Goal: Task Accomplishment & Management: Manage account settings

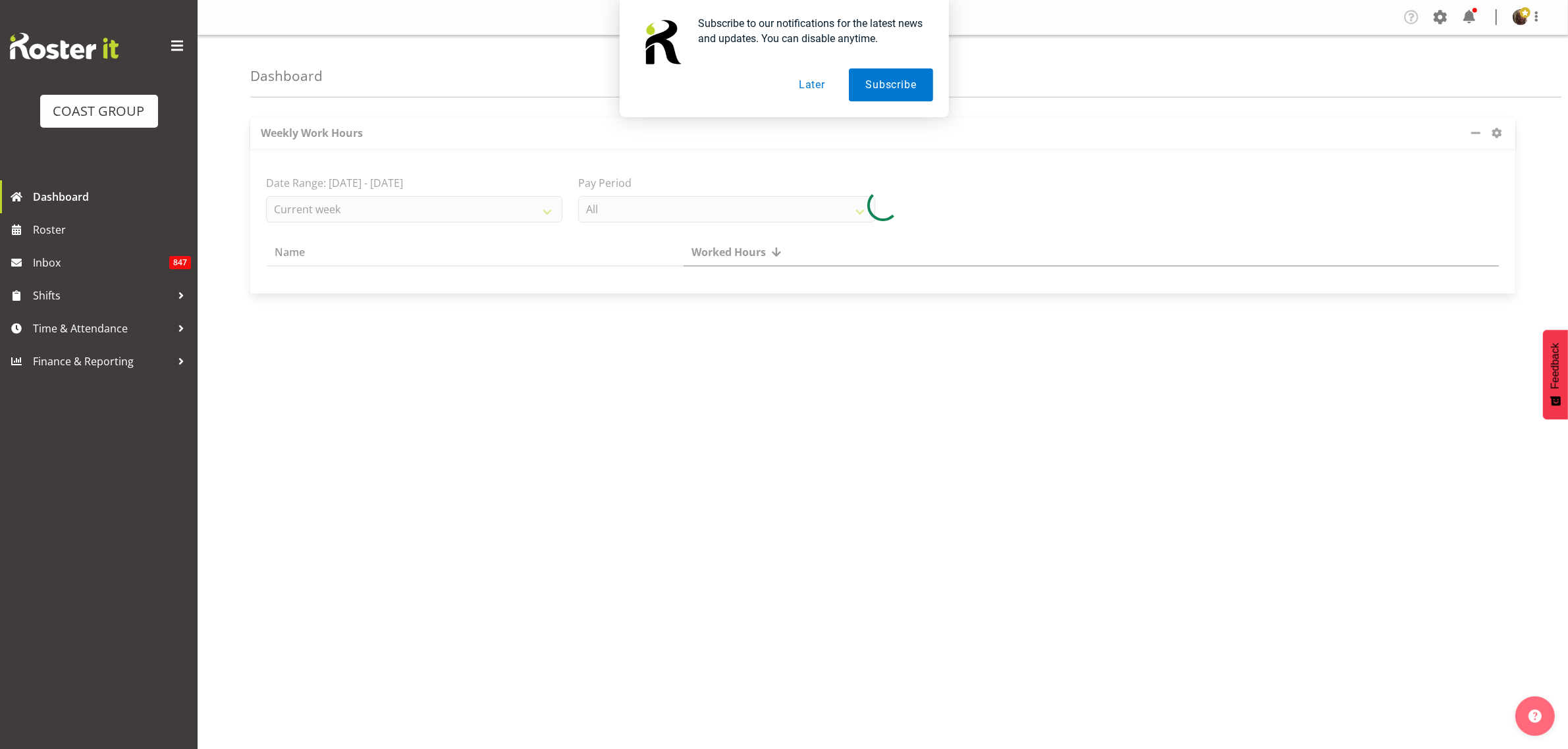
click at [815, 83] on button "Later" at bounding box center [812, 85] width 59 height 33
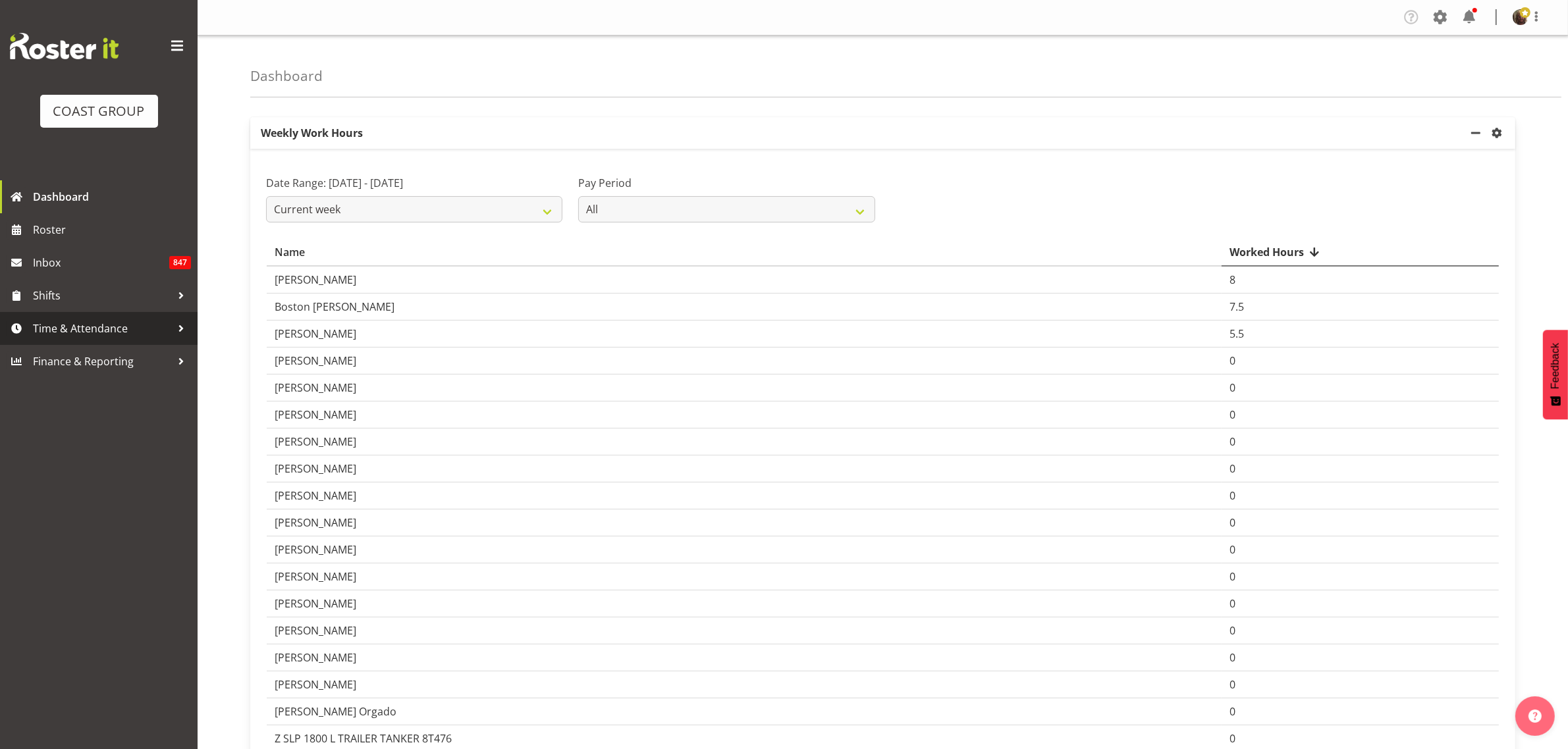
click at [115, 331] on span "Time & Attendance" at bounding box center [102, 328] width 138 height 20
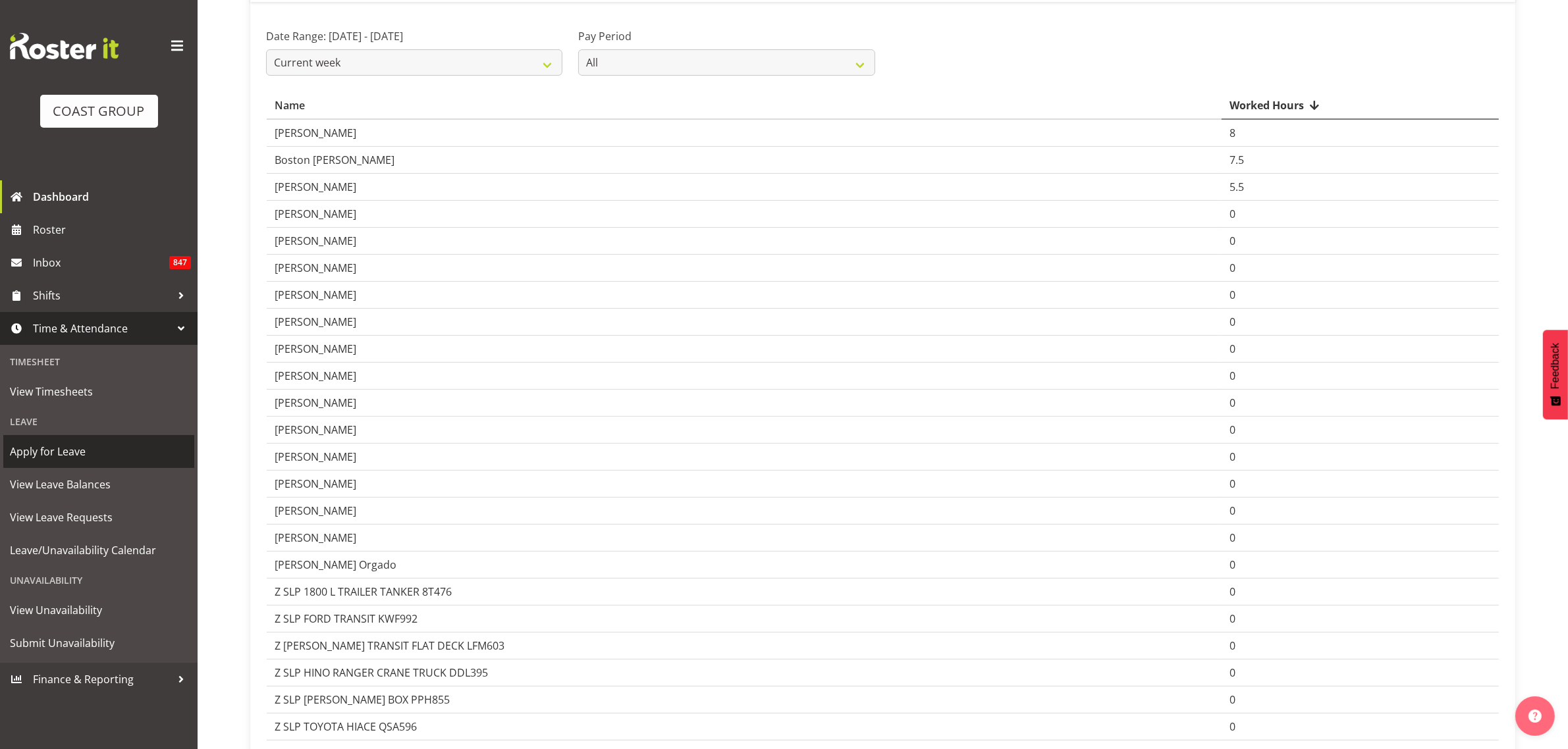
scroll to position [165, 0]
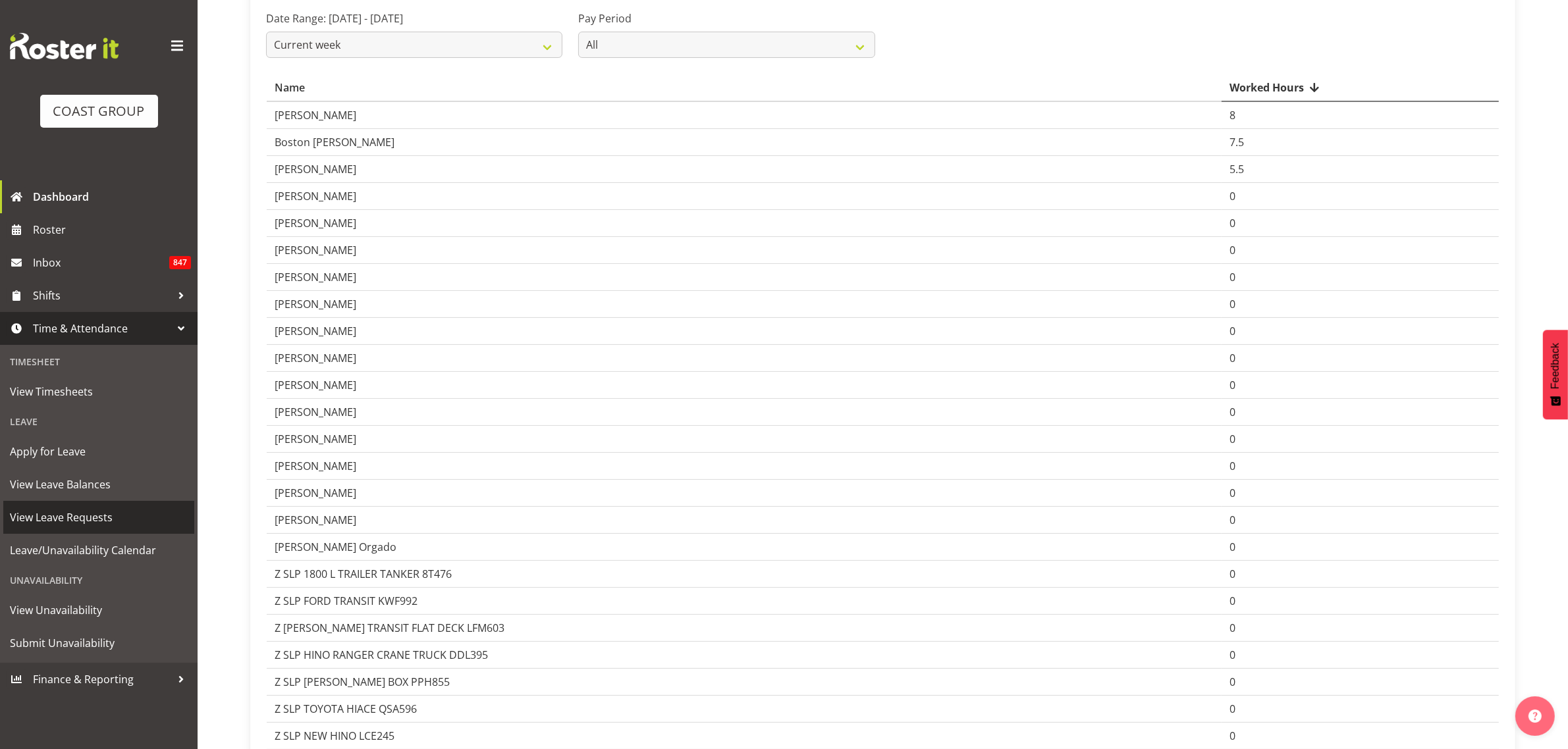
click at [64, 519] on span "View Leave Requests" at bounding box center [98, 517] width 178 height 20
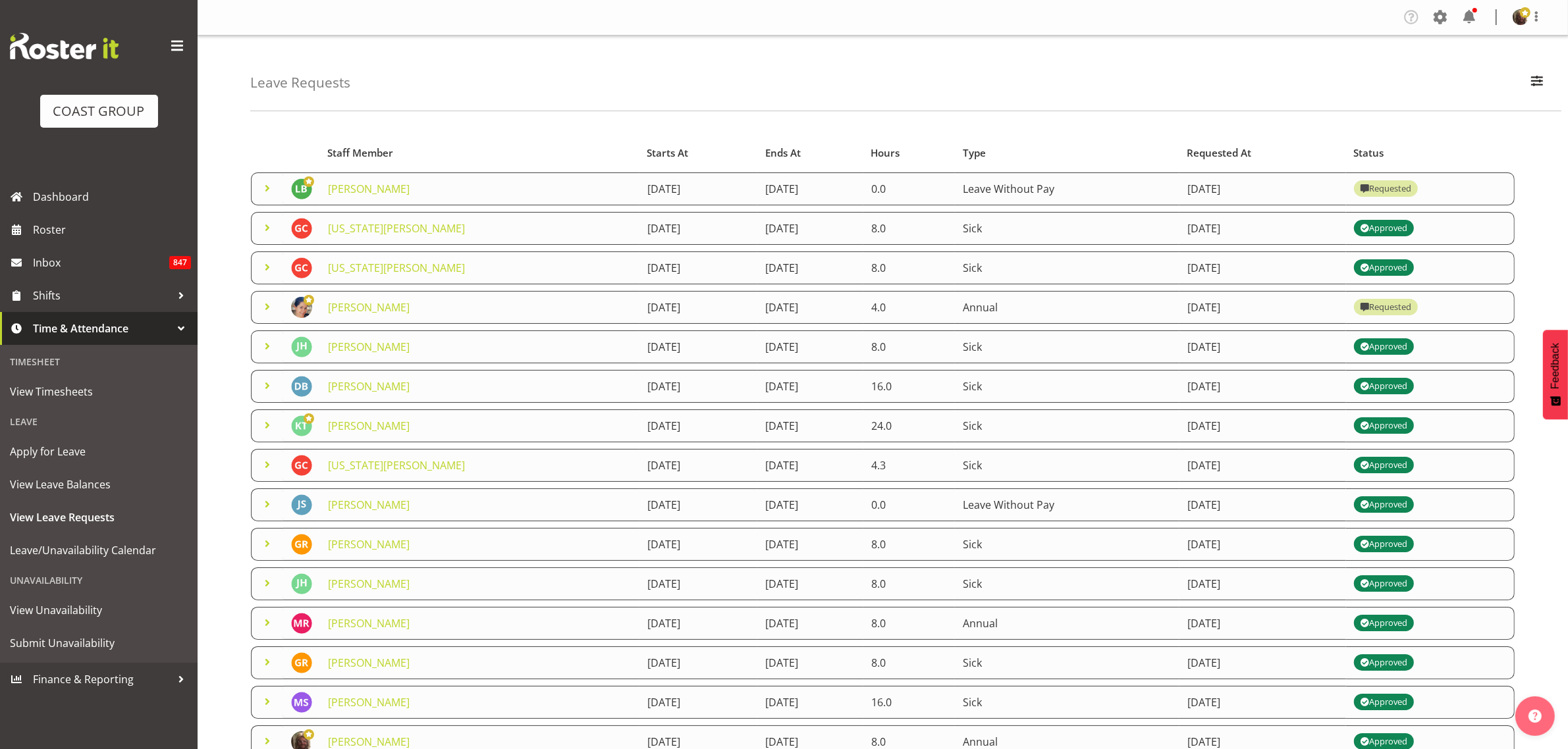
click at [268, 192] on span at bounding box center [267, 188] width 16 height 16
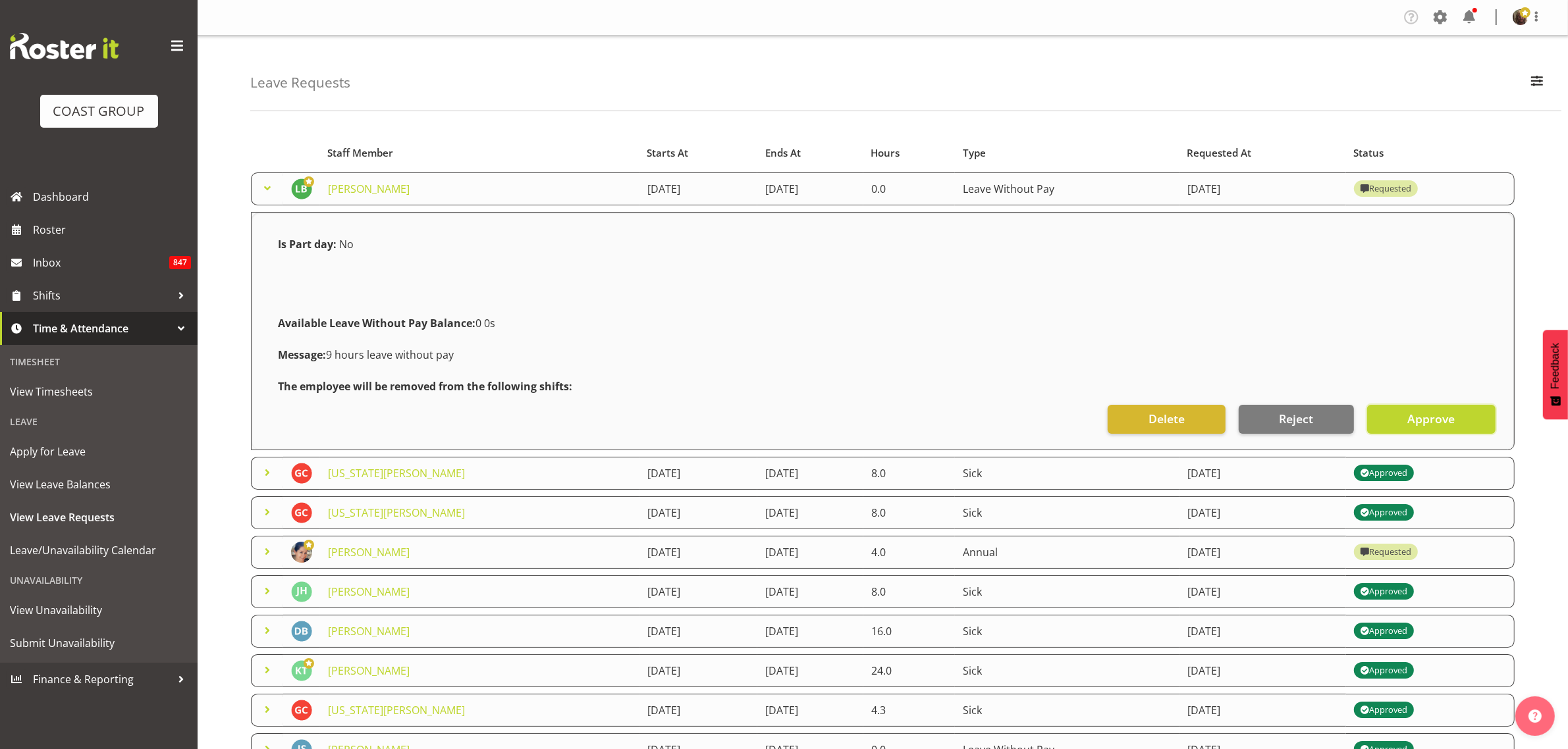
click at [1449, 423] on span "Approve" at bounding box center [1431, 418] width 48 height 17
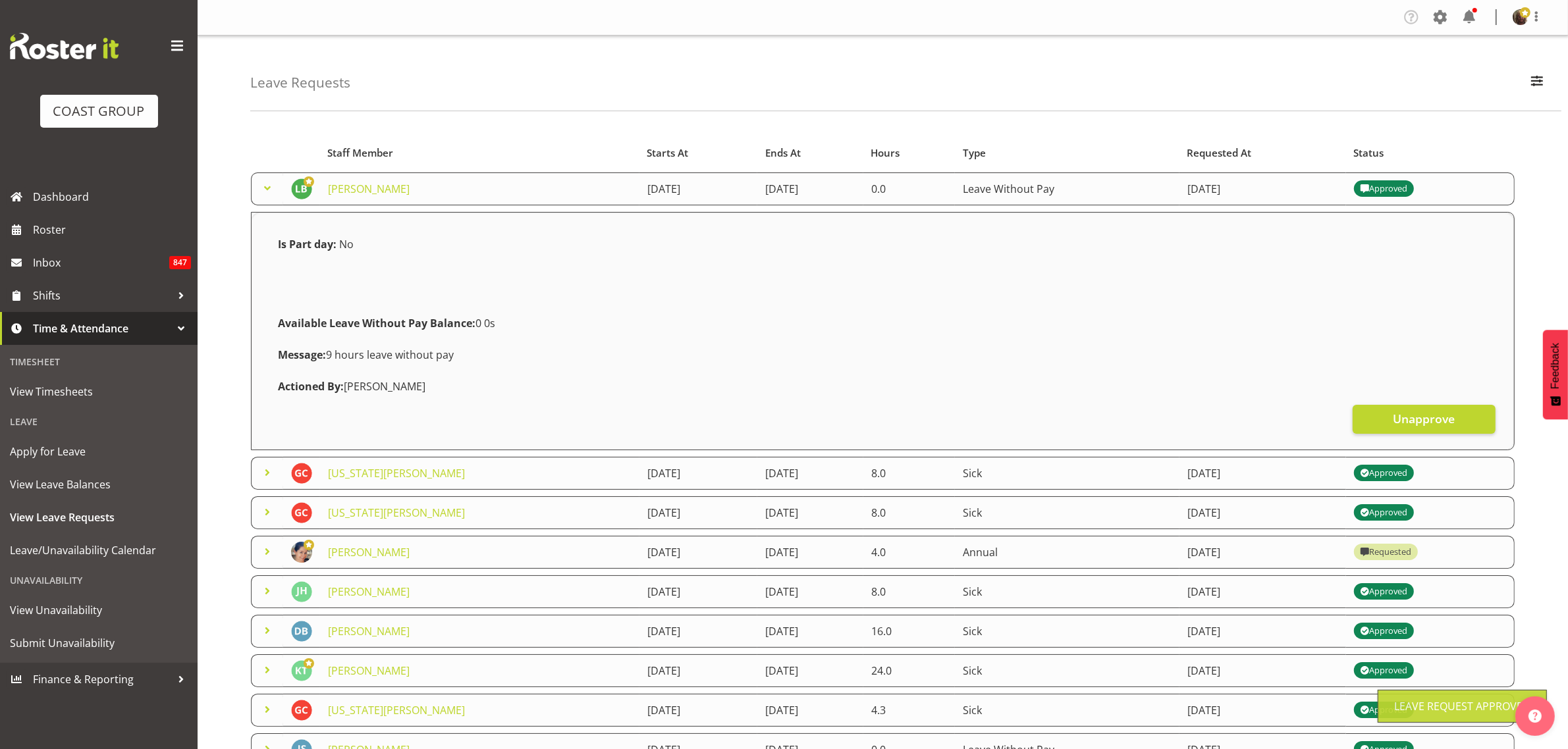
click at [270, 188] on span at bounding box center [267, 188] width 16 height 16
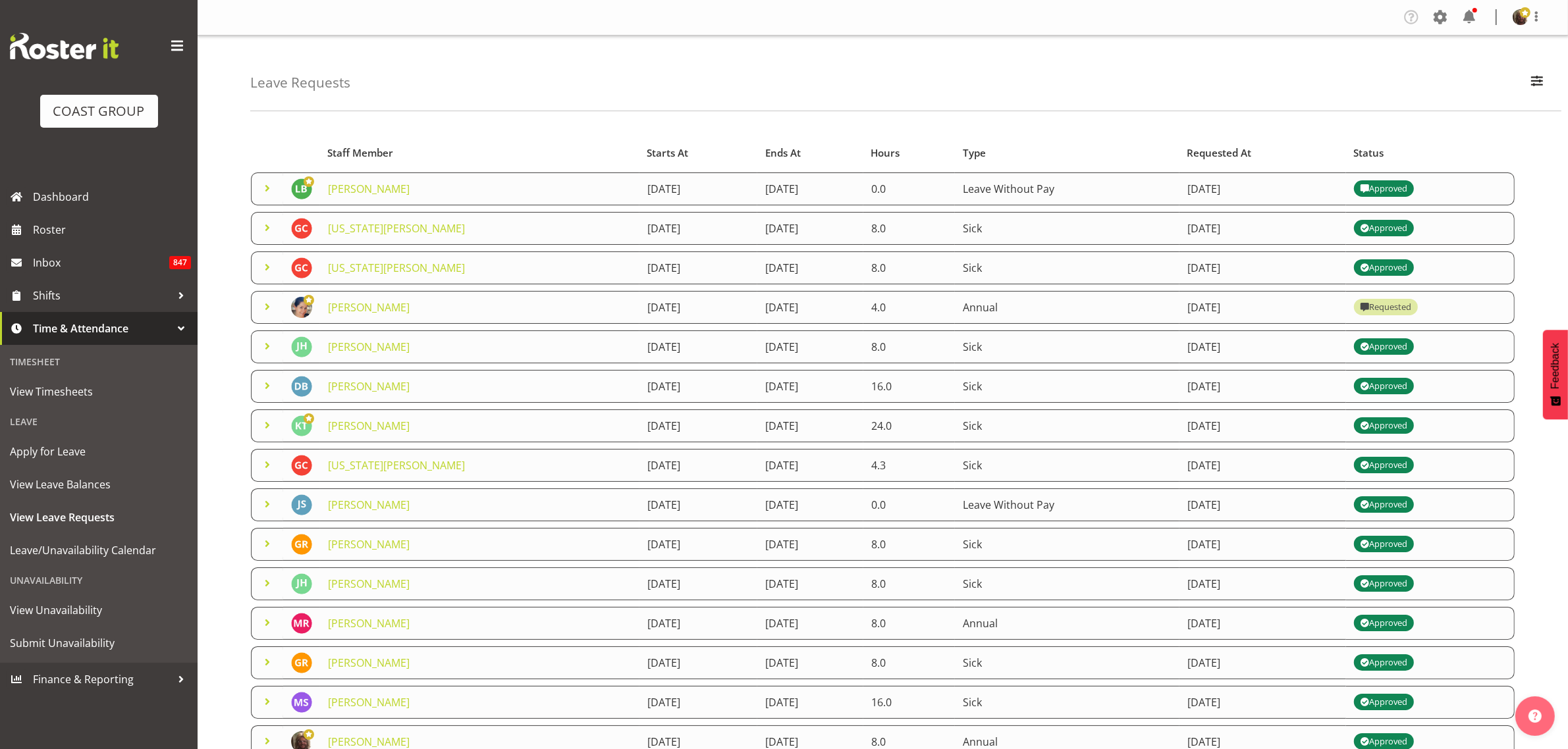
click at [268, 308] on span at bounding box center [267, 306] width 16 height 16
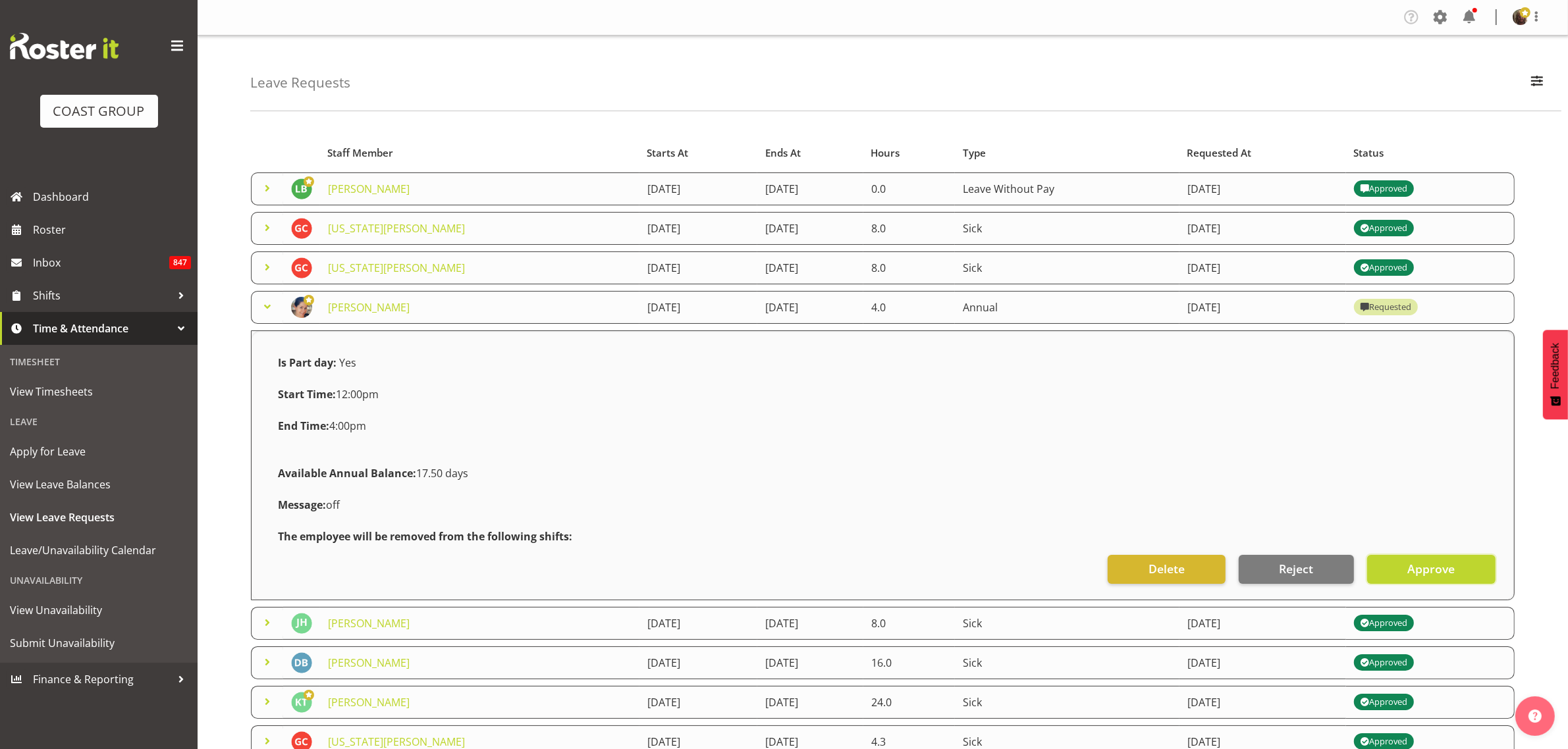
click at [1405, 571] on button "Approve" at bounding box center [1431, 568] width 128 height 29
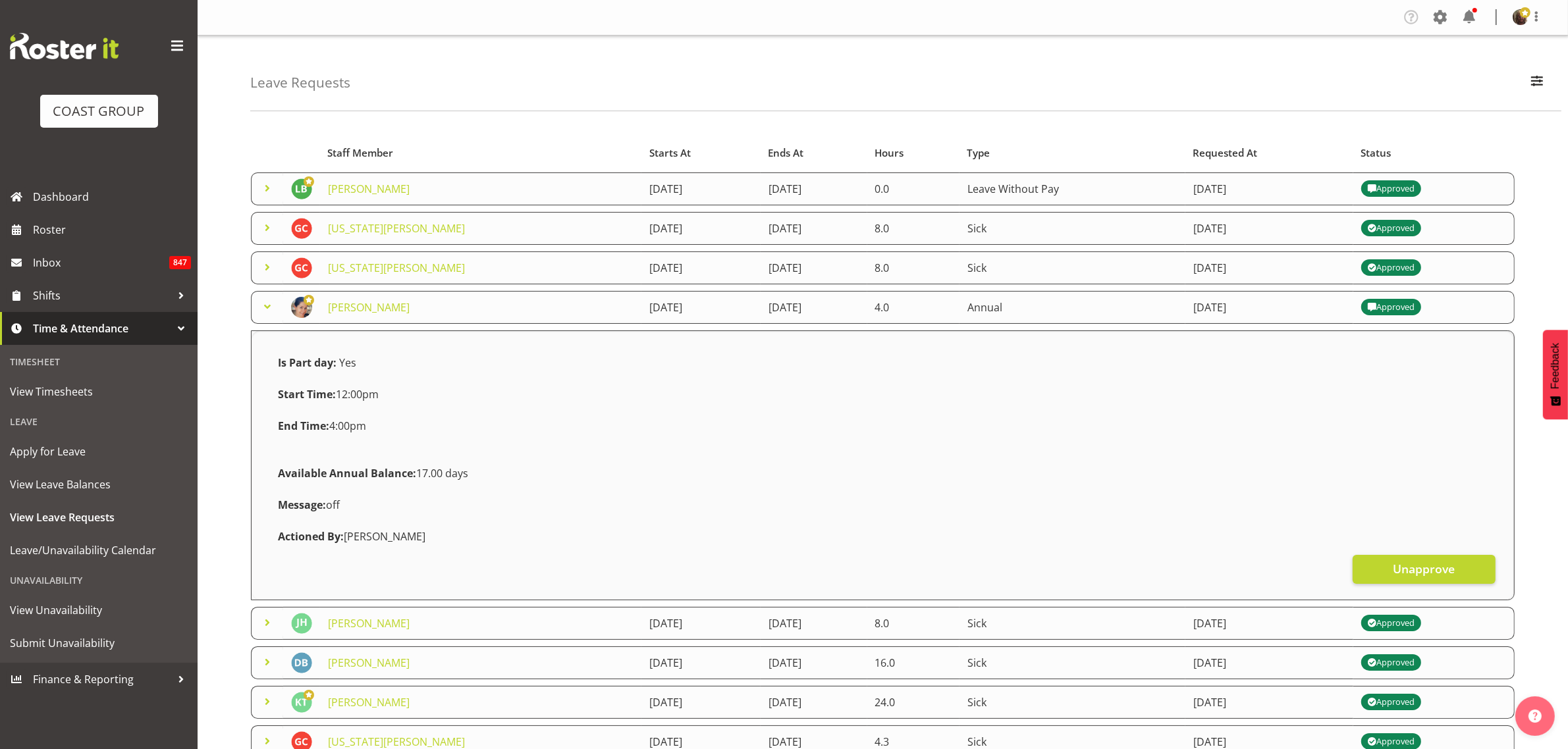
click at [270, 307] on span at bounding box center [267, 306] width 16 height 16
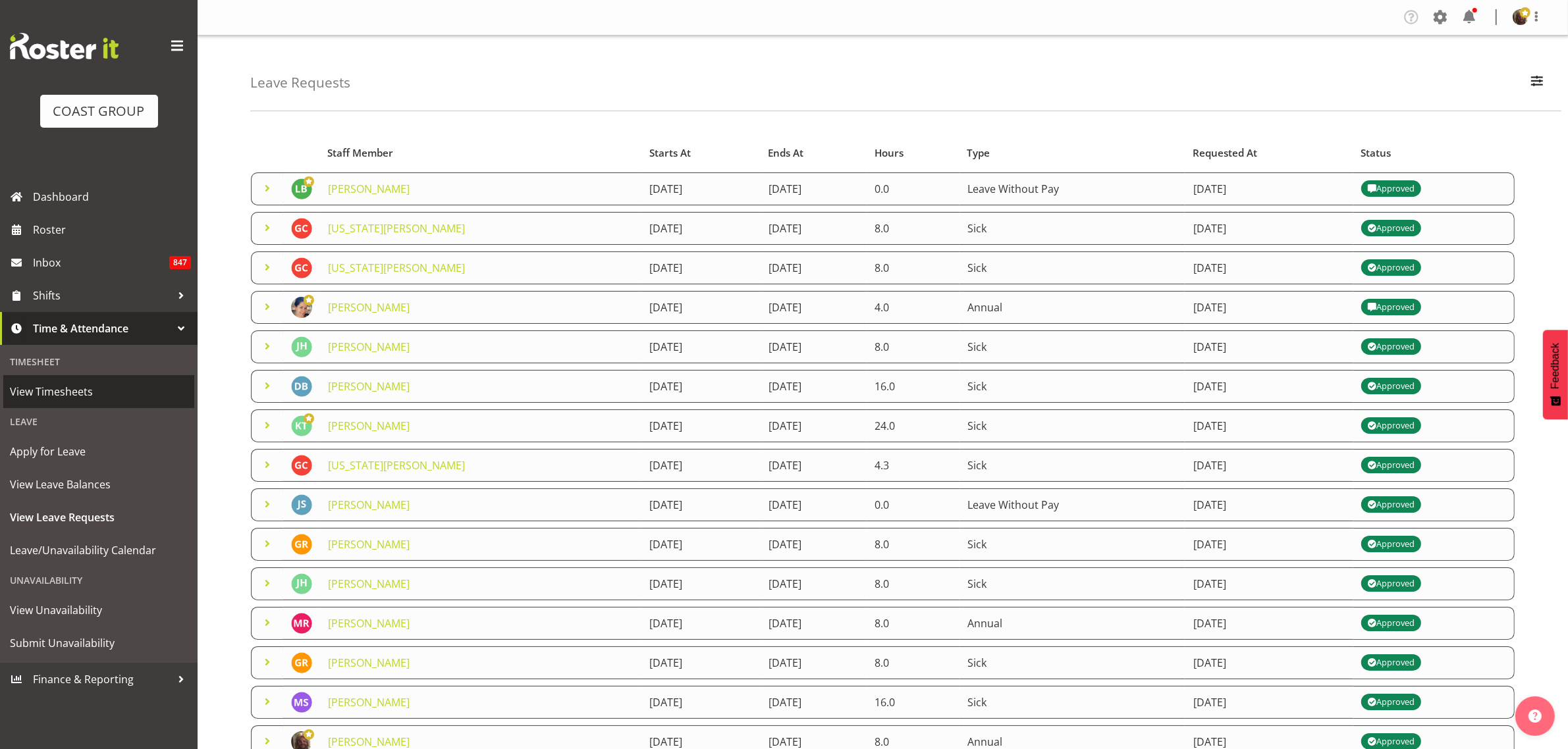
click at [61, 395] on span "View Timesheets" at bounding box center [98, 391] width 178 height 20
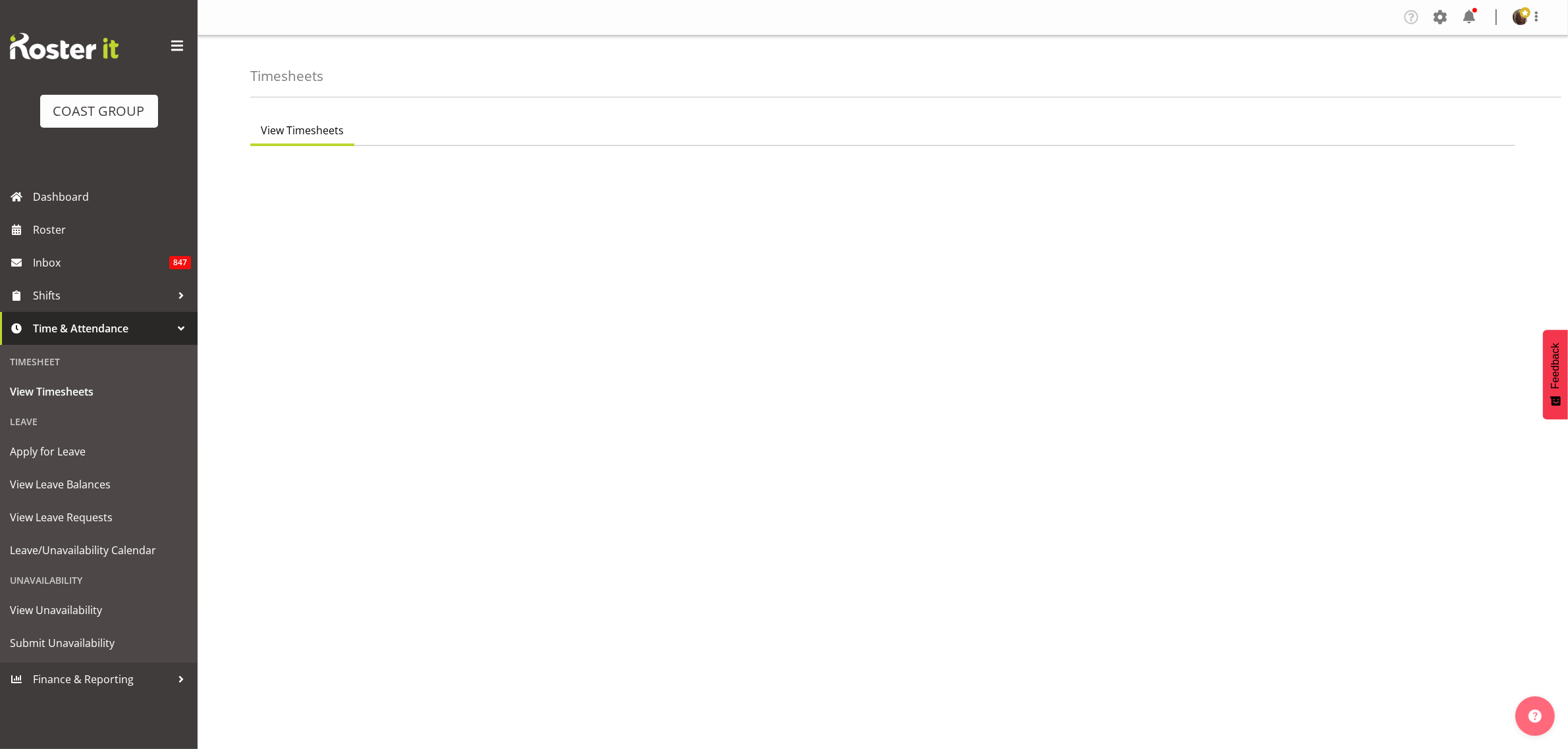
select select "7"
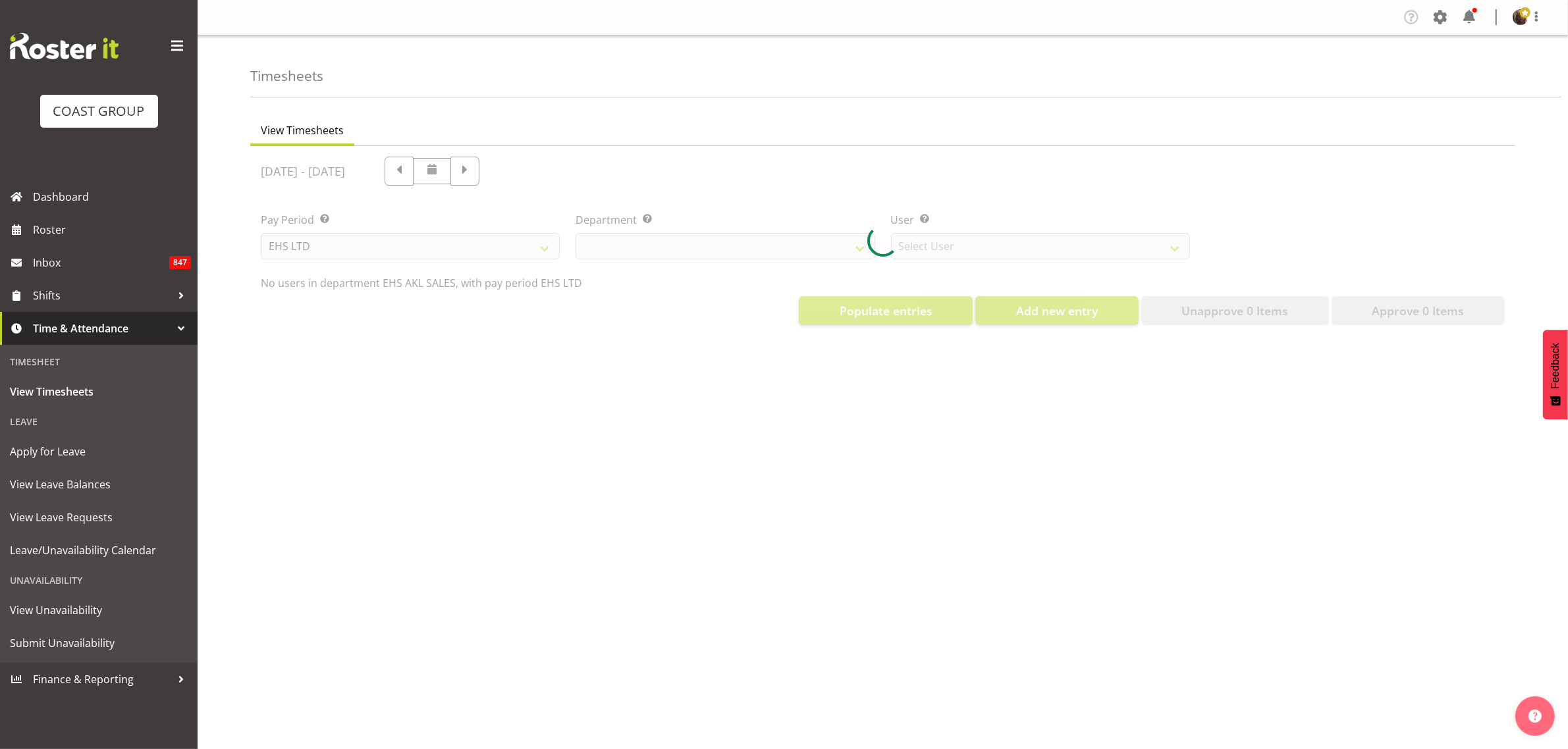
select select "40"
select select "1124"
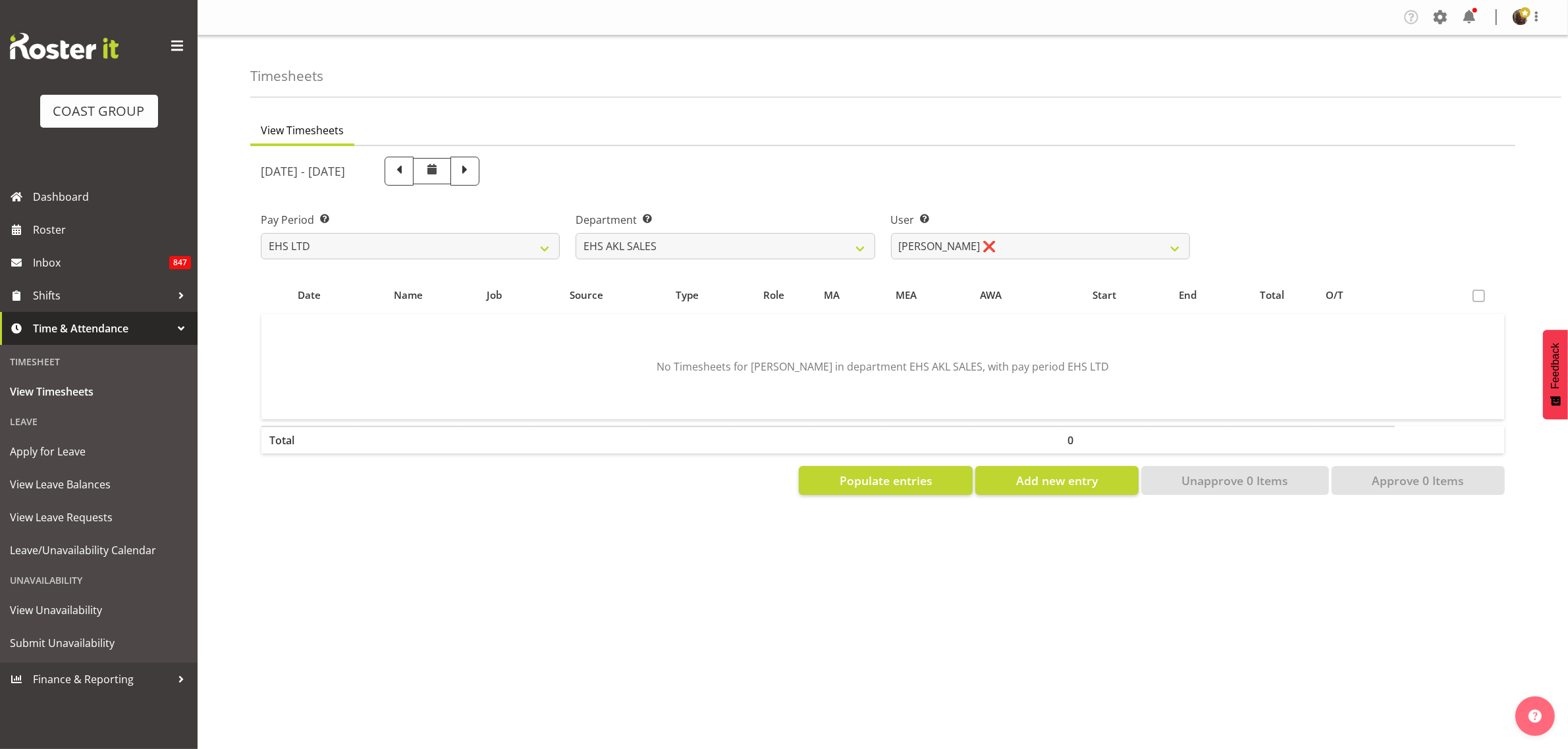
click at [1476, 300] on span at bounding box center [1479, 296] width 12 height 12
click at [878, 475] on span "Populate entries" at bounding box center [886, 481] width 93 height 17
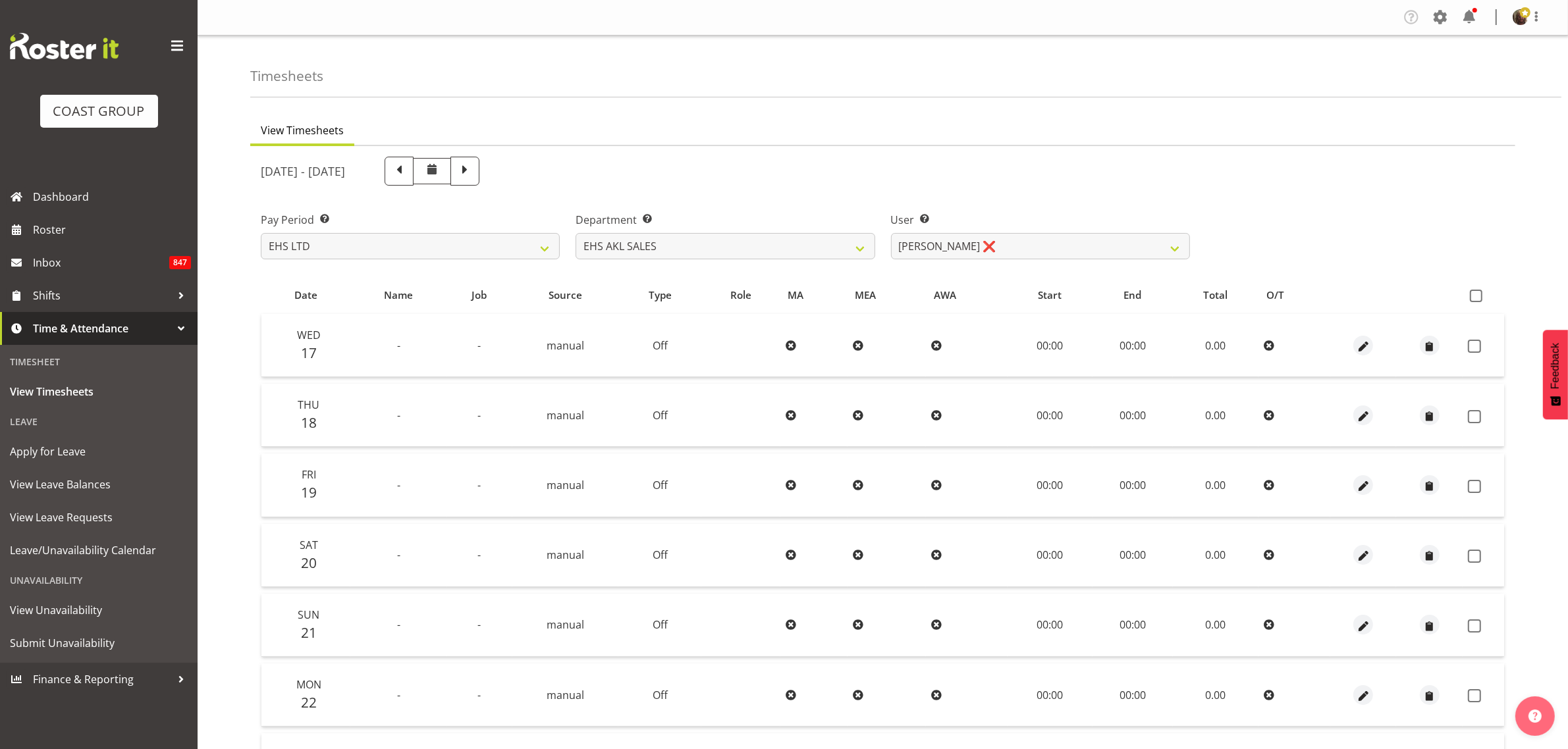
click at [1475, 296] on span at bounding box center [1476, 296] width 12 height 12
click at [1475, 296] on input "checkbox" at bounding box center [1474, 296] width 9 height 9
checkbox input "true"
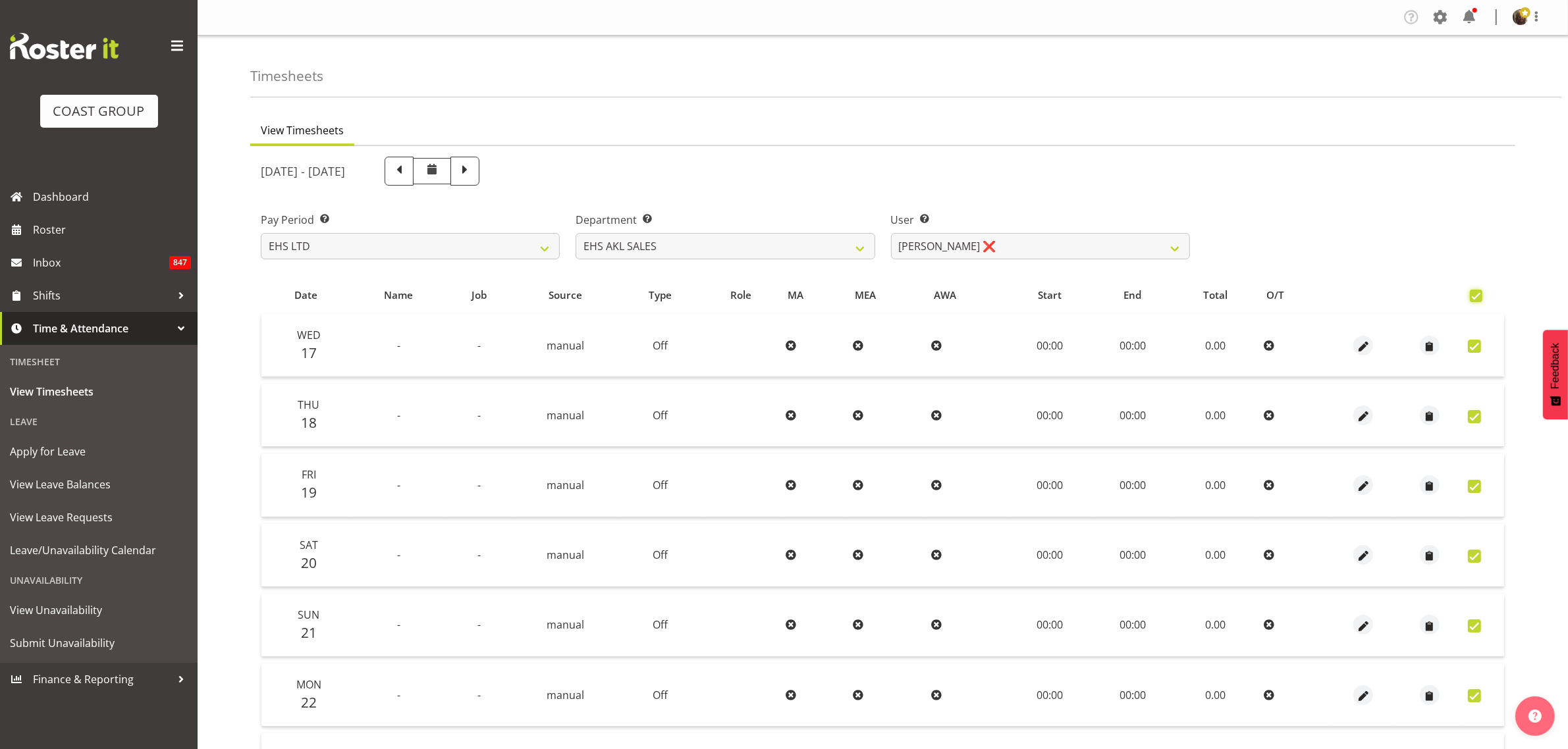
checkbox input "true"
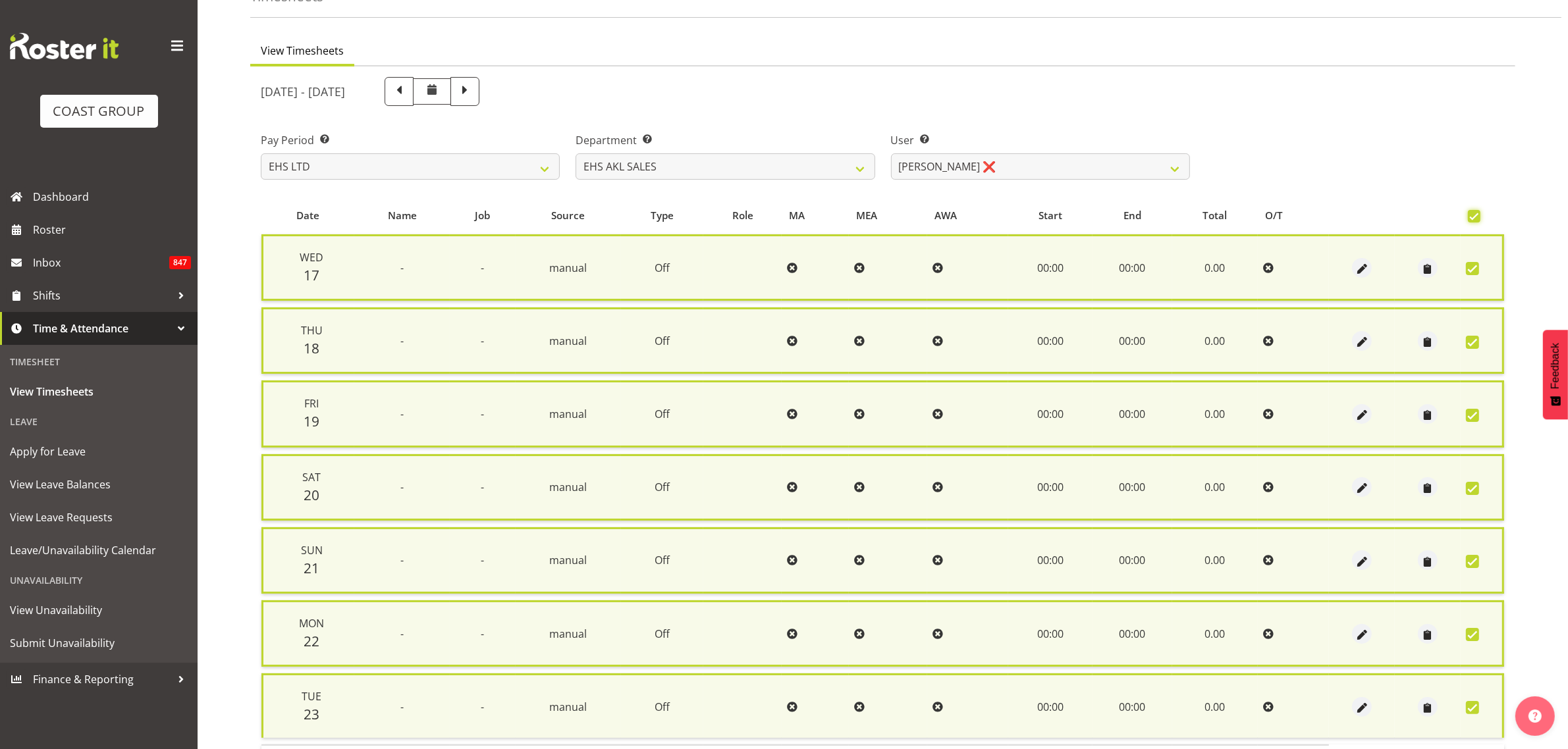
scroll to position [172, 0]
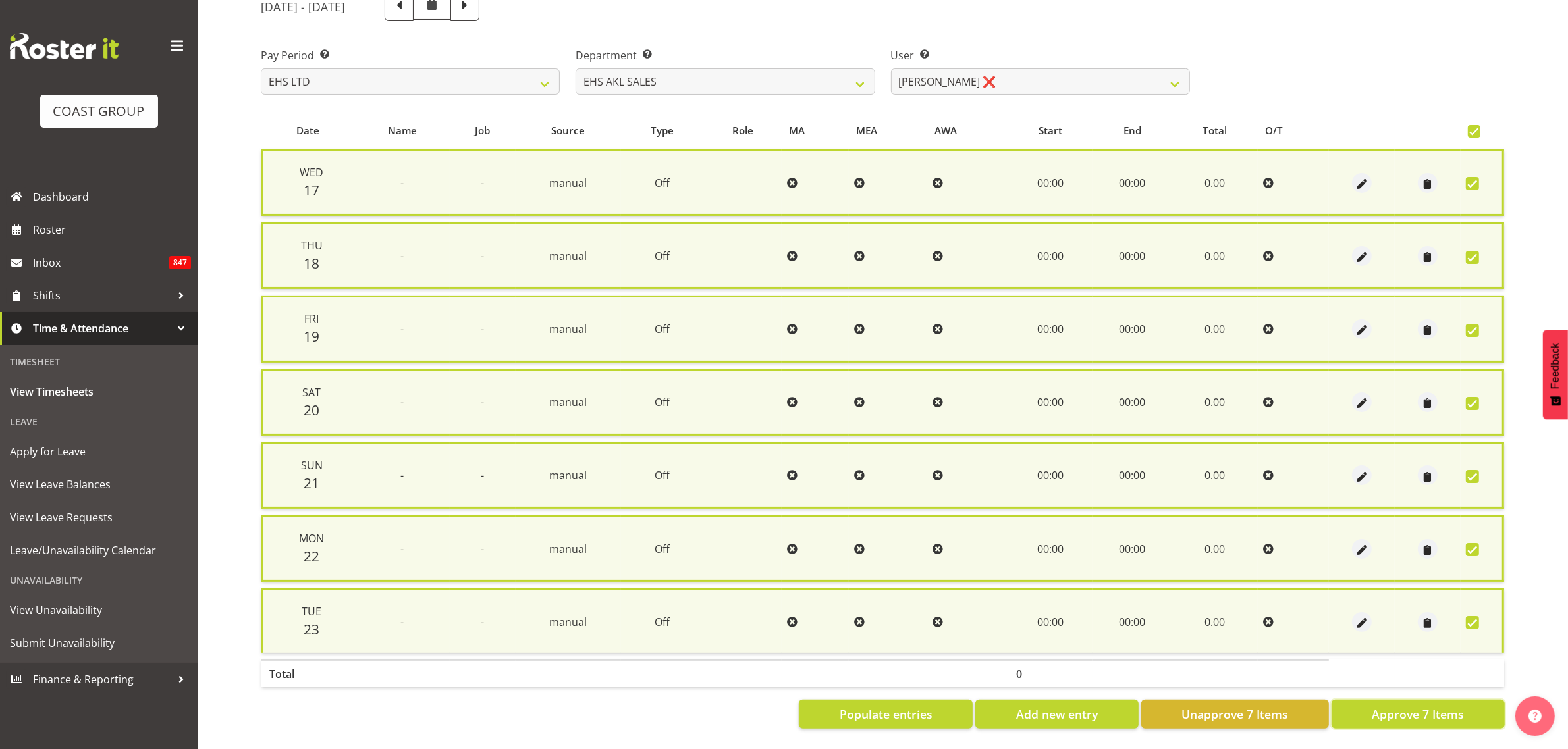
click at [1435, 706] on span "Approve 7 Items" at bounding box center [1418, 714] width 92 height 17
checkbox input "false"
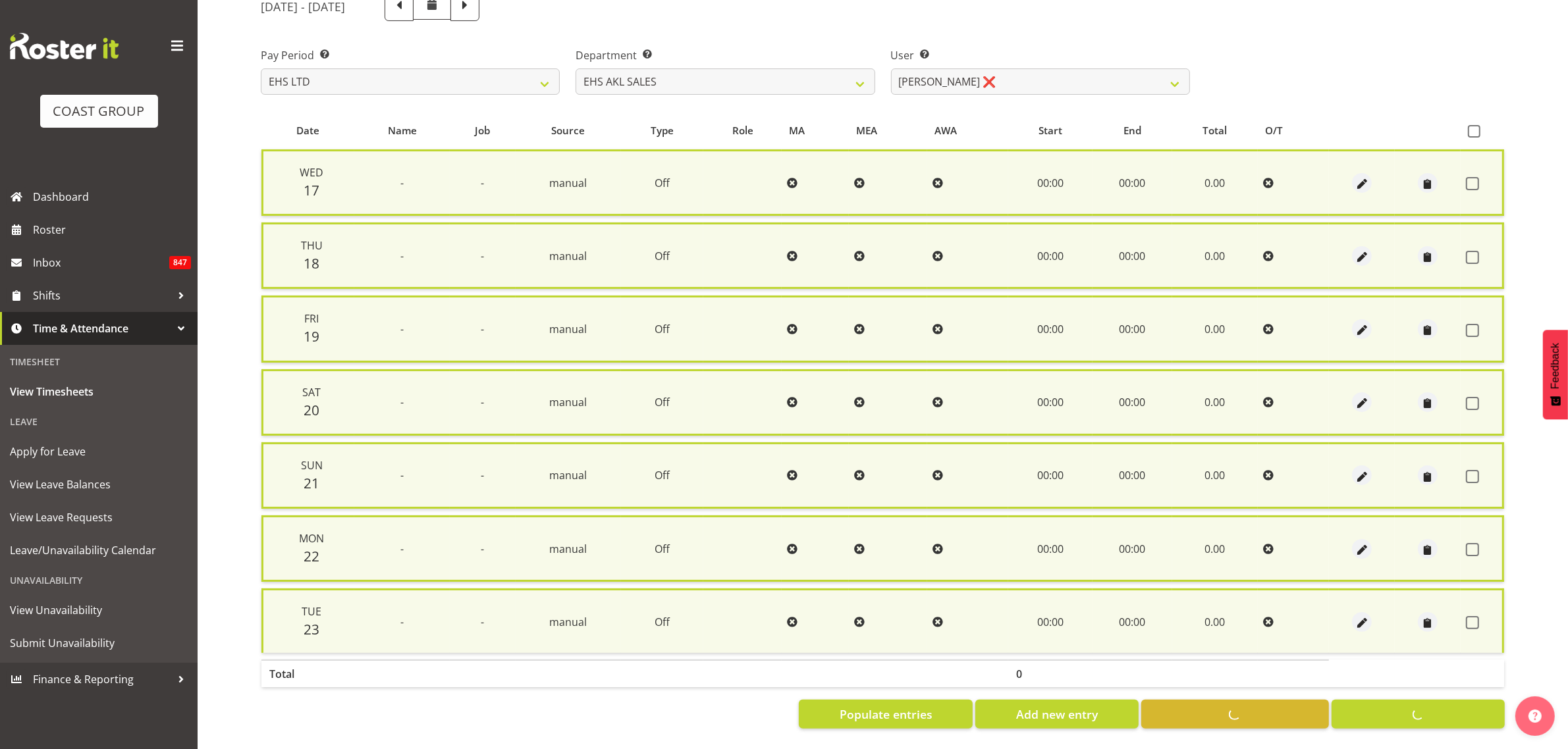
checkbox input "false"
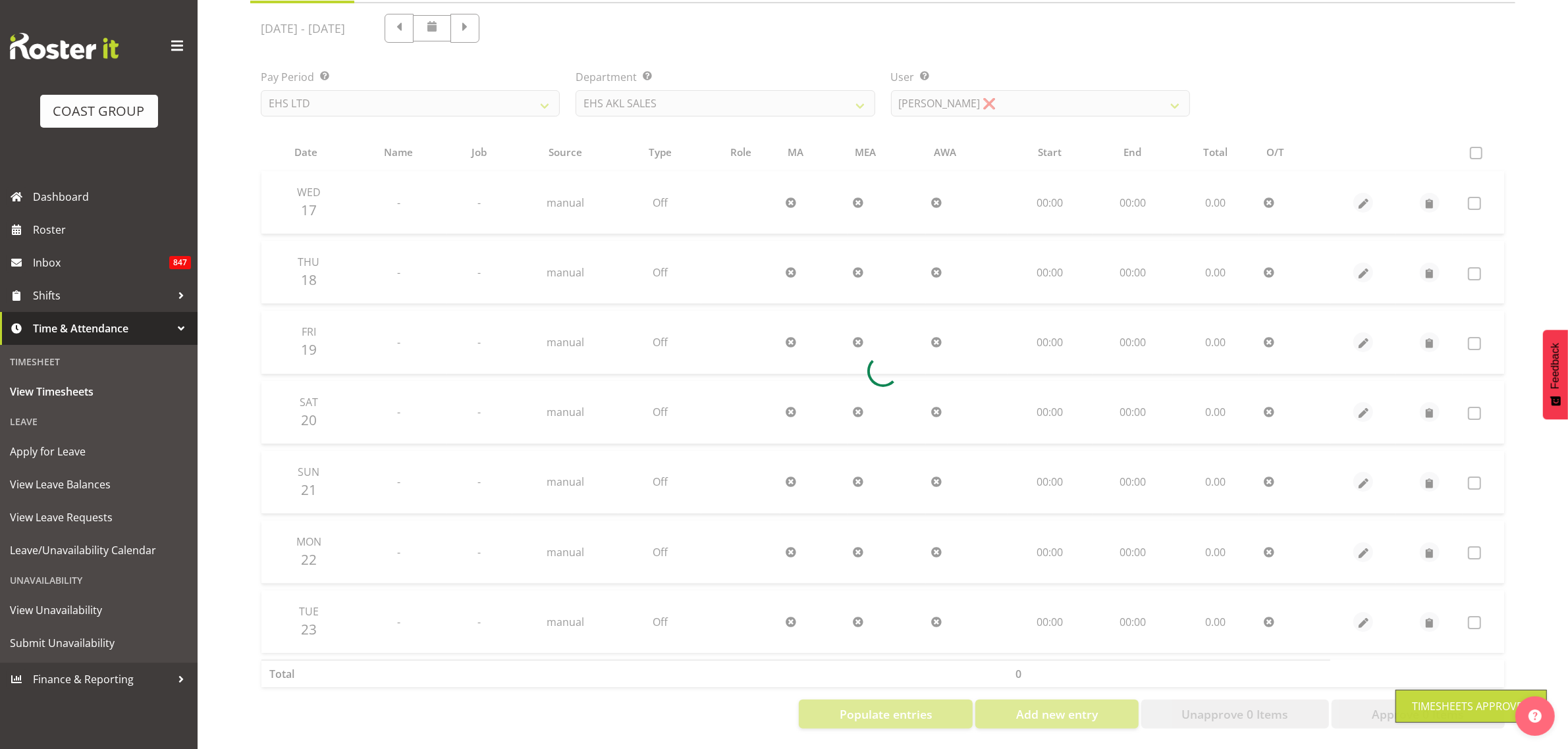
scroll to position [155, 0]
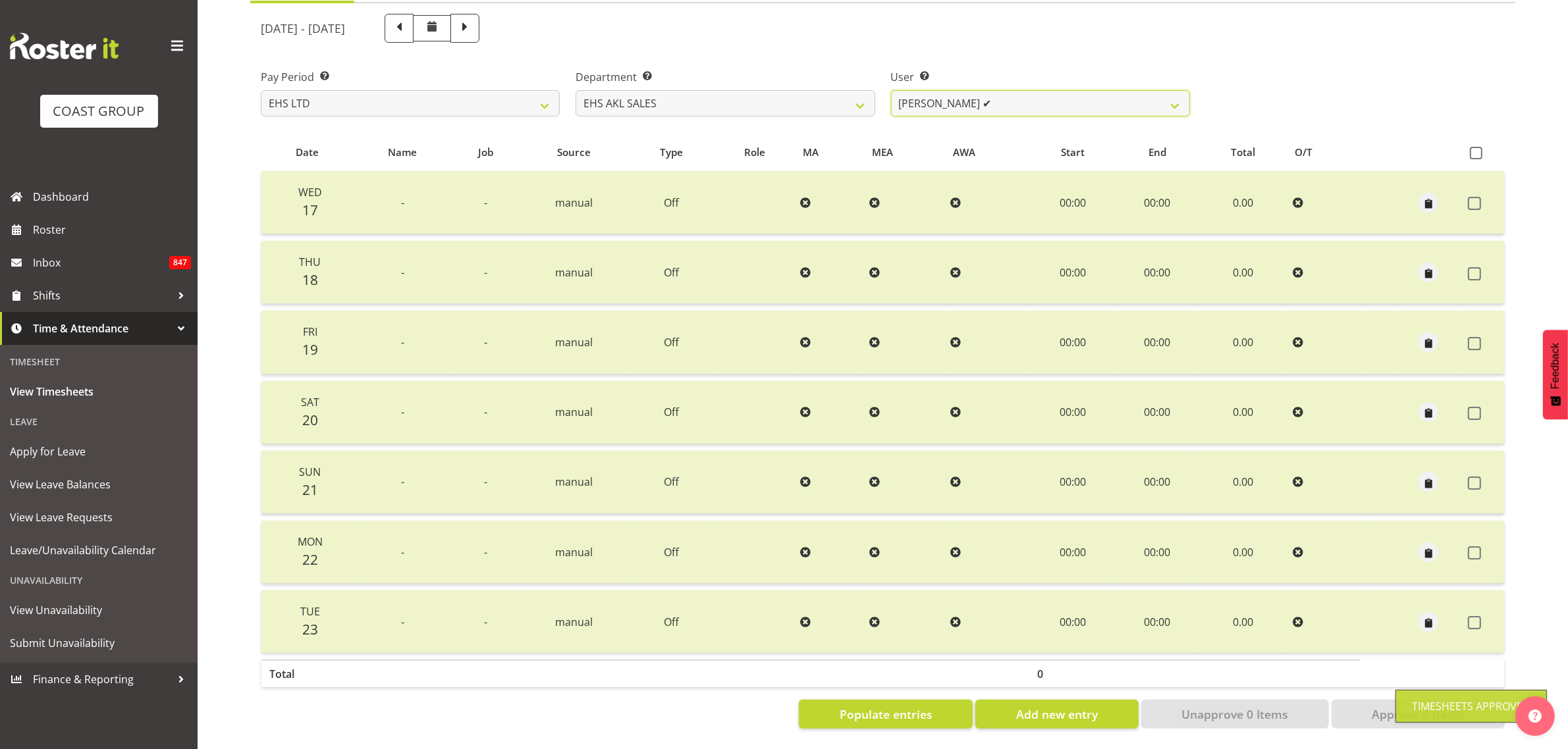
click at [998, 90] on select "Aleisha Midgley ✔ Annie Lister ❌ Christina Jaramillo ❌ Dane Botherway ❌ Holly E…" at bounding box center [1040, 103] width 299 height 26
select select "1125"
click at [891, 90] on select "Aleisha Midgley ✔ Annie Lister ❌ Christina Jaramillo ❌ Dane Botherway ❌ Holly E…" at bounding box center [1040, 103] width 299 height 26
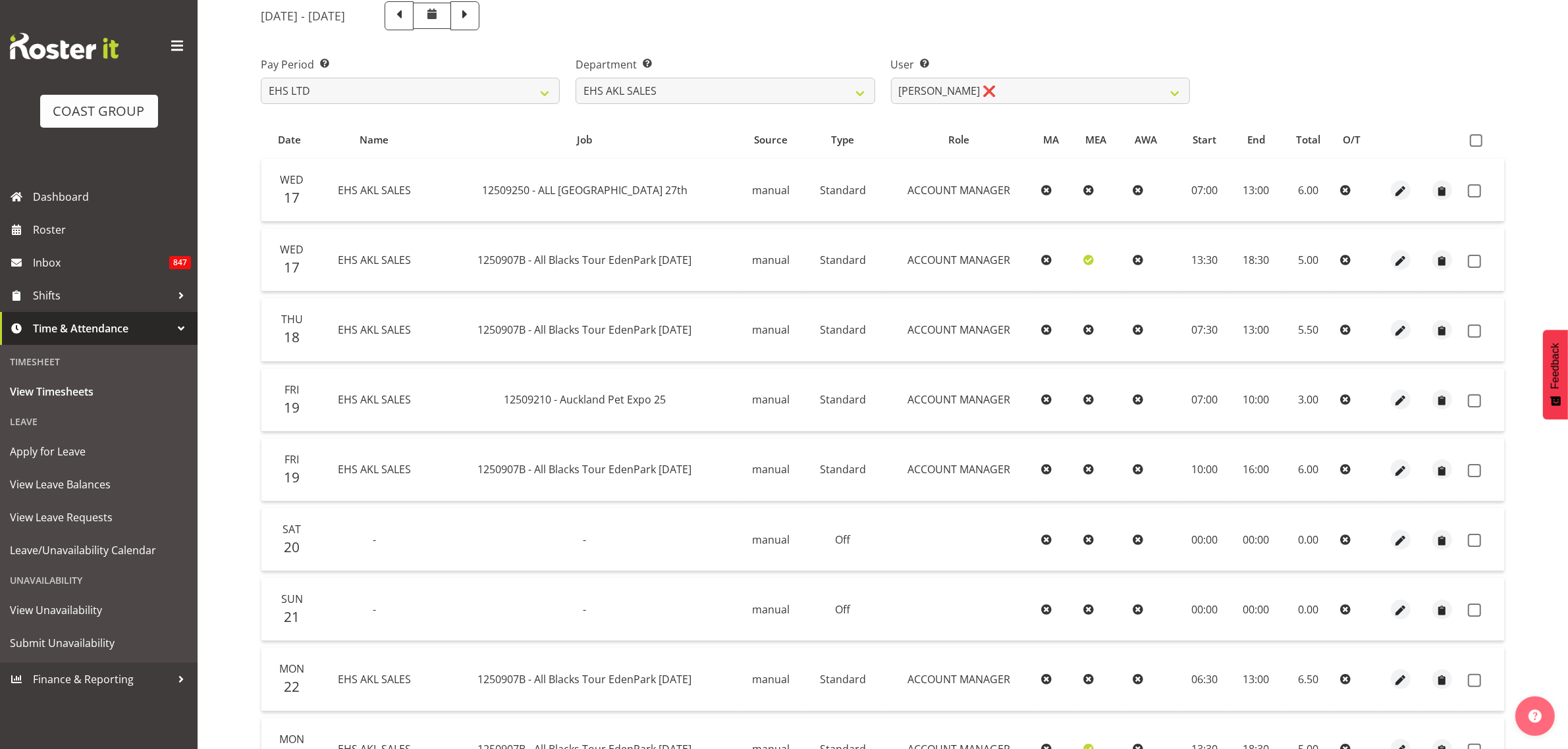
click at [1473, 140] on span at bounding box center [1476, 141] width 12 height 12
click at [1473, 140] on input "checkbox" at bounding box center [1474, 141] width 9 height 9
checkbox input "true"
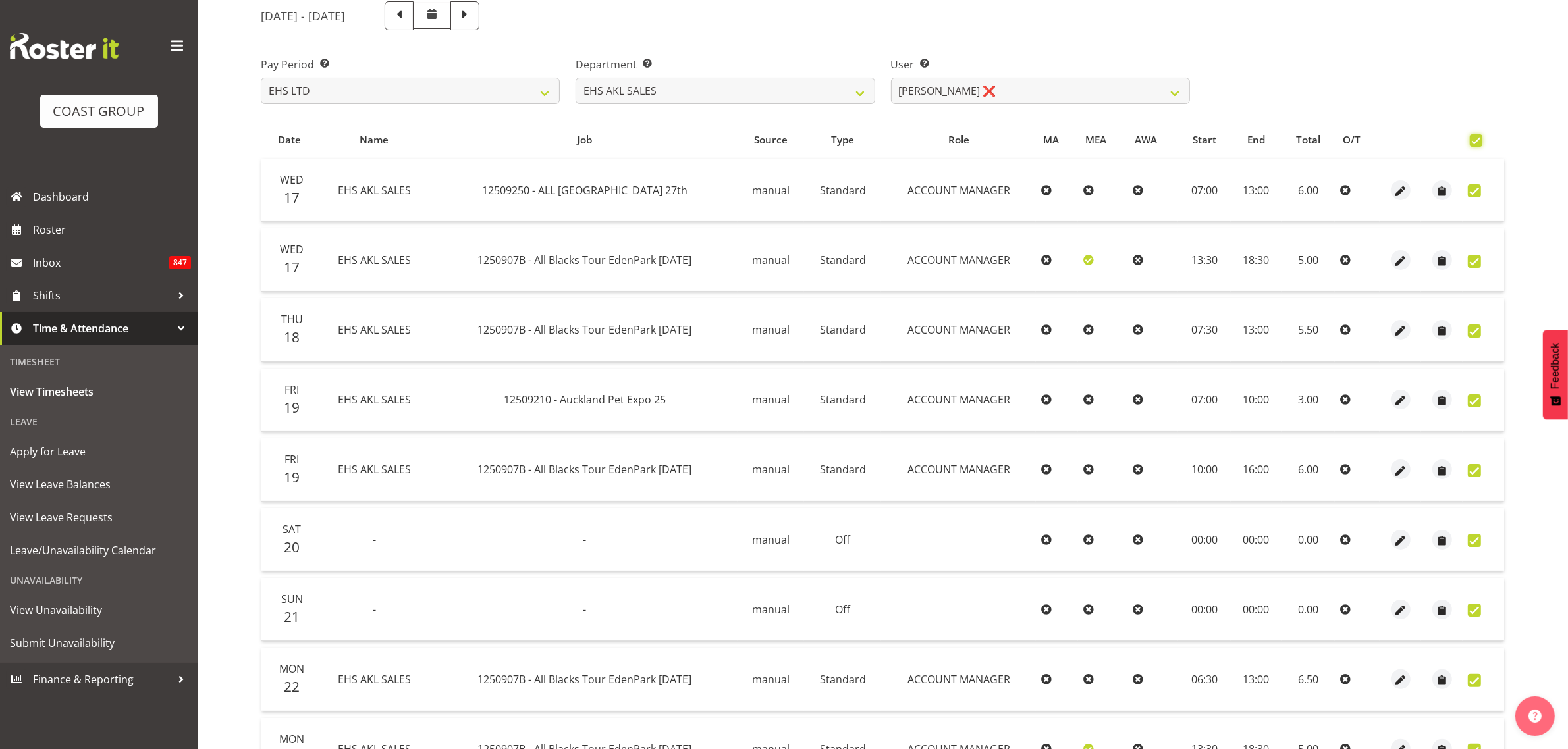
checkbox input "true"
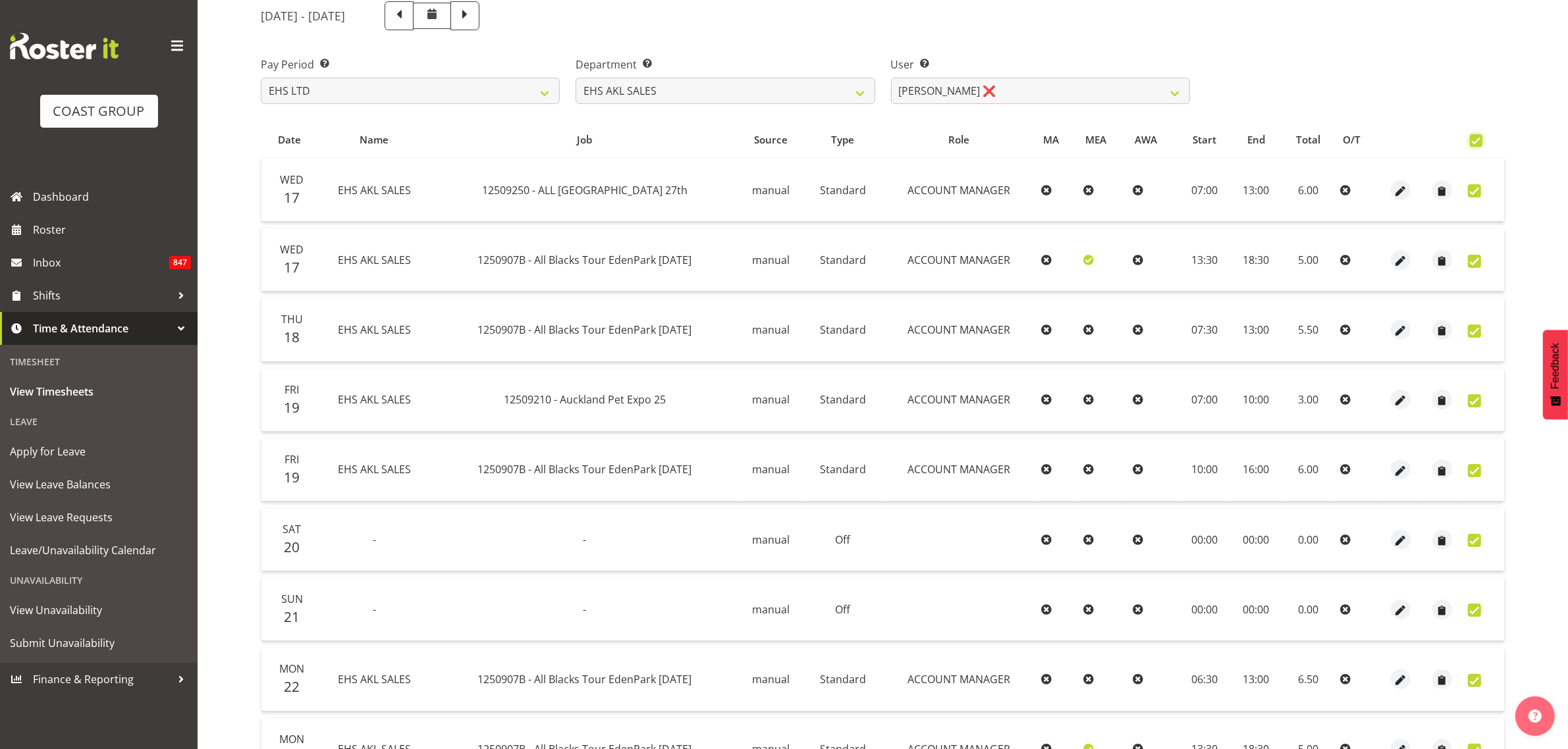
checkbox input "true"
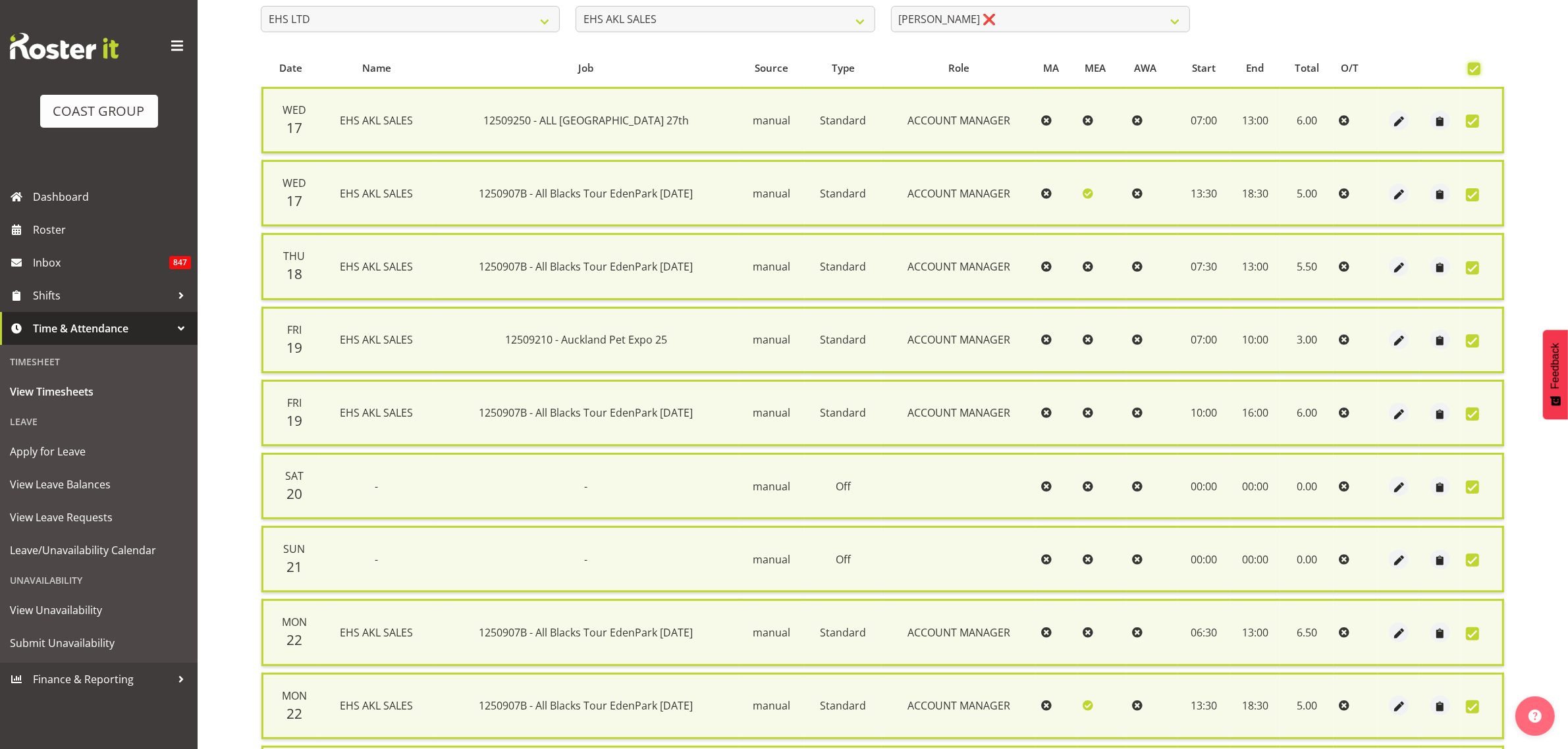
scroll to position [462, 0]
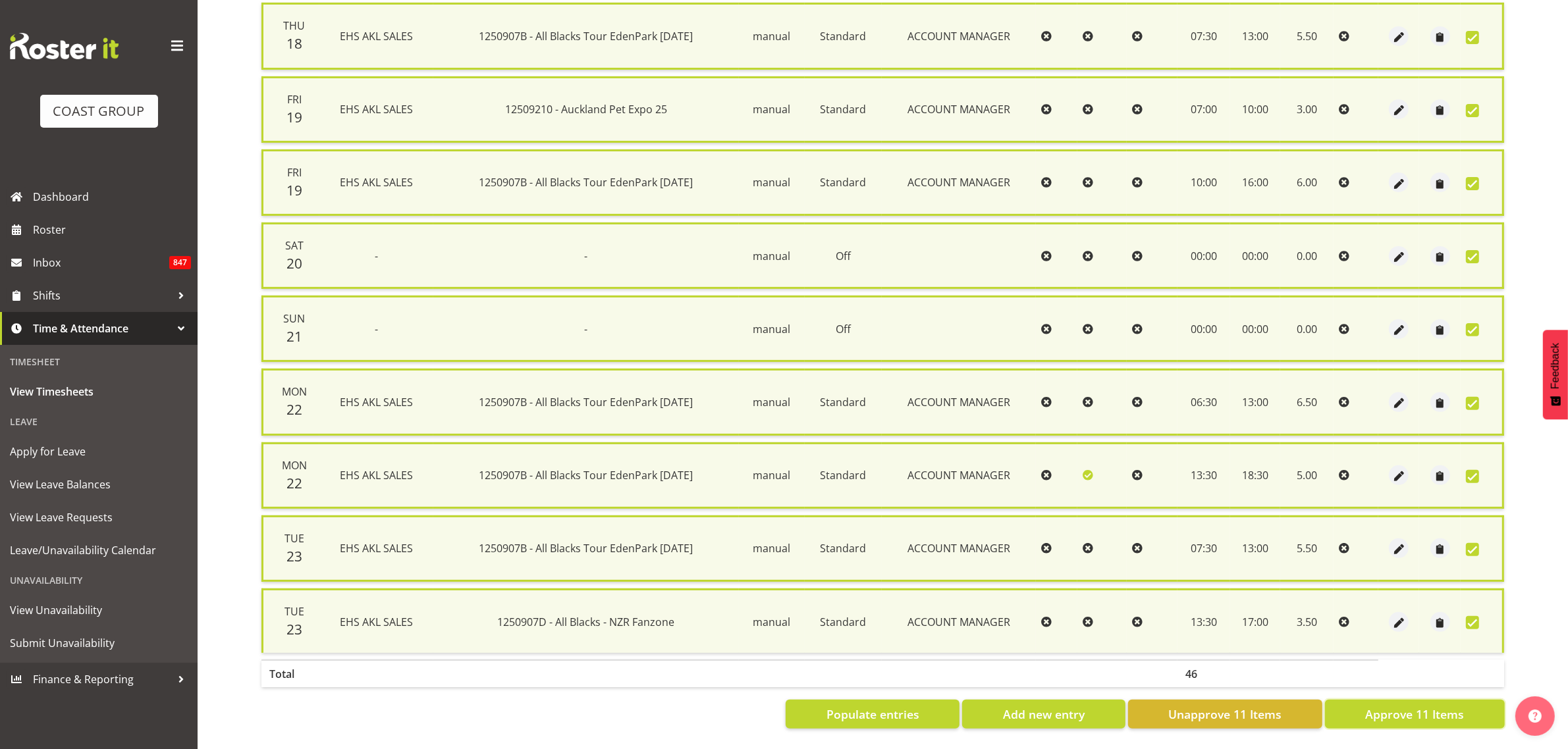
click at [1418, 706] on span "Approve 11 Items" at bounding box center [1414, 714] width 99 height 17
checkbox input "false"
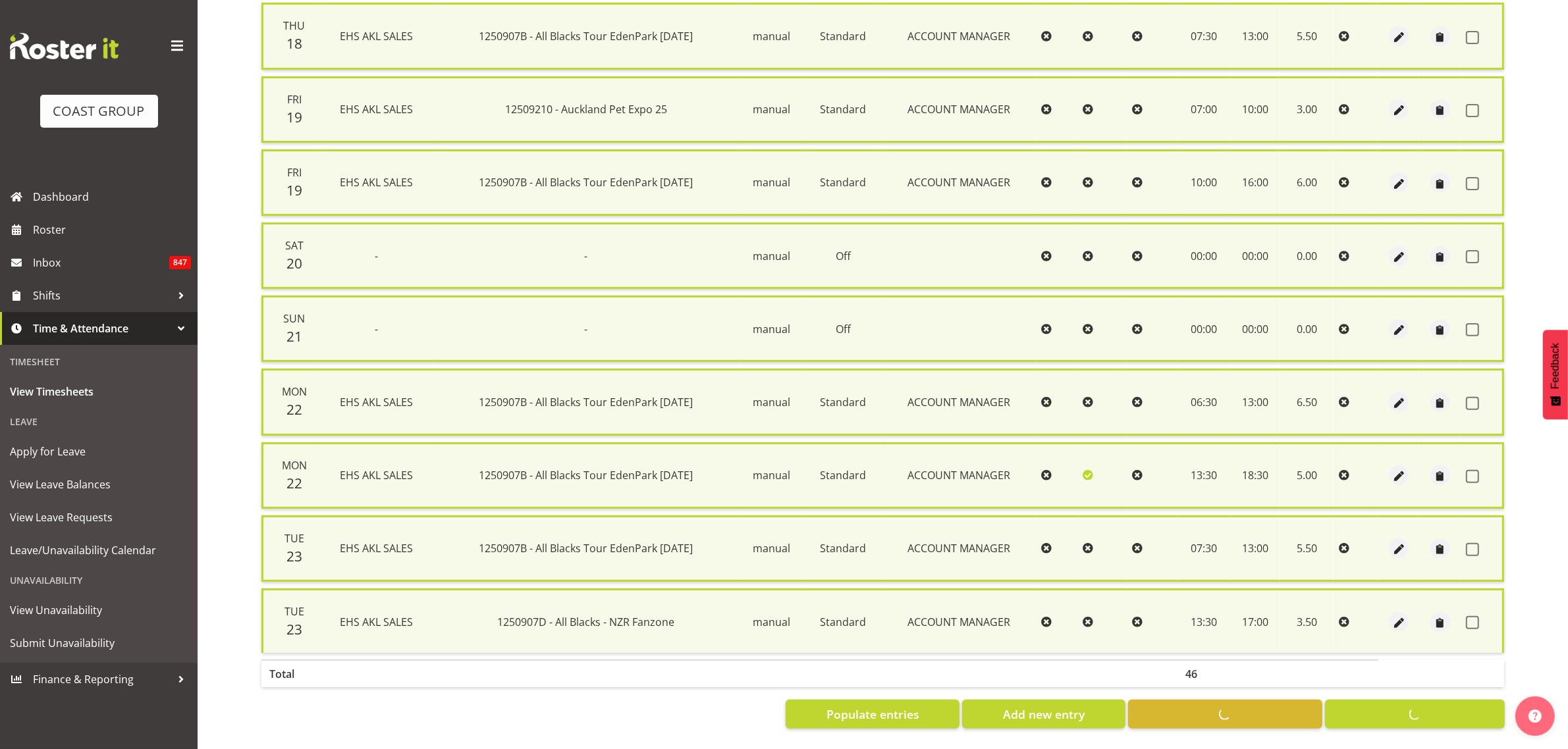
checkbox input "false"
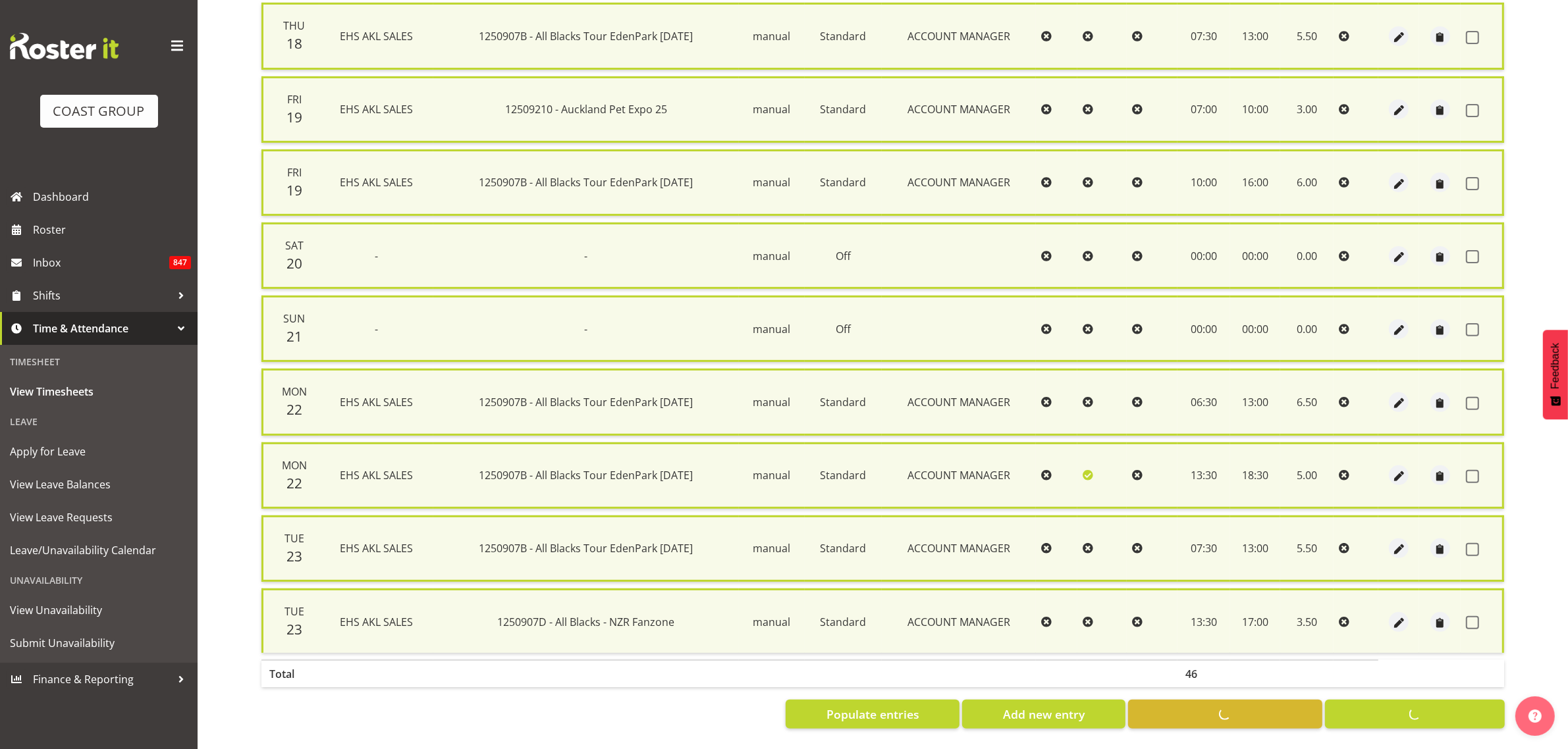
checkbox input "false"
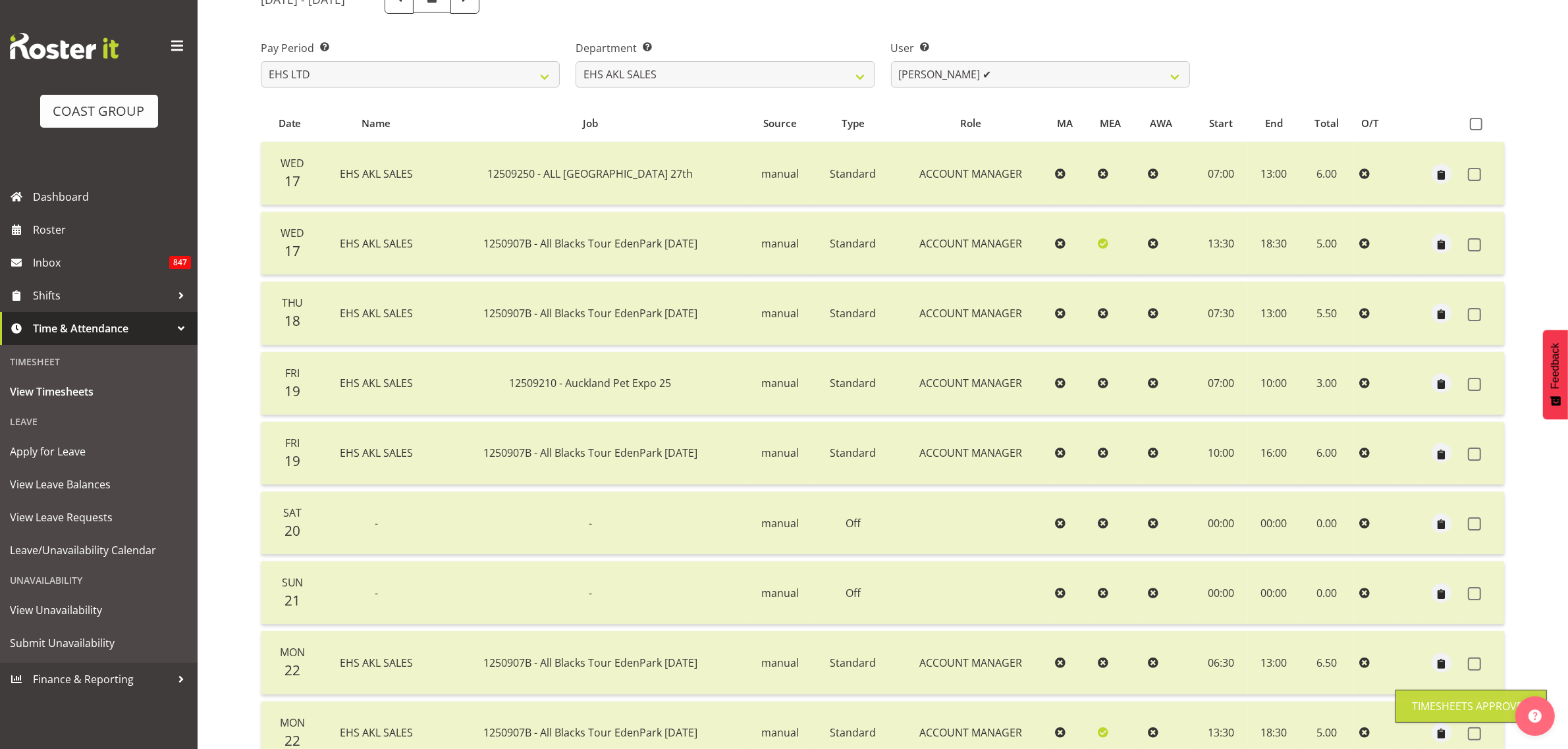
scroll to position [0, 0]
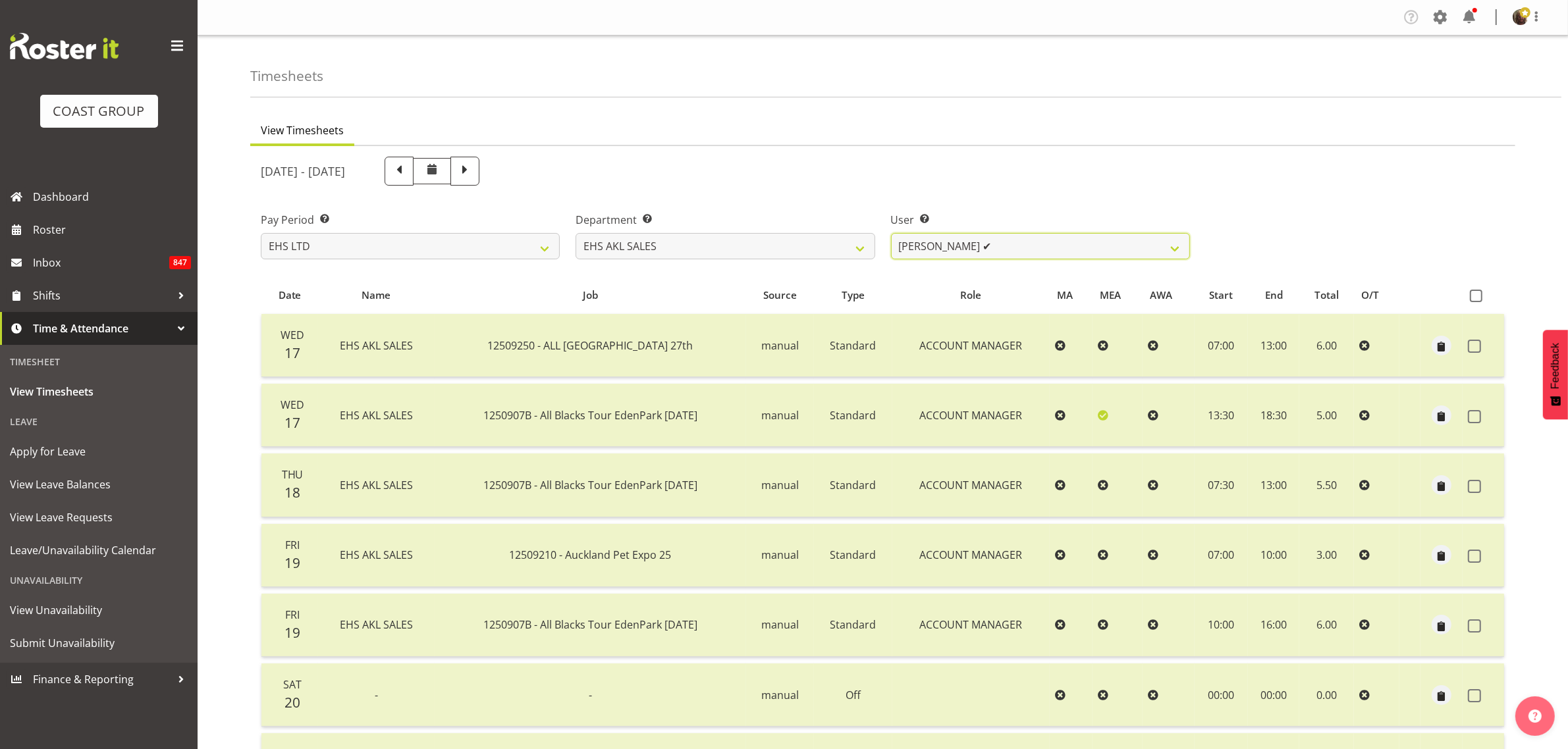
drag, startPoint x: 1048, startPoint y: 241, endPoint x: 1041, endPoint y: 258, distance: 18.4
click at [1045, 248] on select "Aleisha Midgley ✔ Annie Lister ✔ Christina Jaramillo ❌ Dane Botherway ❌ Holly E…" at bounding box center [1040, 246] width 299 height 26
select select "1126"
click at [891, 233] on select "Aleisha Midgley ✔ Annie Lister ✔ Christina Jaramillo ❌ Dane Botherway ❌ Holly E…" at bounding box center [1040, 246] width 299 height 26
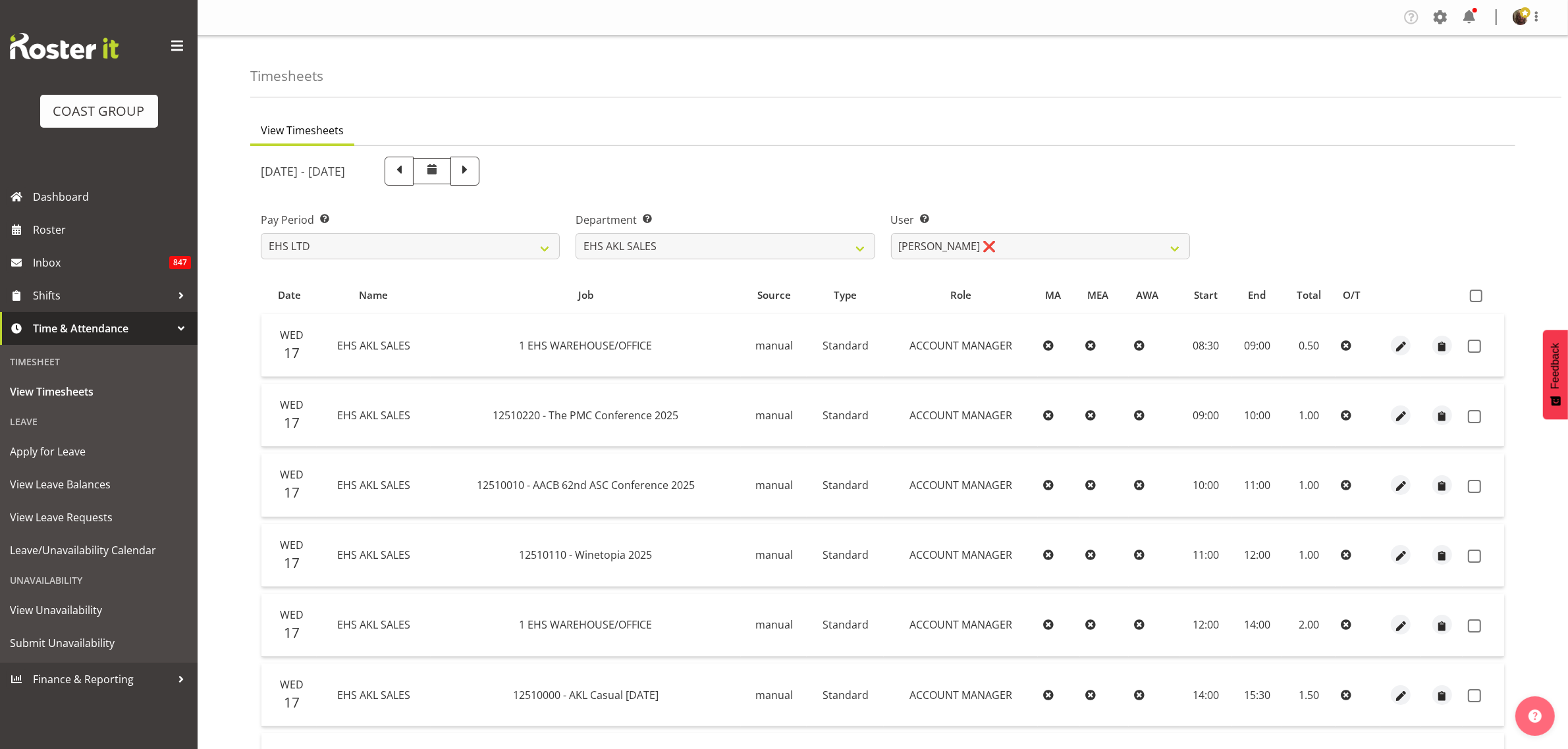
click at [1476, 297] on span at bounding box center [1476, 296] width 12 height 12
click at [1476, 297] on input "checkbox" at bounding box center [1474, 296] width 9 height 9
checkbox input "true"
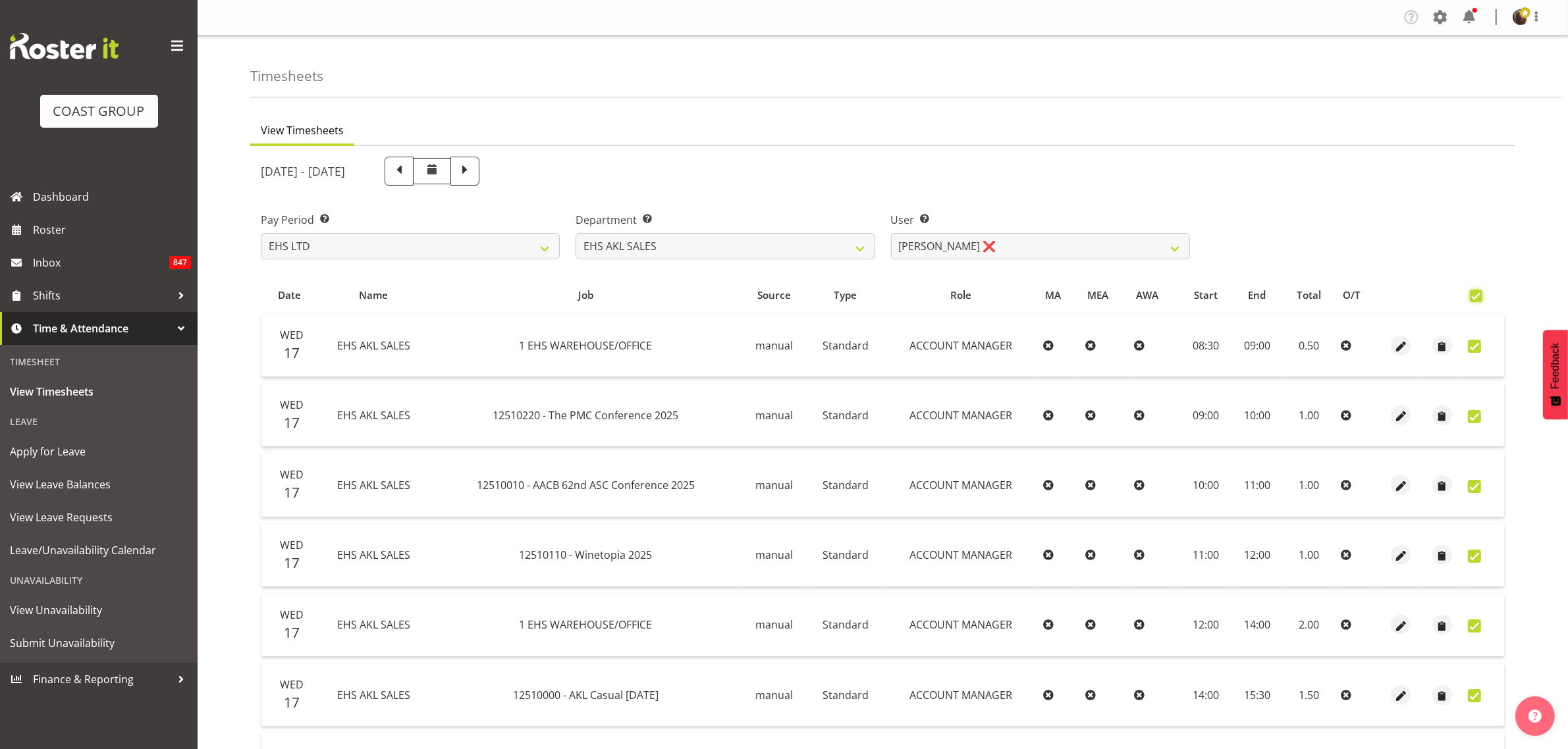
checkbox input "true"
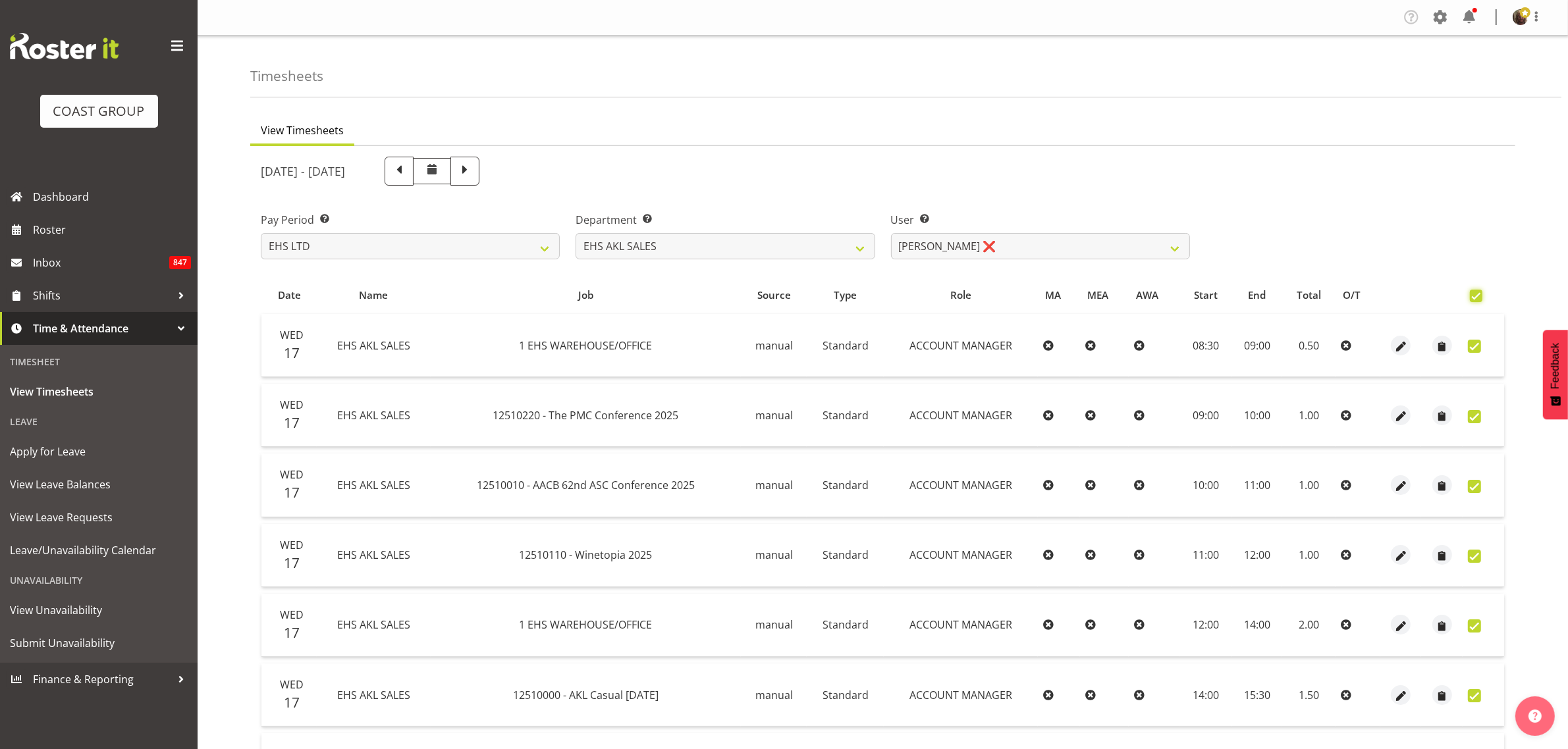
checkbox input "true"
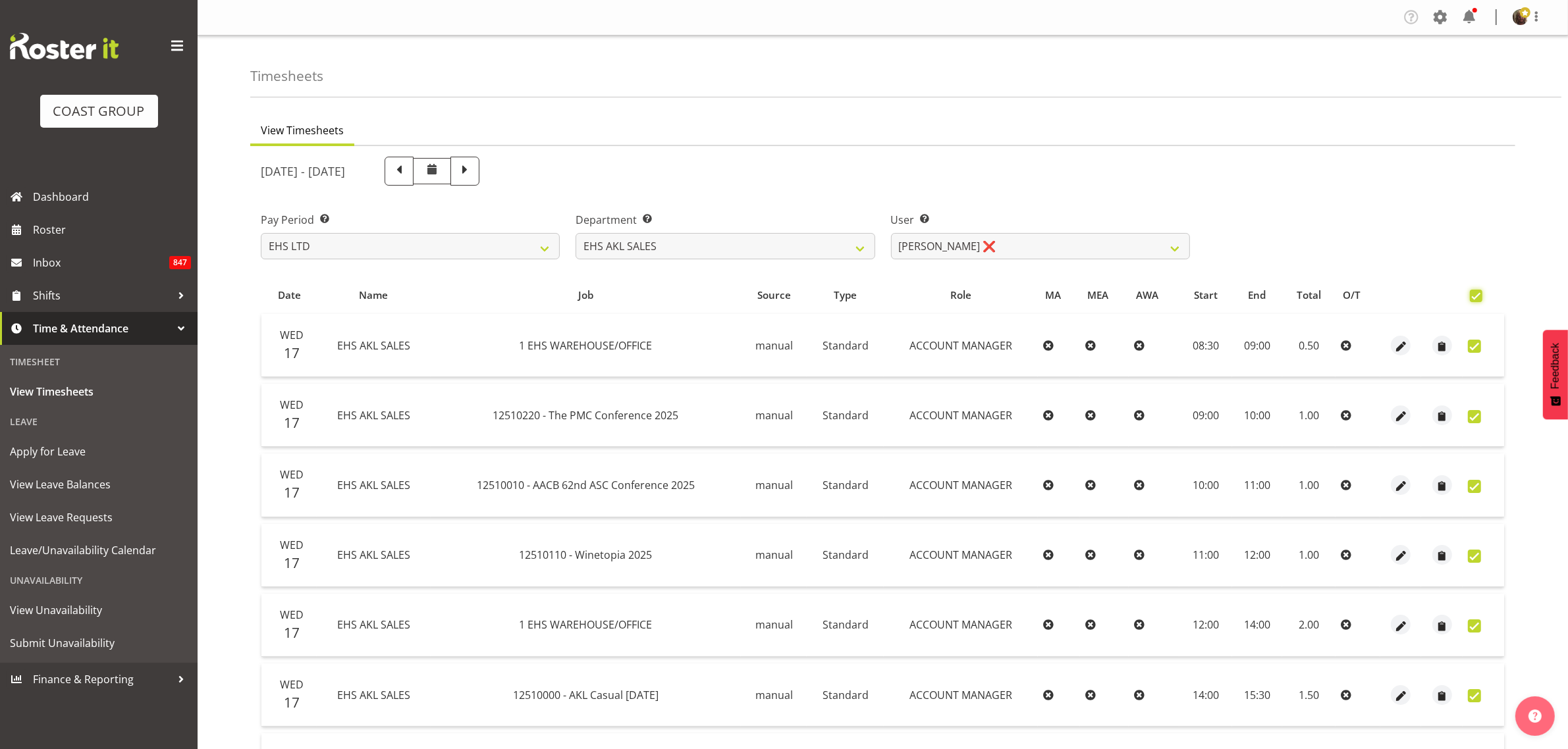
checkbox input "true"
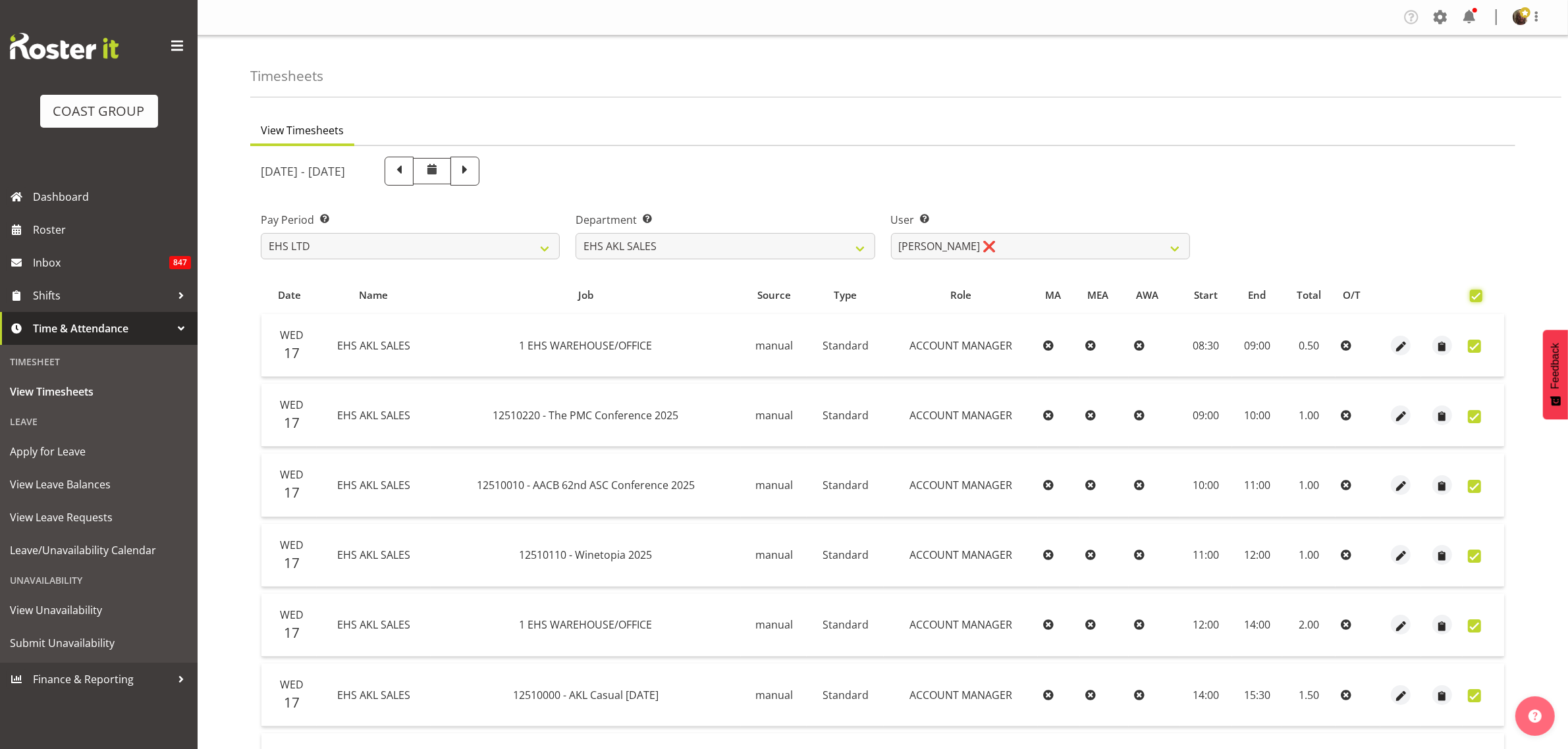
checkbox input "true"
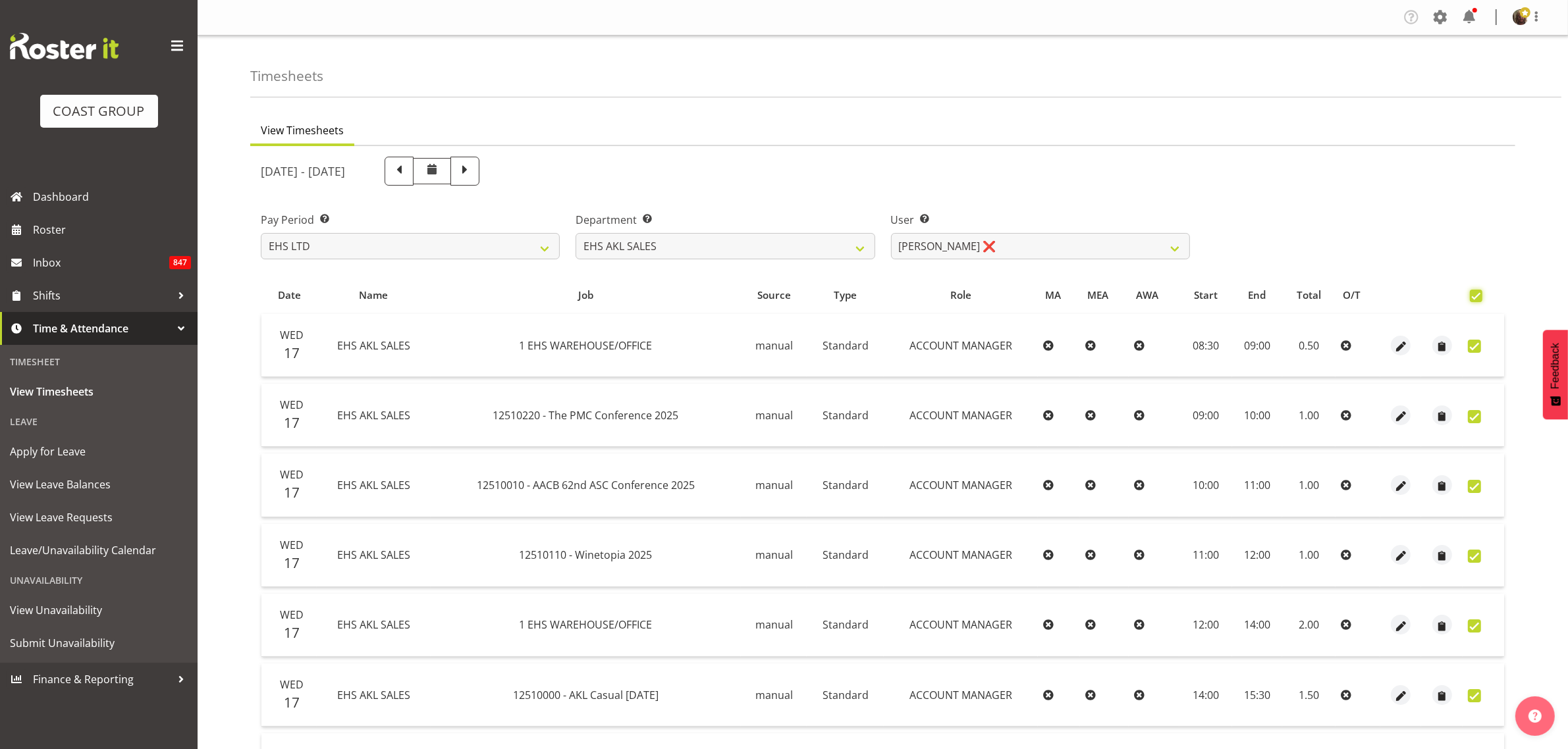
checkbox input "true"
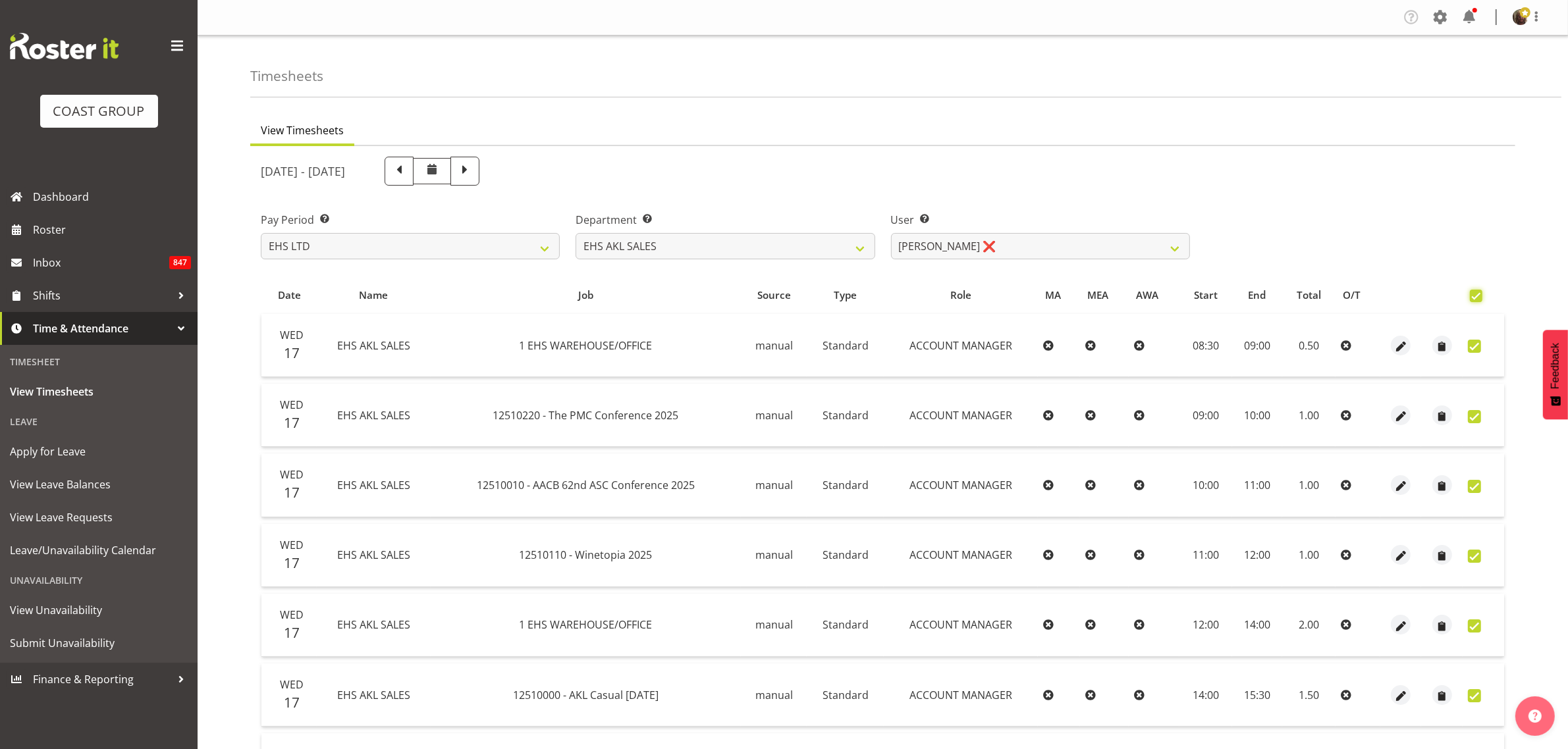
checkbox input "true"
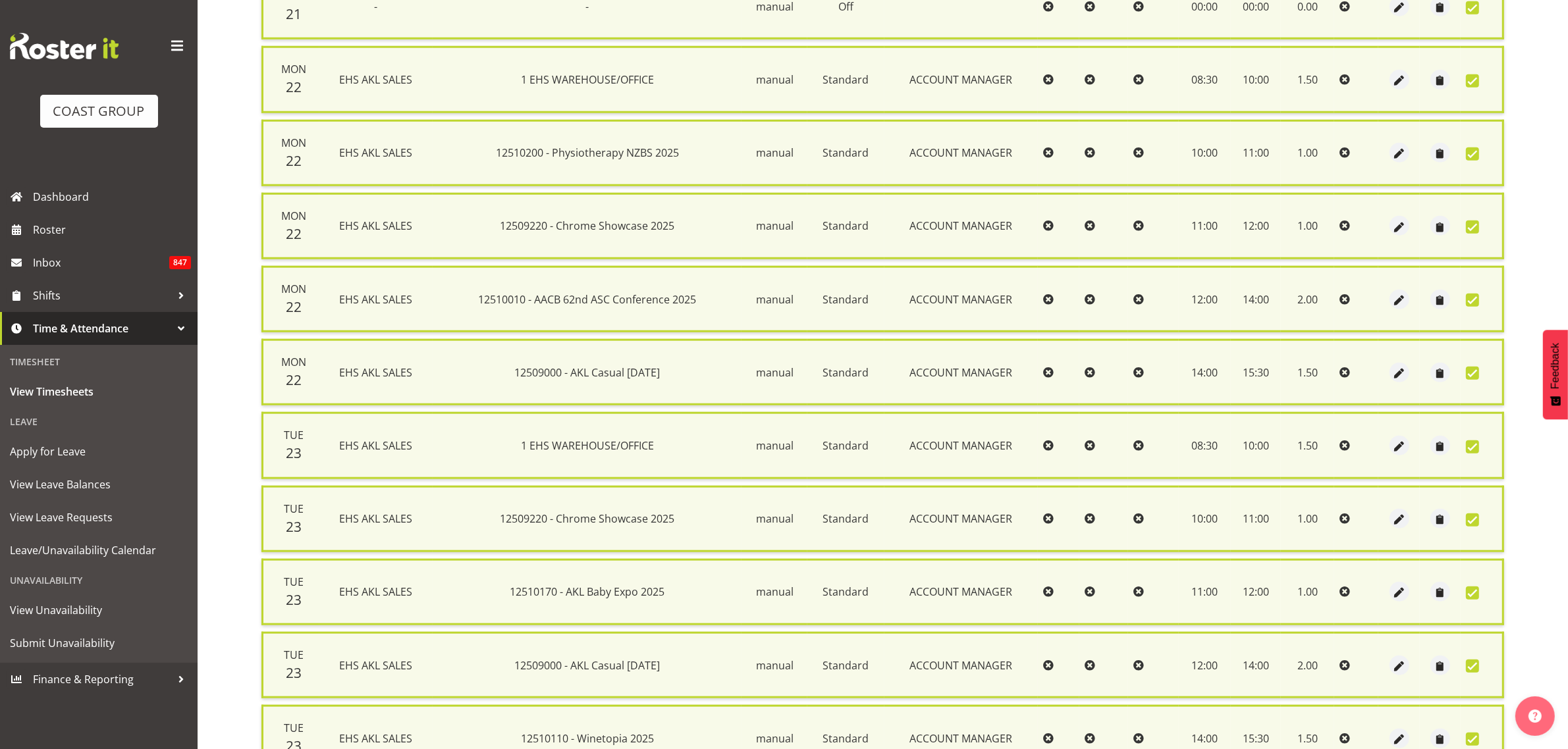
scroll to position [1695, 0]
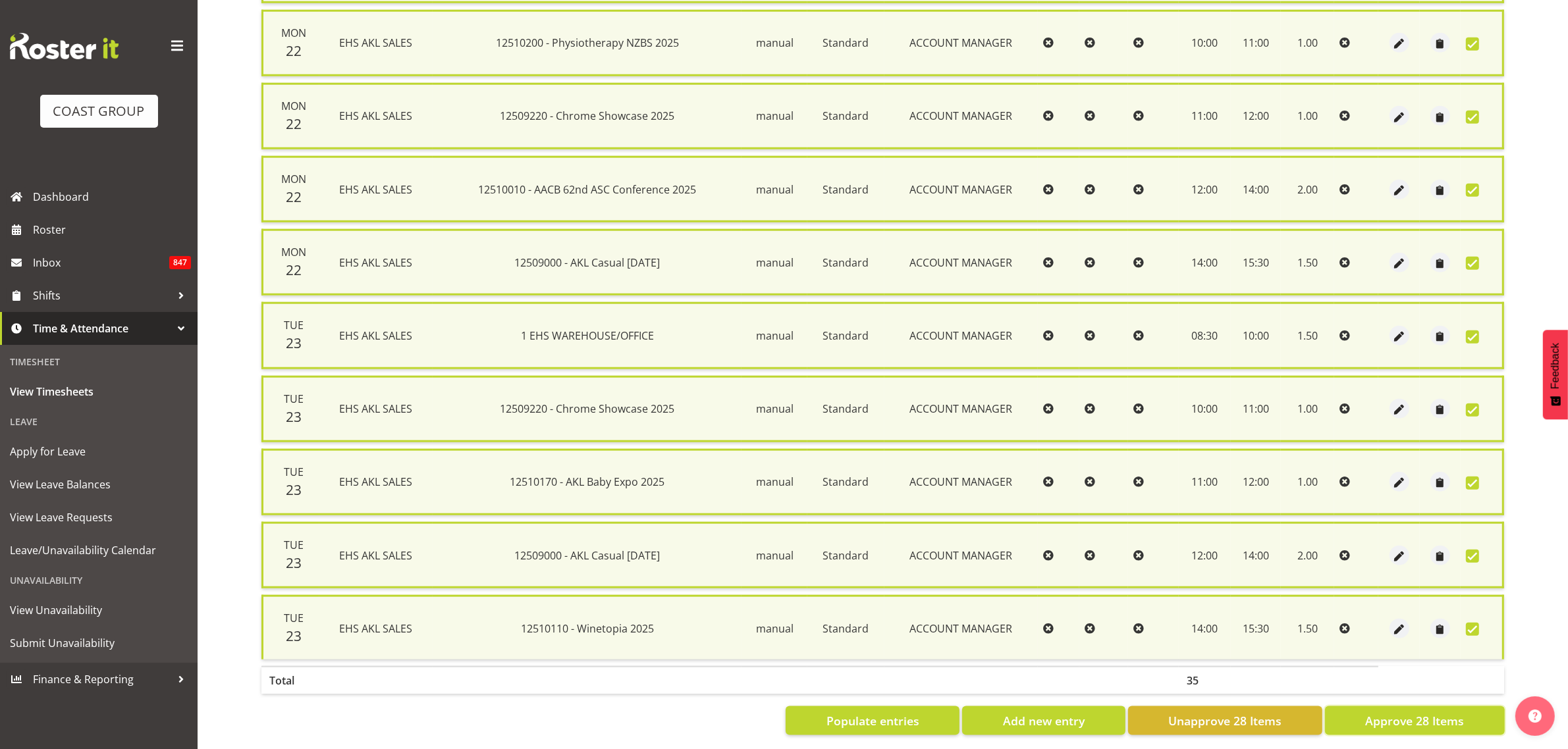
click at [1427, 713] on span "Approve 28 Items" at bounding box center [1414, 721] width 99 height 17
checkbox input "false"
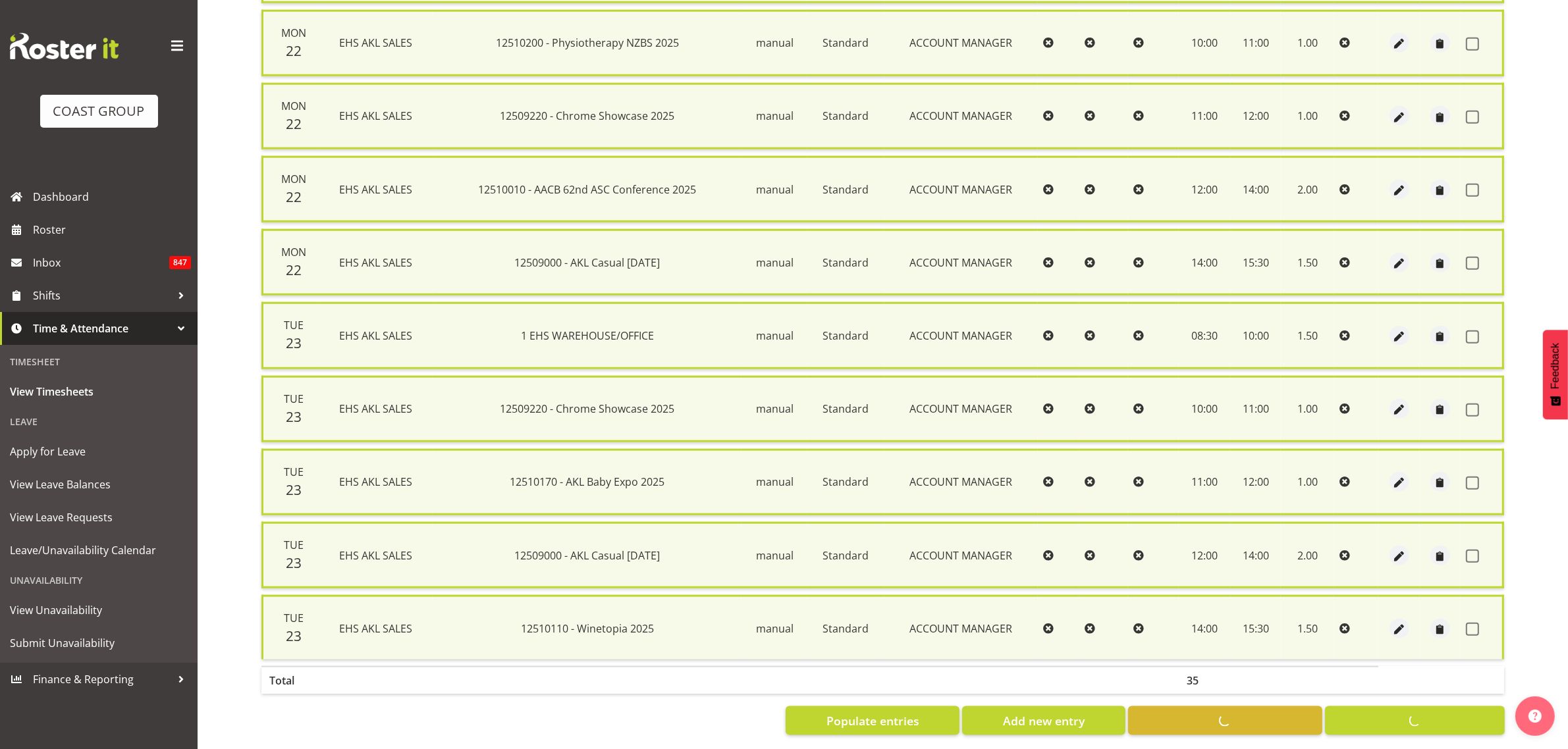
checkbox input "false"
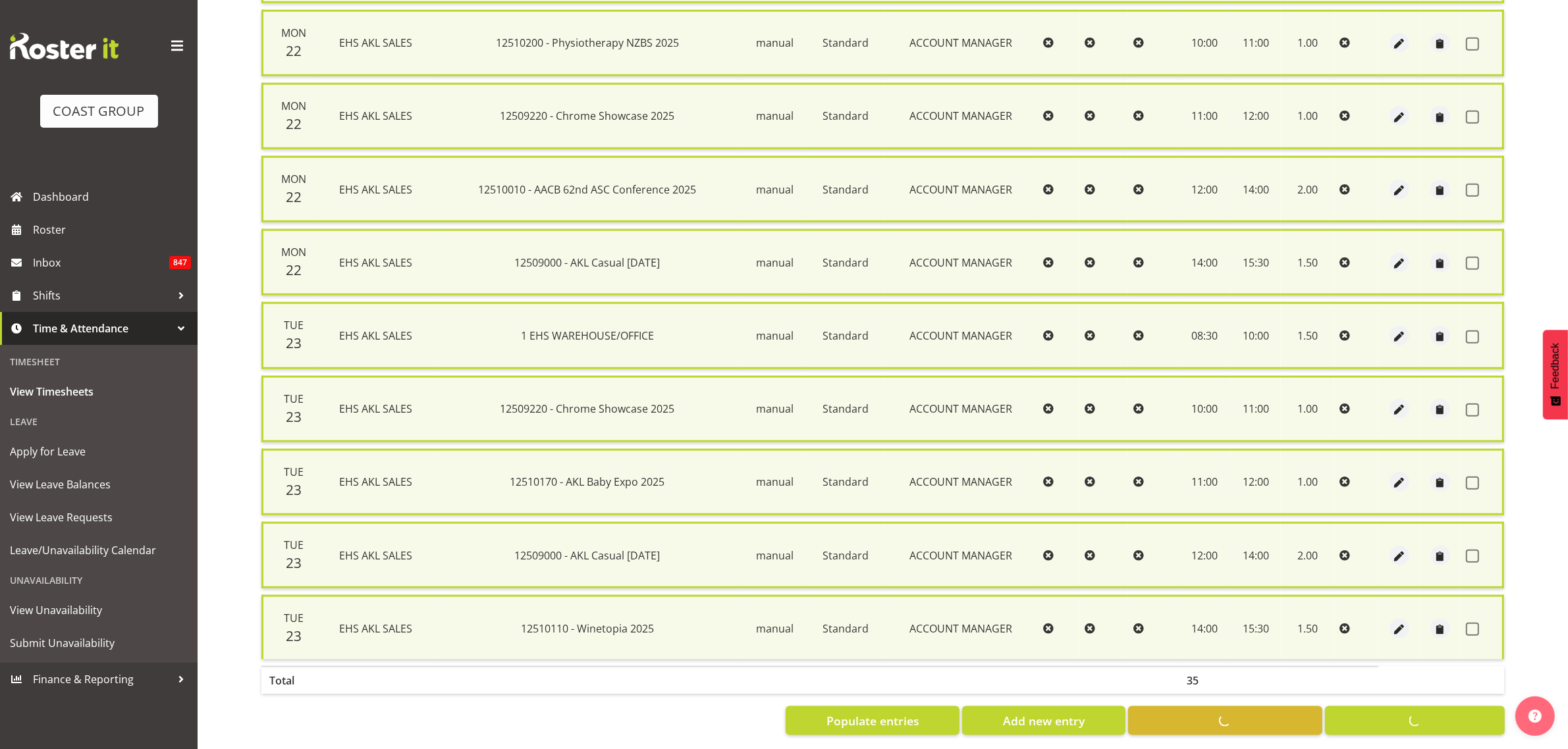
checkbox input "false"
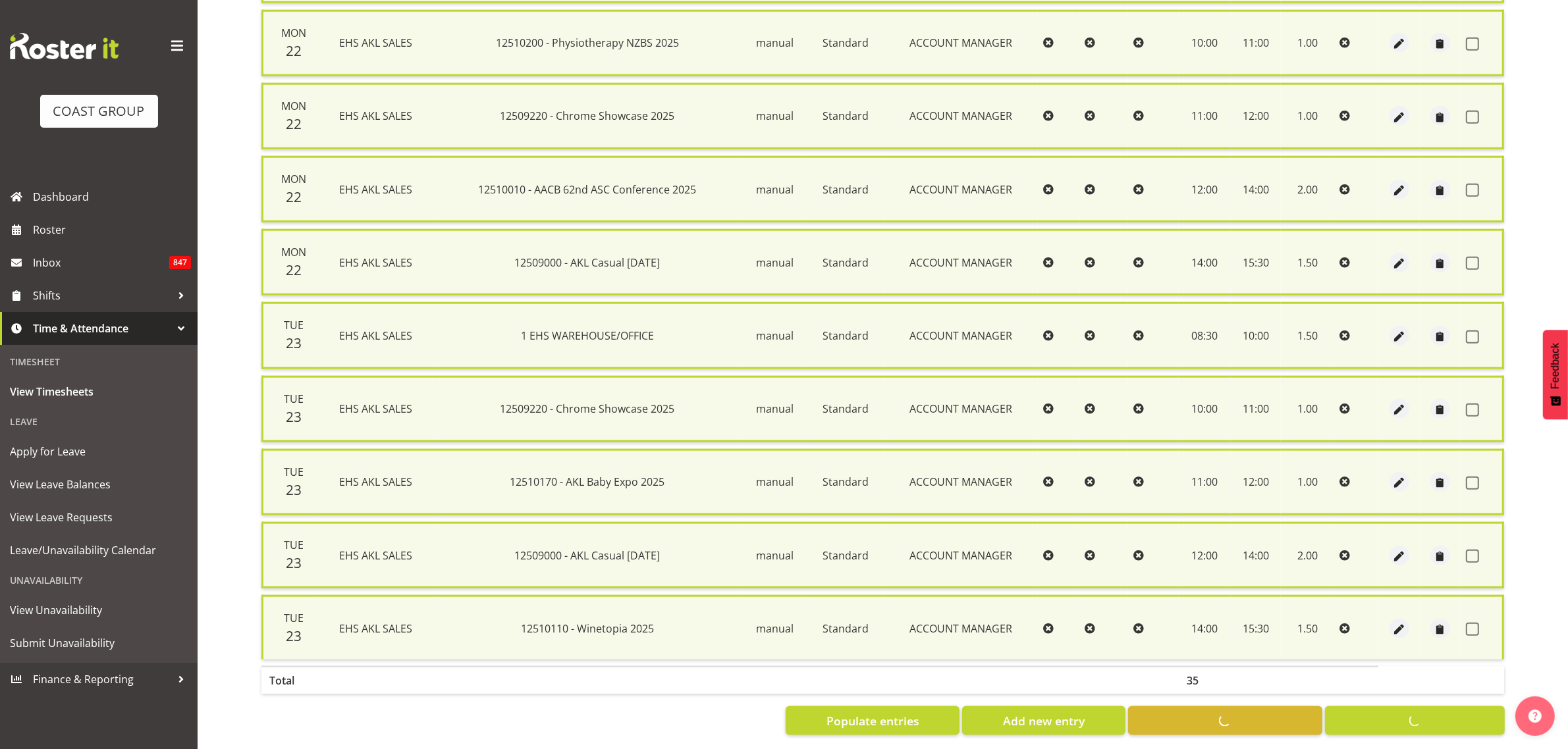
checkbox input "false"
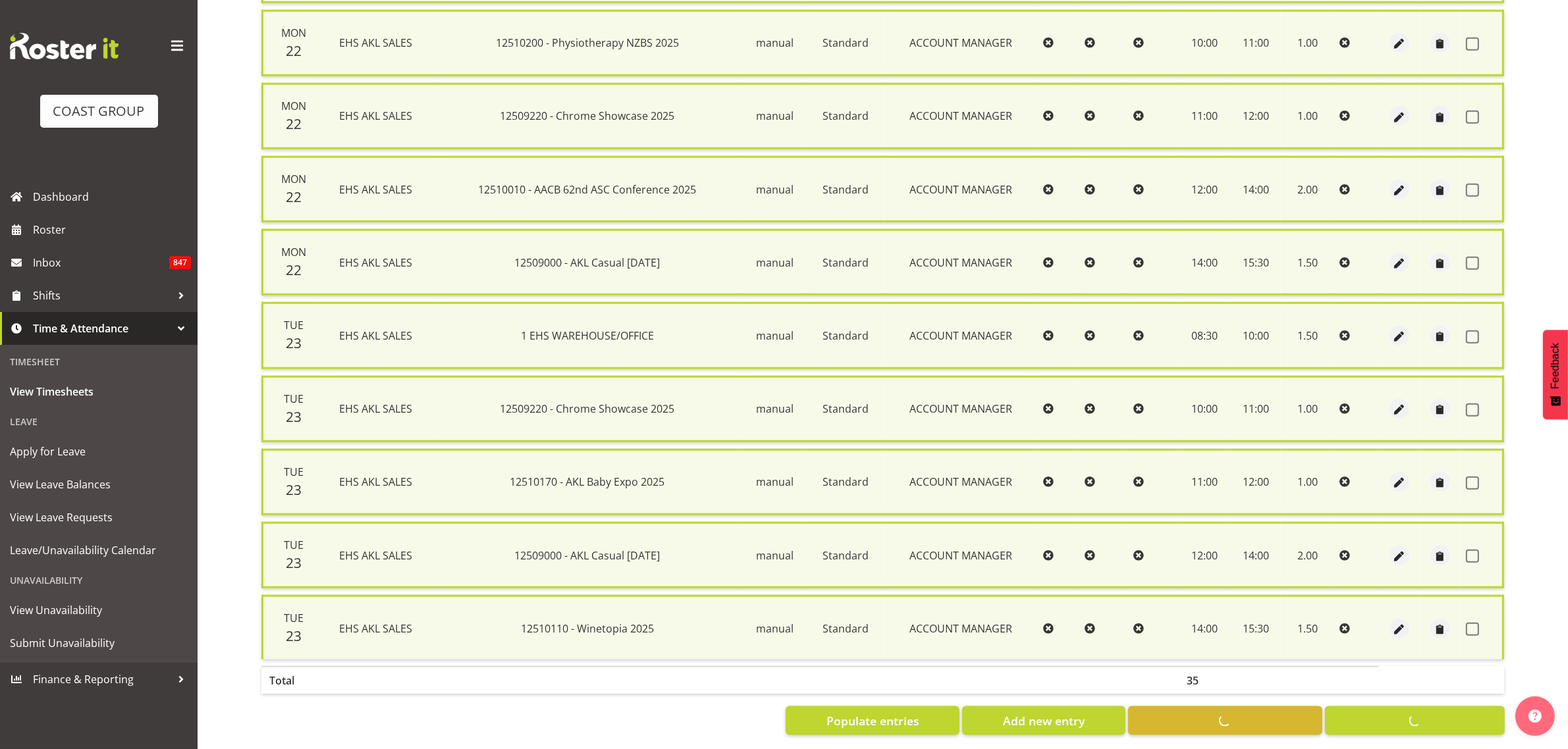
checkbox input "false"
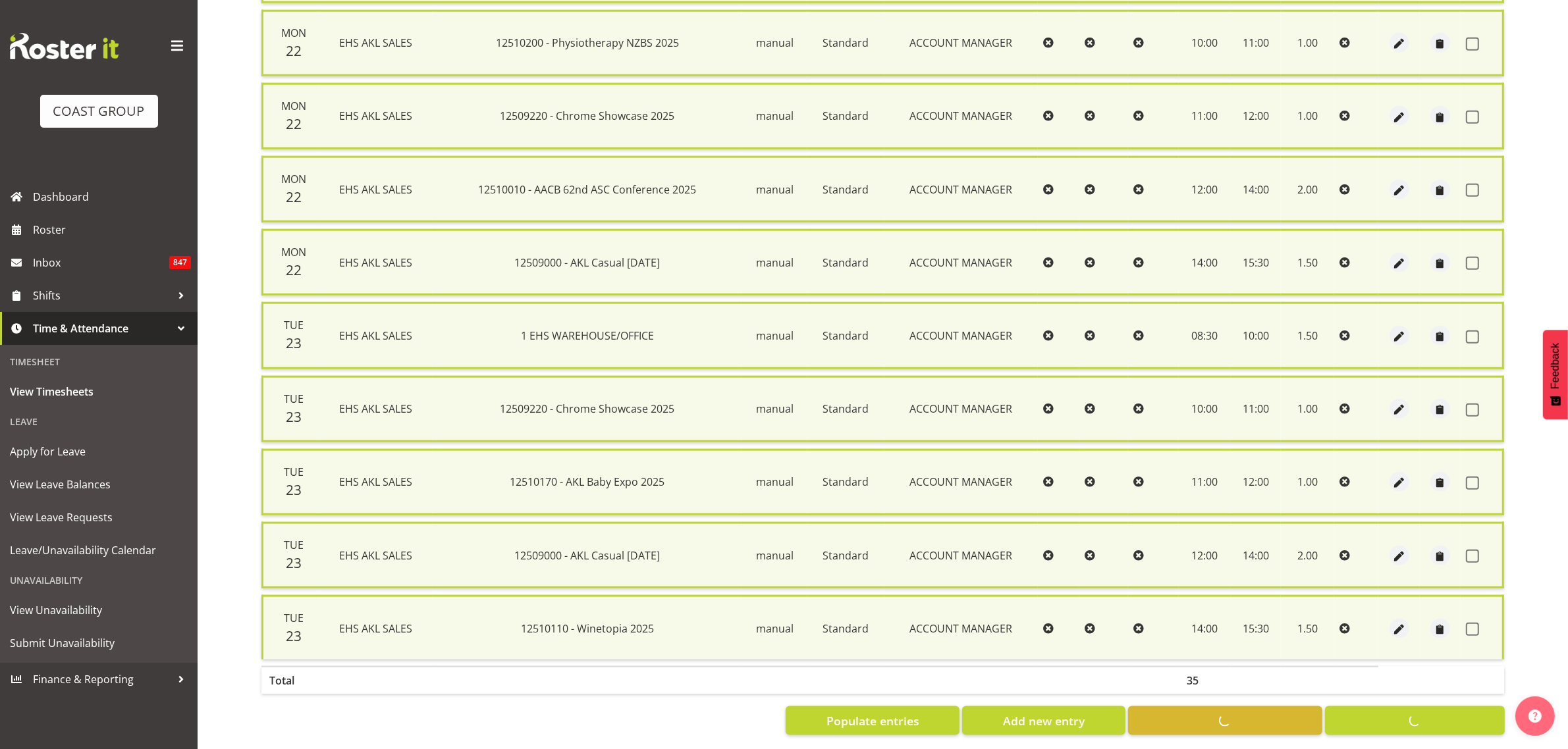
checkbox input "false"
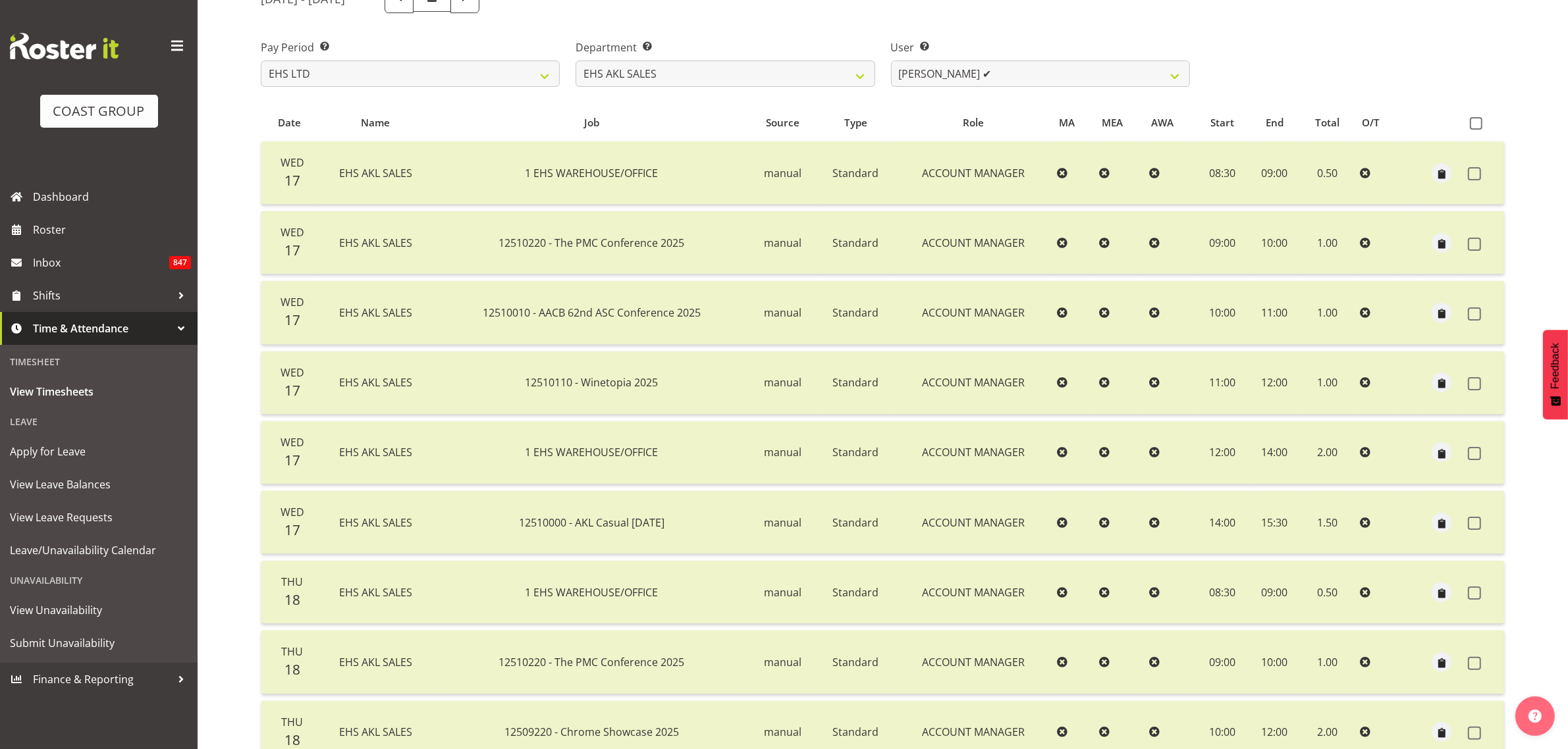
scroll to position [0, 0]
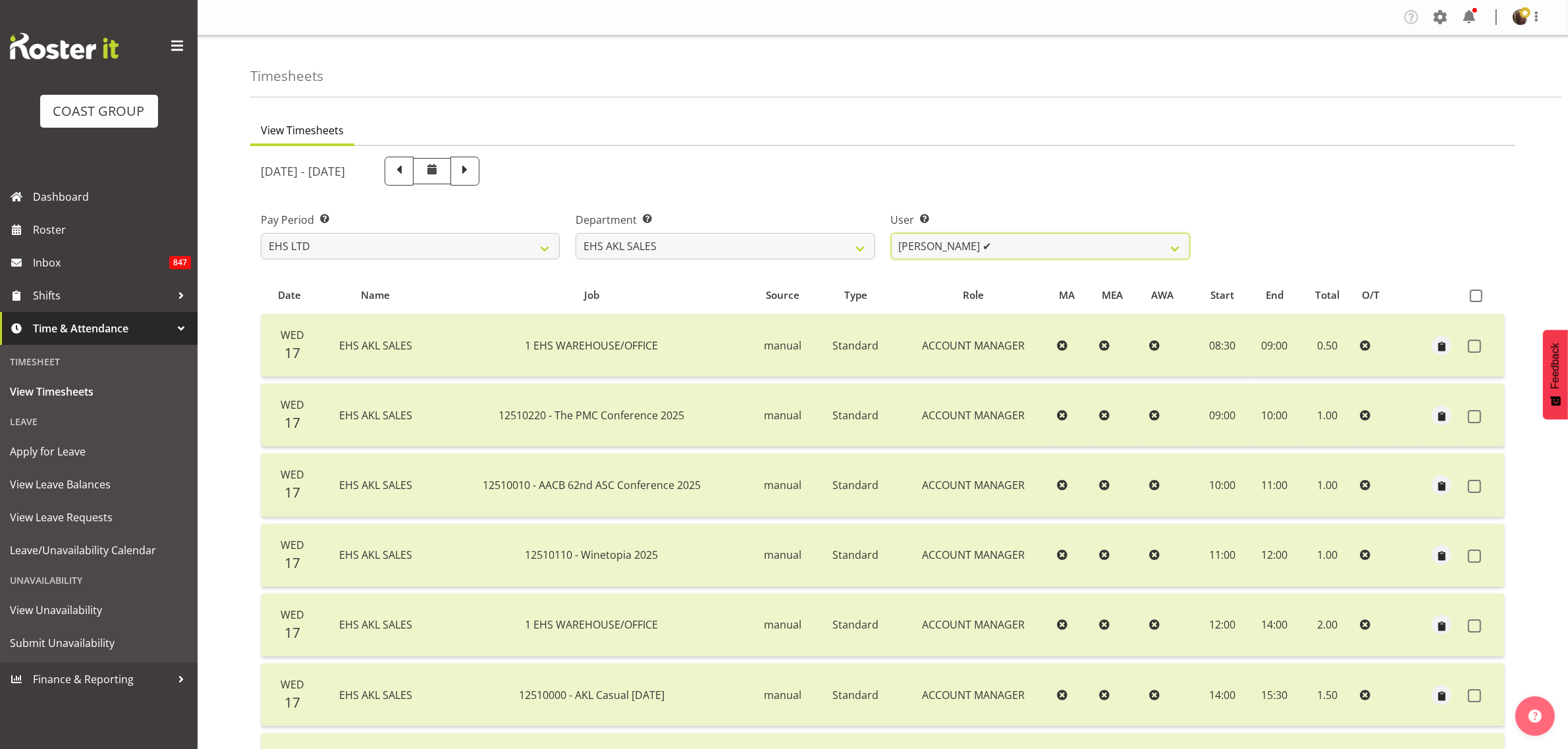
drag, startPoint x: 1057, startPoint y: 234, endPoint x: 1052, endPoint y: 258, distance: 24.5
click at [1057, 234] on select "Aleisha Midgley ✔ Annie Lister ✔ Christina Jaramillo ✔ Dane Botherway ❌ Holly E…" at bounding box center [1040, 246] width 299 height 26
select select "1127"
click at [891, 233] on select "Aleisha Midgley ✔ Annie Lister ✔ Christina Jaramillo ✔ Dane Botherway ❌ Holly E…" at bounding box center [1040, 246] width 299 height 26
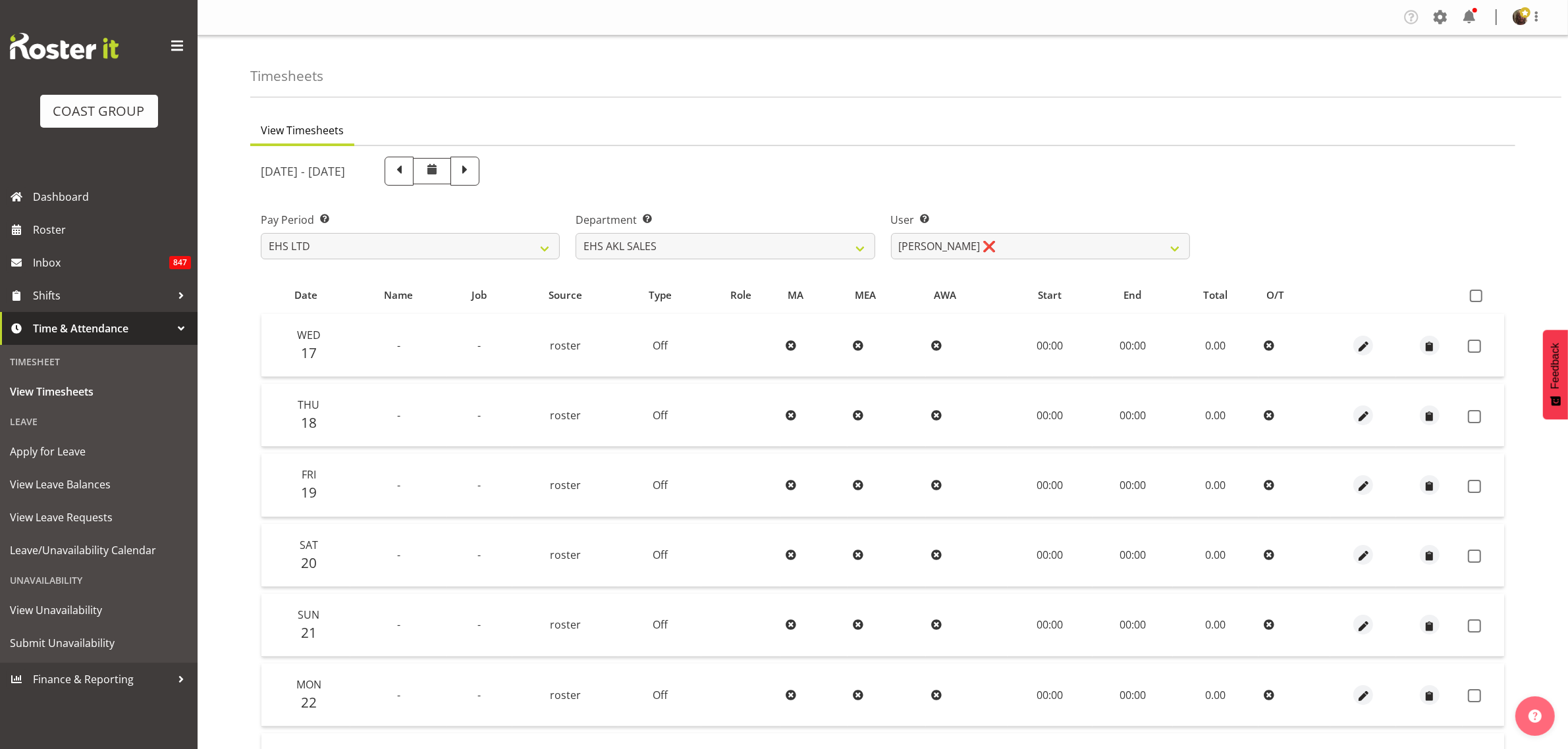
click at [1473, 295] on span at bounding box center [1476, 296] width 12 height 12
click at [1473, 295] on input "checkbox" at bounding box center [1474, 296] width 9 height 9
checkbox input "true"
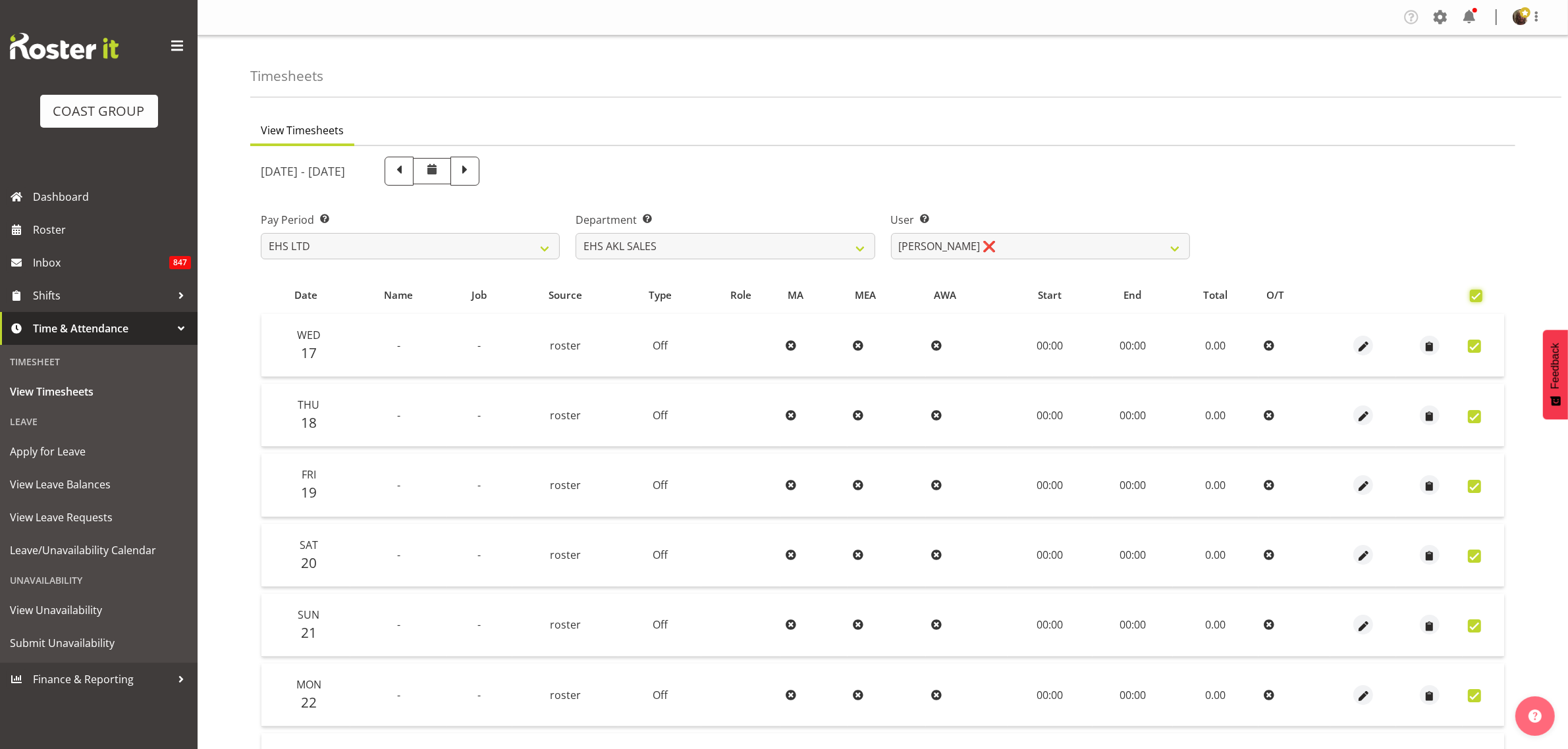
checkbox input "true"
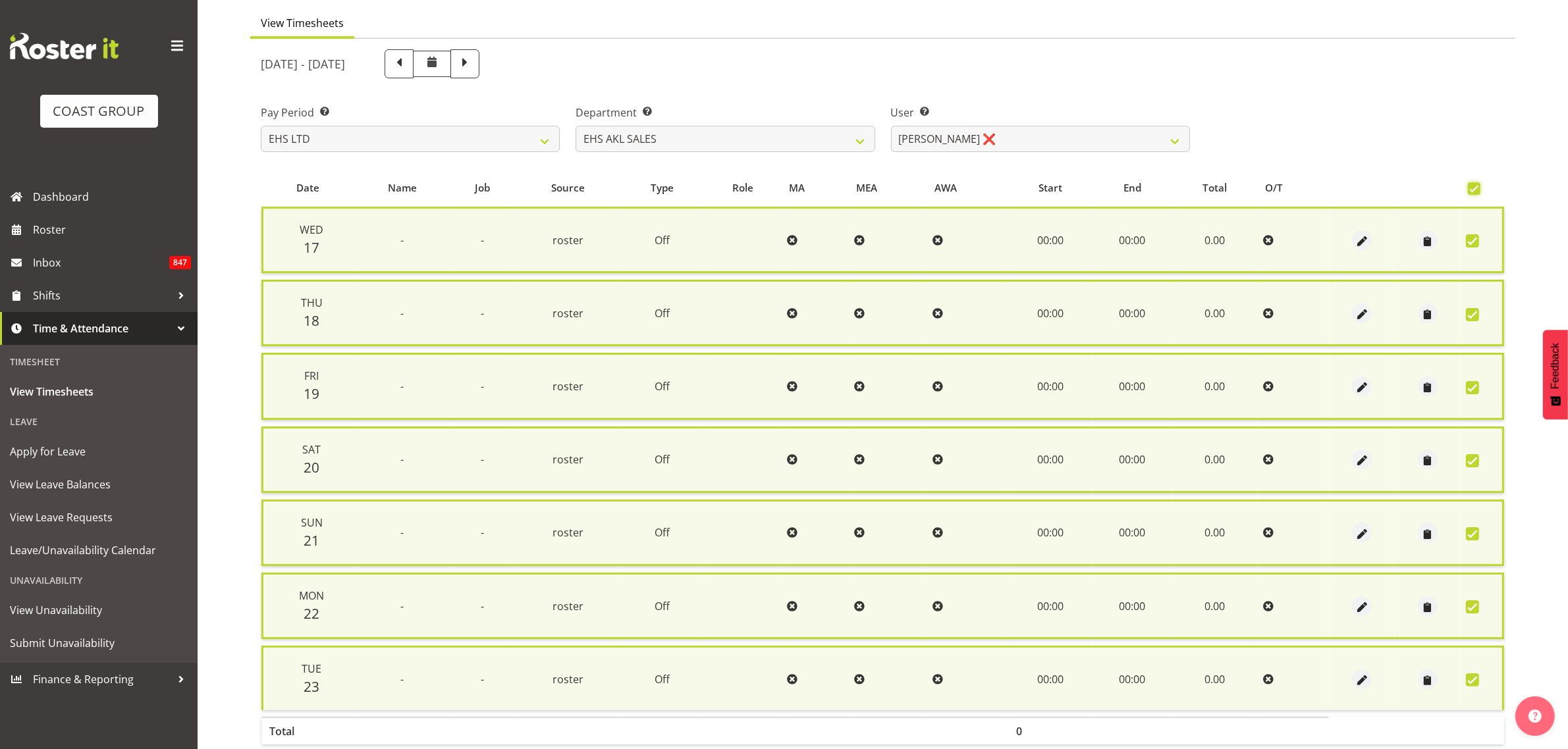
scroll to position [172, 0]
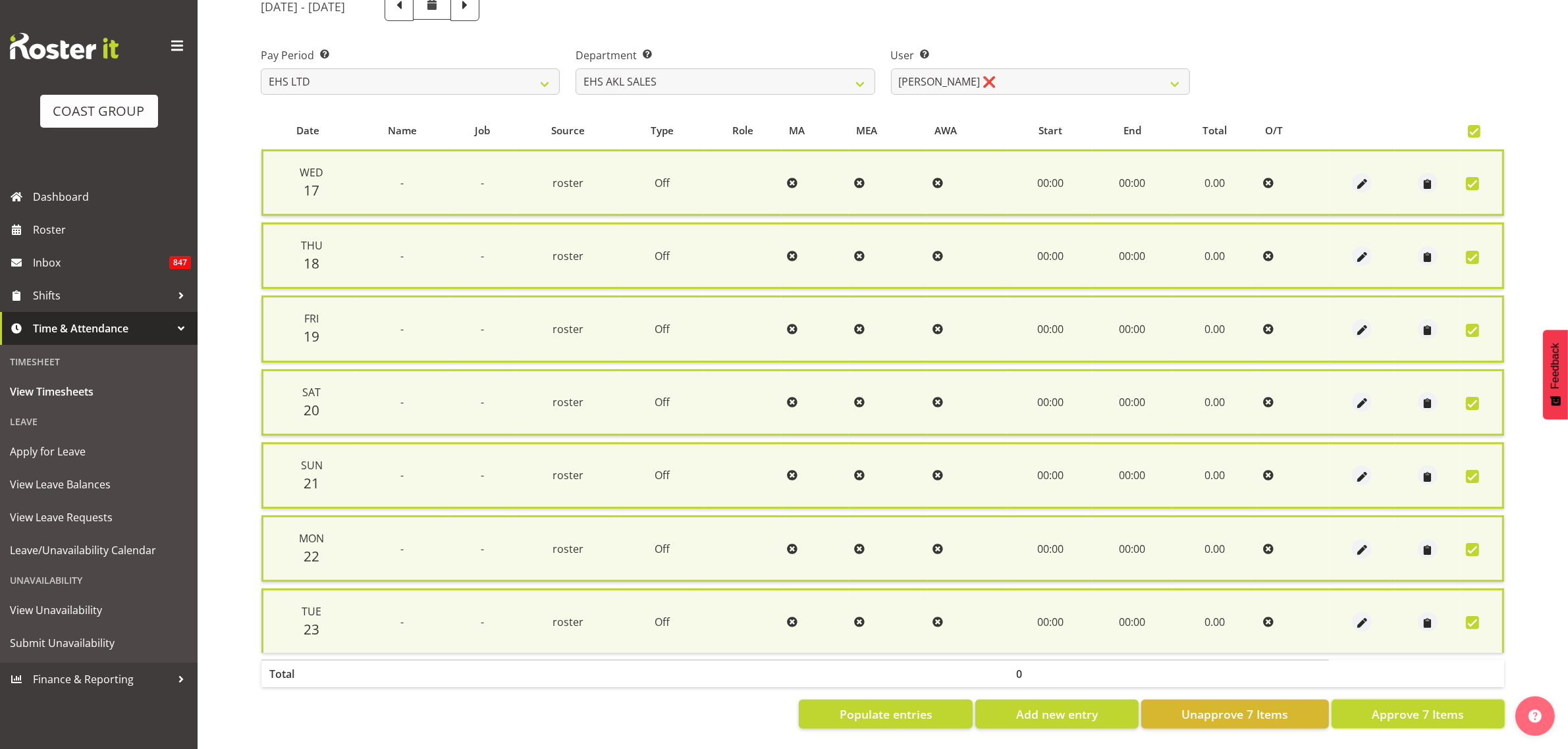
click at [1462, 710] on button "Approve 7 Items" at bounding box center [1418, 713] width 173 height 29
checkbox input "false"
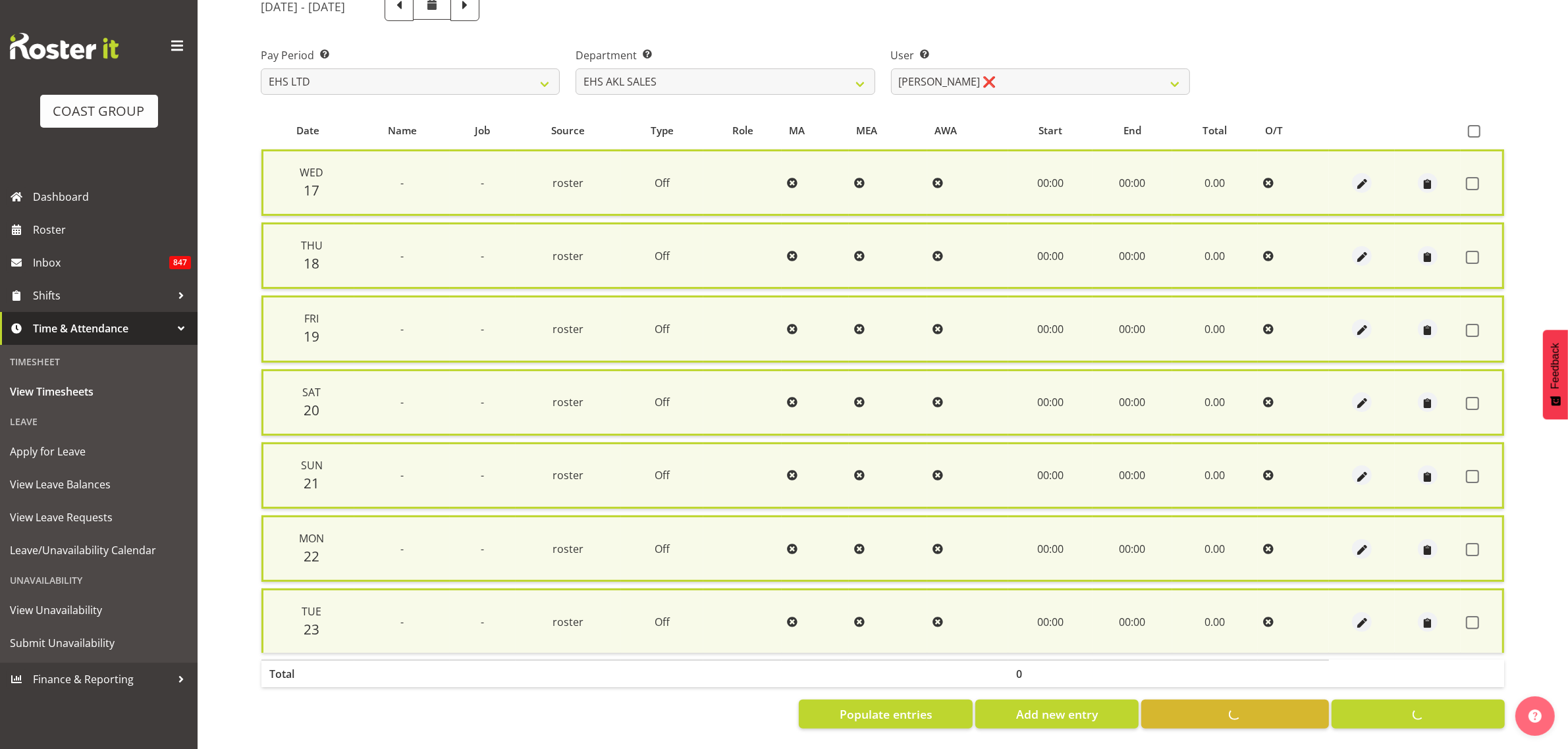
checkbox input "false"
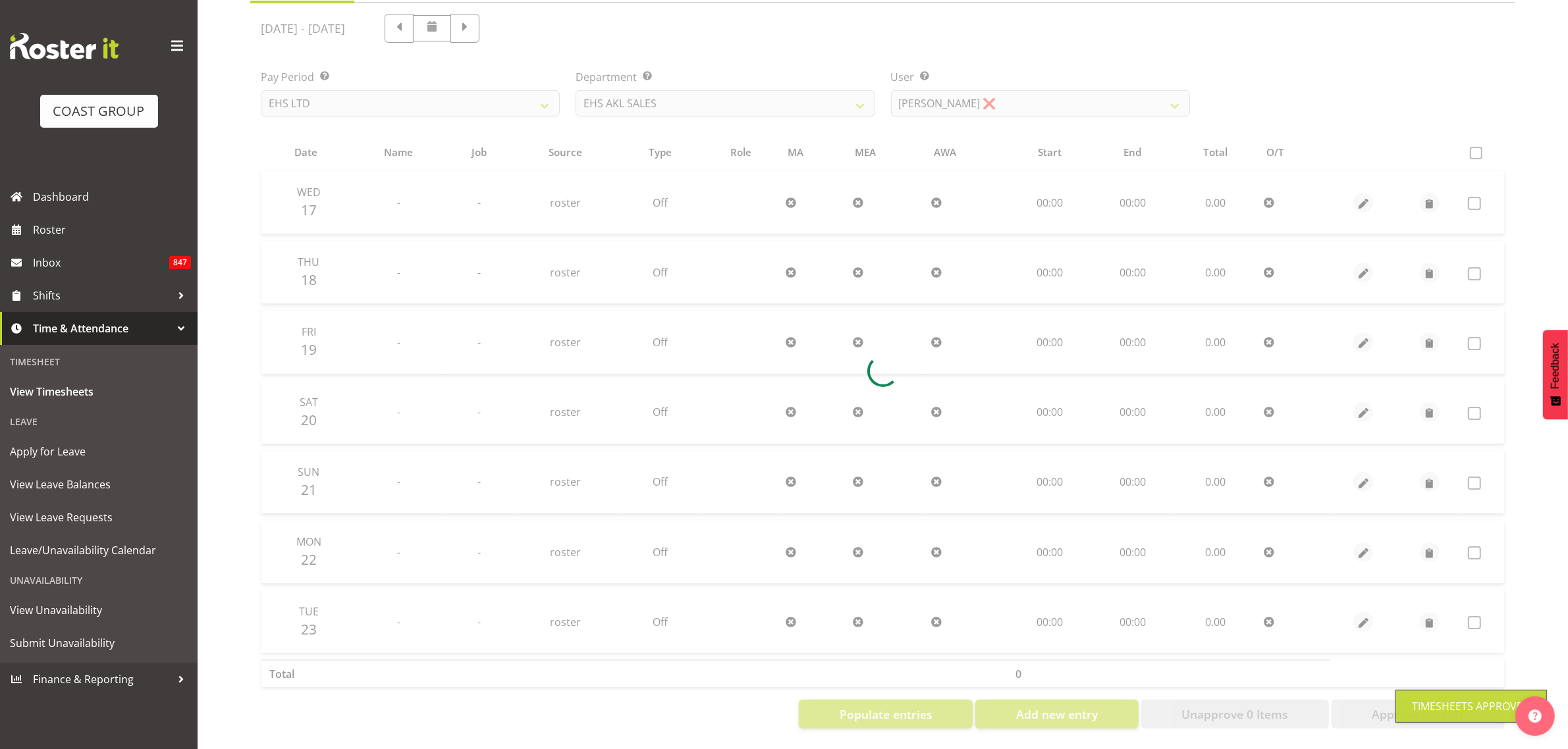
scroll to position [155, 0]
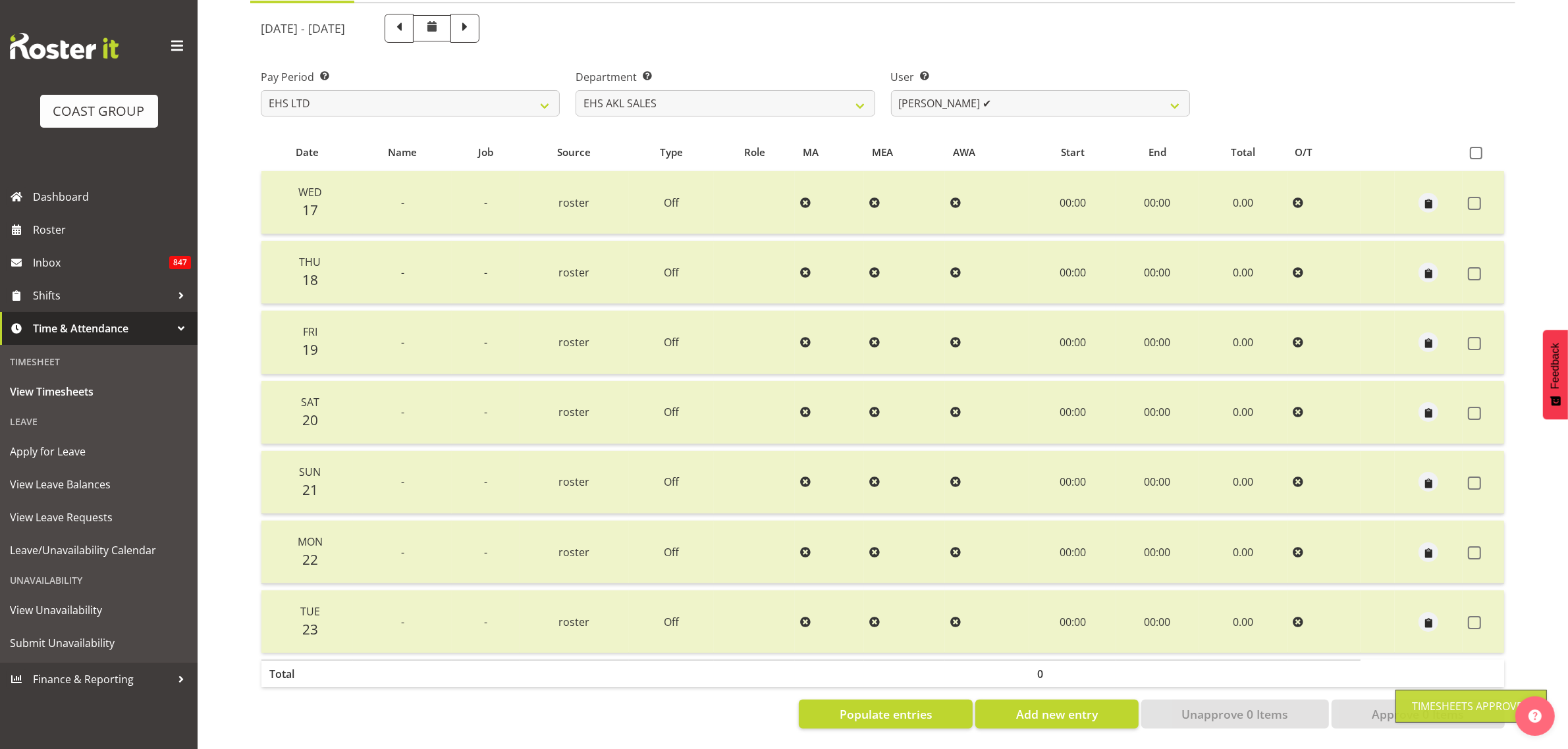
click at [1002, 89] on div at bounding box center [882, 371] width 1265 height 736
click at [983, 92] on select "Aleisha Midgley ✔ Annie Lister ✔ Christina Jaramillo ✔ Dane Botherway ✔ Holly E…" at bounding box center [1040, 103] width 299 height 26
select select "1128"
click at [891, 90] on select "Aleisha Midgley ✔ Annie Lister ✔ Christina Jaramillo ✔ Dane Botherway ✔ Holly E…" at bounding box center [1040, 103] width 299 height 26
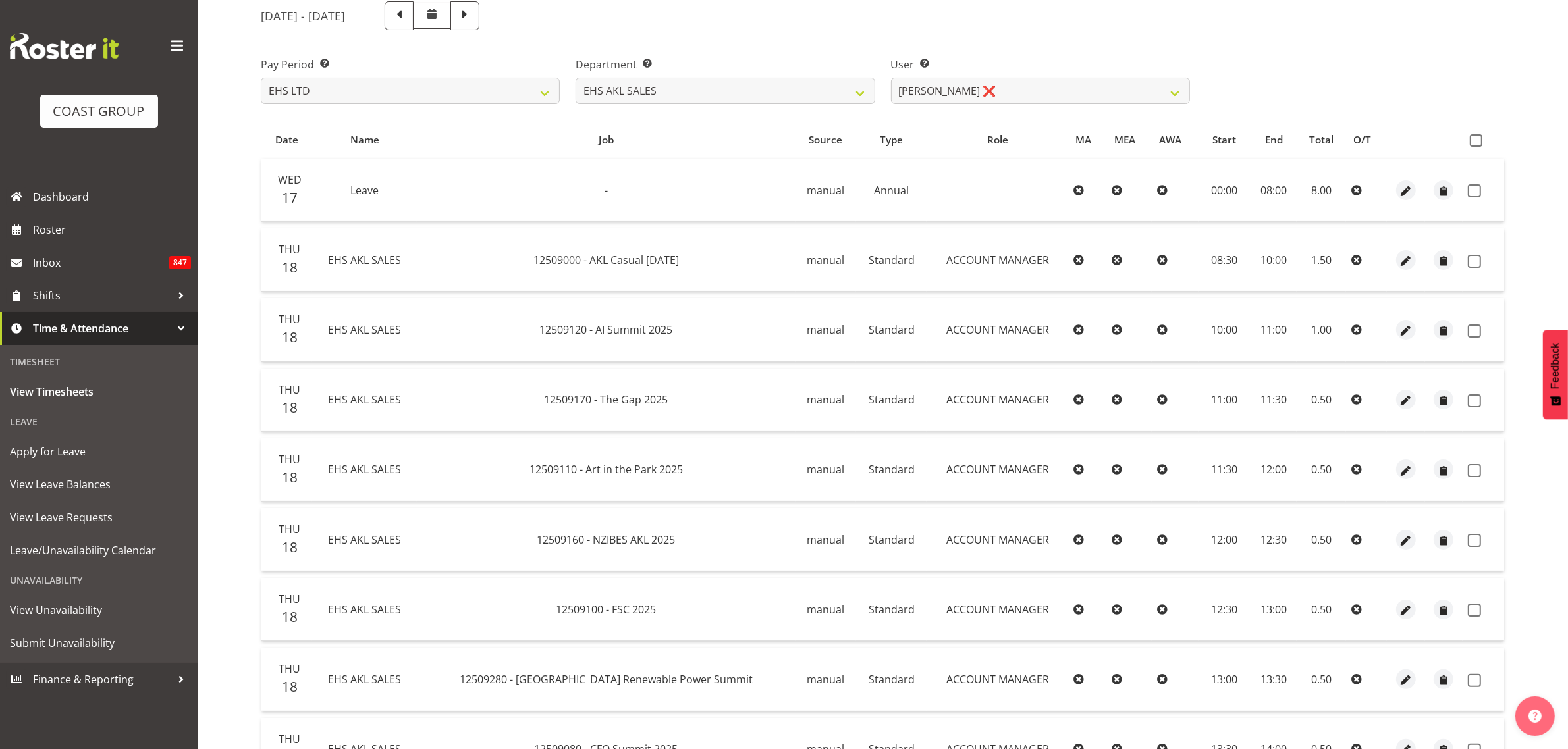
click at [1479, 138] on span at bounding box center [1476, 141] width 12 height 12
click at [1479, 138] on input "checkbox" at bounding box center [1474, 141] width 9 height 9
checkbox input "true"
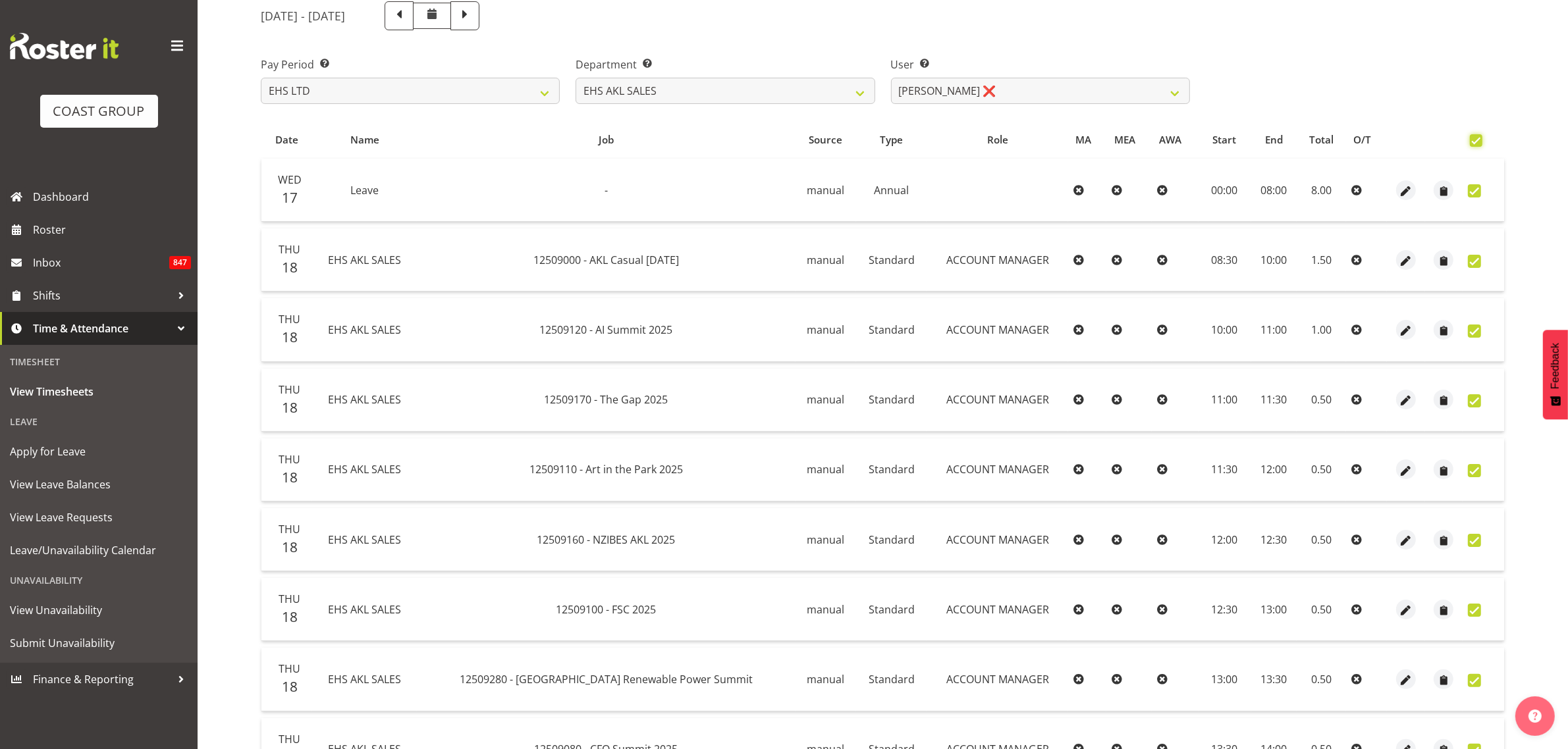
checkbox input "true"
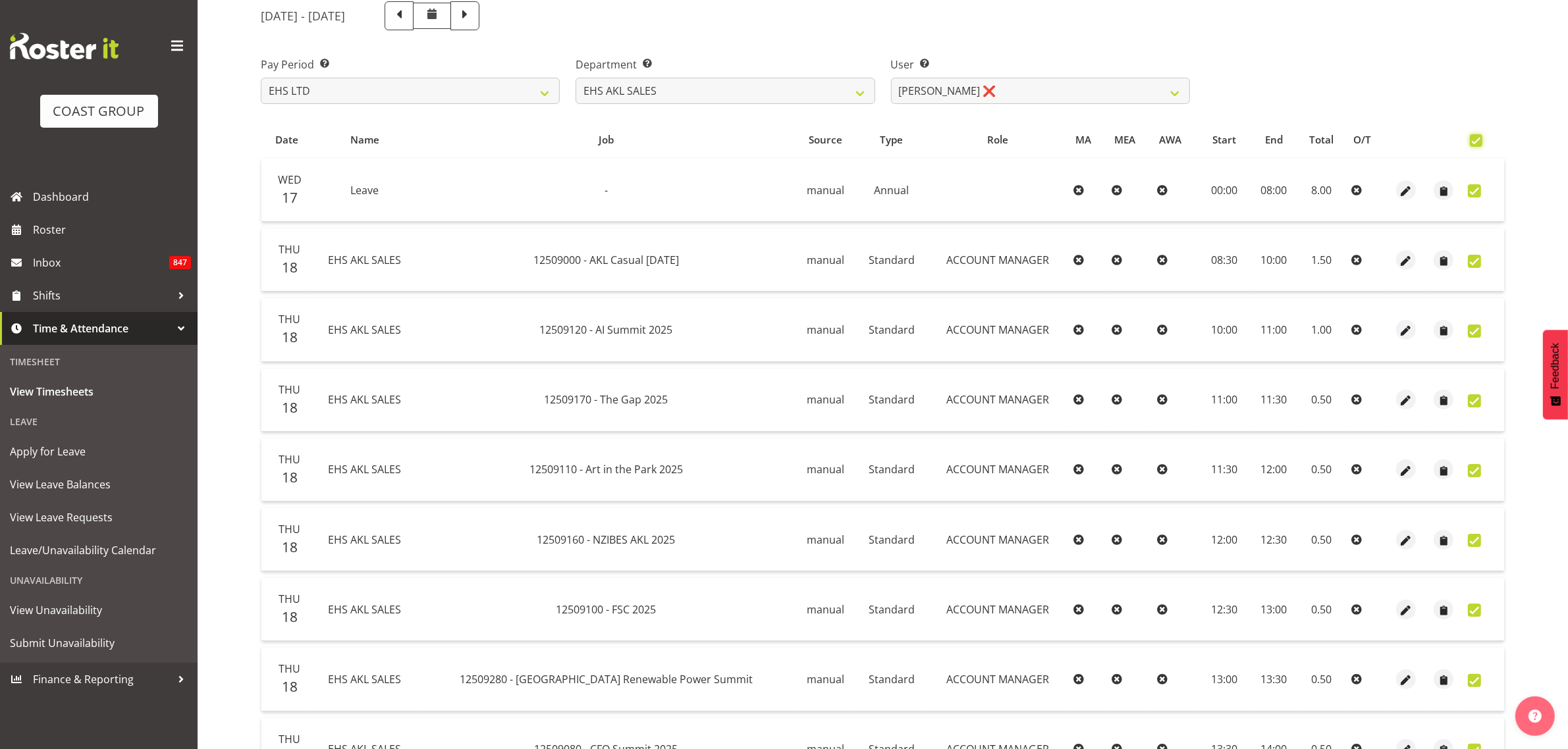
checkbox input "true"
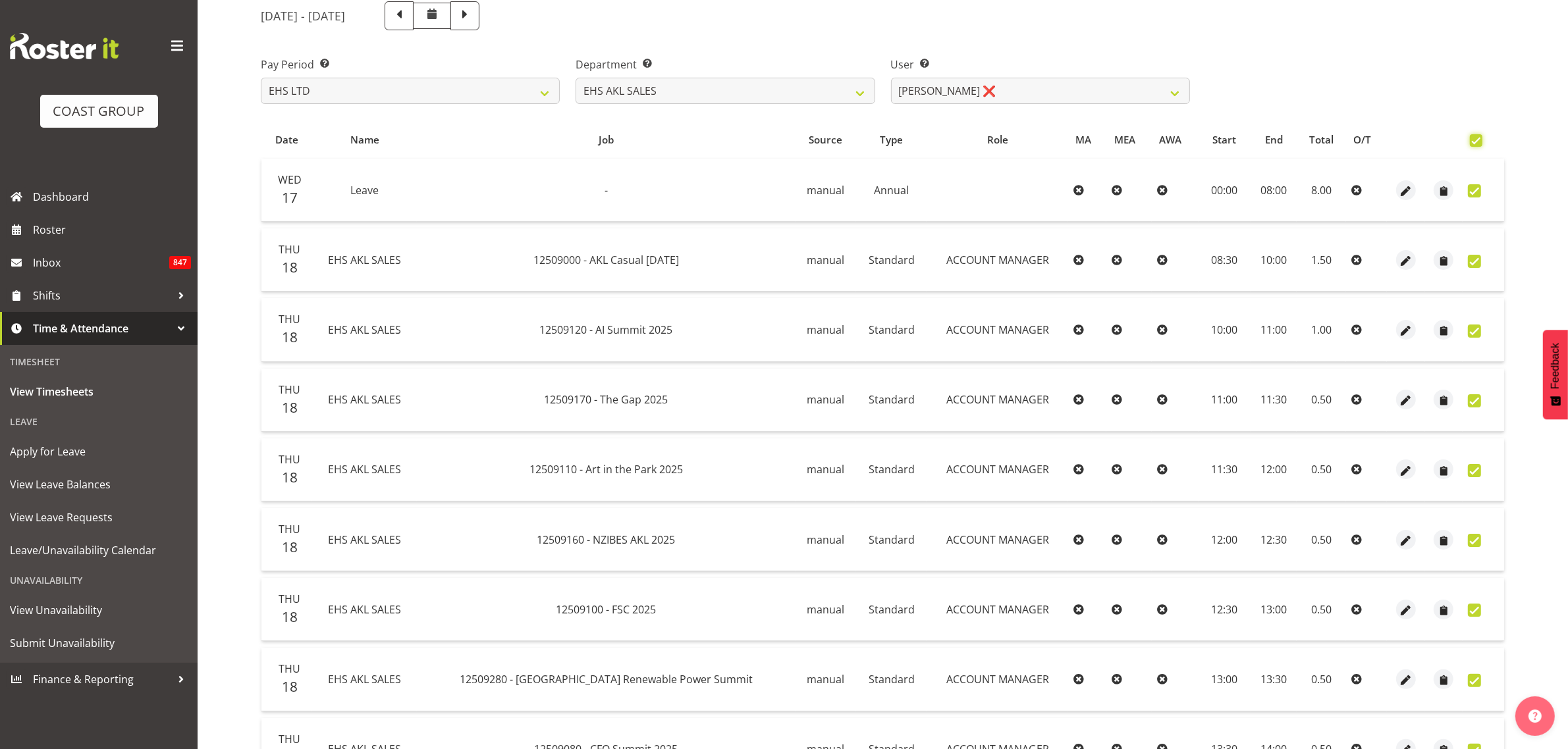
checkbox input "true"
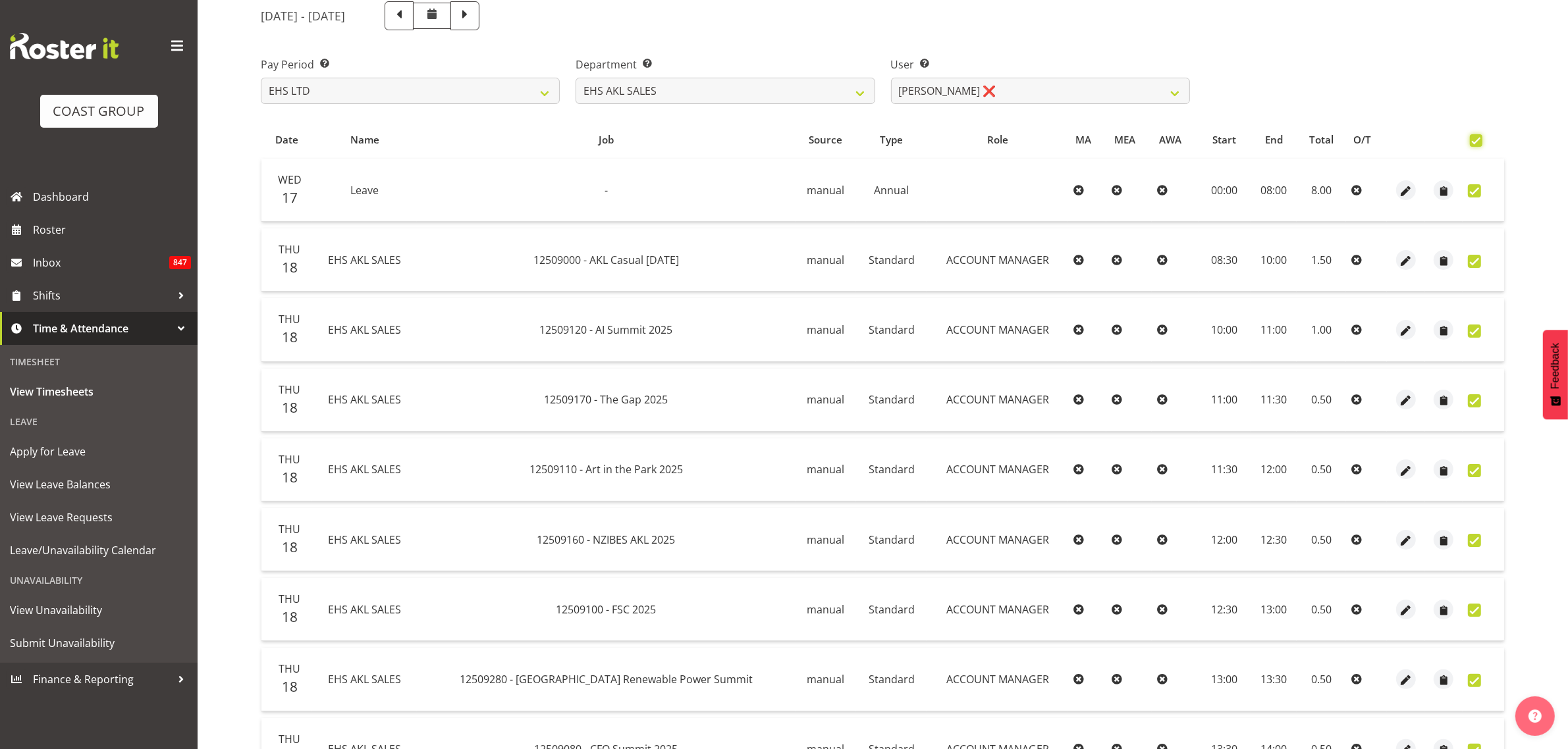
checkbox input "true"
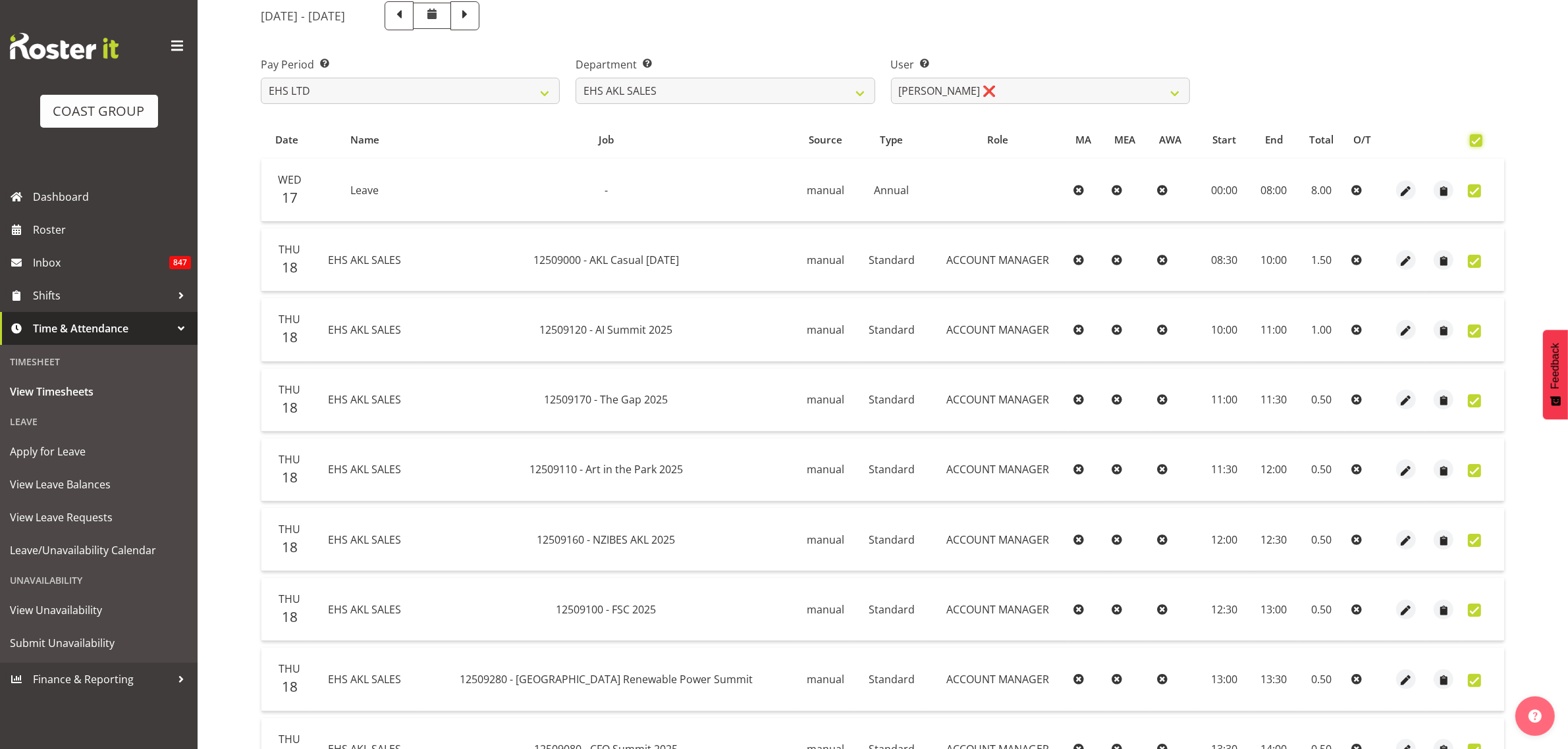
checkbox input "true"
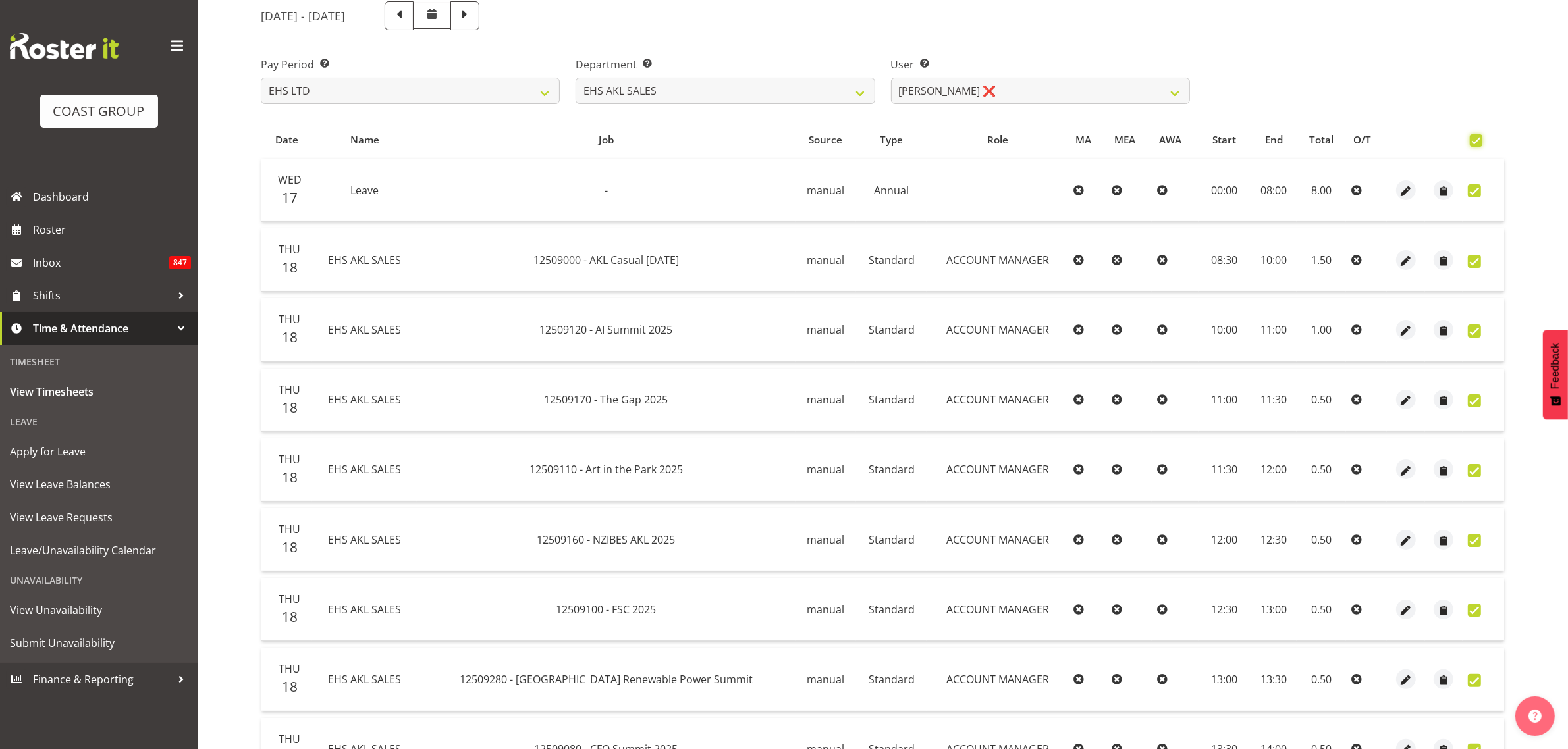
checkbox input "true"
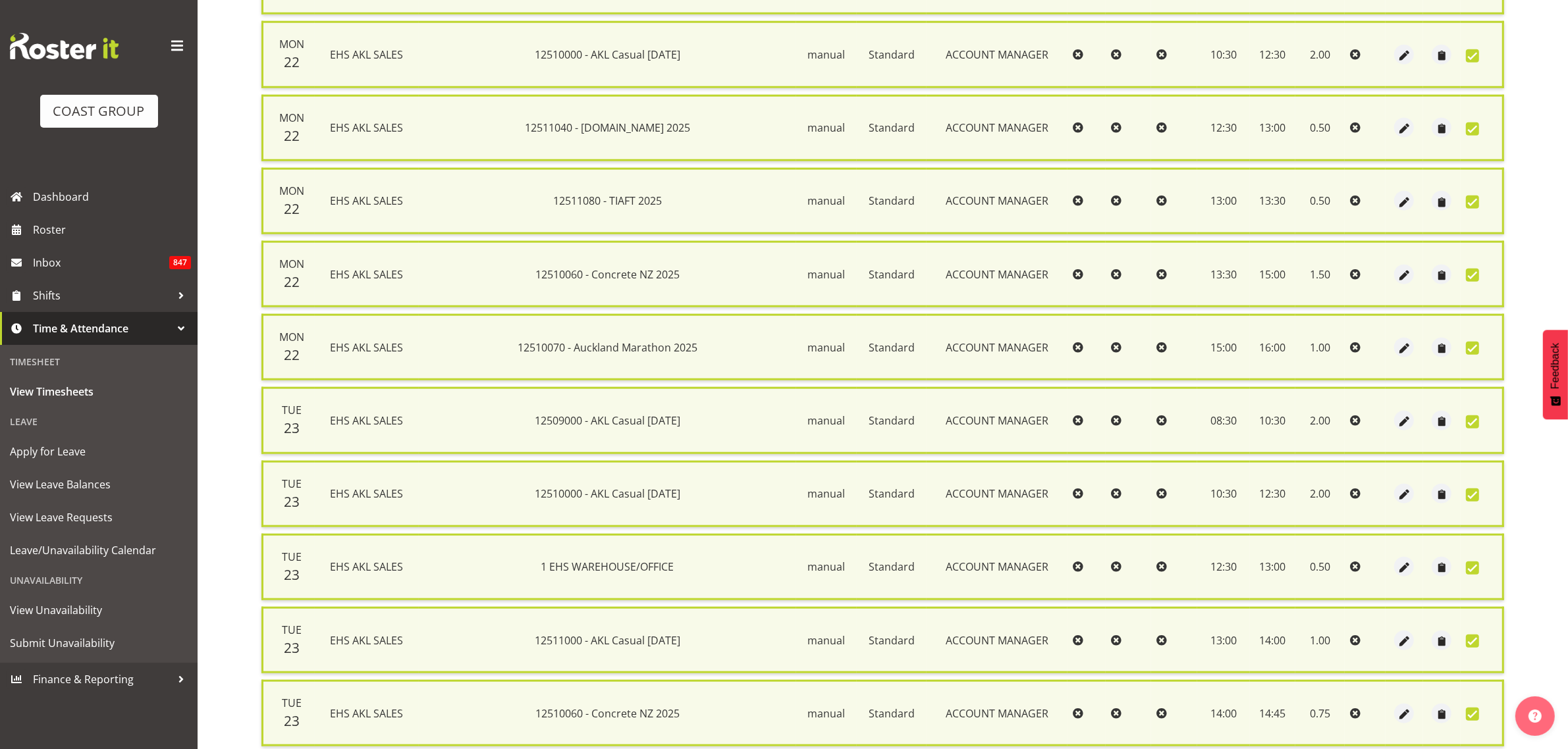
scroll to position [1767, 0]
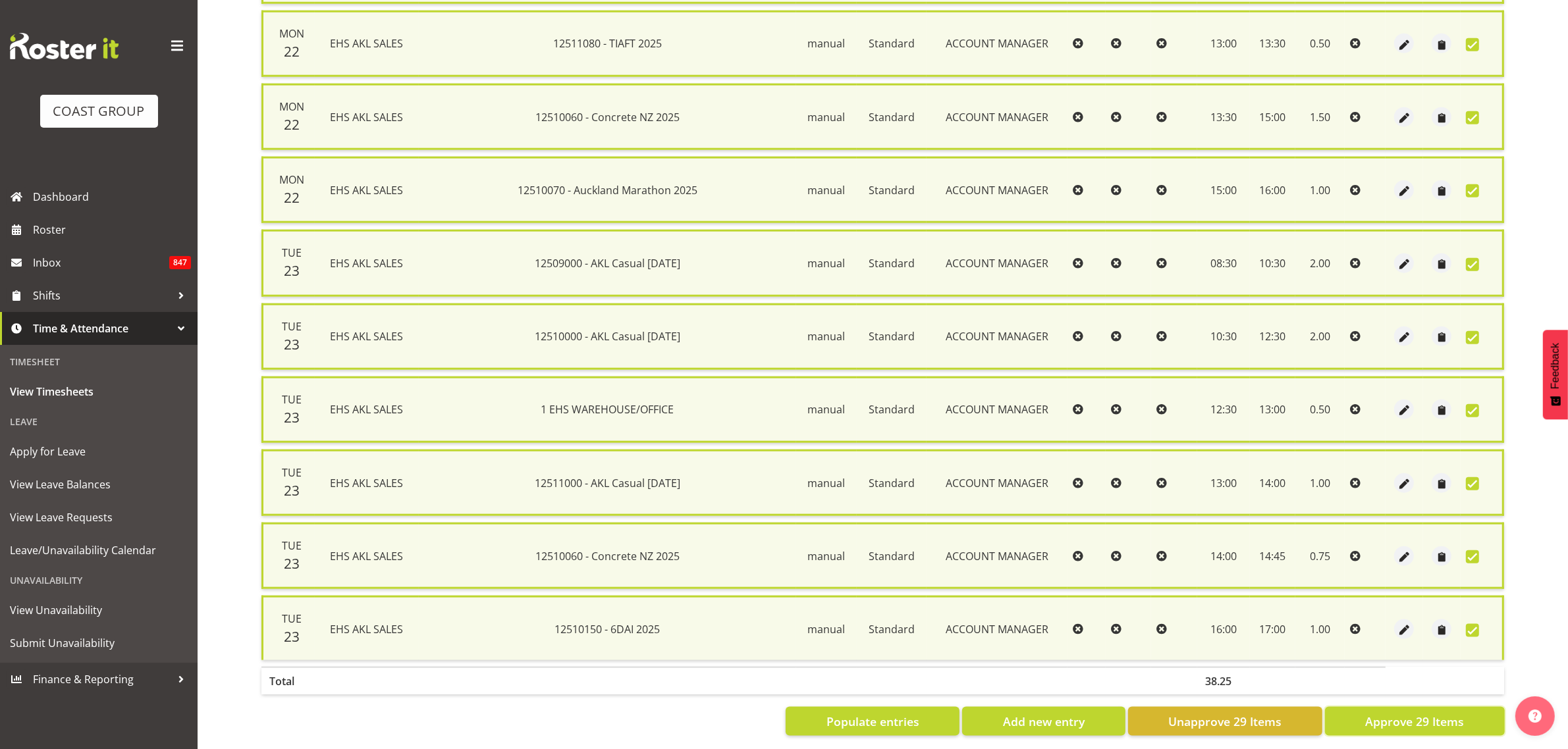
click at [1387, 713] on span "Approve 29 Items" at bounding box center [1414, 721] width 99 height 17
checkbox input "false"
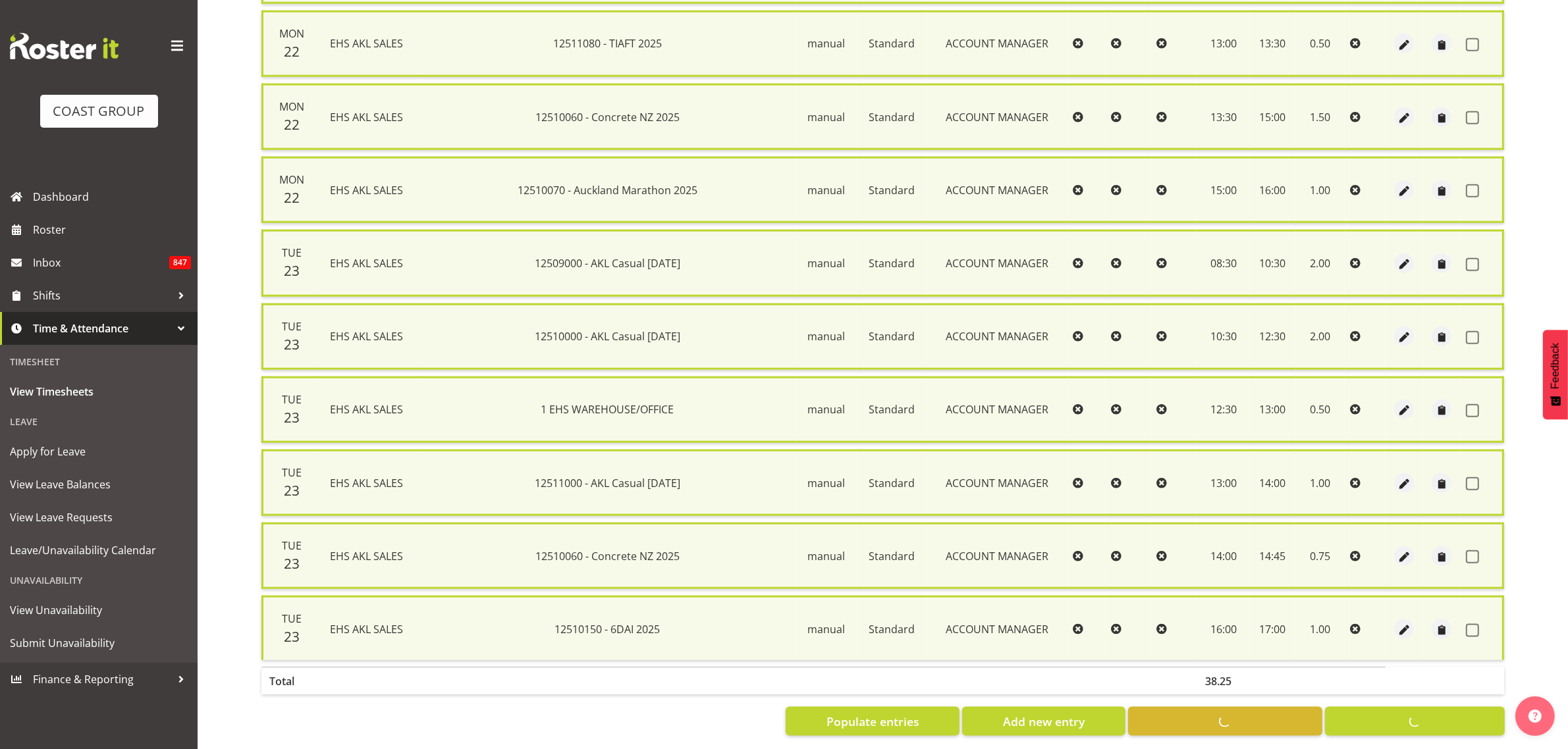
checkbox input "false"
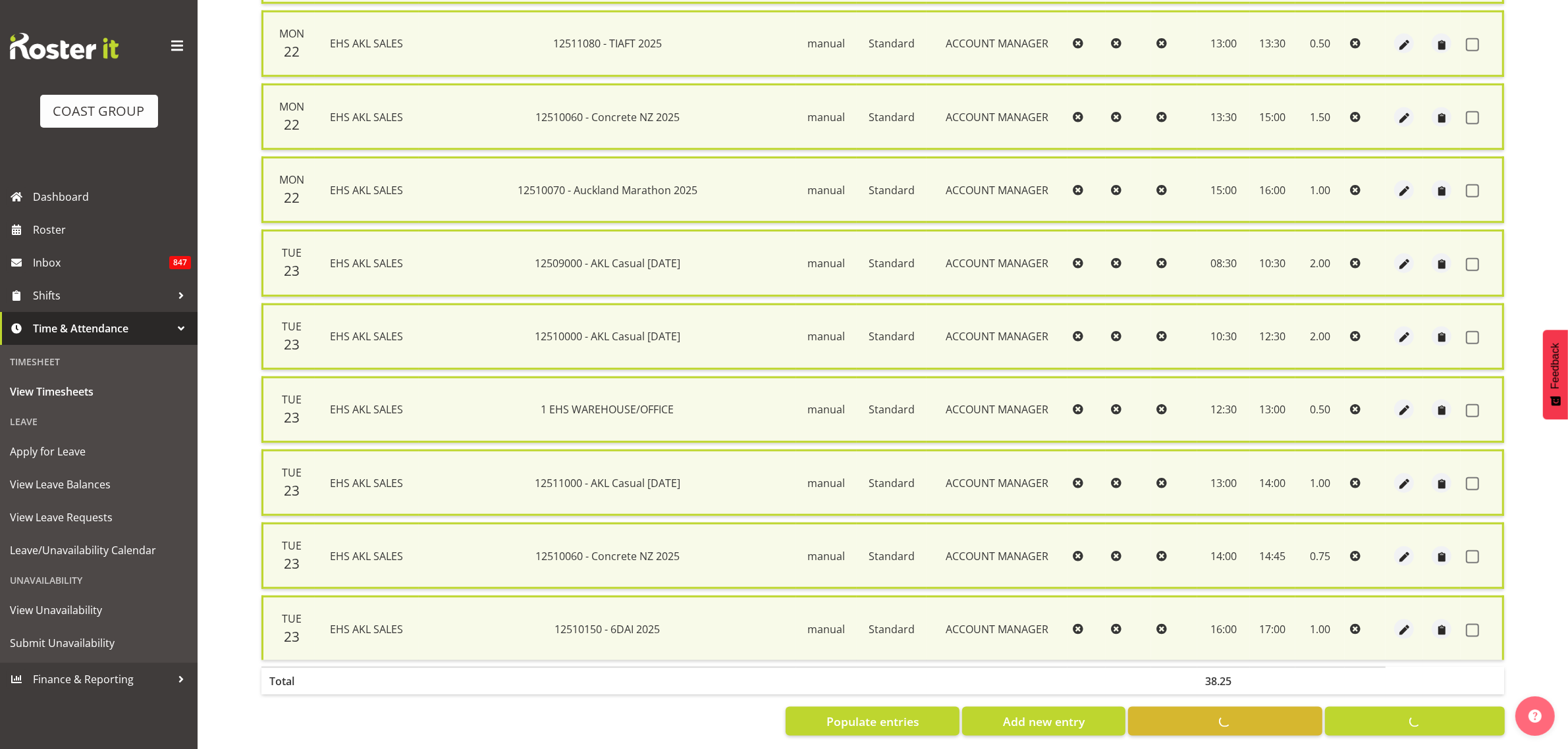
checkbox input "false"
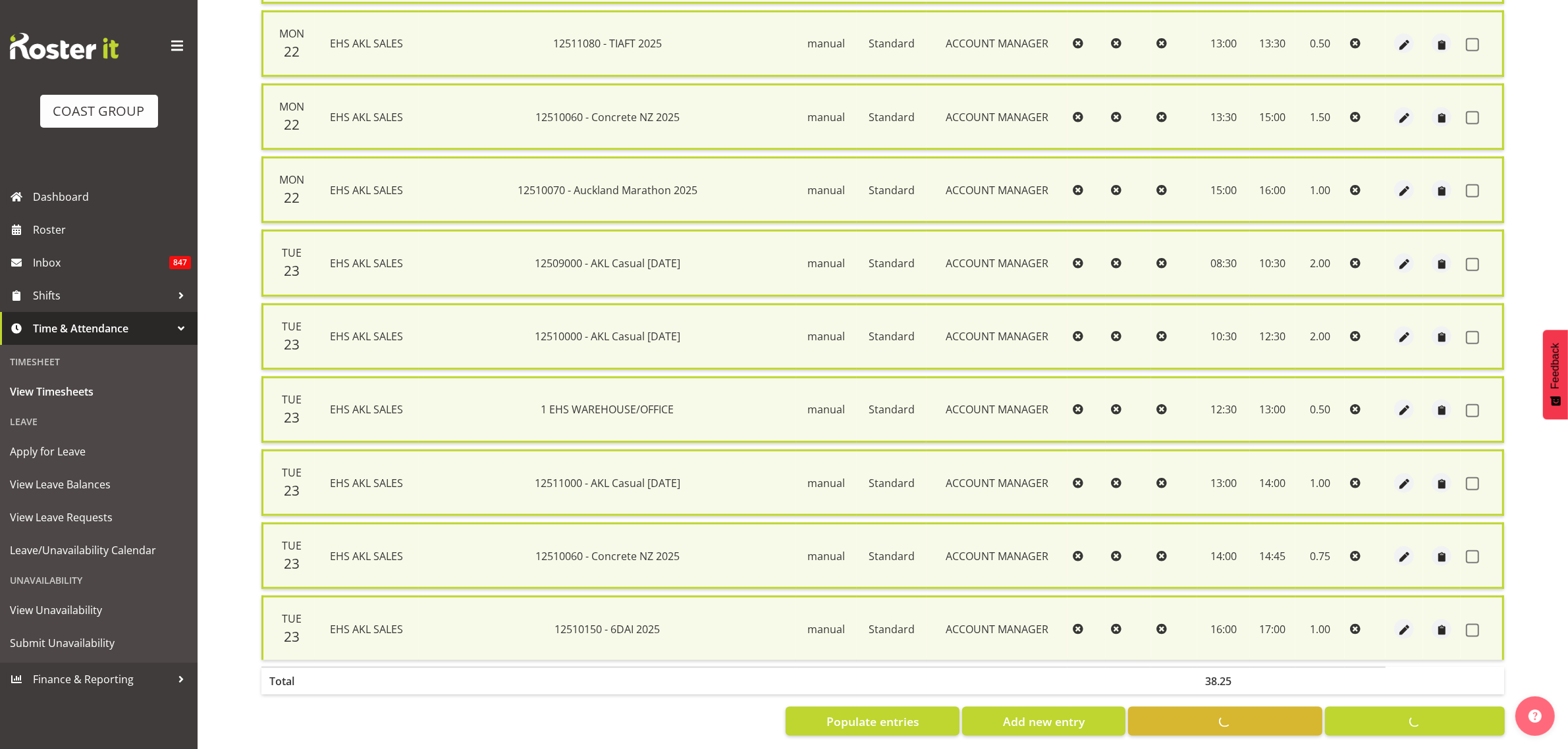
checkbox input "false"
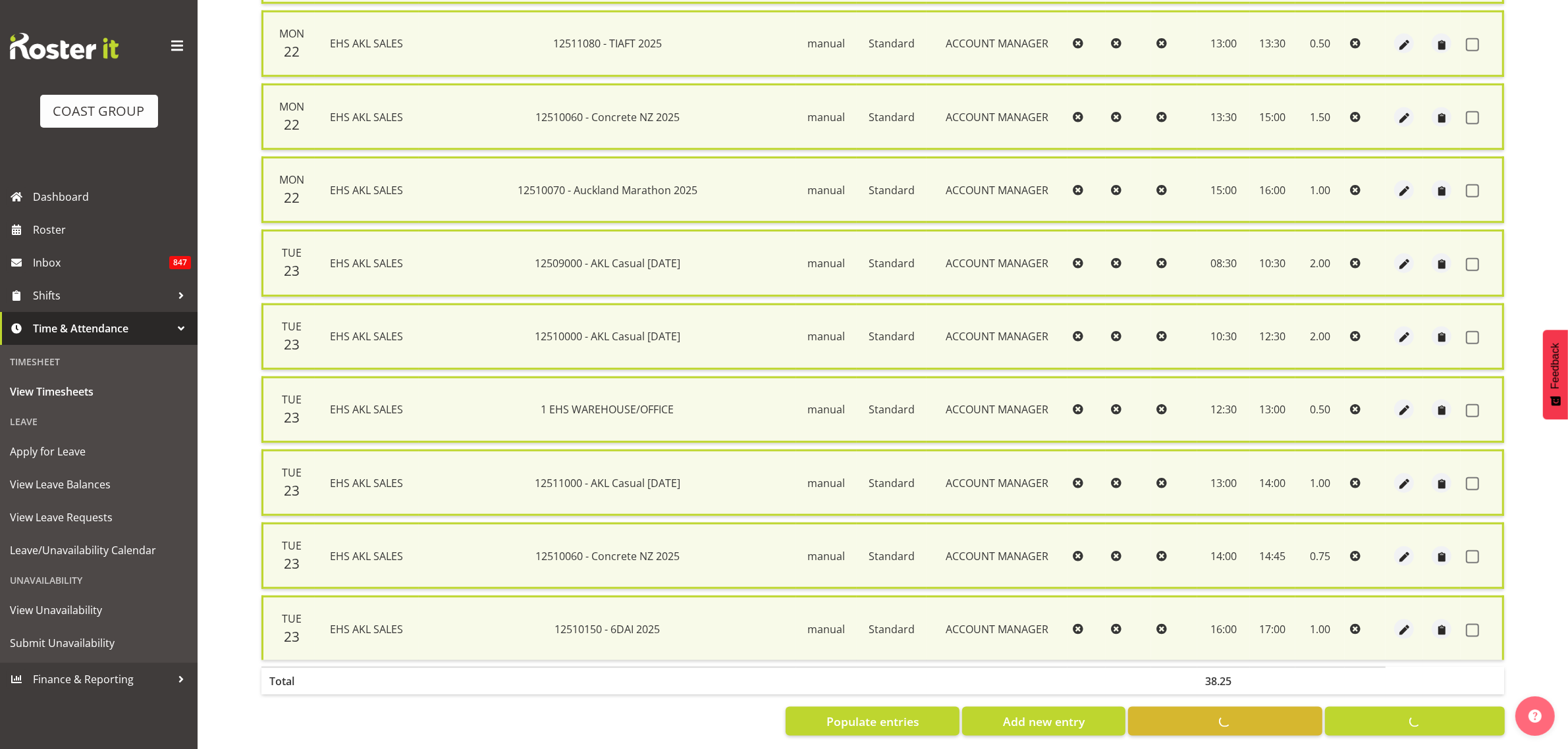
checkbox input "false"
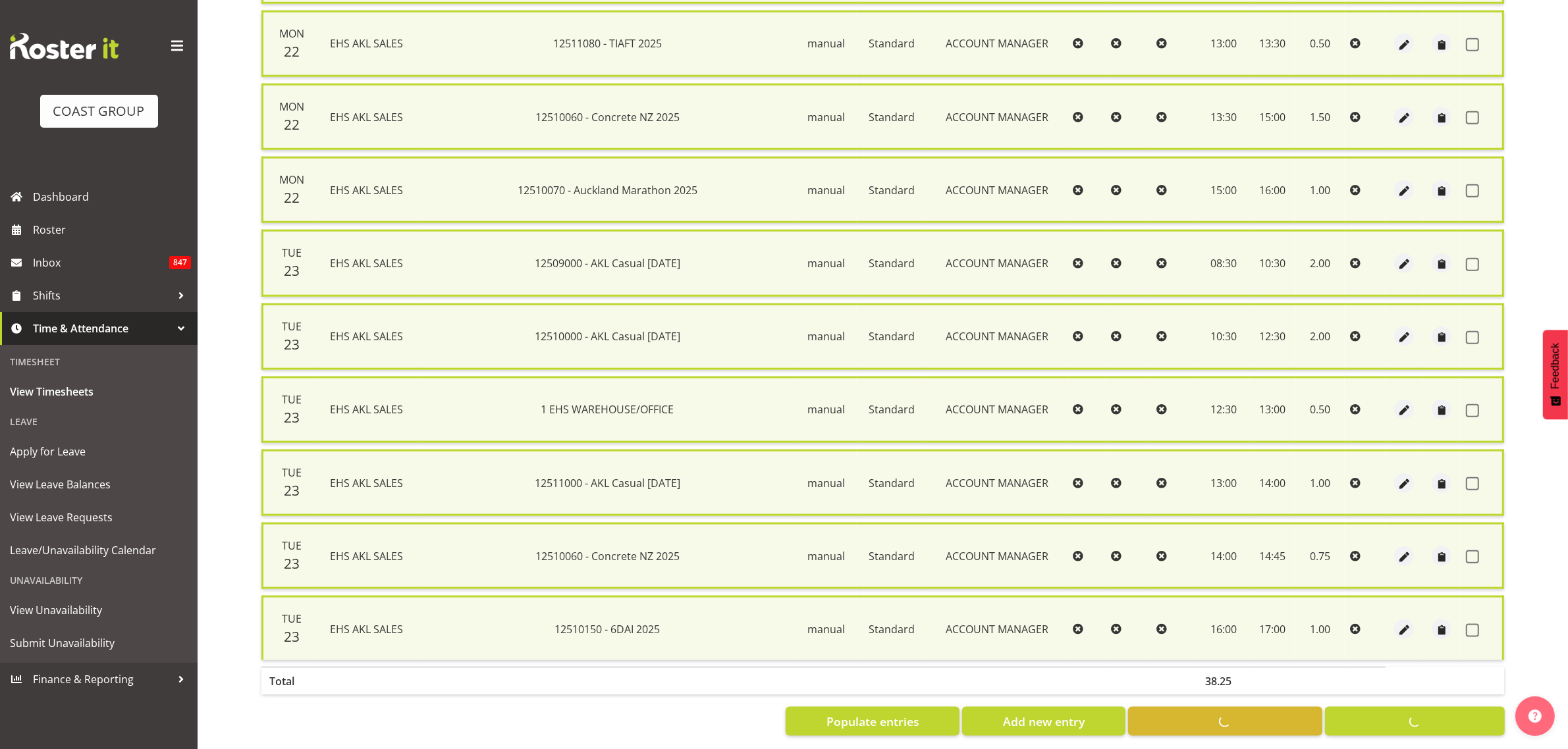
checkbox input "false"
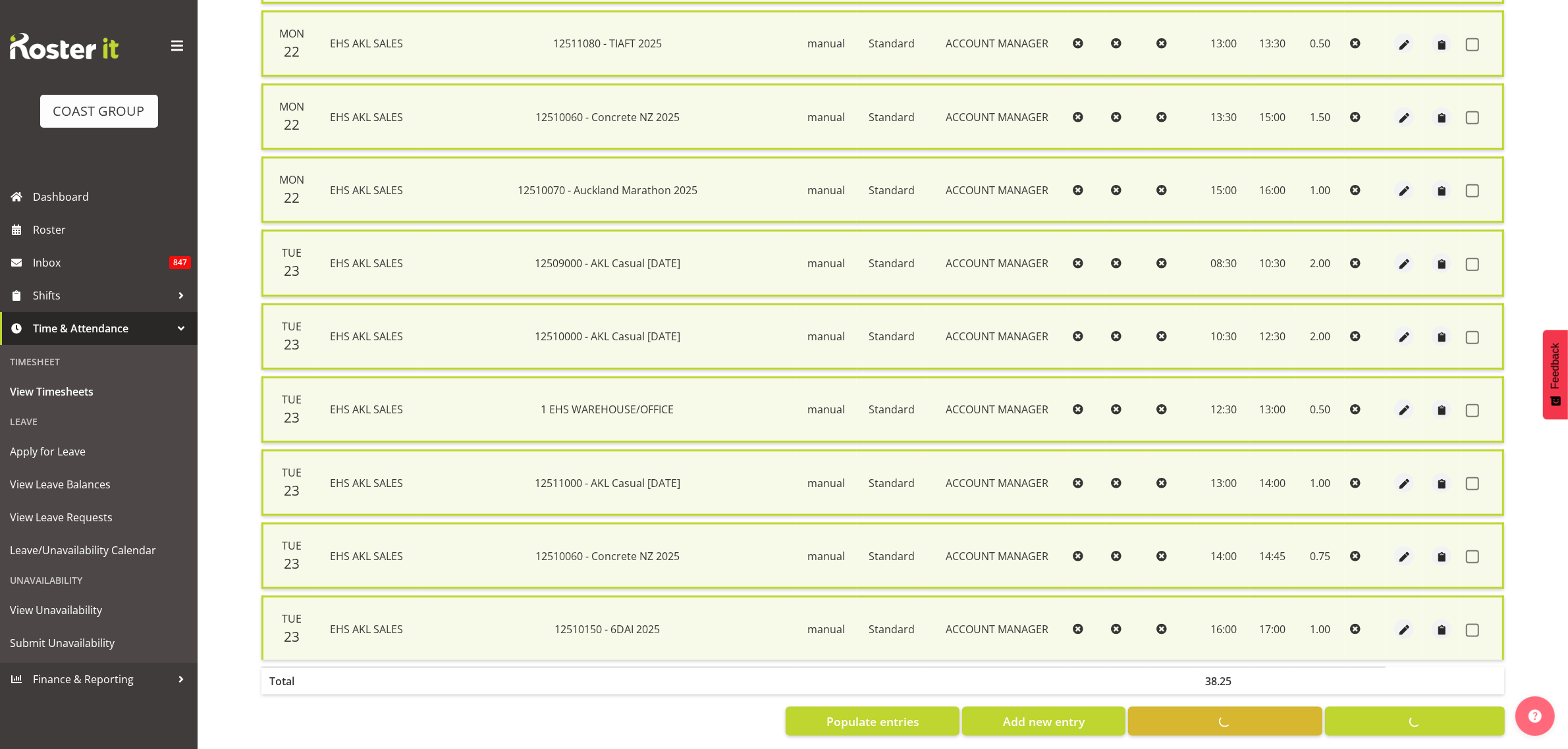
checkbox input "false"
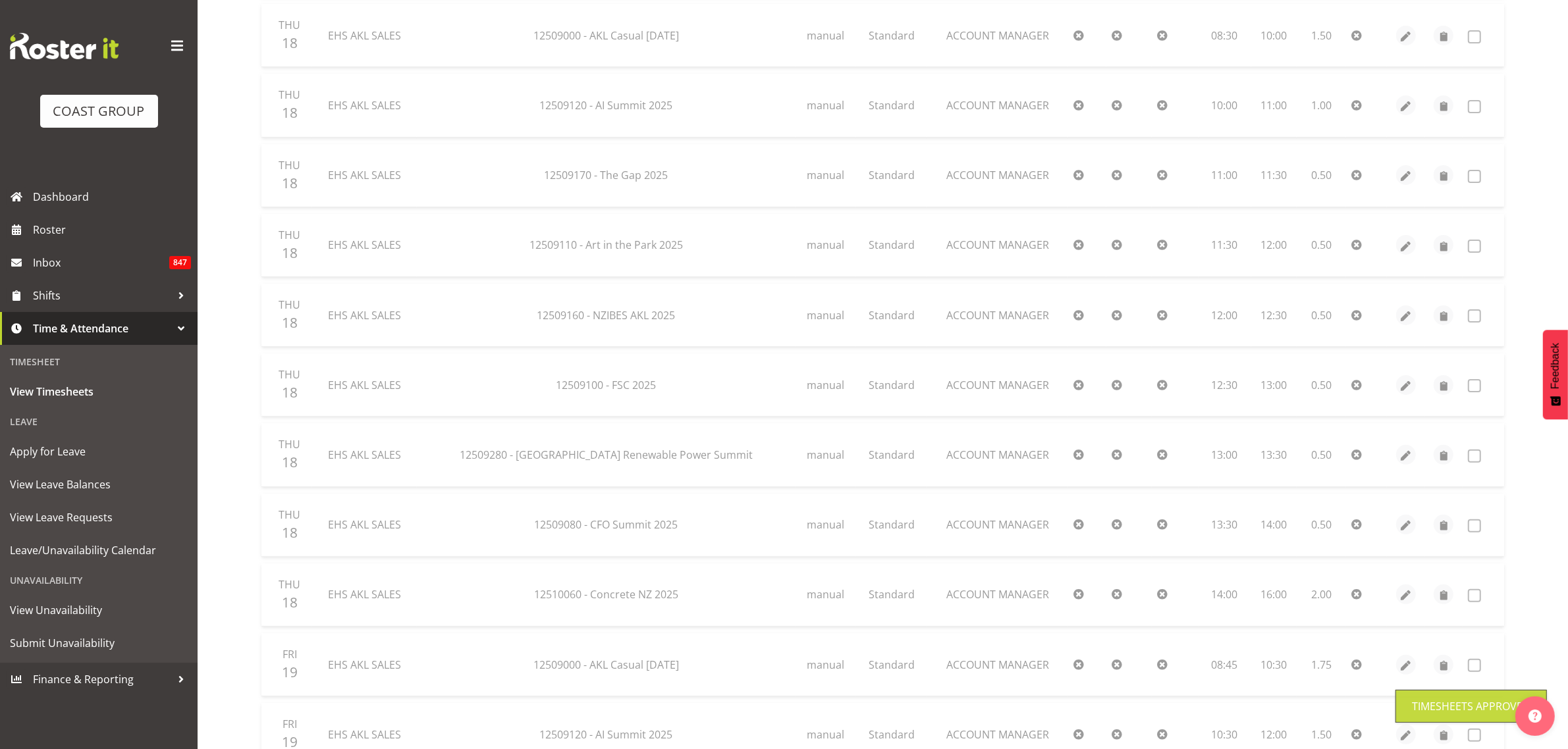
scroll to position [0, 0]
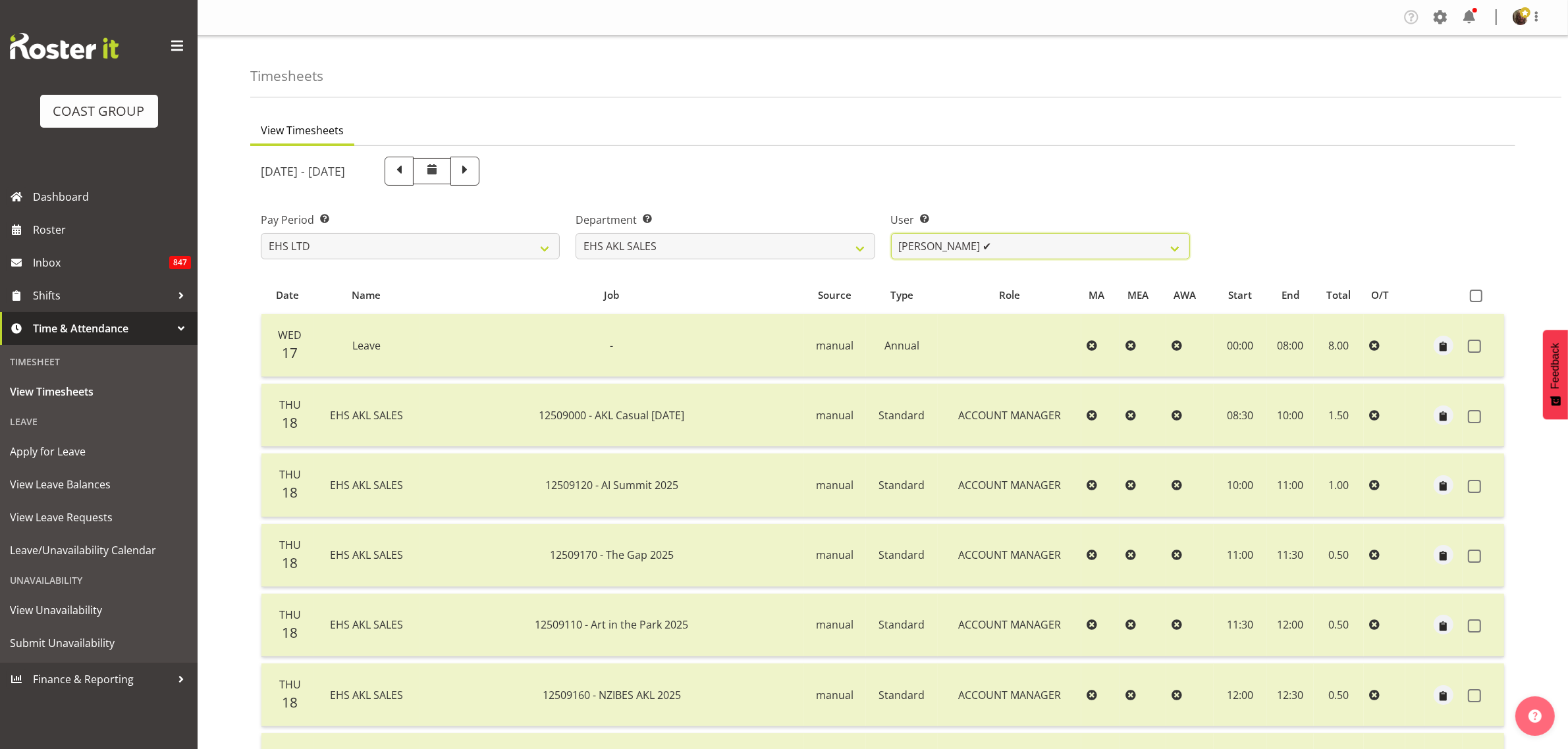
click at [981, 248] on select "Aleisha Midgley ✔ Annie Lister ✔ Christina Jaramillo ✔ Dane Botherway ✔ Holly E…" at bounding box center [1040, 246] width 299 height 26
select select "1129"
click at [891, 233] on select "Aleisha Midgley ✔ Annie Lister ✔ Christina Jaramillo ✔ Dane Botherway ✔ Holly E…" at bounding box center [1040, 246] width 299 height 26
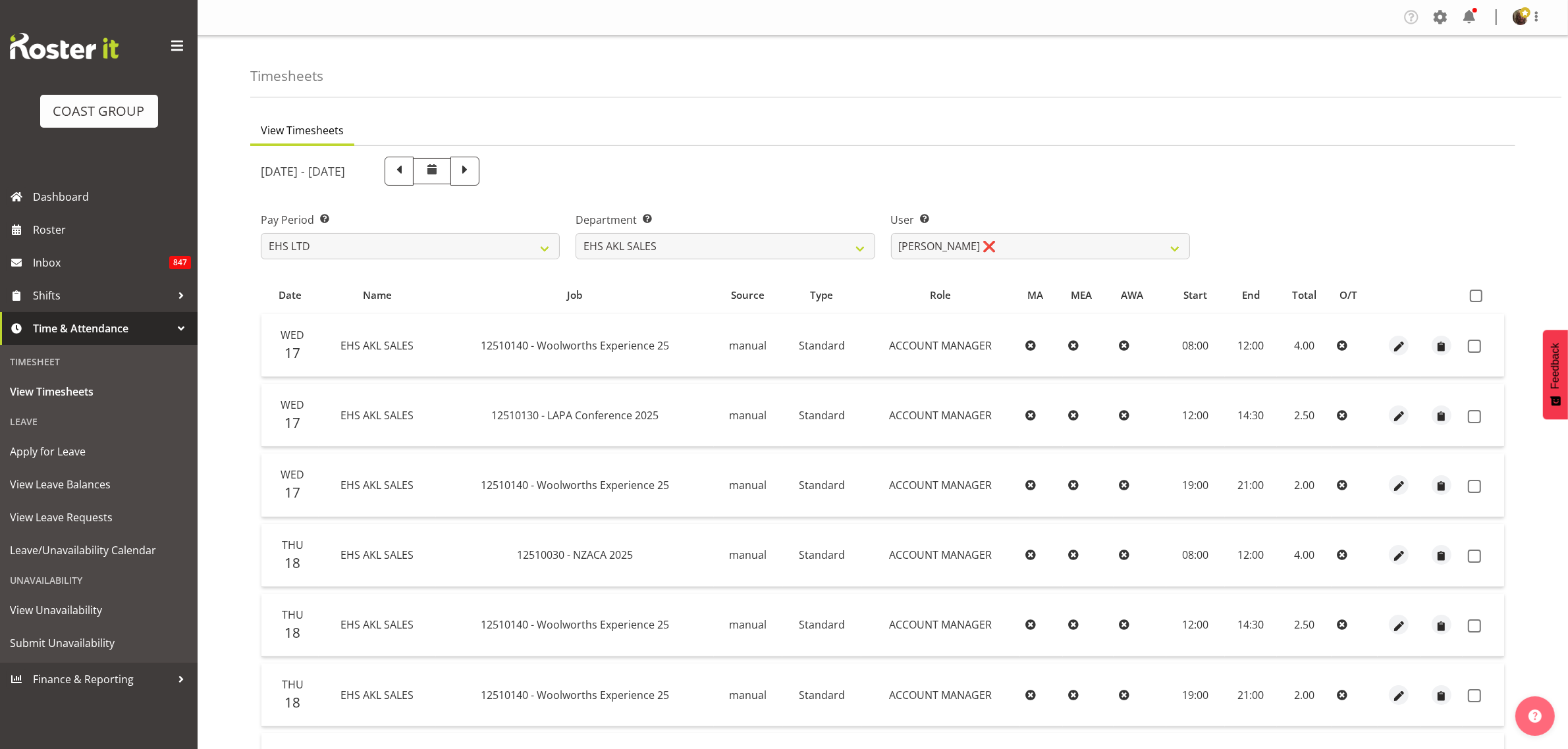
click at [1481, 293] on span at bounding box center [1476, 296] width 12 height 12
click at [1479, 293] on input "checkbox" at bounding box center [1474, 296] width 9 height 9
checkbox input "true"
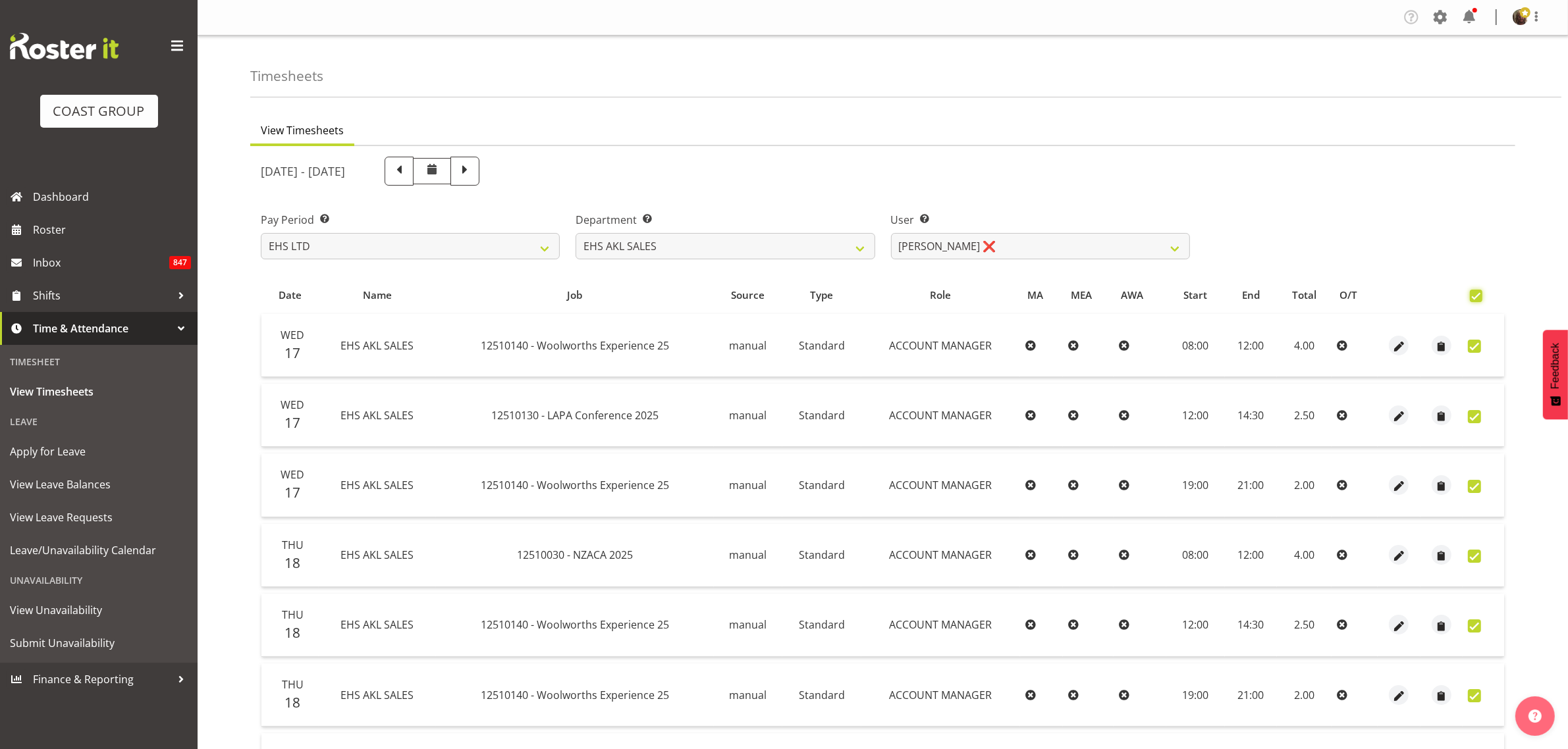
checkbox input "true"
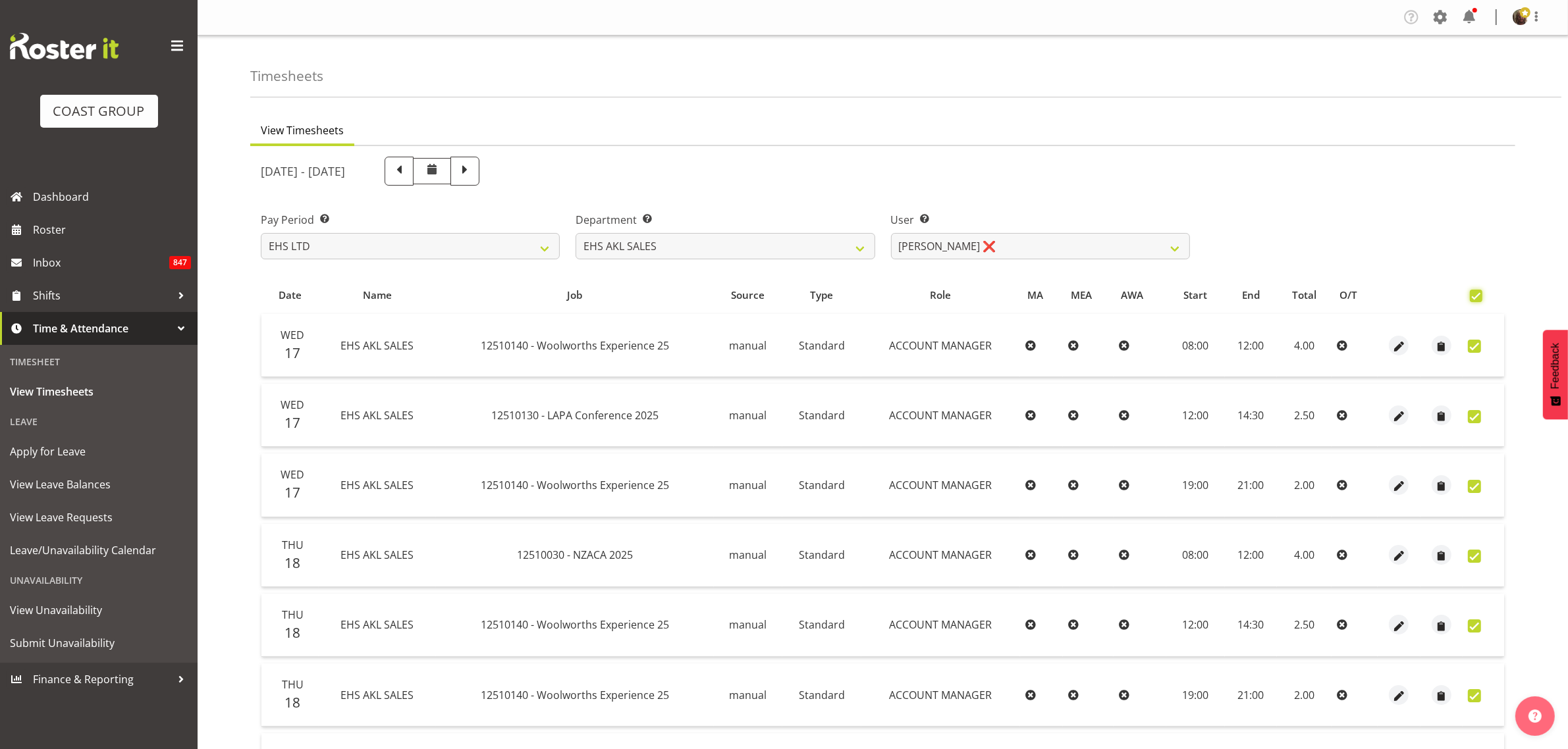
checkbox input "true"
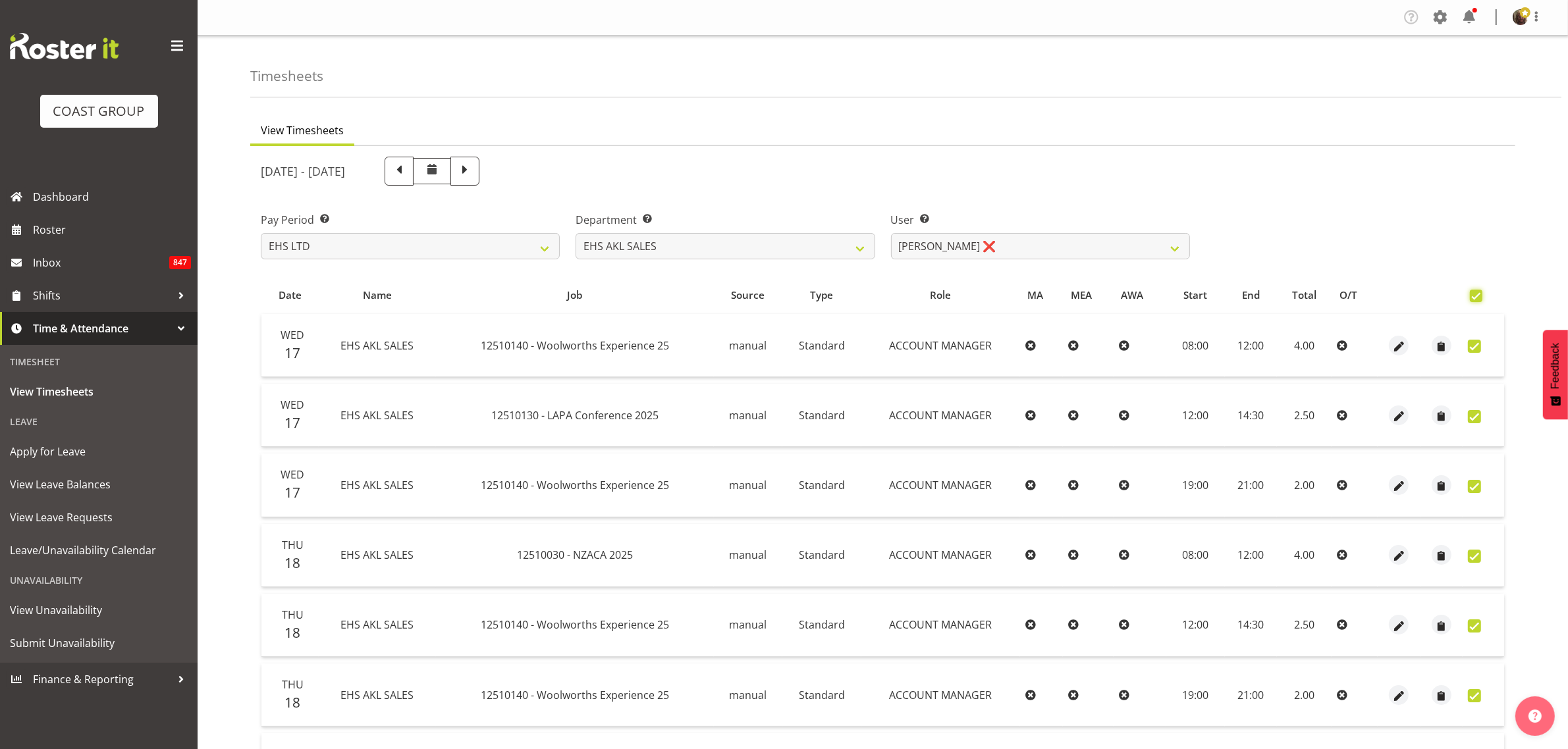
checkbox input "true"
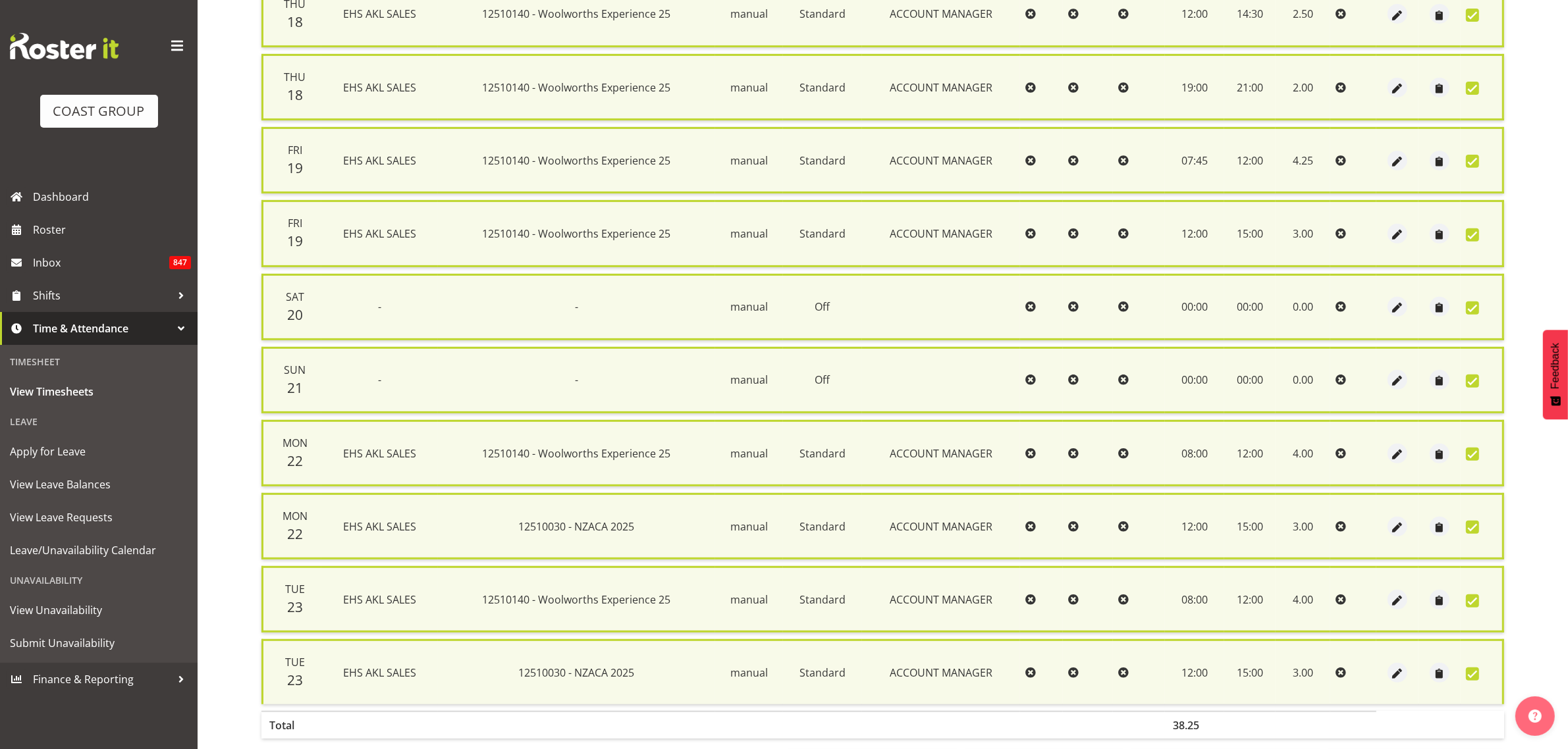
scroll to position [680, 0]
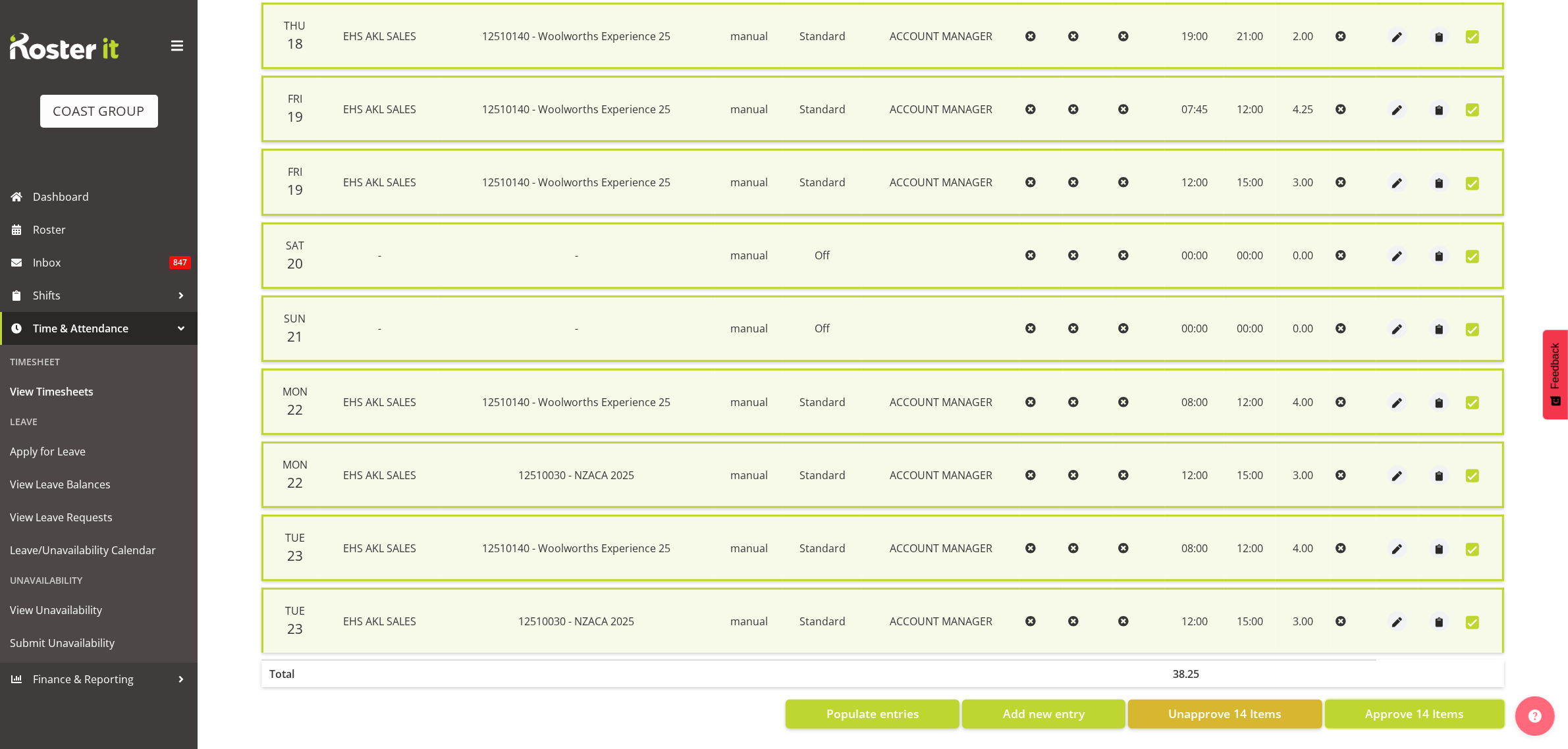
click at [1400, 705] on span "Approve 14 Items" at bounding box center [1414, 713] width 99 height 17
checkbox input "false"
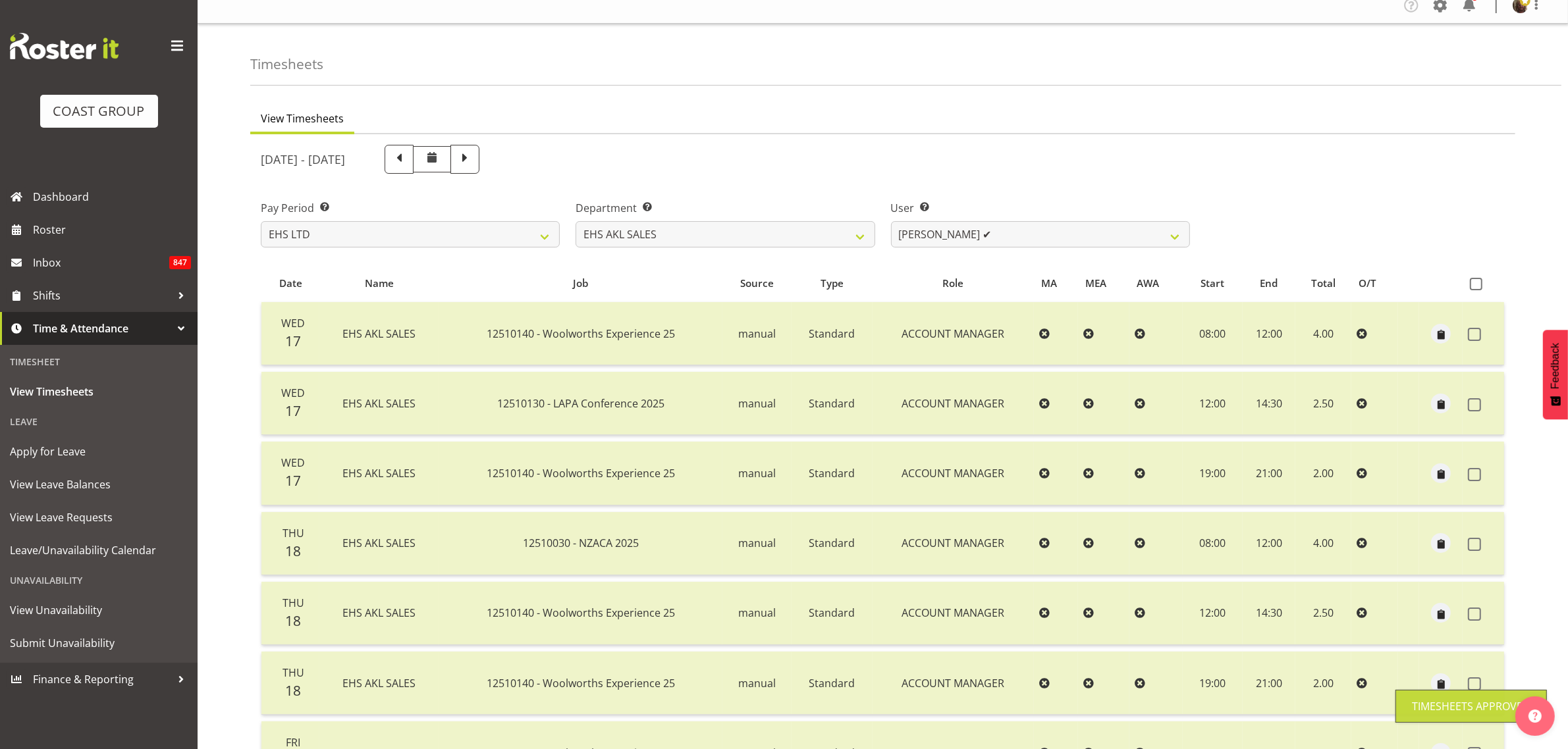
scroll to position [0, 0]
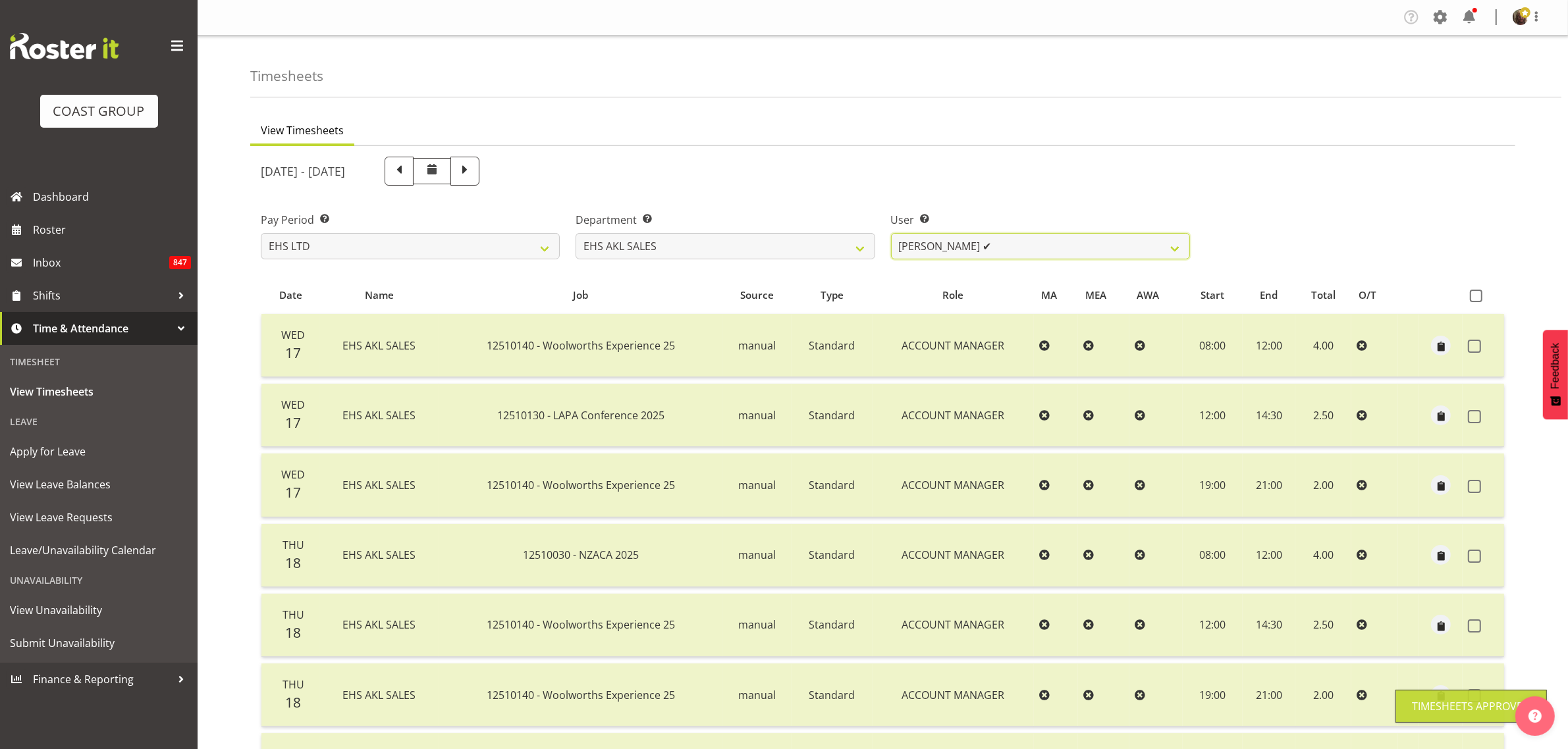
click at [1012, 240] on select "Aleisha Midgley ✔ Annie Lister ✔ Christina Jaramillo ✔ Dane Botherway ✔ Holly E…" at bounding box center [1040, 246] width 299 height 26
click at [891, 233] on select "Aleisha Midgley ✔ Annie Lister ✔ Christina Jaramillo ✔ Dane Botherway ✔ Holly E…" at bounding box center [1040, 246] width 299 height 26
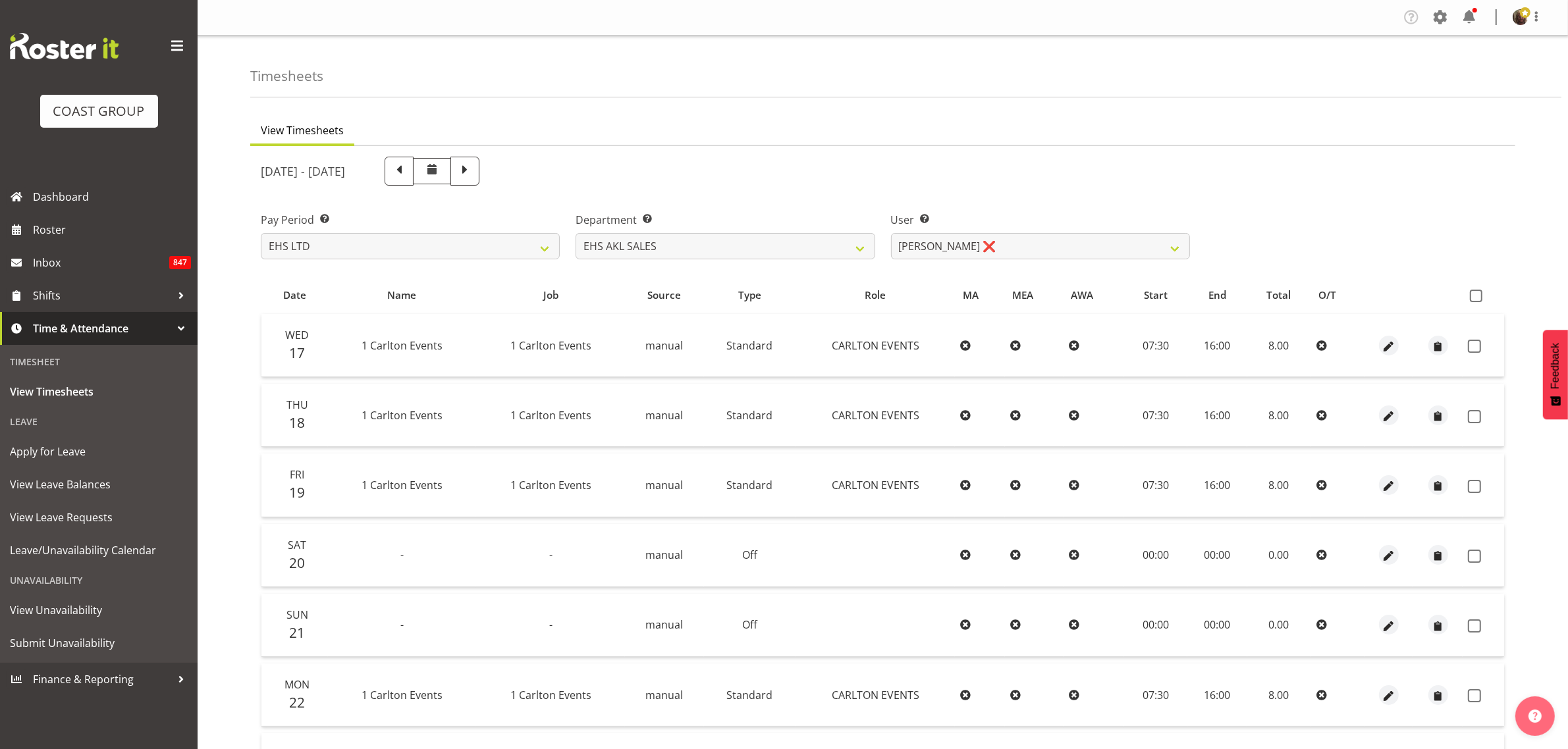
drag, startPoint x: 1479, startPoint y: 297, endPoint x: 1473, endPoint y: 292, distance: 7.8
click at [1475, 293] on span at bounding box center [1476, 296] width 12 height 12
click at [1475, 293] on input "checkbox" at bounding box center [1474, 296] width 9 height 9
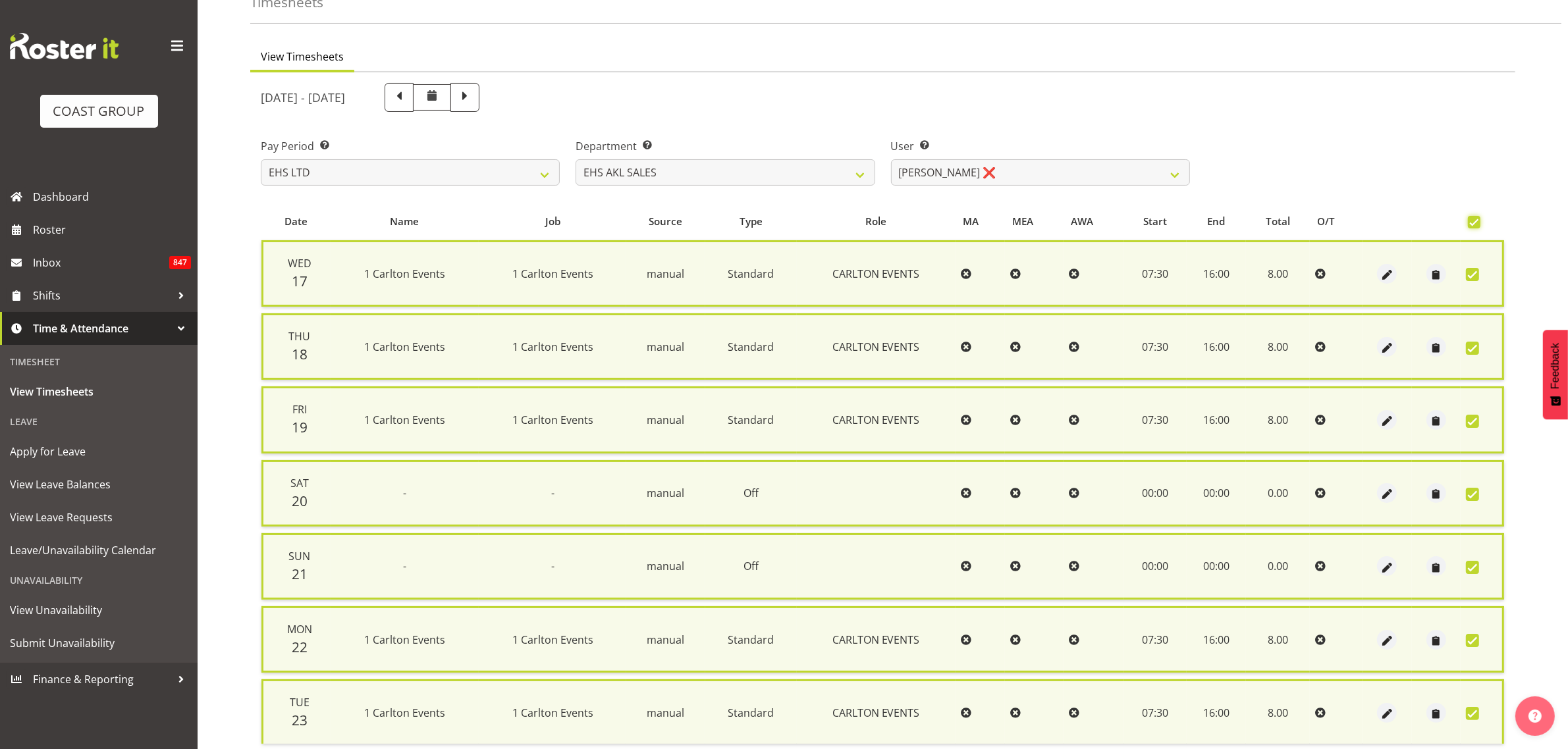
scroll to position [172, 0]
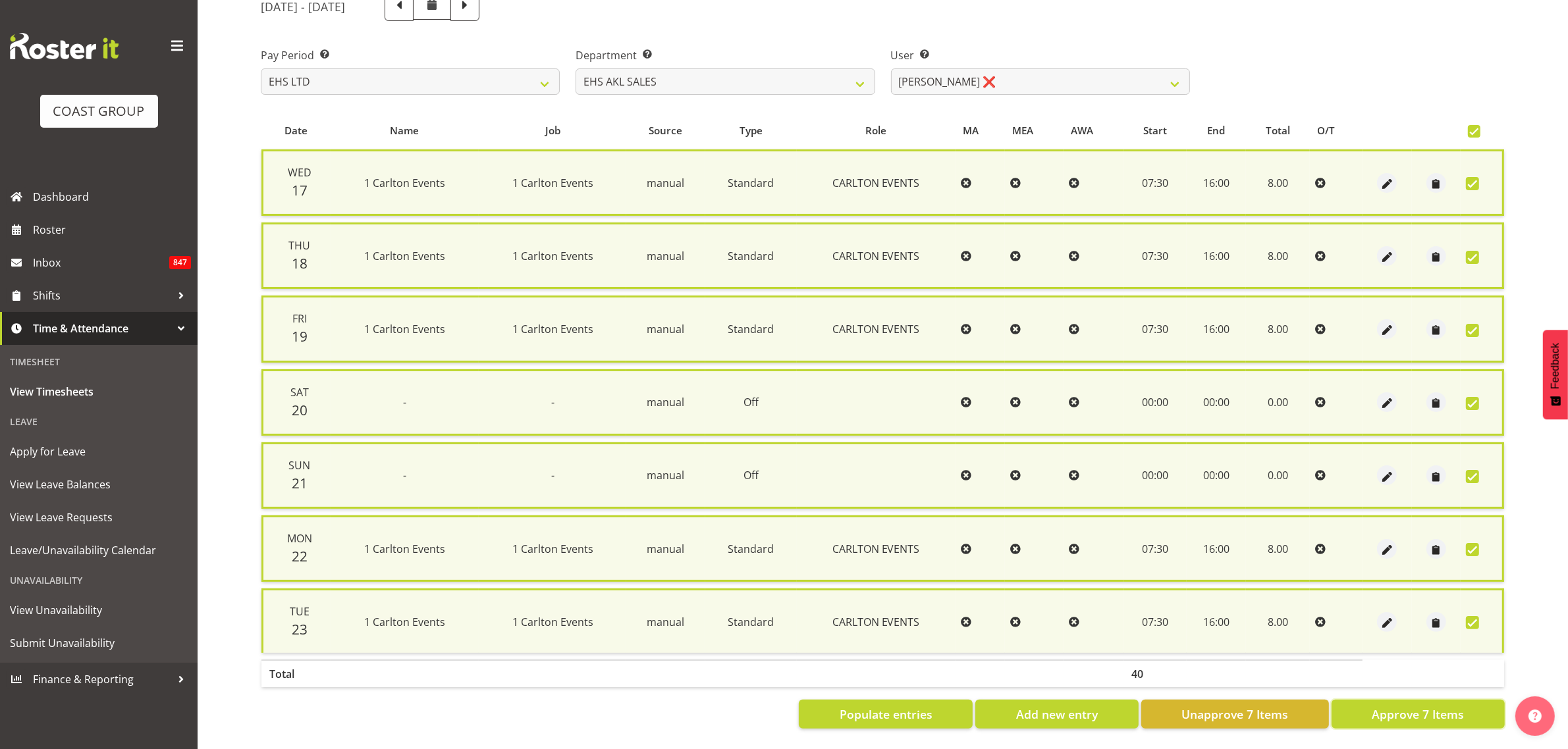
click at [1417, 706] on span "Approve 7 Items" at bounding box center [1418, 714] width 92 height 17
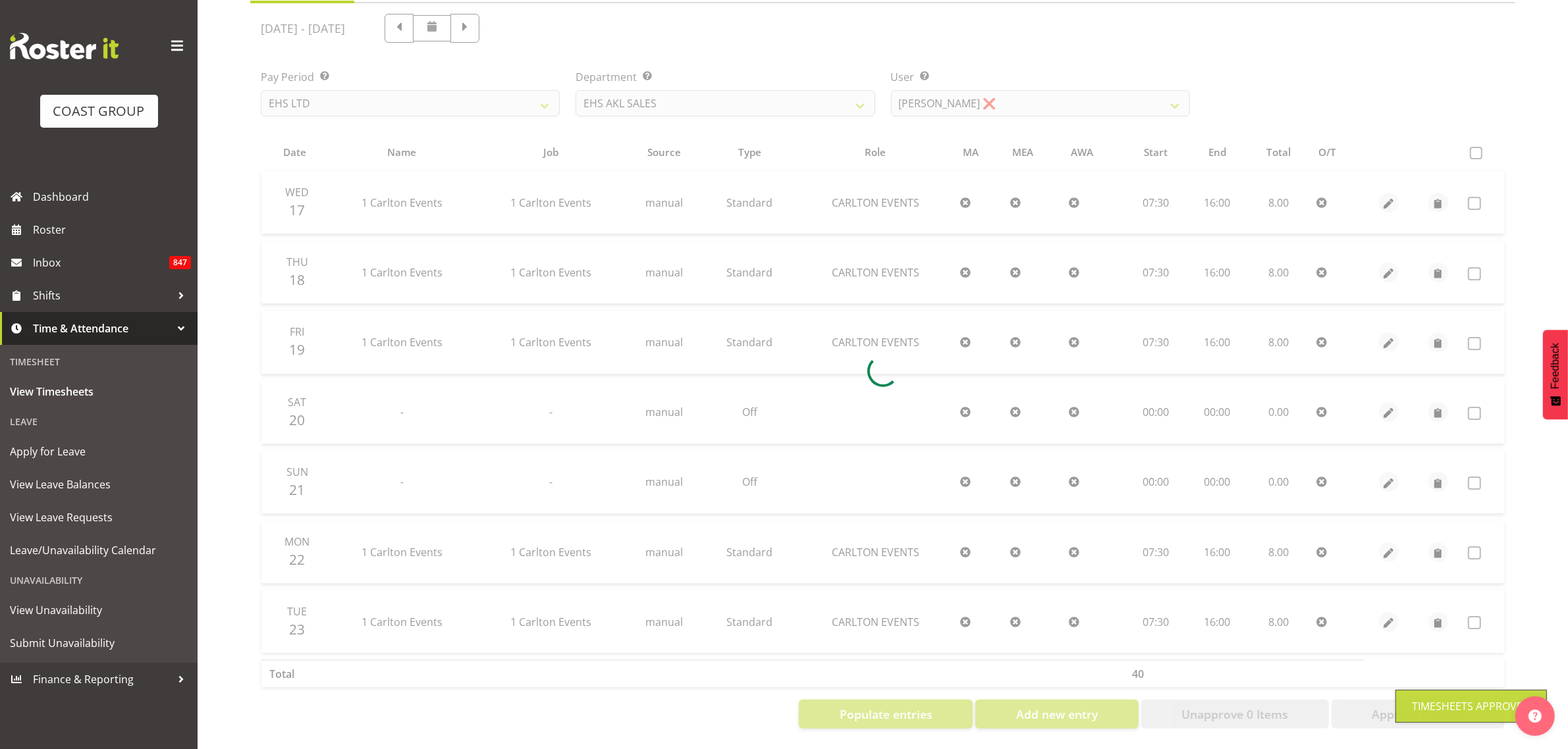
scroll to position [155, 0]
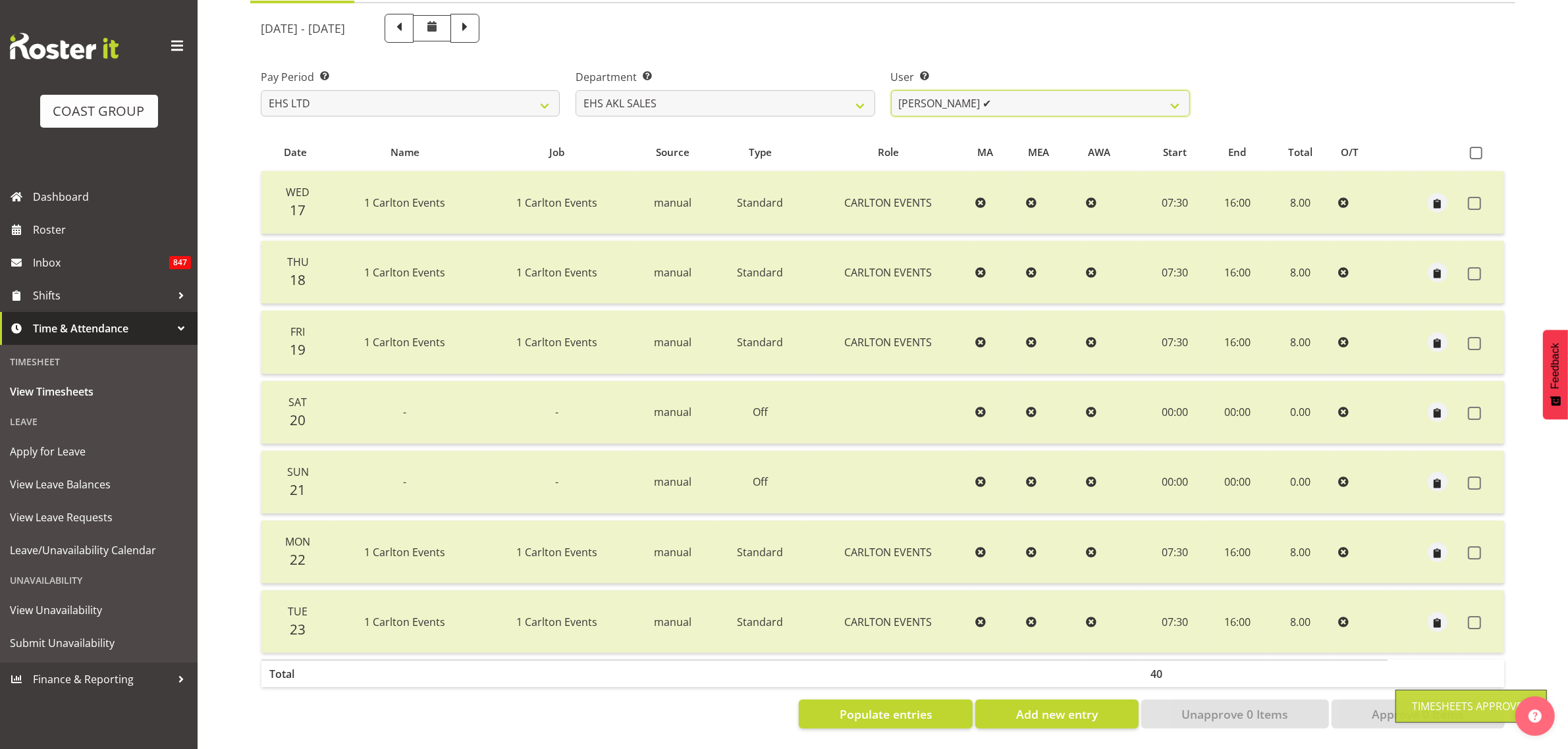
click at [957, 94] on select "Aleisha Midgley ✔ Annie Lister ✔ Christina Jaramillo ✔ Dane Botherway ✔ Holly E…" at bounding box center [1040, 103] width 299 height 26
click at [891, 90] on select "Aleisha Midgley ✔ Annie Lister ✔ Christina Jaramillo ✔ Dane Botherway ✔ Holly E…" at bounding box center [1040, 103] width 299 height 26
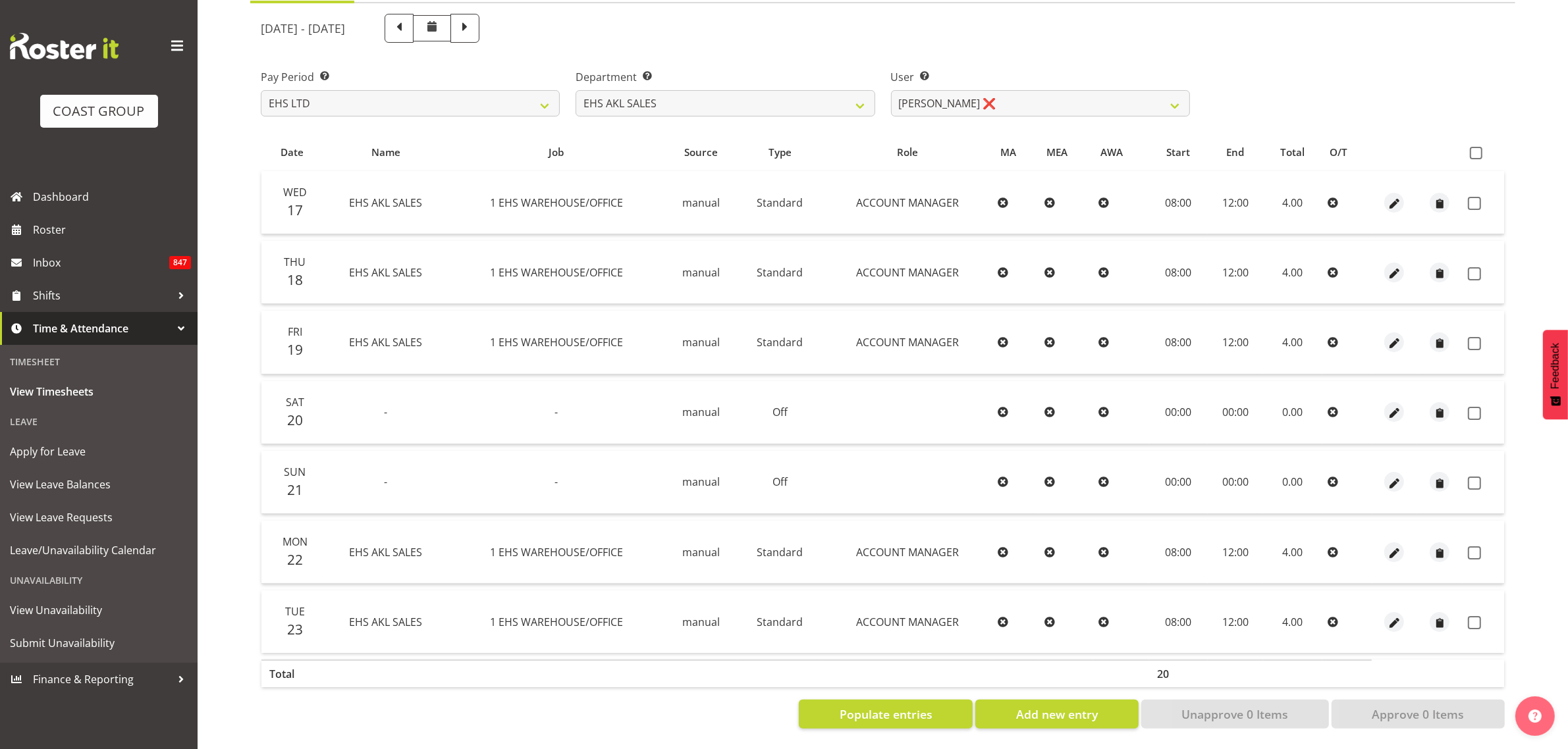
drag, startPoint x: 1479, startPoint y: 141, endPoint x: 1392, endPoint y: 165, distance: 90.2
click at [1477, 147] on span at bounding box center [1476, 153] width 12 height 12
click at [1477, 148] on input "checkbox" at bounding box center [1474, 153] width 9 height 9
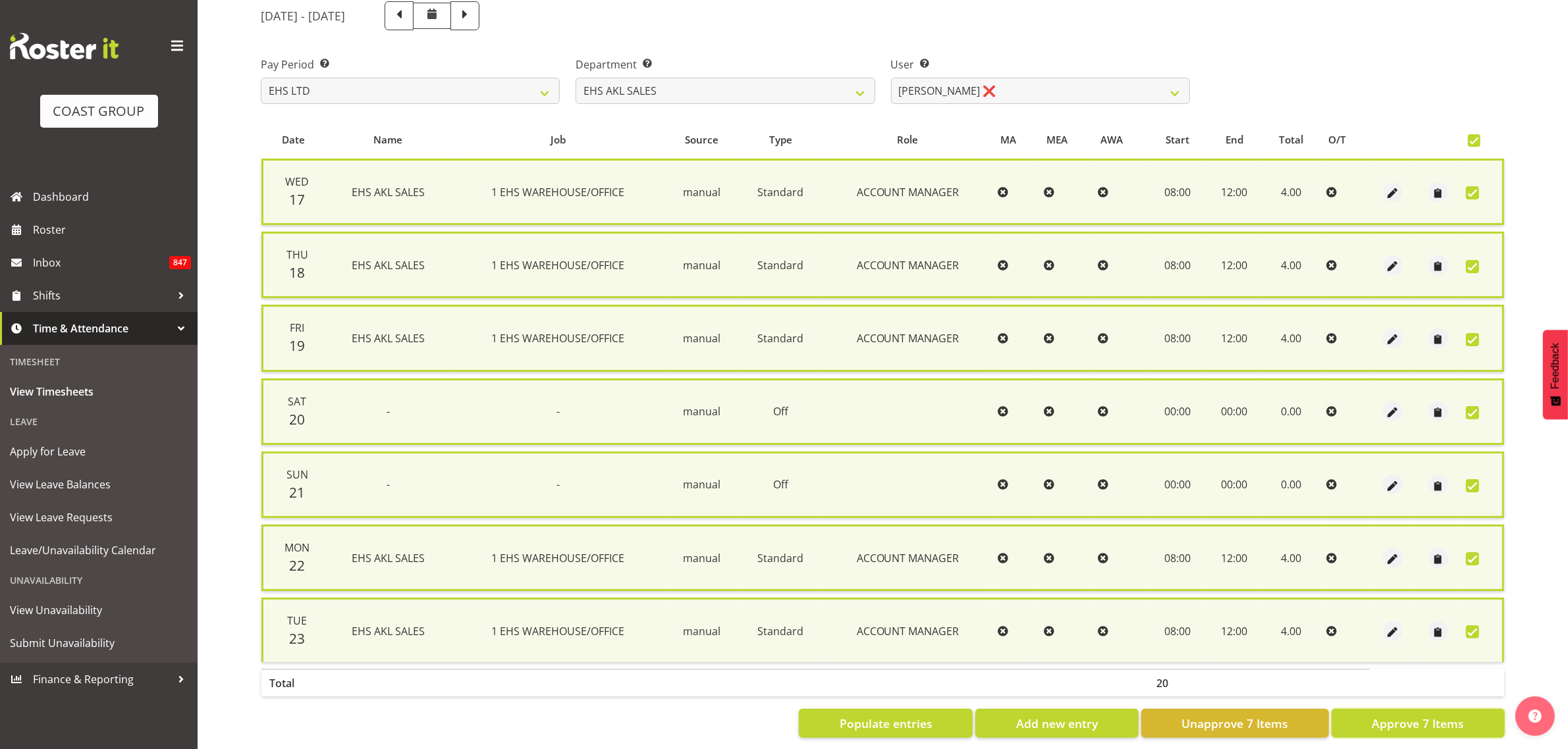
click at [1420, 718] on span "Approve 7 Items" at bounding box center [1418, 724] width 92 height 17
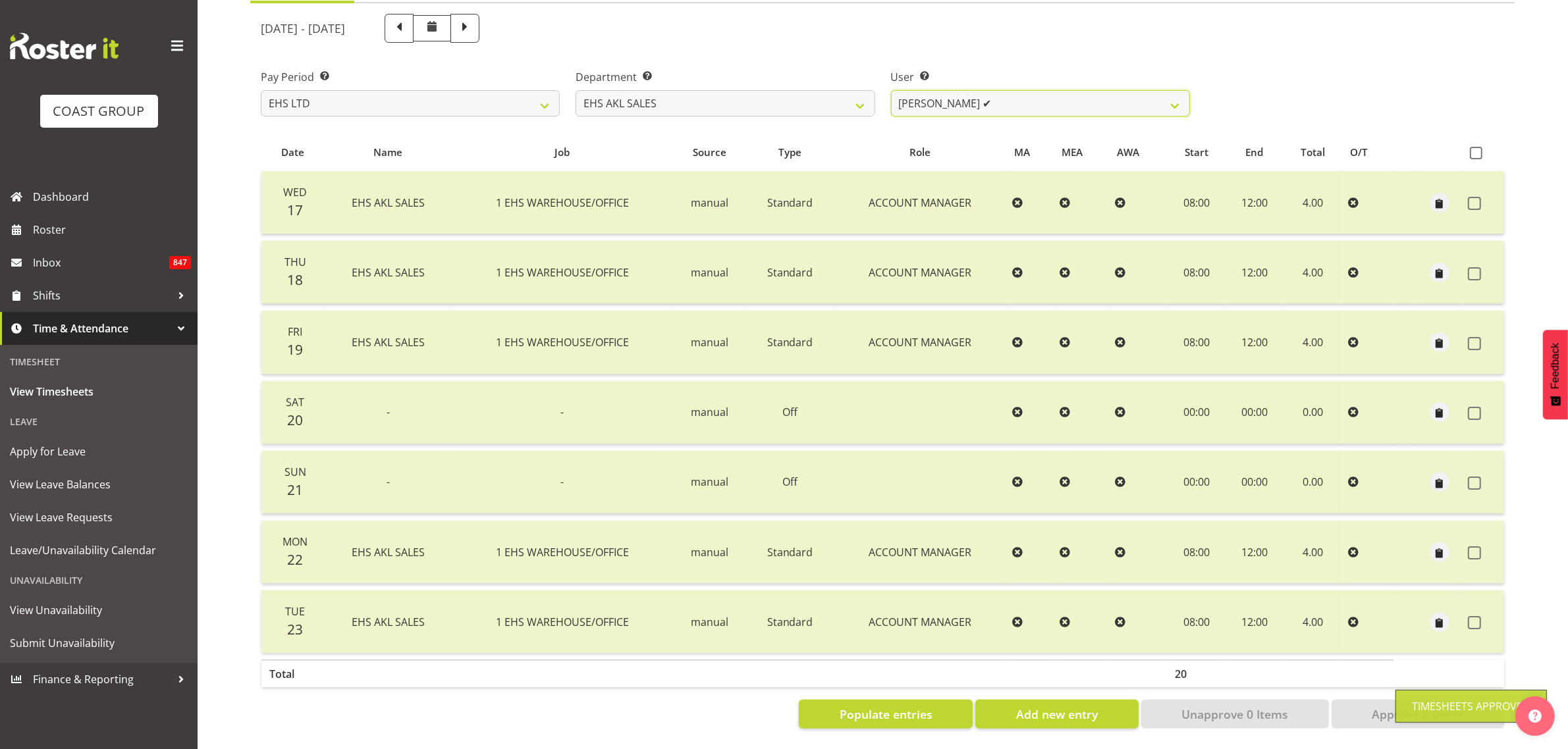
click at [989, 94] on select "Aleisha Midgley ✔ Annie Lister ✔ Christina Jaramillo ✔ Dane Botherway ✔ Holly E…" at bounding box center [1040, 103] width 299 height 26
drag, startPoint x: 989, startPoint y: 94, endPoint x: 975, endPoint y: 92, distance: 14.1
click at [989, 94] on select "Aleisha Midgley ✔ Annie Lister ✔ Christina Jaramillo ✔ Dane Botherway ✔ Holly E…" at bounding box center [1040, 103] width 299 height 26
click at [794, 90] on select "EHS AKL CARPET EHS AKL DESIGNER EHS AKL SALES EHS CHC OPS EHS CHC SALES EHS WLG…" at bounding box center [725, 103] width 299 height 26
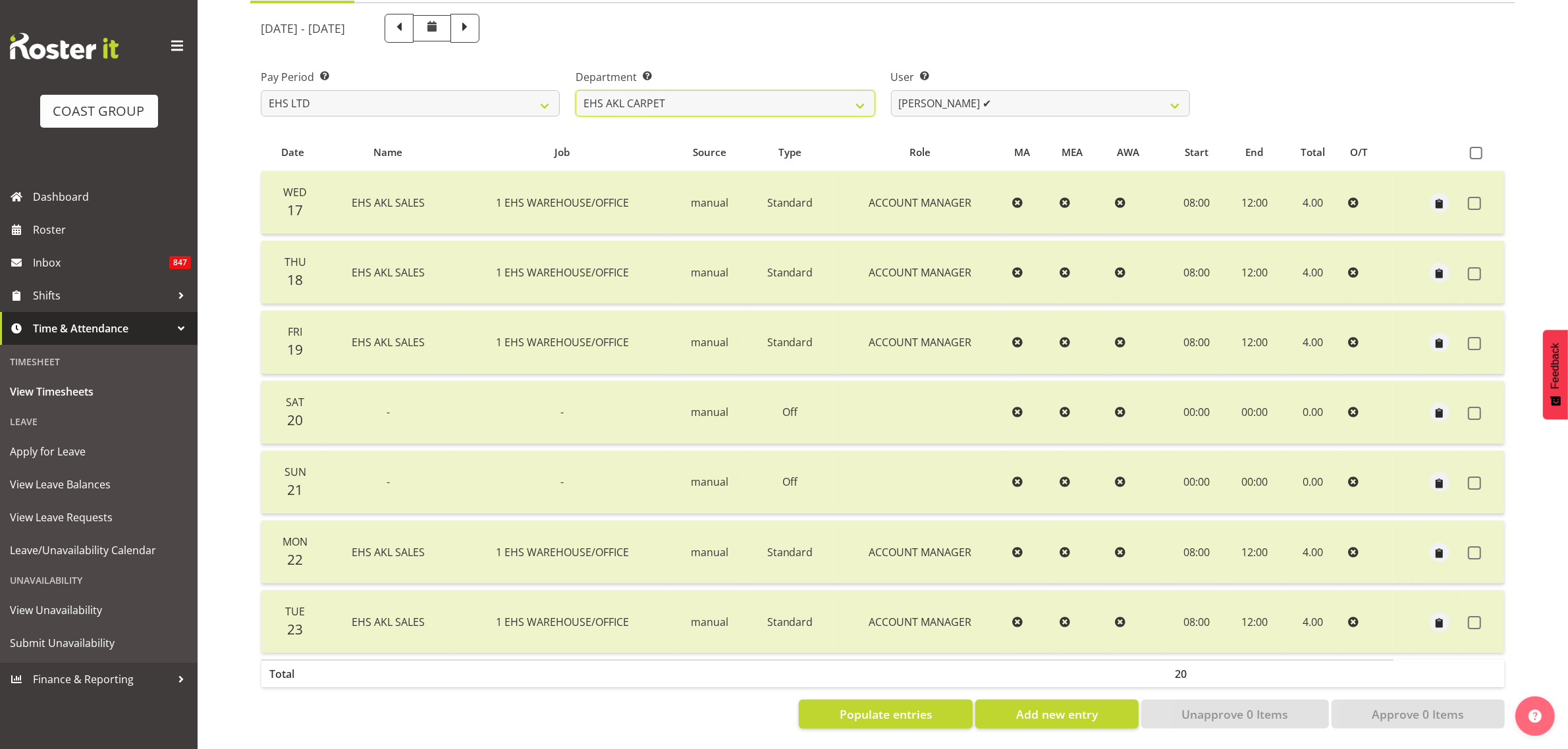
click at [576, 90] on select "EHS AKL CARPET EHS AKL DESIGNER EHS AKL SALES EHS CHC OPS EHS CHC SALES EHS WLG…" at bounding box center [725, 103] width 299 height 26
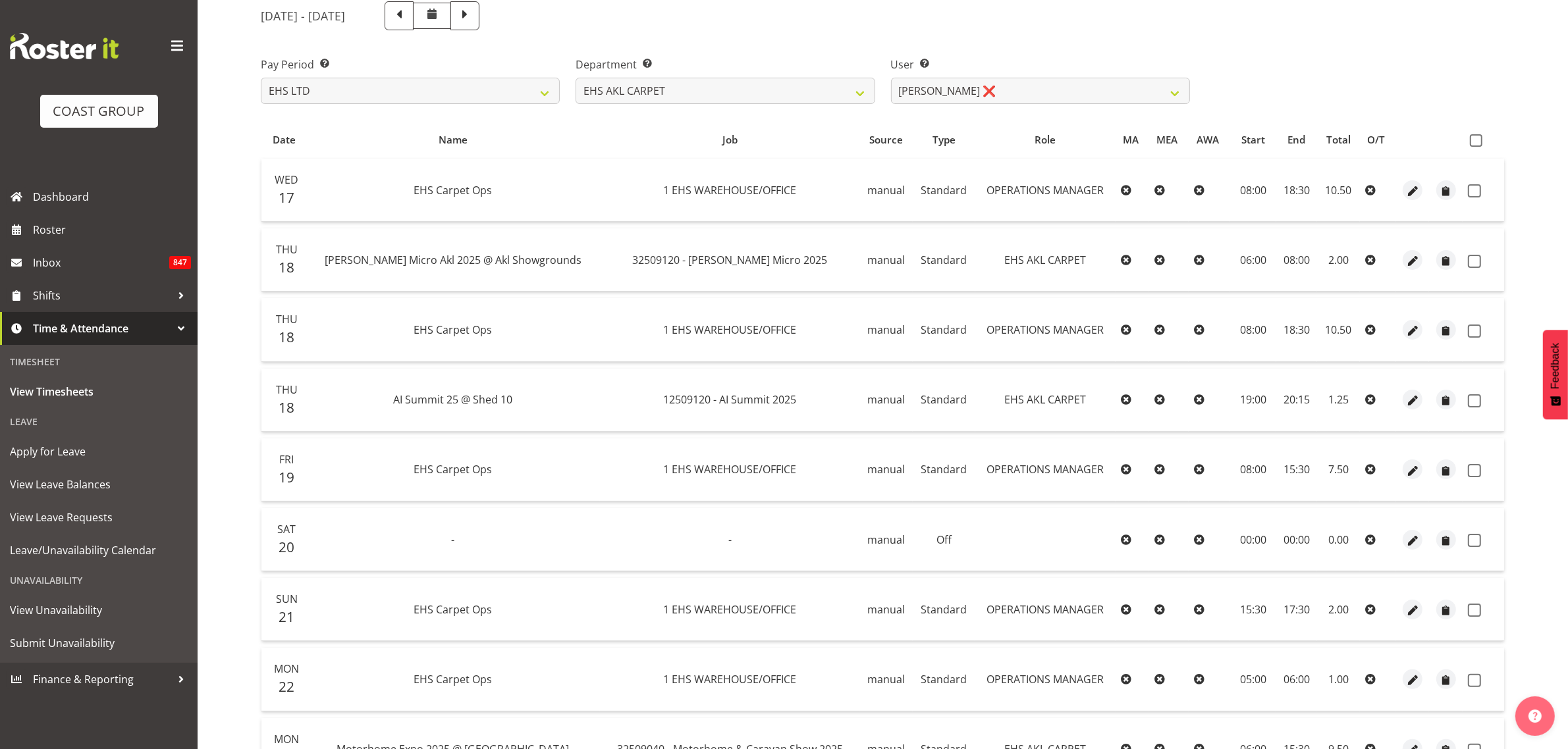
click at [1473, 145] on span at bounding box center [1476, 141] width 12 height 12
click at [1473, 145] on input "checkbox" at bounding box center [1474, 141] width 9 height 9
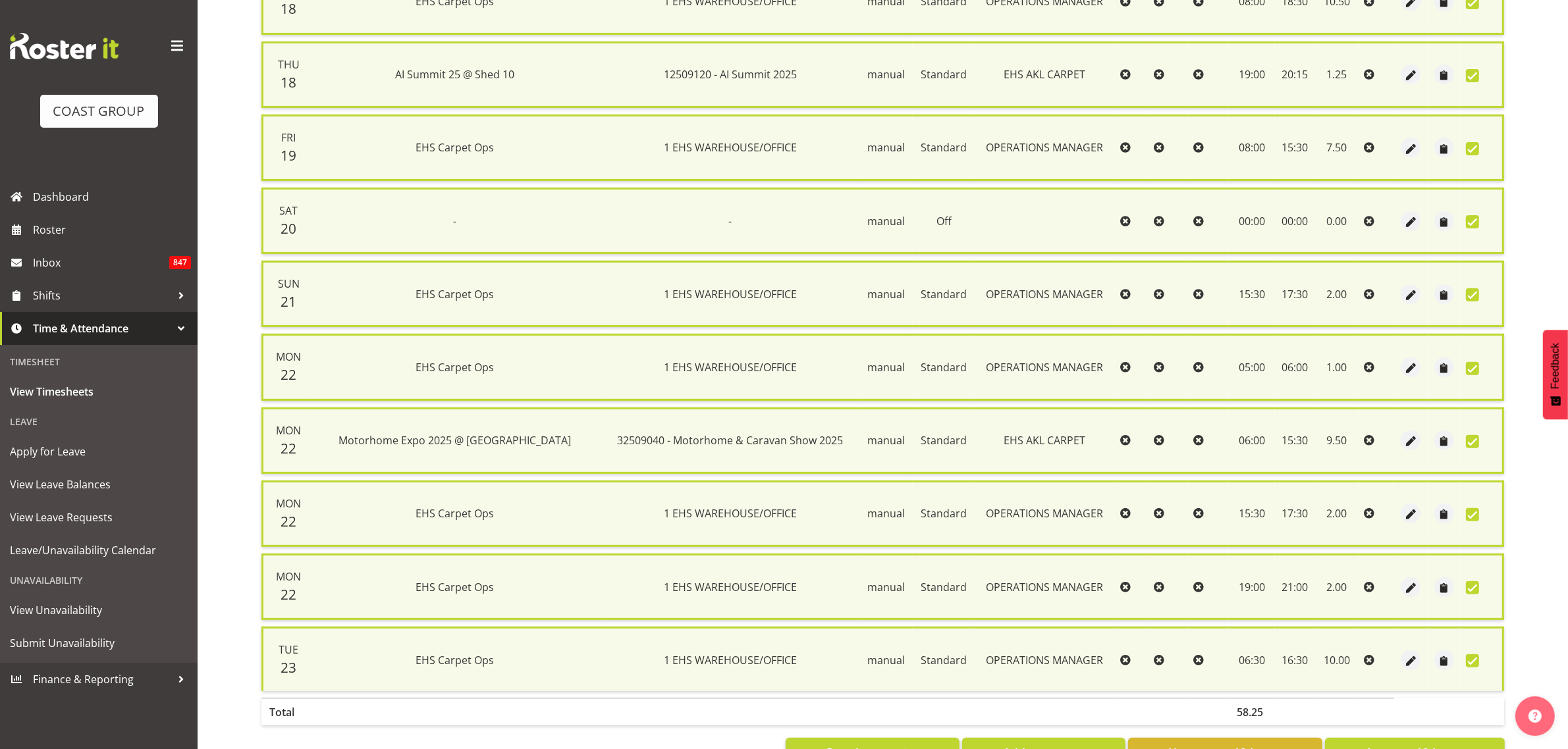
scroll to position [534, 0]
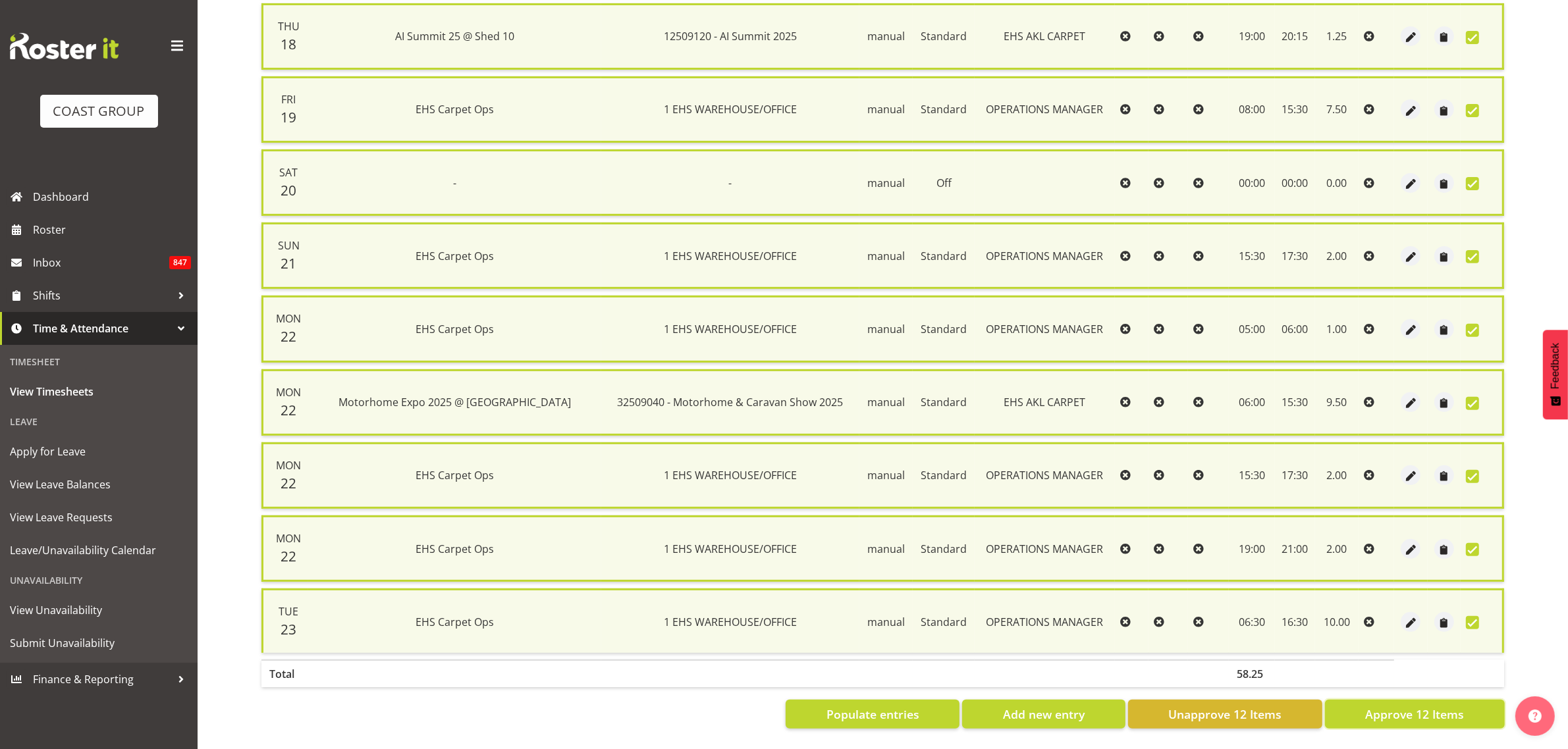
click at [1387, 706] on span "Approve 12 Items" at bounding box center [1414, 714] width 99 height 17
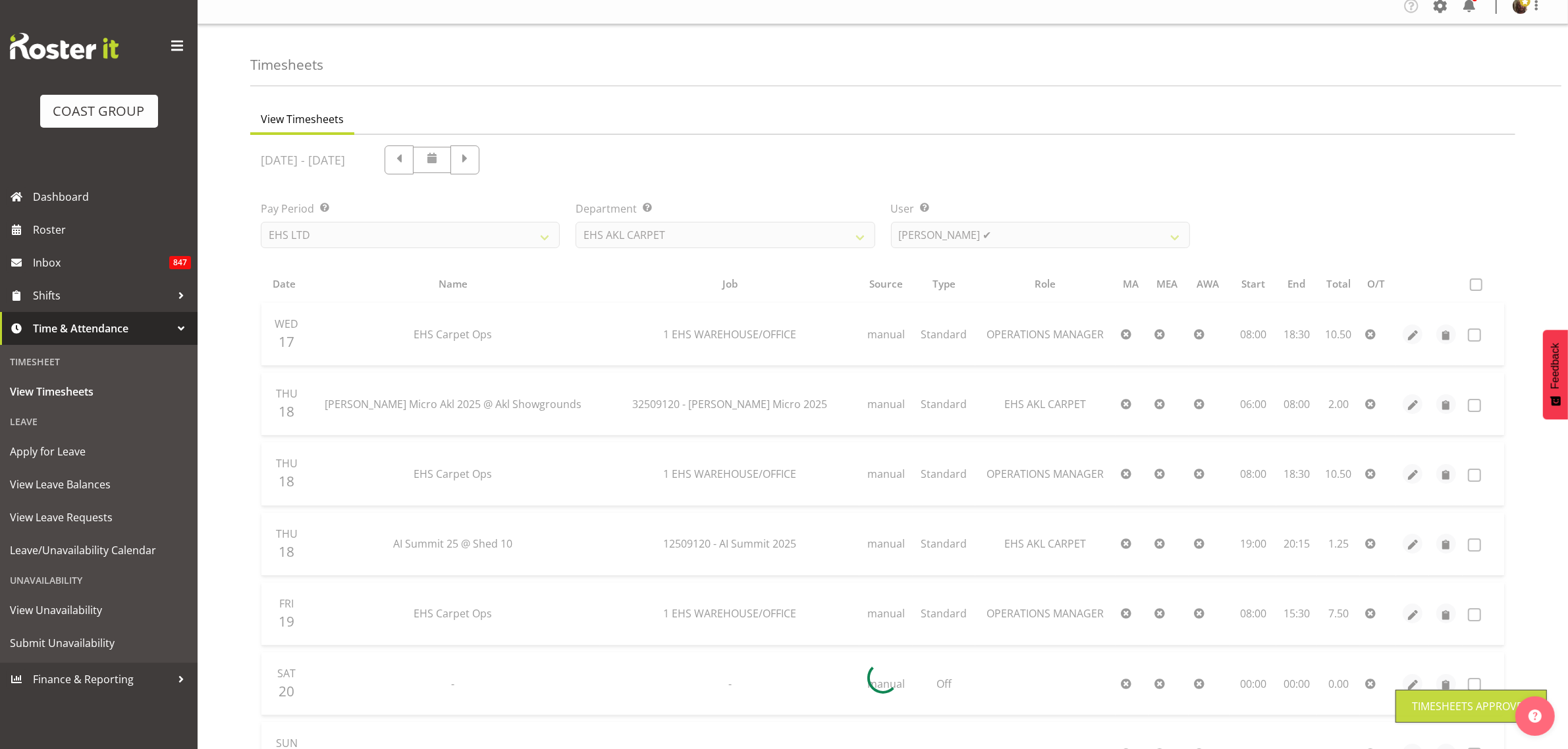
scroll to position [0, 0]
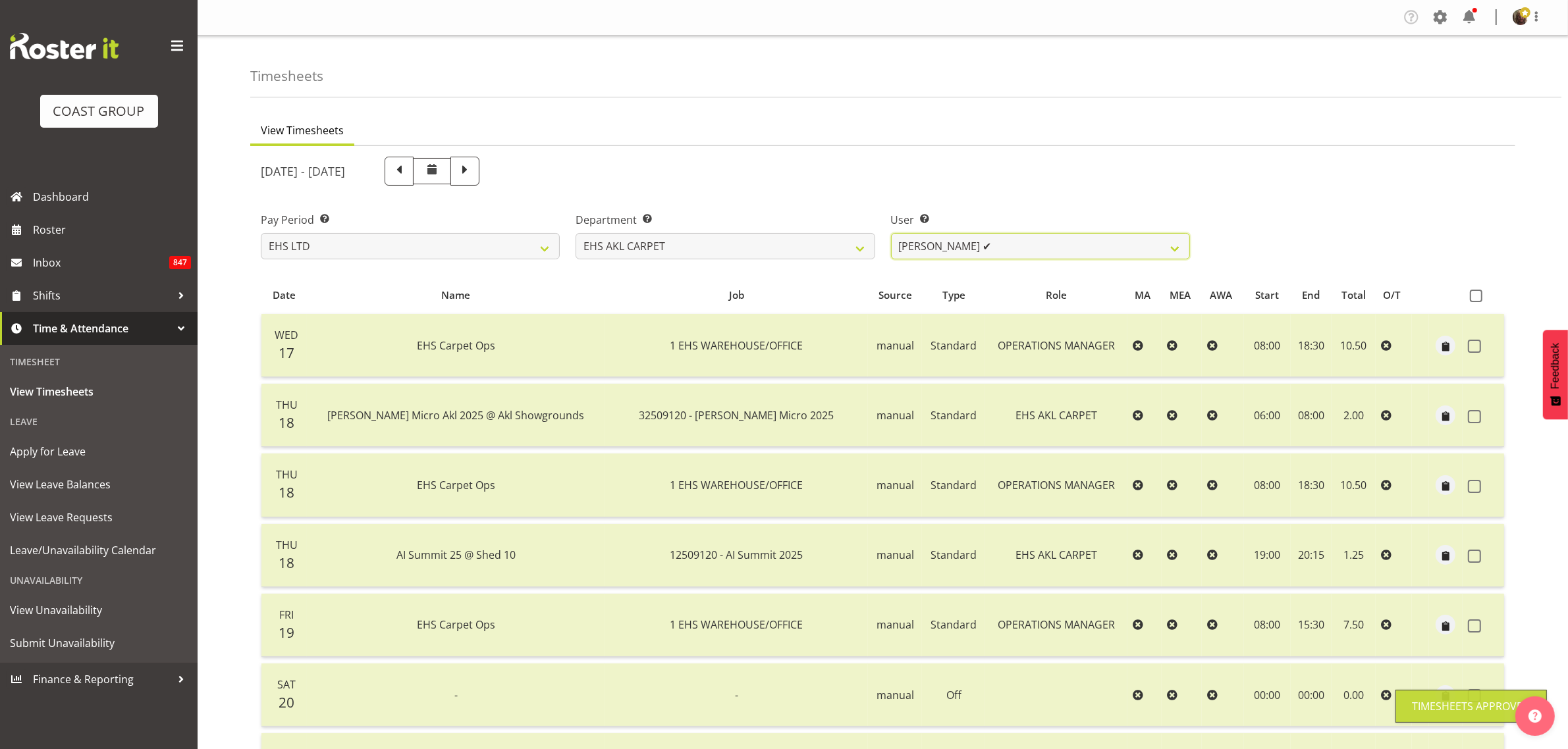
click at [979, 252] on select "Brittany Taylor ✔" at bounding box center [1040, 246] width 299 height 26
drag, startPoint x: 849, startPoint y: 249, endPoint x: 831, endPoint y: 257, distance: 19.7
click at [849, 249] on select "EHS AKL CARPET EHS AKL DESIGNER EHS AKL SALES EHS CHC OPS EHS CHC SALES EHS WLG…" at bounding box center [725, 246] width 299 height 26
click at [576, 233] on select "EHS AKL CARPET EHS AKL DESIGNER EHS AKL SALES EHS CHC OPS EHS CHC SALES EHS WLG…" at bounding box center [725, 246] width 299 height 26
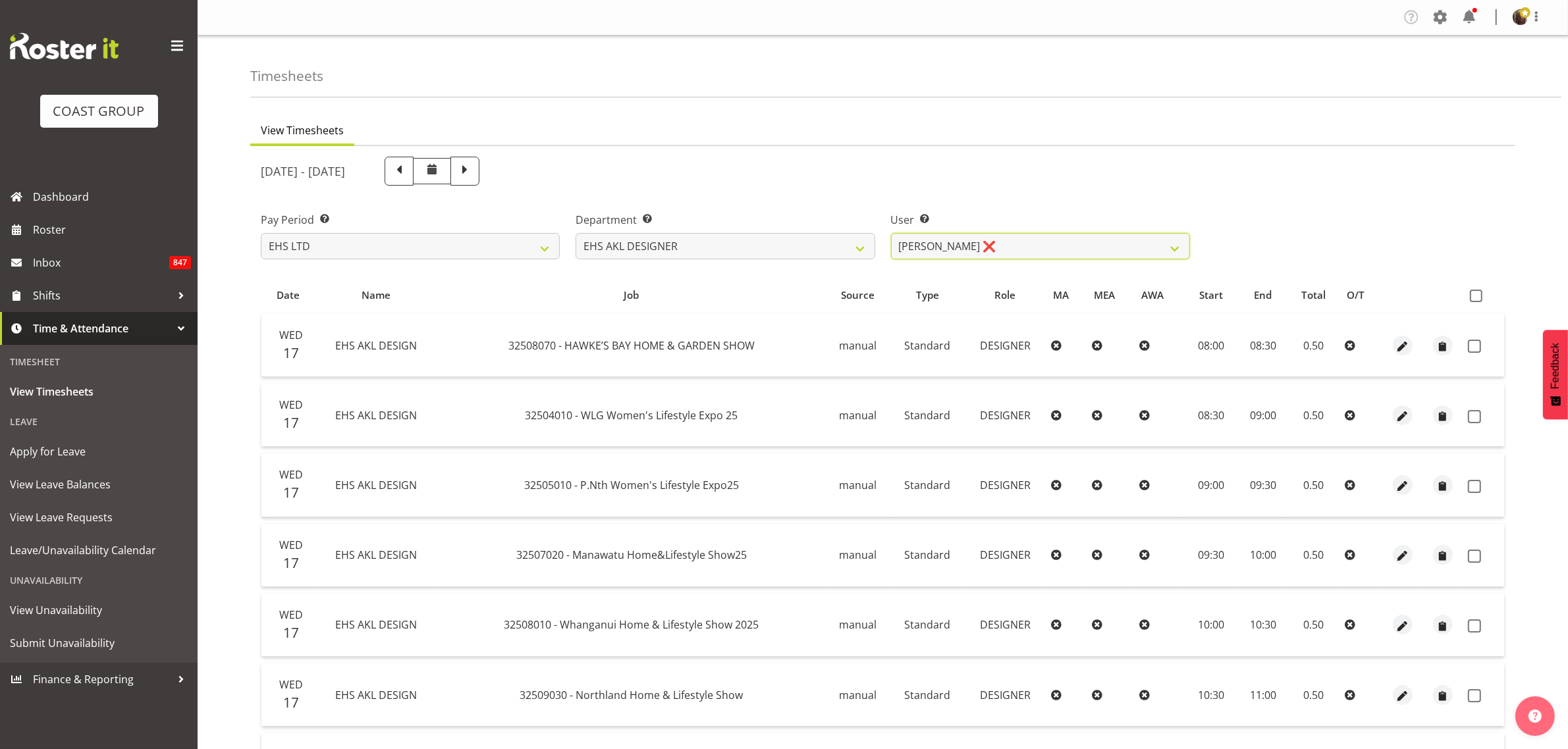
click at [974, 246] on select "Daniel An ❌ Maria Scarabino ✔ Mathew Rolle ❌ Sebastian Ibanez ❌ Yunlin Xie ✔" at bounding box center [1040, 246] width 299 height 26
click at [1475, 292] on span at bounding box center [1476, 296] width 12 height 12
click at [1475, 292] on input "checkbox" at bounding box center [1474, 296] width 9 height 9
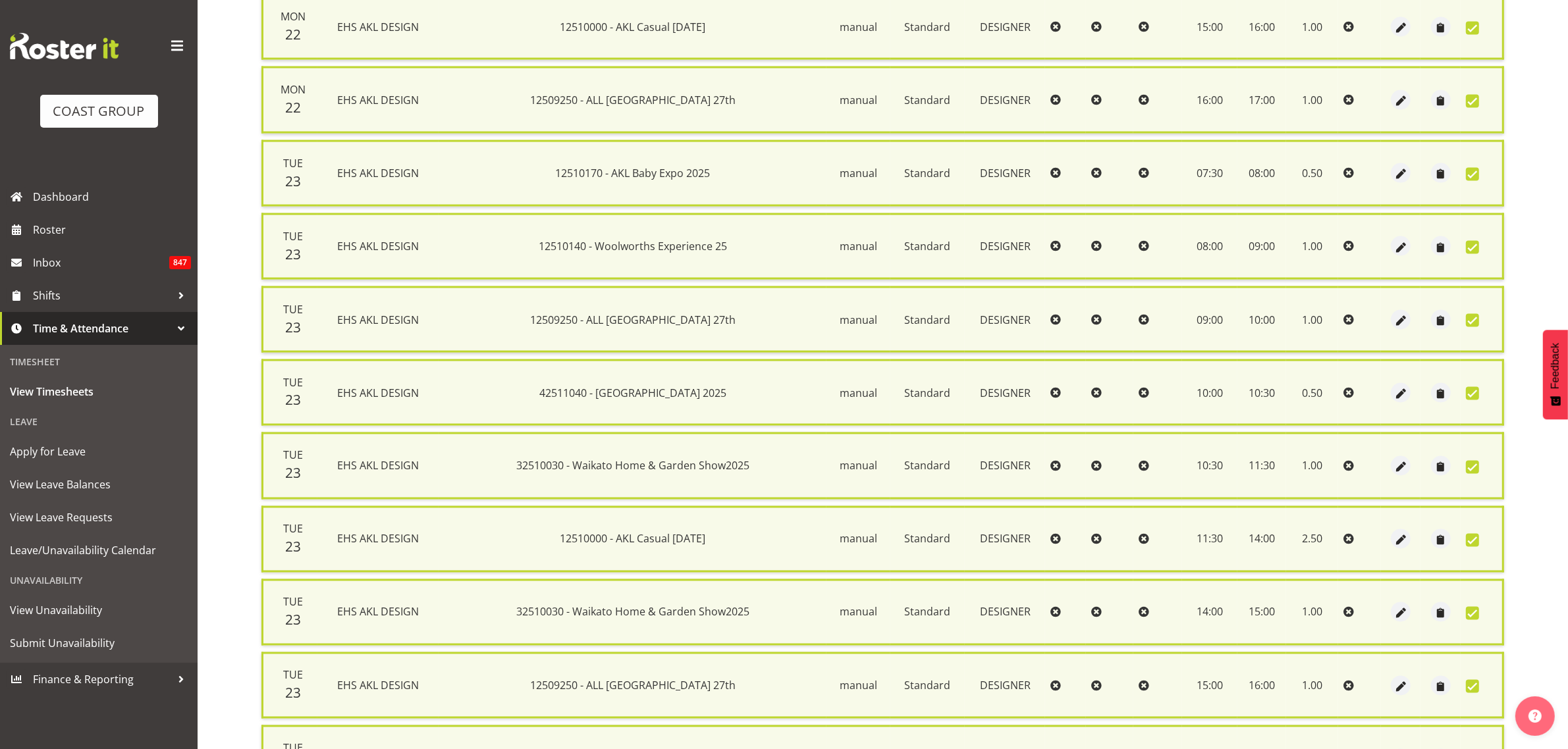
scroll to position [2855, 0]
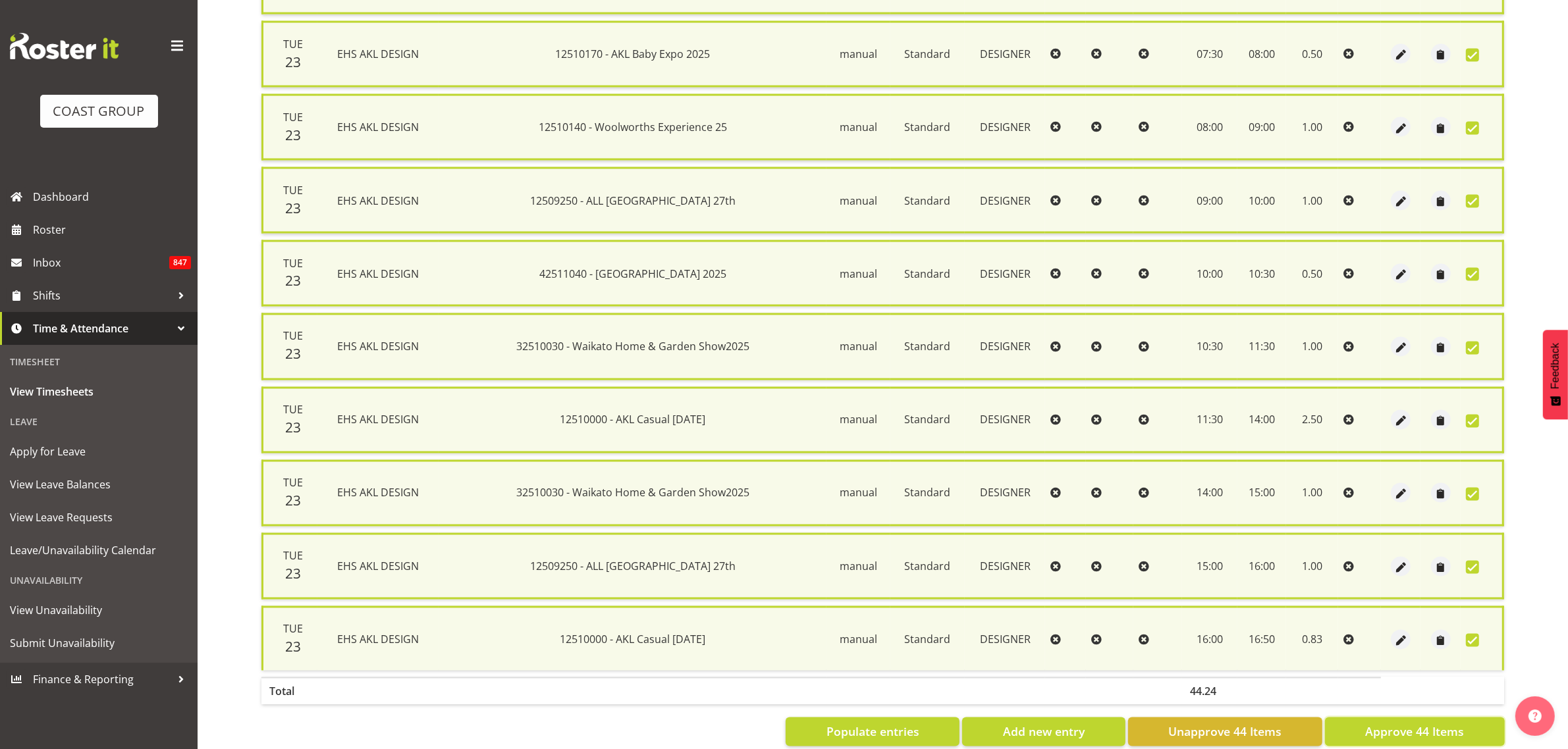
click at [1389, 724] on span "Approve 44 Items" at bounding box center [1414, 733] width 99 height 17
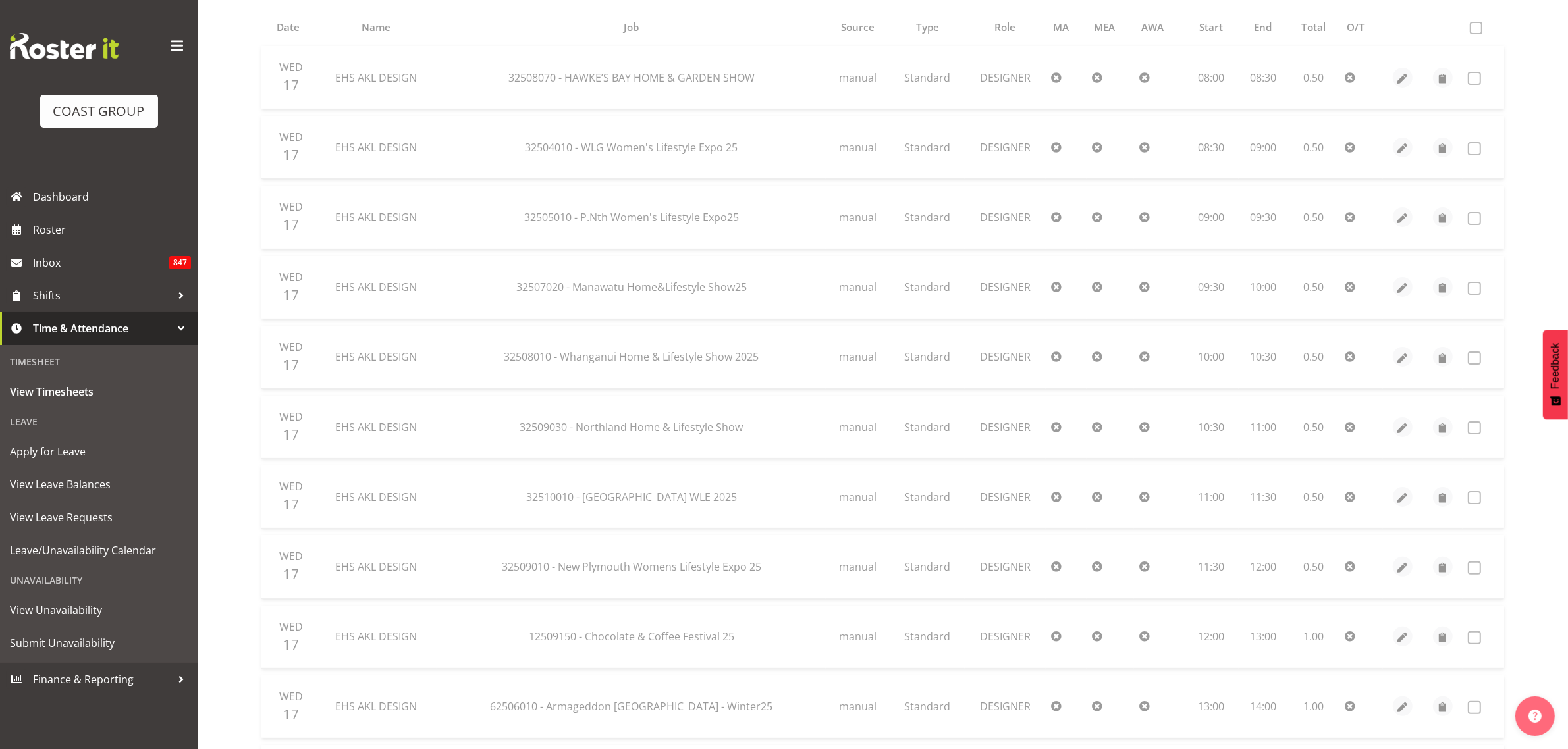
scroll to position [0, 0]
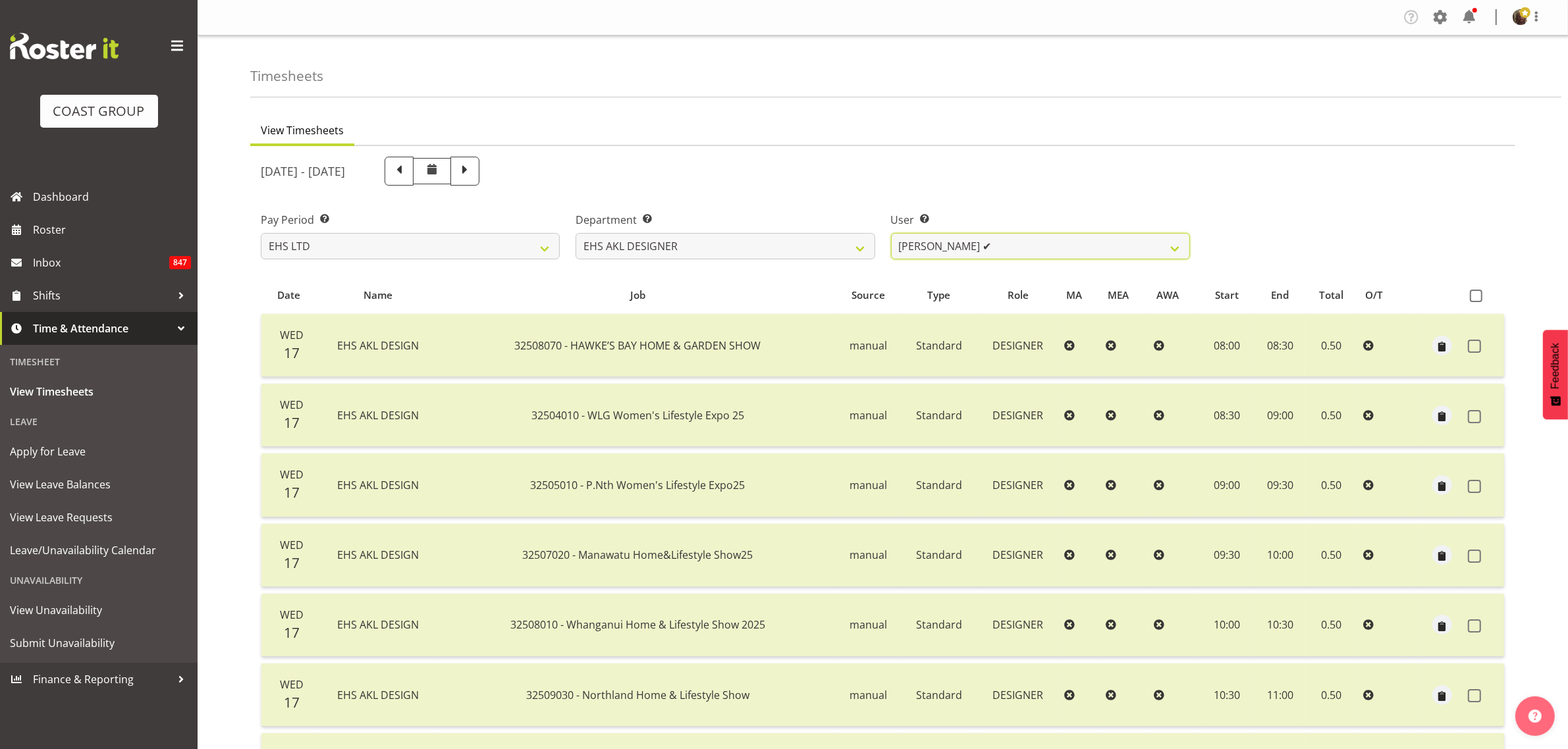
click at [1044, 241] on select "Daniel An ✔ Maria Scarabino ✔ Mathew Rolle ❌ Sebastian Ibanez ❌ Yunlin Xie ✔" at bounding box center [1040, 246] width 299 height 26
click at [891, 233] on select "Daniel An ✔ Maria Scarabino ✔ Mathew Rolle ❌ Sebastian Ibanez ❌ Yunlin Xie ✔" at bounding box center [1040, 246] width 299 height 26
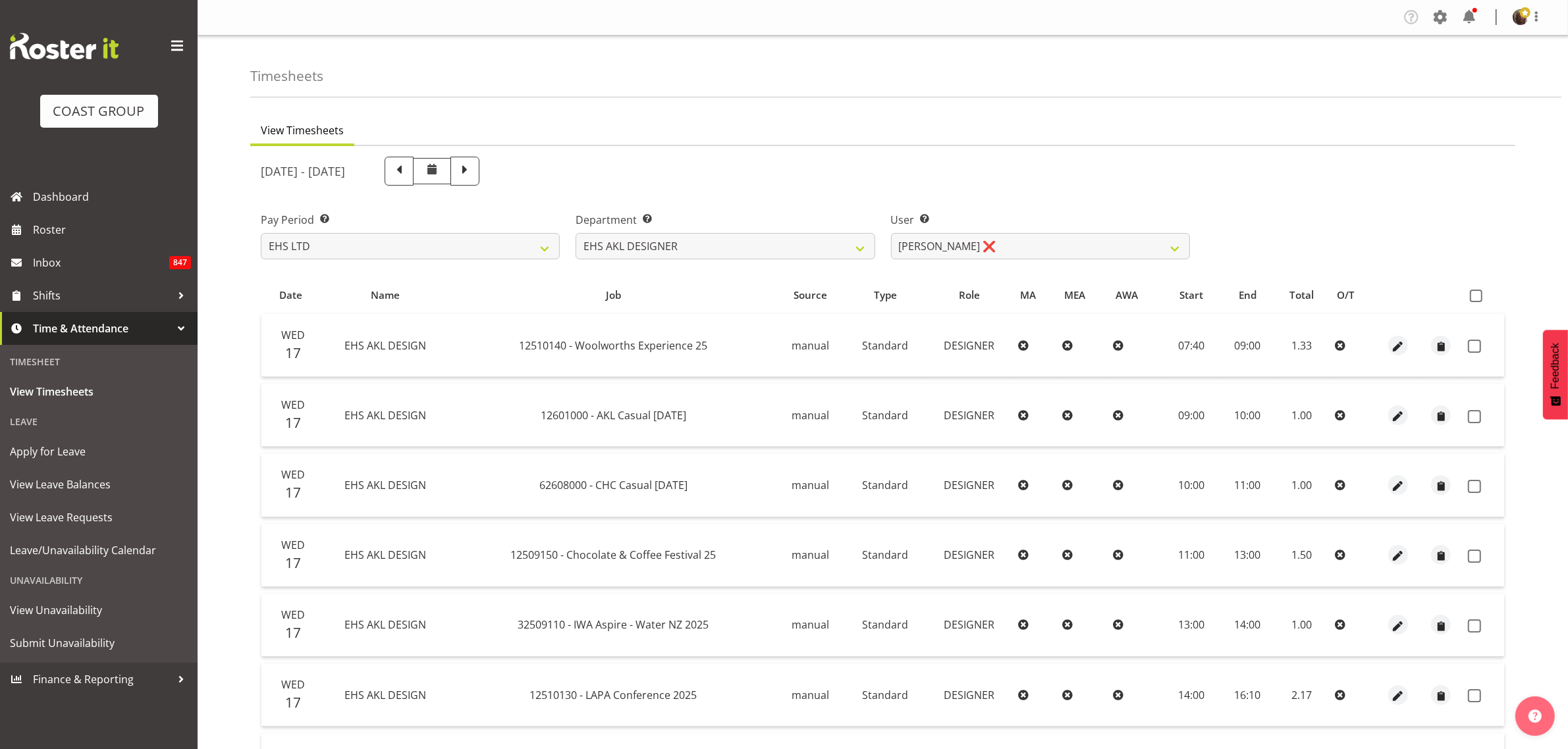
drag, startPoint x: 1479, startPoint y: 291, endPoint x: 1470, endPoint y: 307, distance: 18.4
click at [1479, 291] on span at bounding box center [1476, 296] width 12 height 12
click at [1479, 292] on input "checkbox" at bounding box center [1474, 296] width 9 height 9
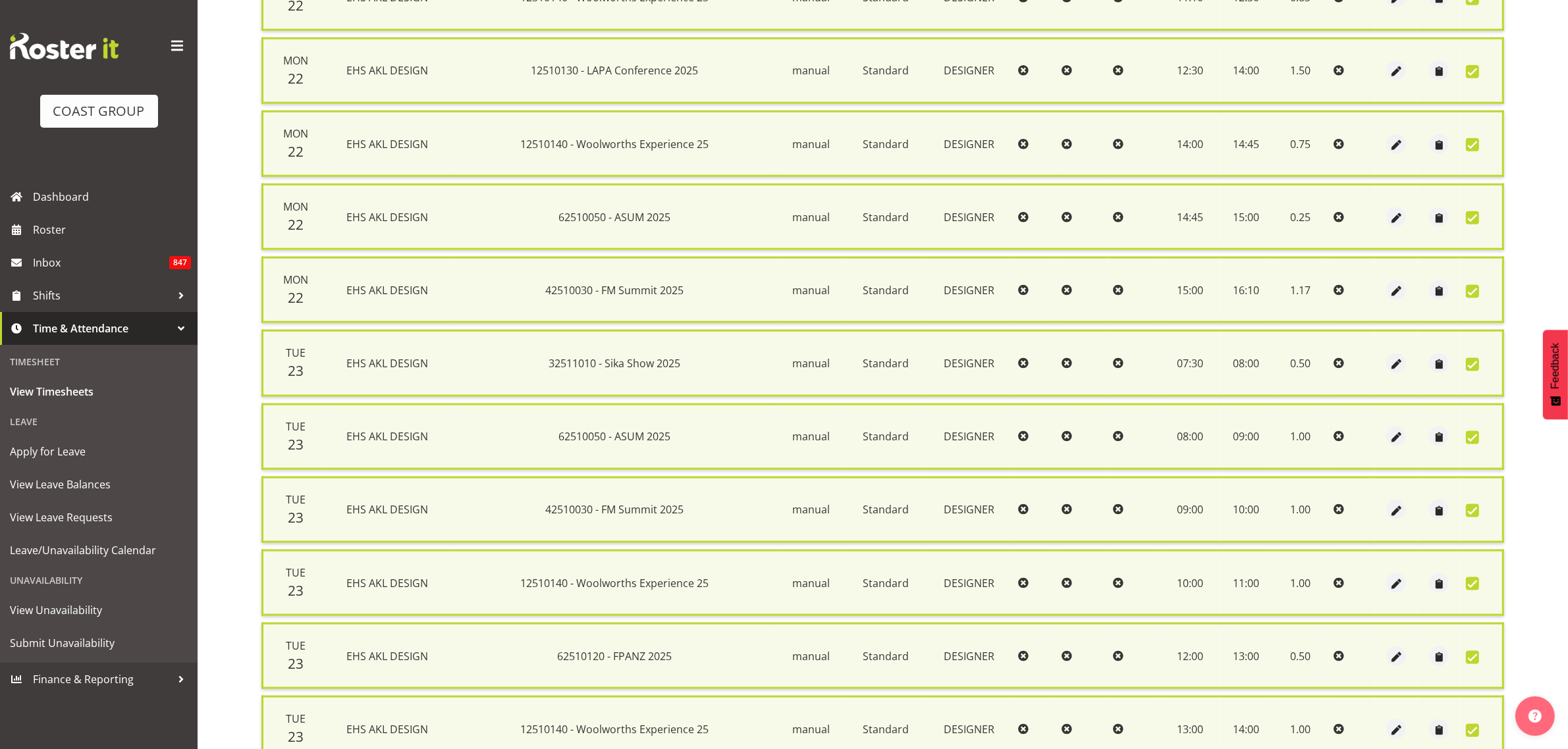
scroll to position [2420, 0]
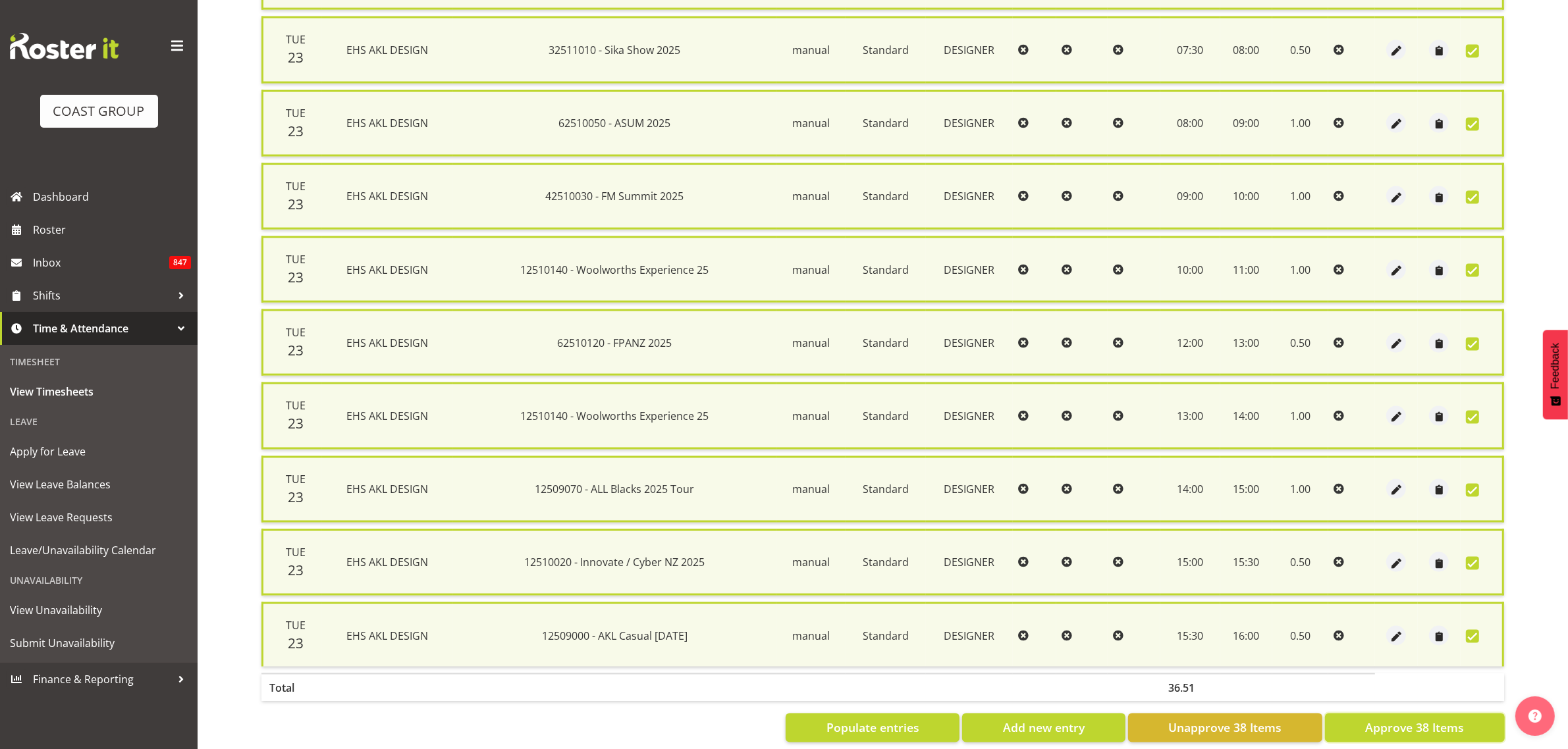
click at [1380, 719] on span "Approve 38 Items" at bounding box center [1414, 728] width 99 height 17
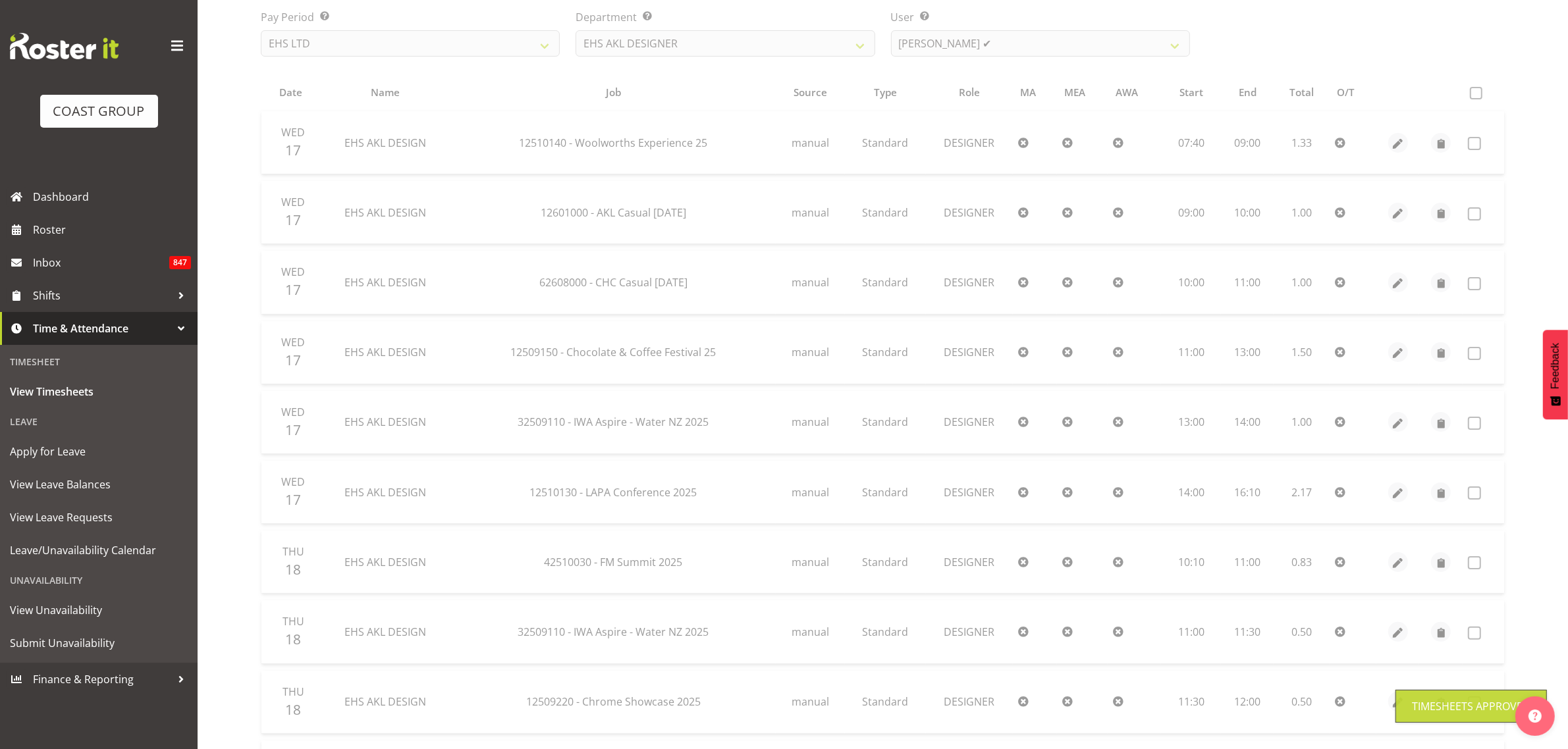
scroll to position [0, 0]
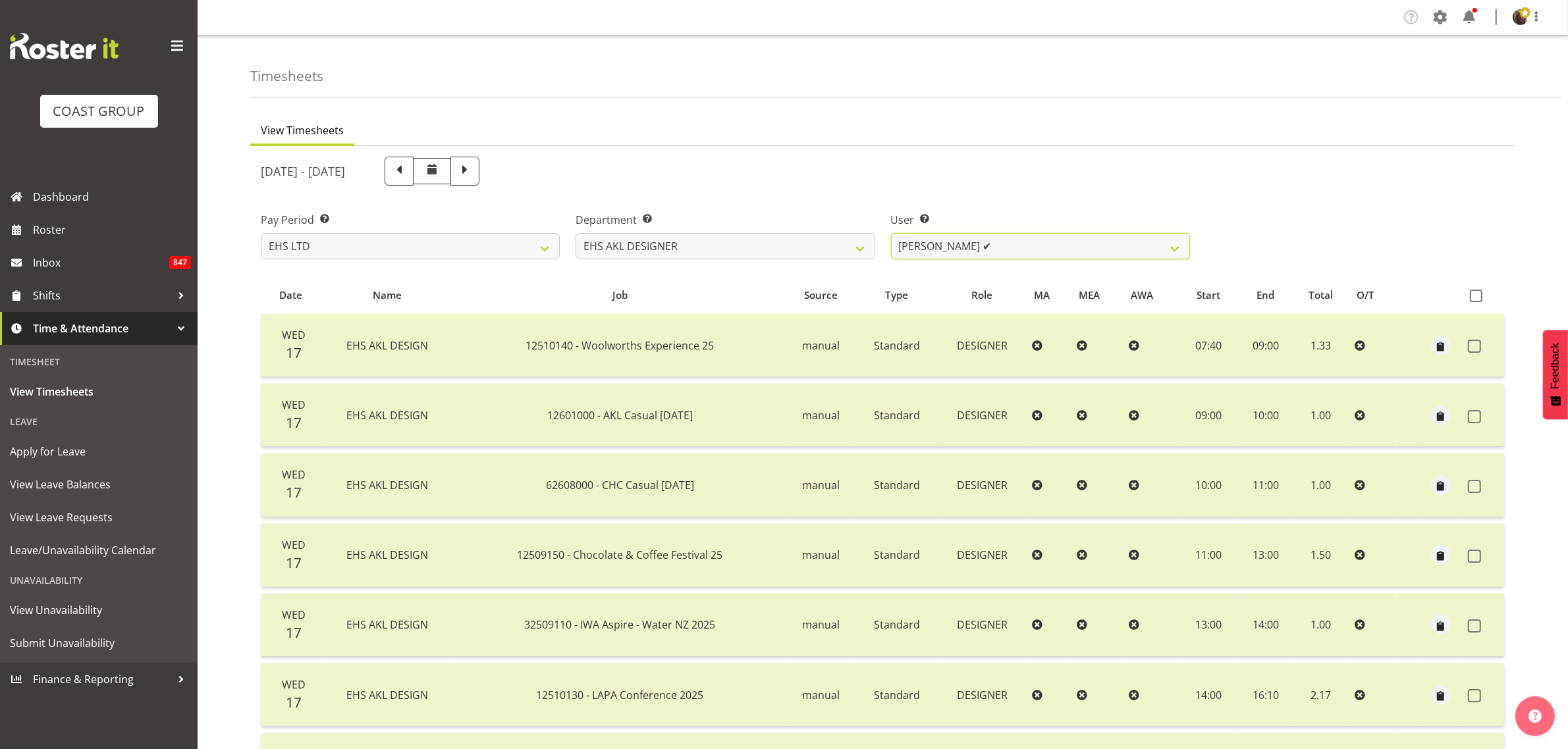
click at [1005, 247] on select "Daniel An ✔ Maria Scarabino ✔ Mathew Rolle ✔ Sebastian Ibanez ❌ Yunlin Xie ✔" at bounding box center [1040, 246] width 299 height 26
click at [891, 233] on select "Daniel An ✔ Maria Scarabino ✔ Mathew Rolle ✔ Sebastian Ibanez ❌ Yunlin Xie ✔" at bounding box center [1040, 246] width 299 height 26
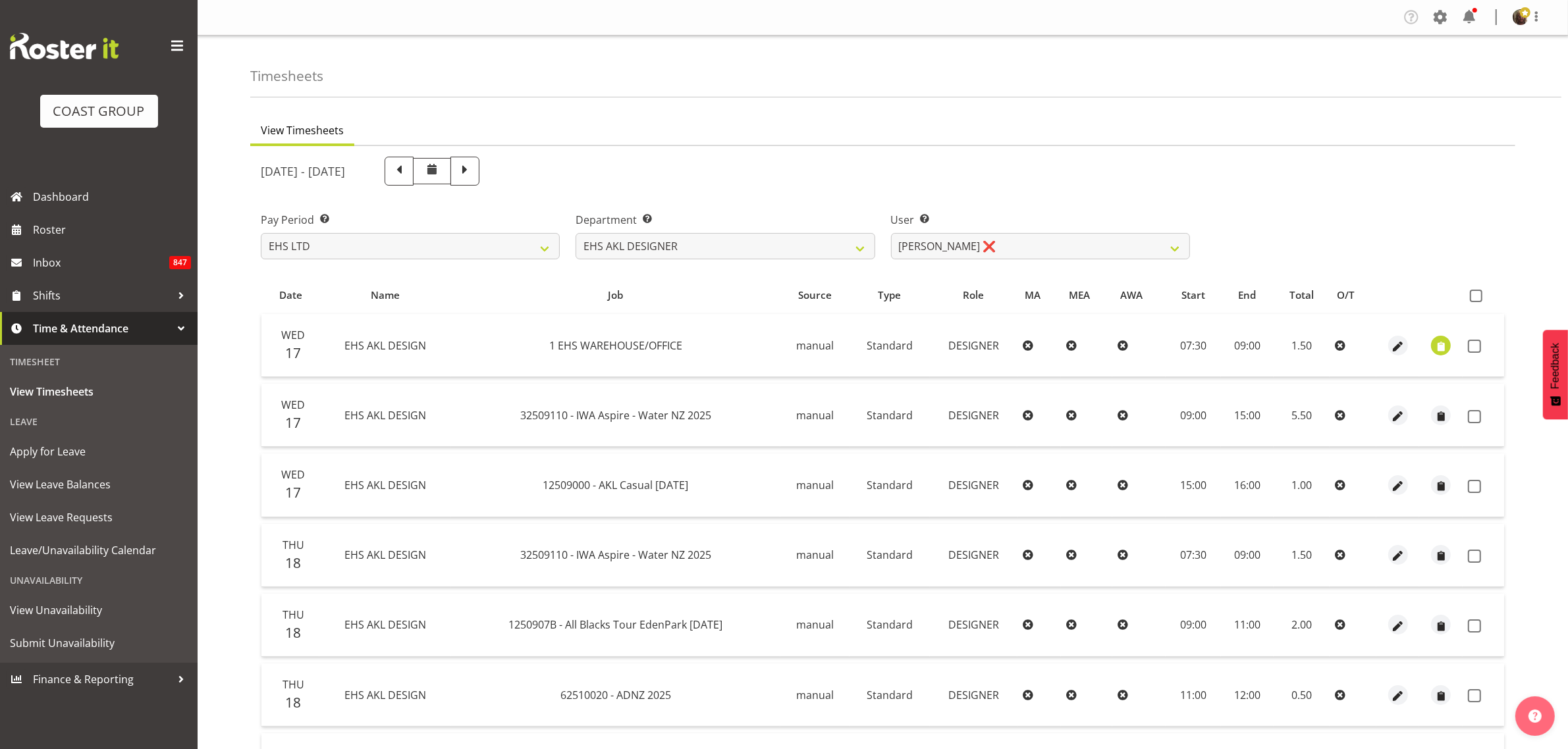
click at [1476, 298] on span at bounding box center [1476, 296] width 12 height 12
click at [1476, 298] on input "checkbox" at bounding box center [1474, 296] width 9 height 9
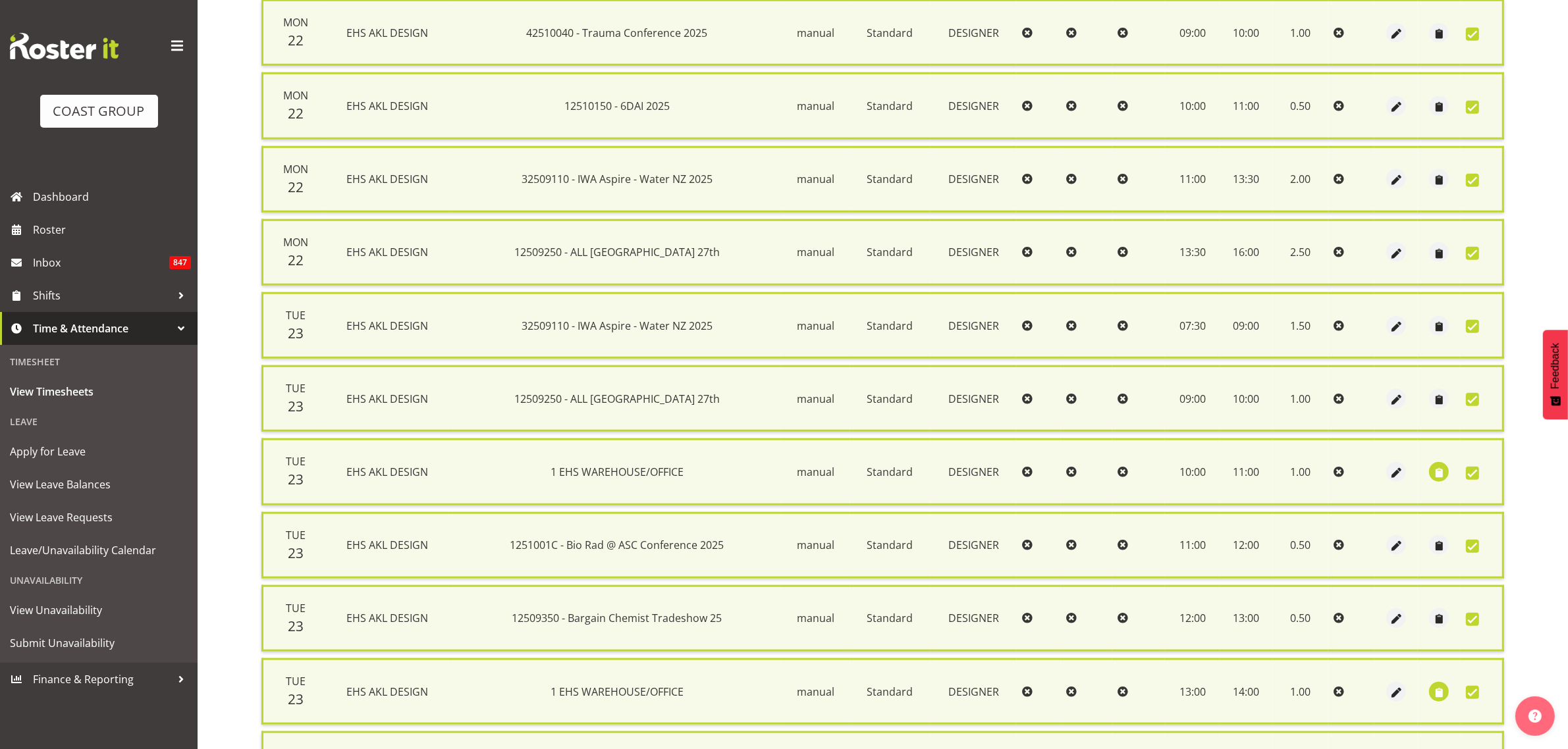
scroll to position [1767, 0]
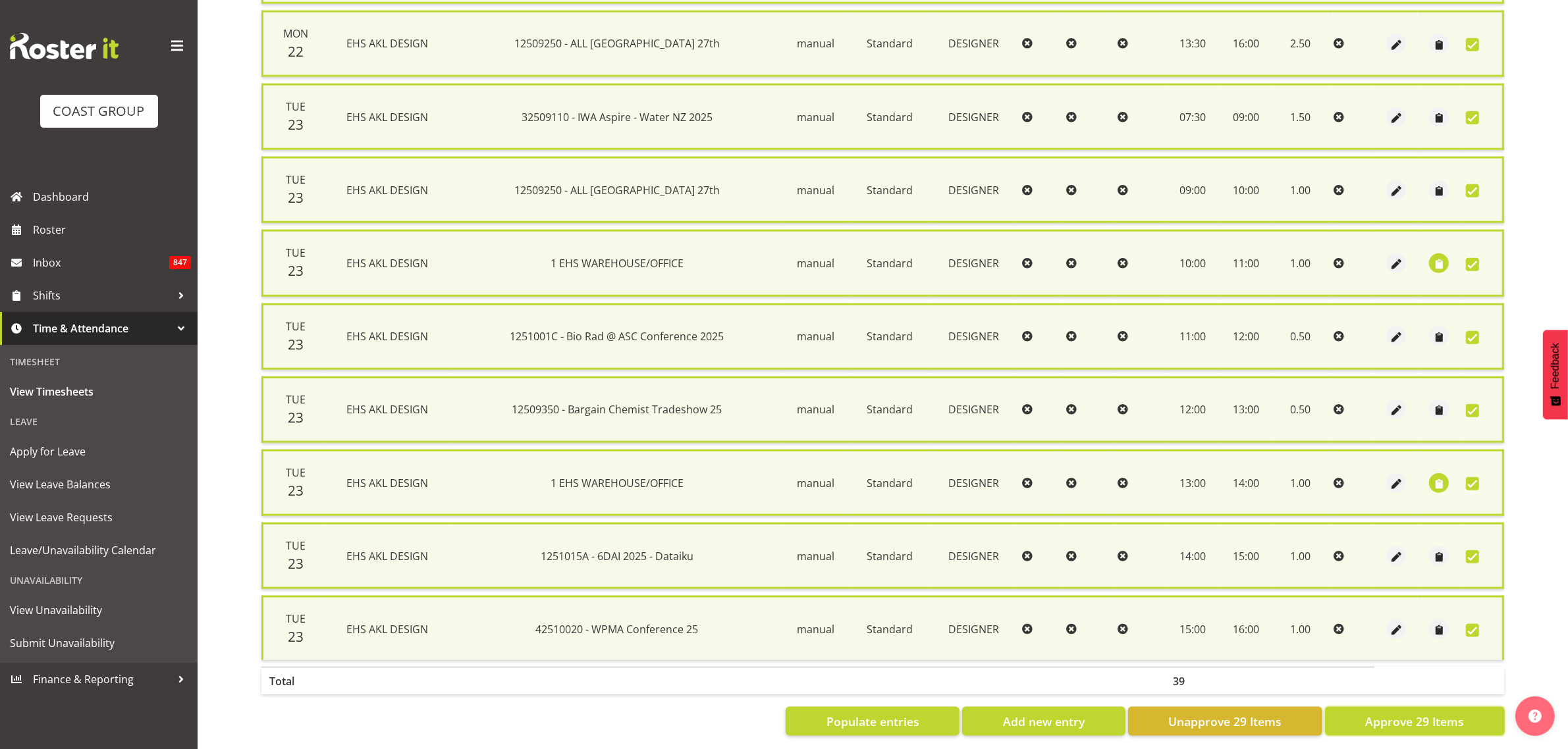
click at [1419, 713] on span "Approve 29 Items" at bounding box center [1414, 721] width 99 height 17
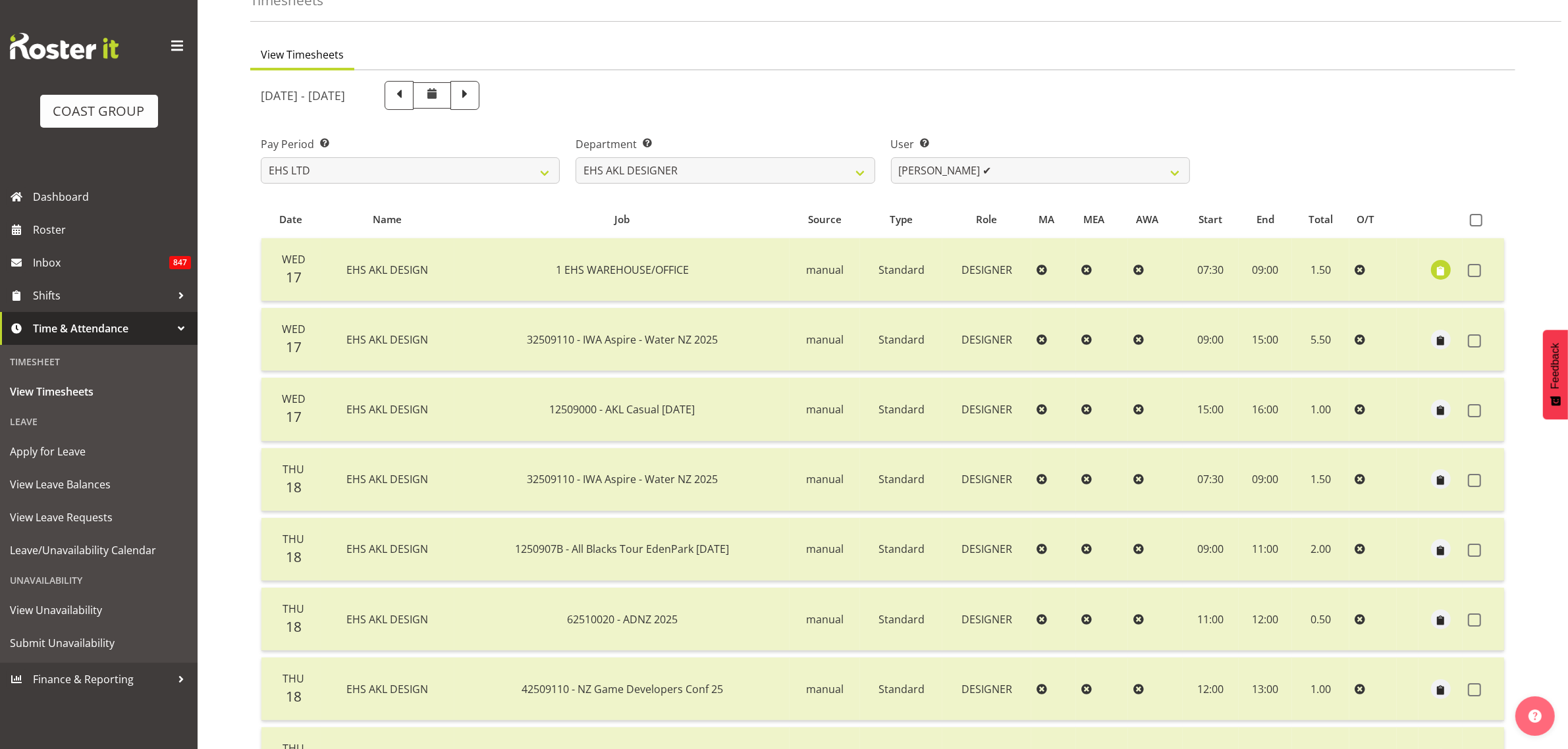
scroll to position [0, 0]
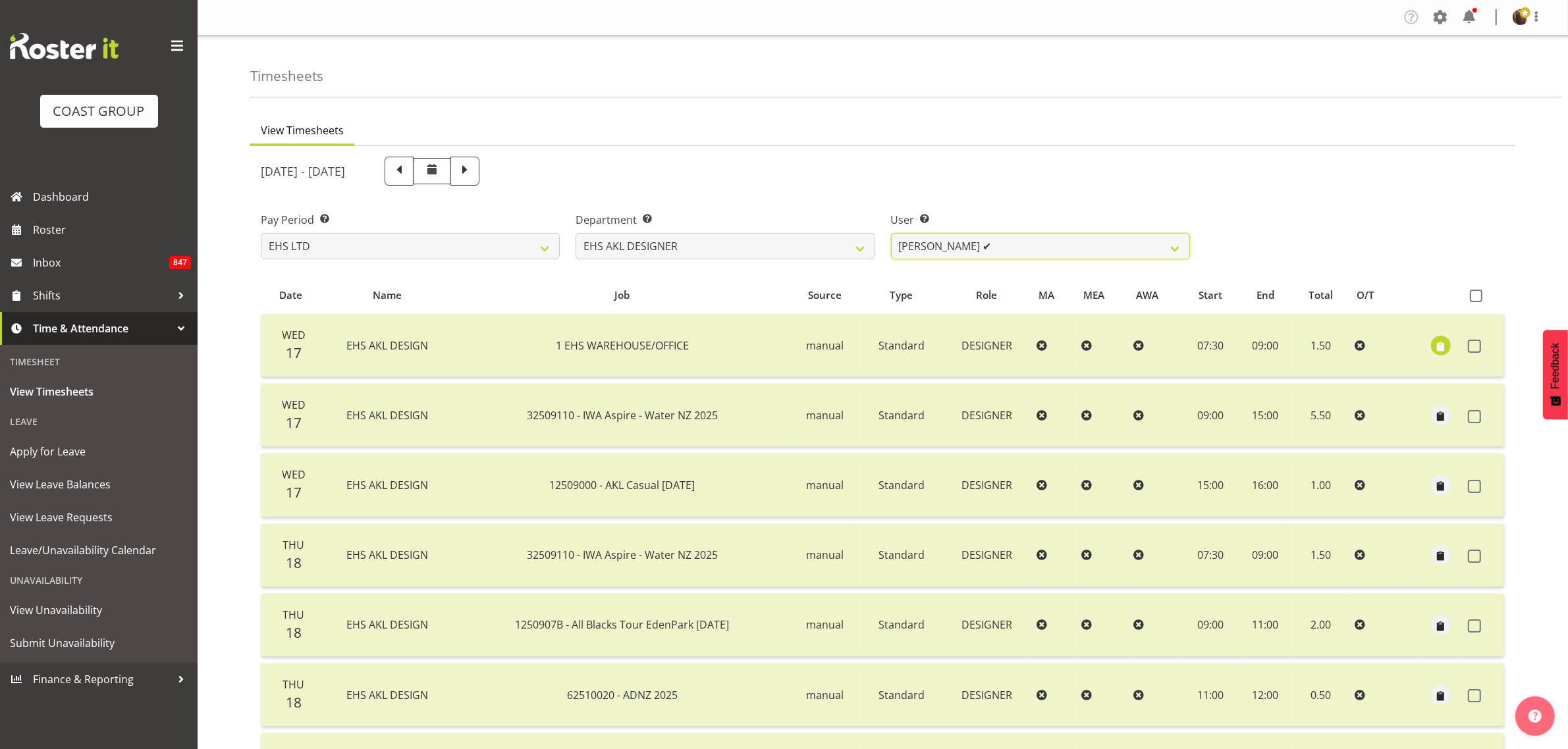
click at [985, 252] on select "Daniel An ✔ Maria Scarabino ✔ Mathew Rolle ✔ Sebastian Ibanez ✔ Yunlin Xie ✔" at bounding box center [1040, 246] width 299 height 26
drag, startPoint x: 985, startPoint y: 250, endPoint x: 902, endPoint y: 250, distance: 83.0
click at [968, 246] on select "Daniel An ✔ Maria Scarabino ✔ Mathew Rolle ✔ Sebastian Ibanez ✔ Yunlin Xie ✔" at bounding box center [1040, 246] width 299 height 26
click at [792, 251] on select "EHS AKL CARPET EHS AKL DESIGNER EHS AKL SALES EHS CHC OPS EHS CHC SALES EHS WLG…" at bounding box center [725, 246] width 299 height 26
click at [576, 233] on select "EHS AKL CARPET EHS AKL DESIGNER EHS AKL SALES EHS CHC OPS EHS CHC SALES EHS WLG…" at bounding box center [725, 246] width 299 height 26
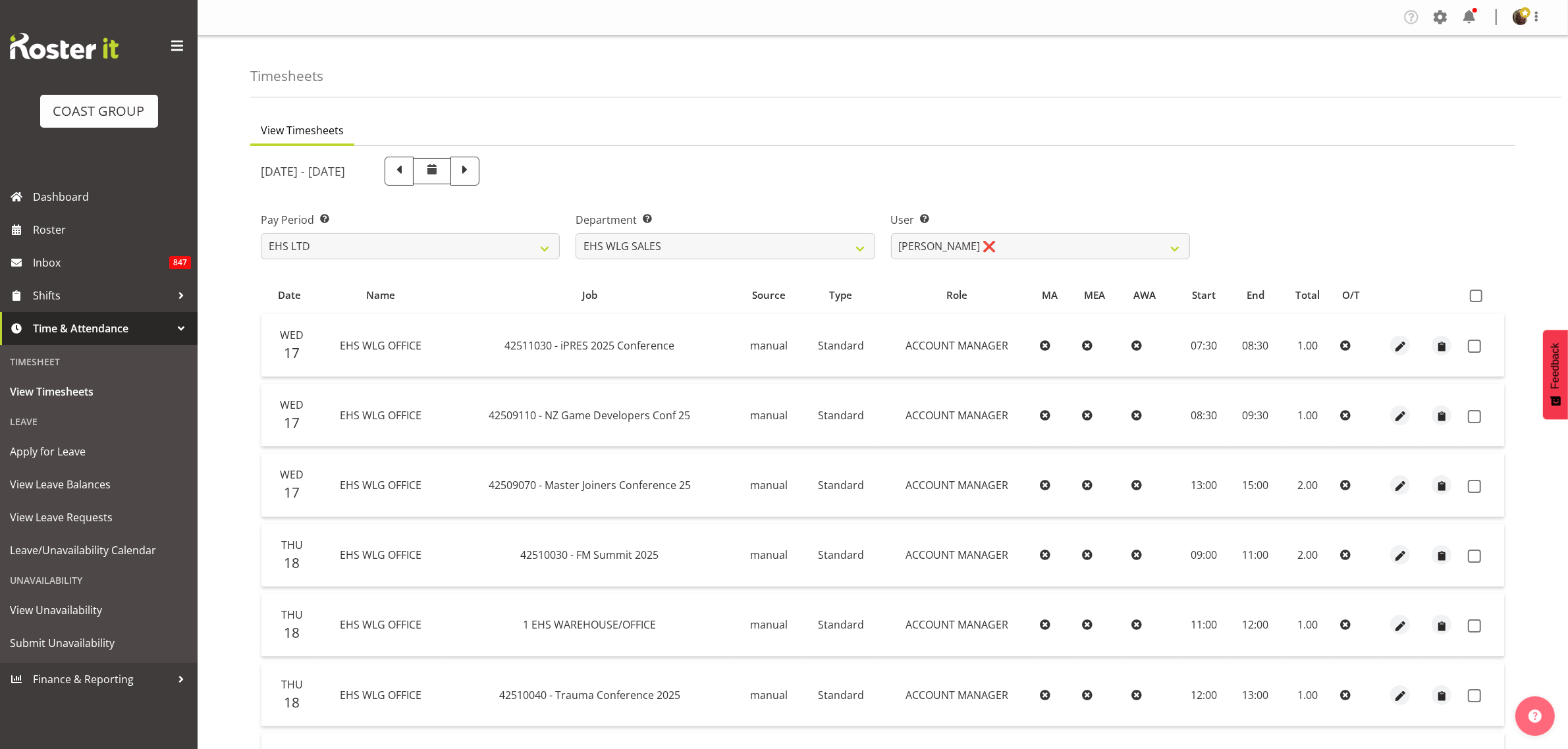
click at [1476, 292] on span at bounding box center [1476, 296] width 12 height 12
click at [1476, 292] on input "checkbox" at bounding box center [1474, 296] width 9 height 9
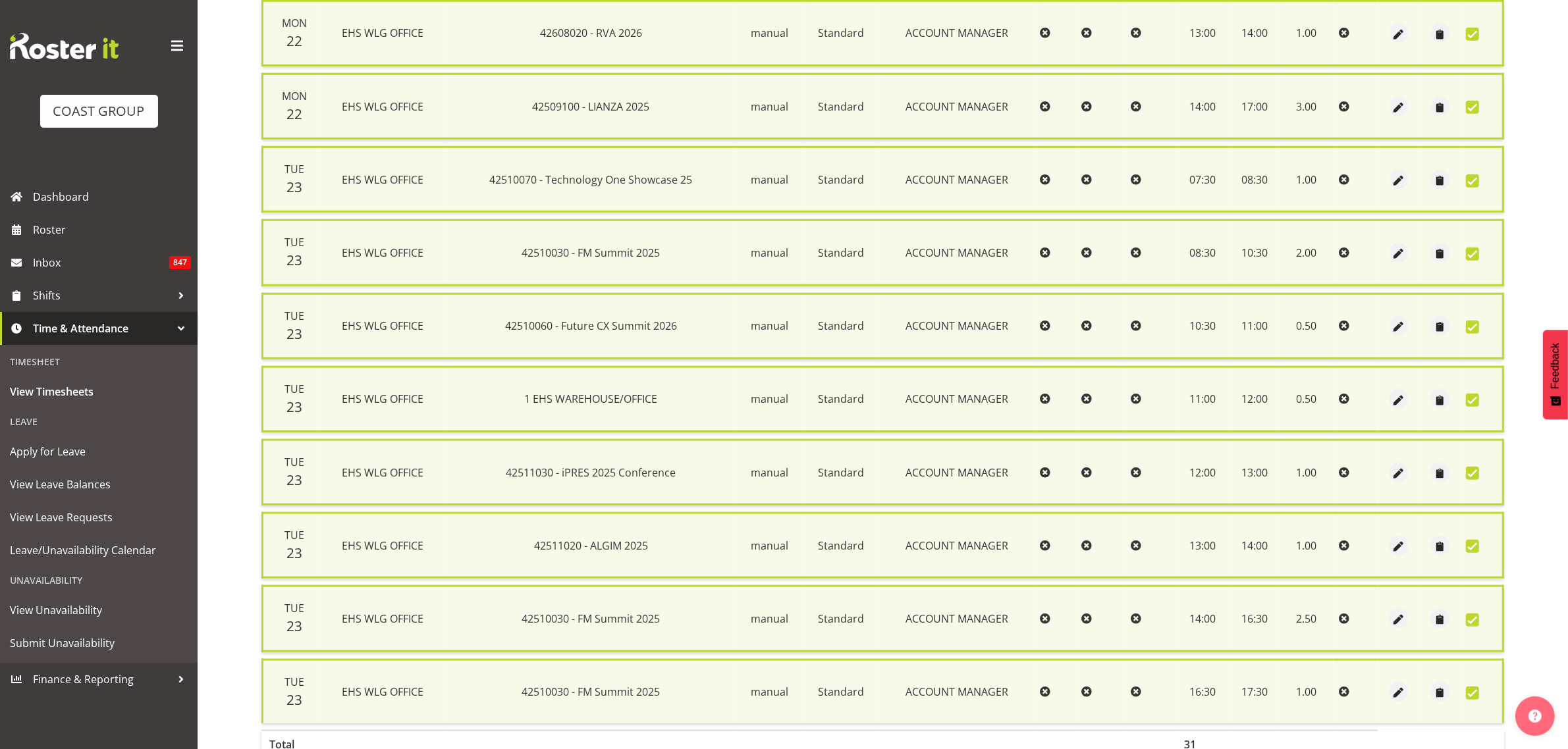
scroll to position [1476, 0]
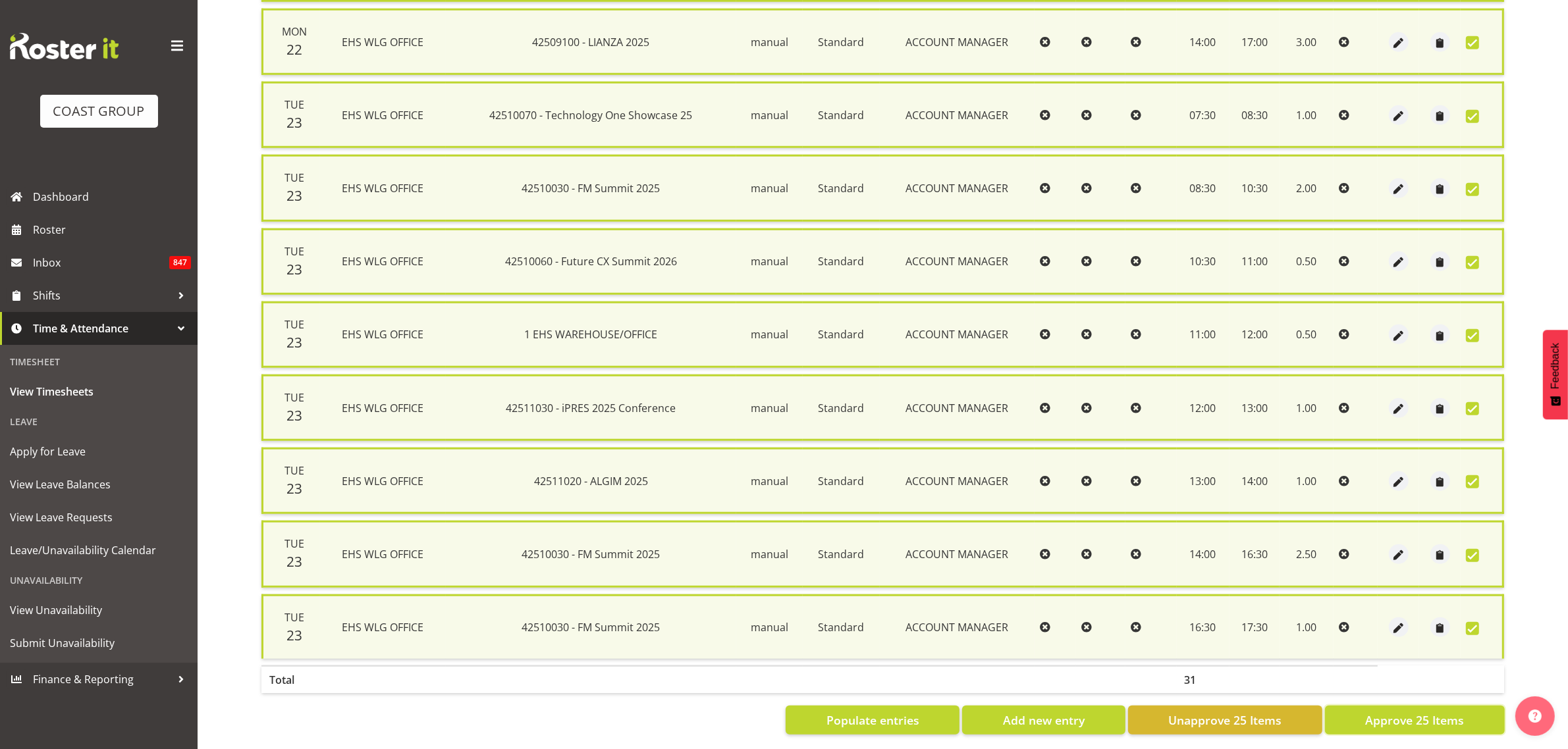
click at [1438, 712] on span "Approve 25 Items" at bounding box center [1414, 720] width 99 height 17
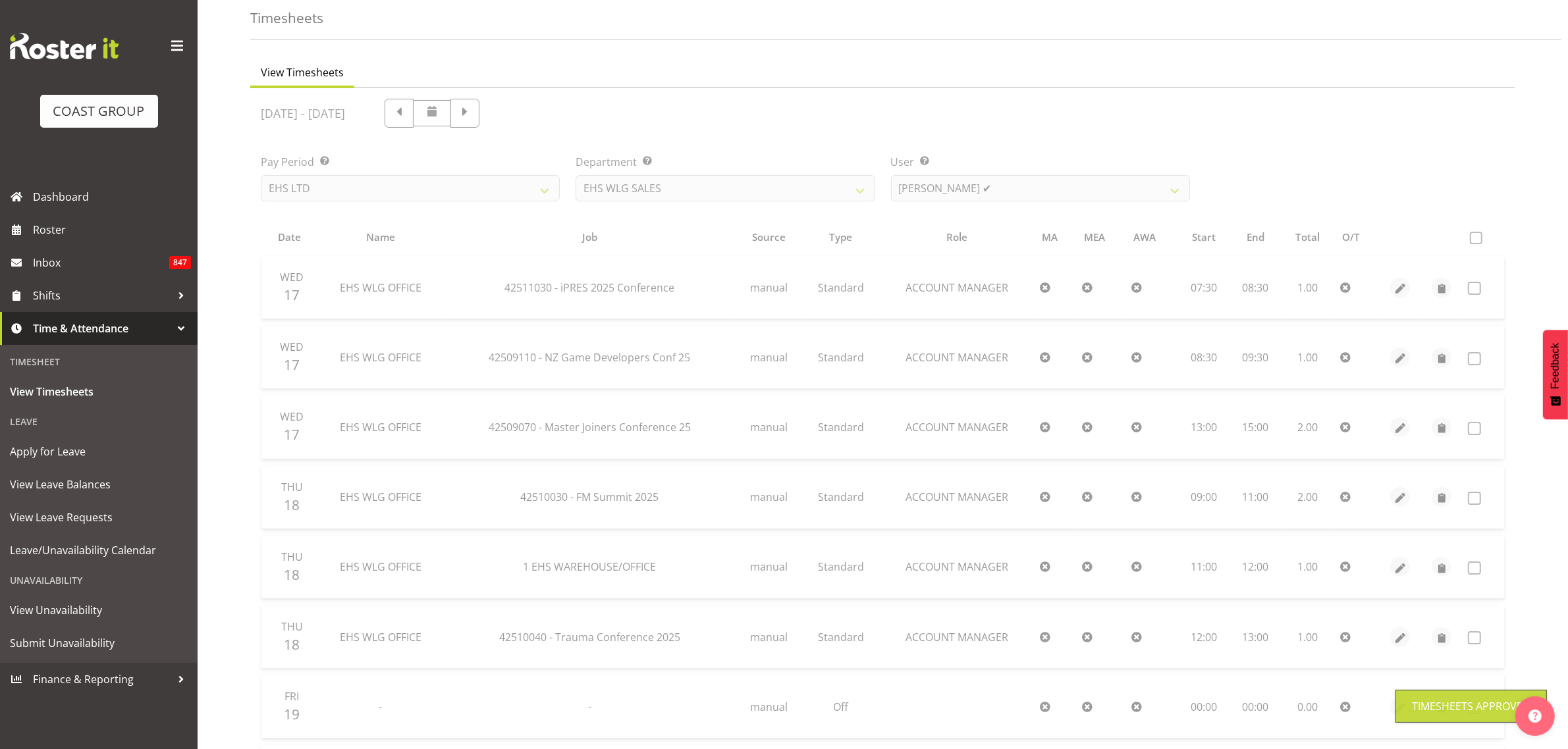
scroll to position [0, 0]
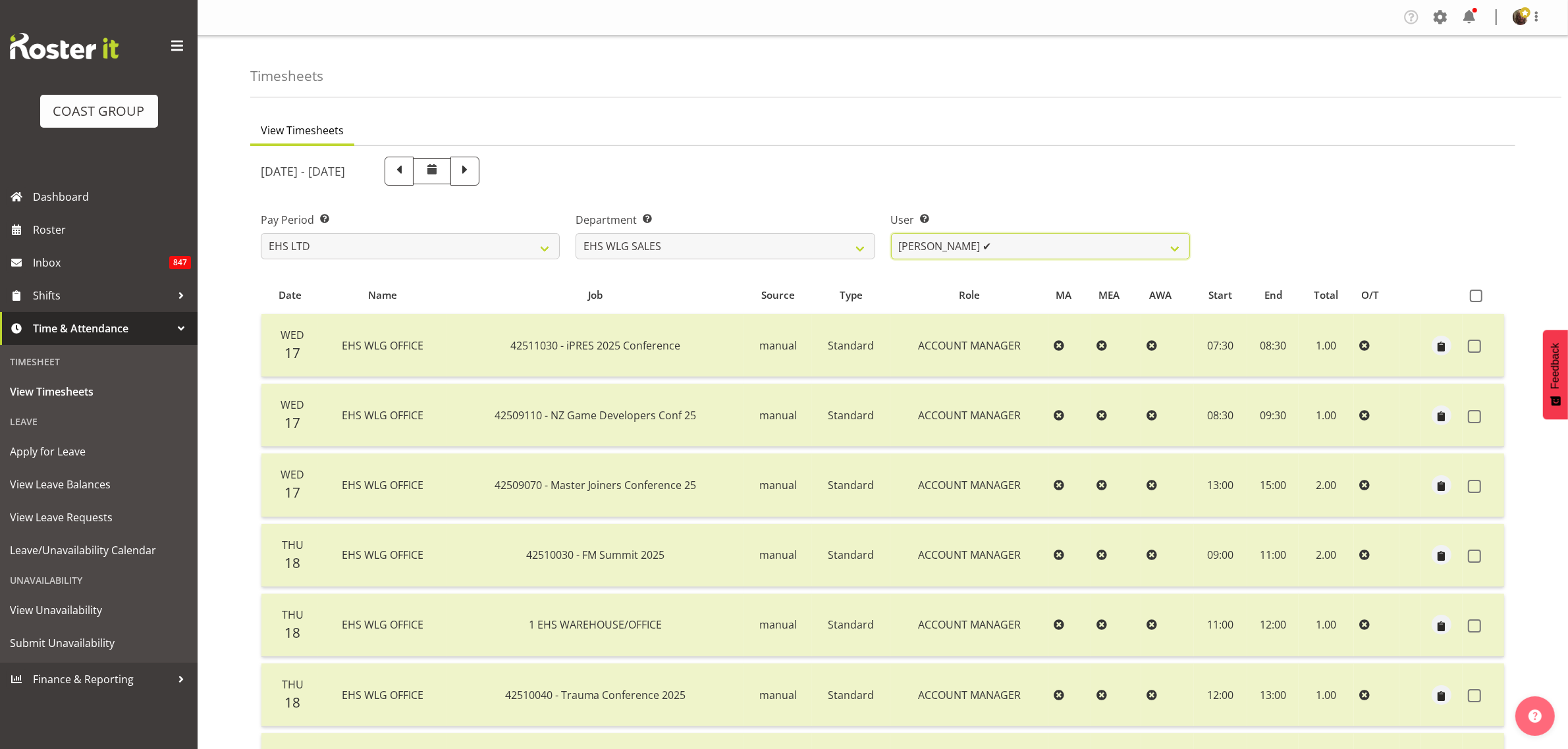
click at [983, 248] on select "Lu Budden ✔ Tatiyana Isaac ❌" at bounding box center [1040, 246] width 299 height 26
click at [891, 233] on select "Lu Budden ✔ Tatiyana Isaac ❌" at bounding box center [1040, 246] width 299 height 26
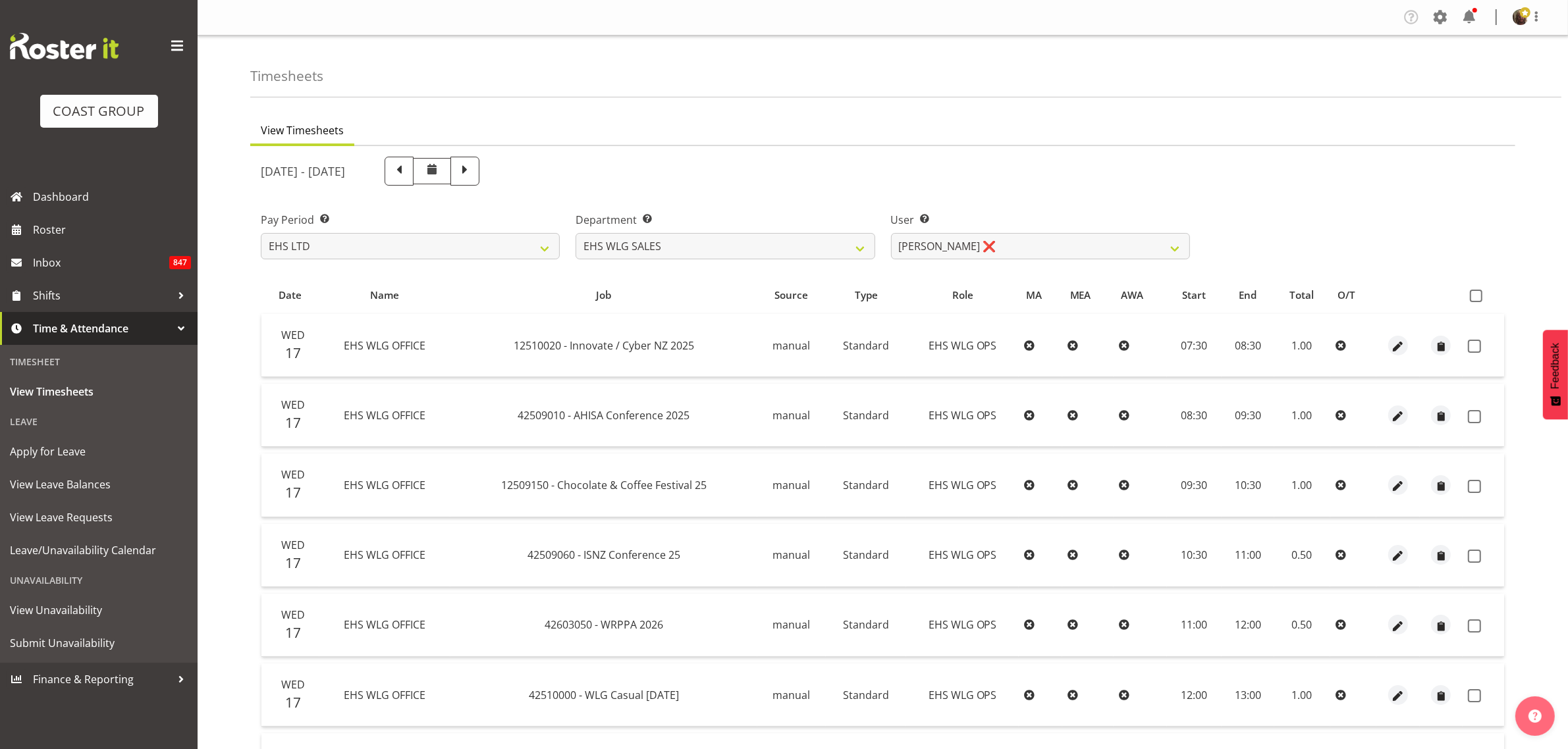
click at [1473, 298] on span at bounding box center [1476, 296] width 12 height 12
click at [1473, 298] on input "checkbox" at bounding box center [1474, 296] width 9 height 9
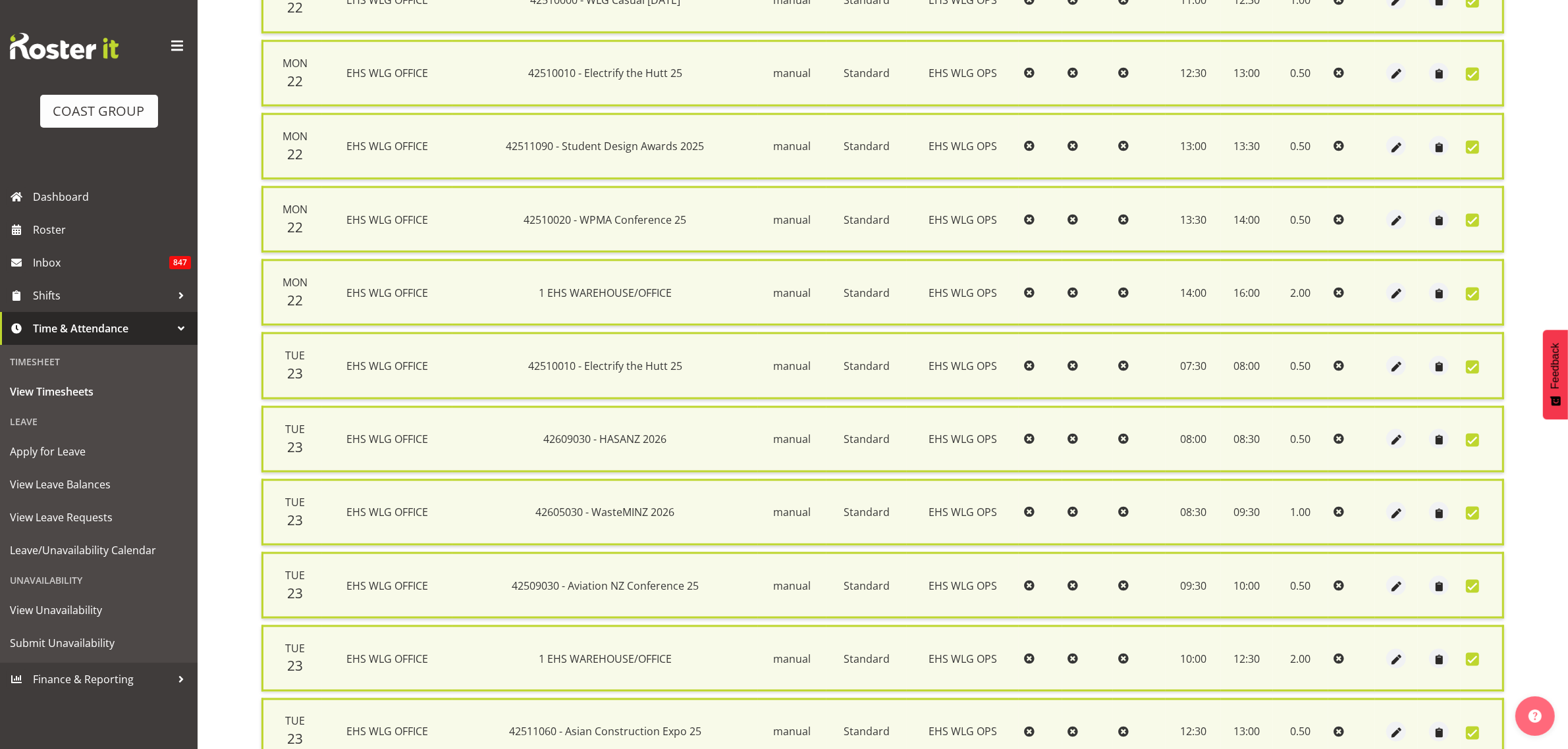
scroll to position [2710, 0]
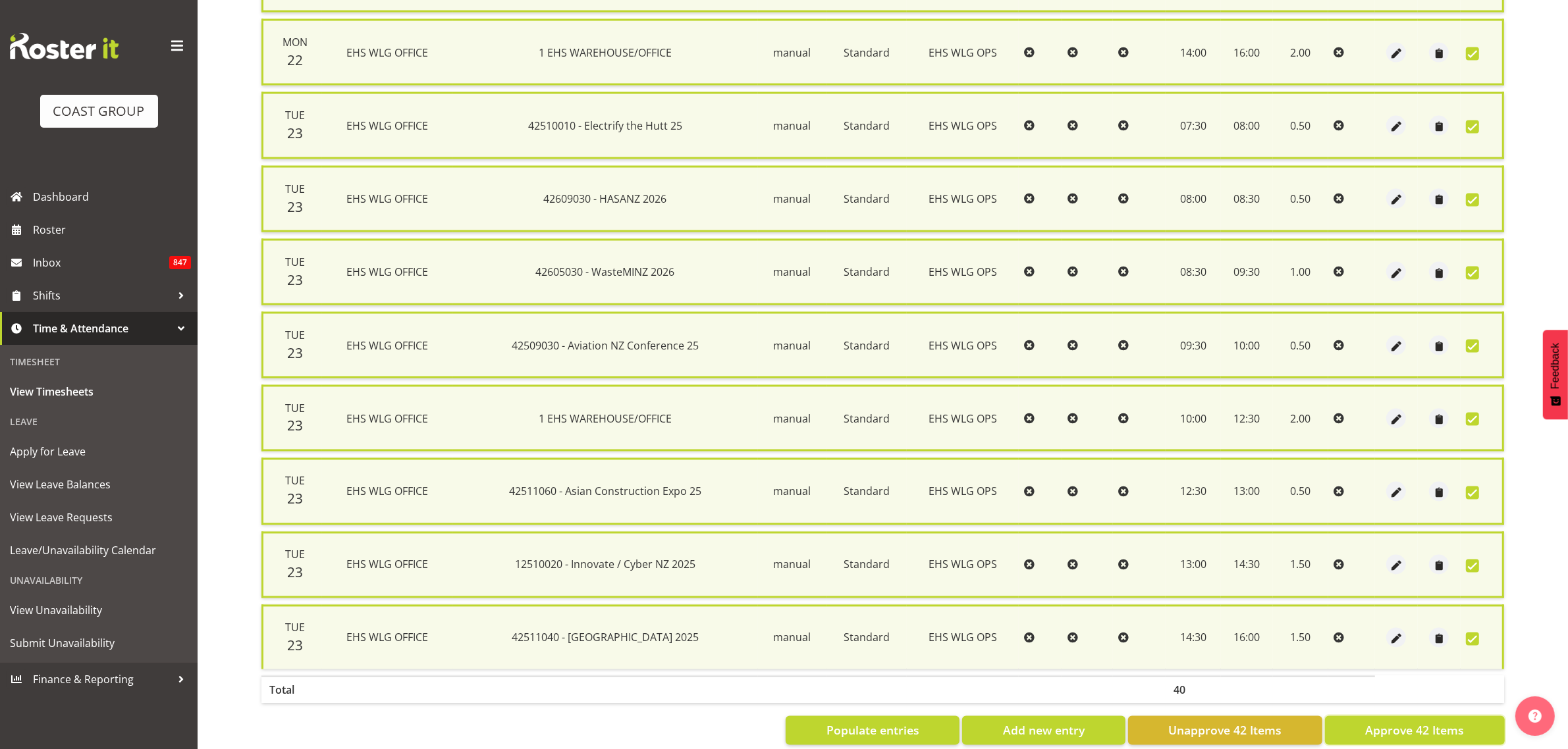
click at [1385, 722] on span "Approve 42 Items" at bounding box center [1414, 731] width 99 height 17
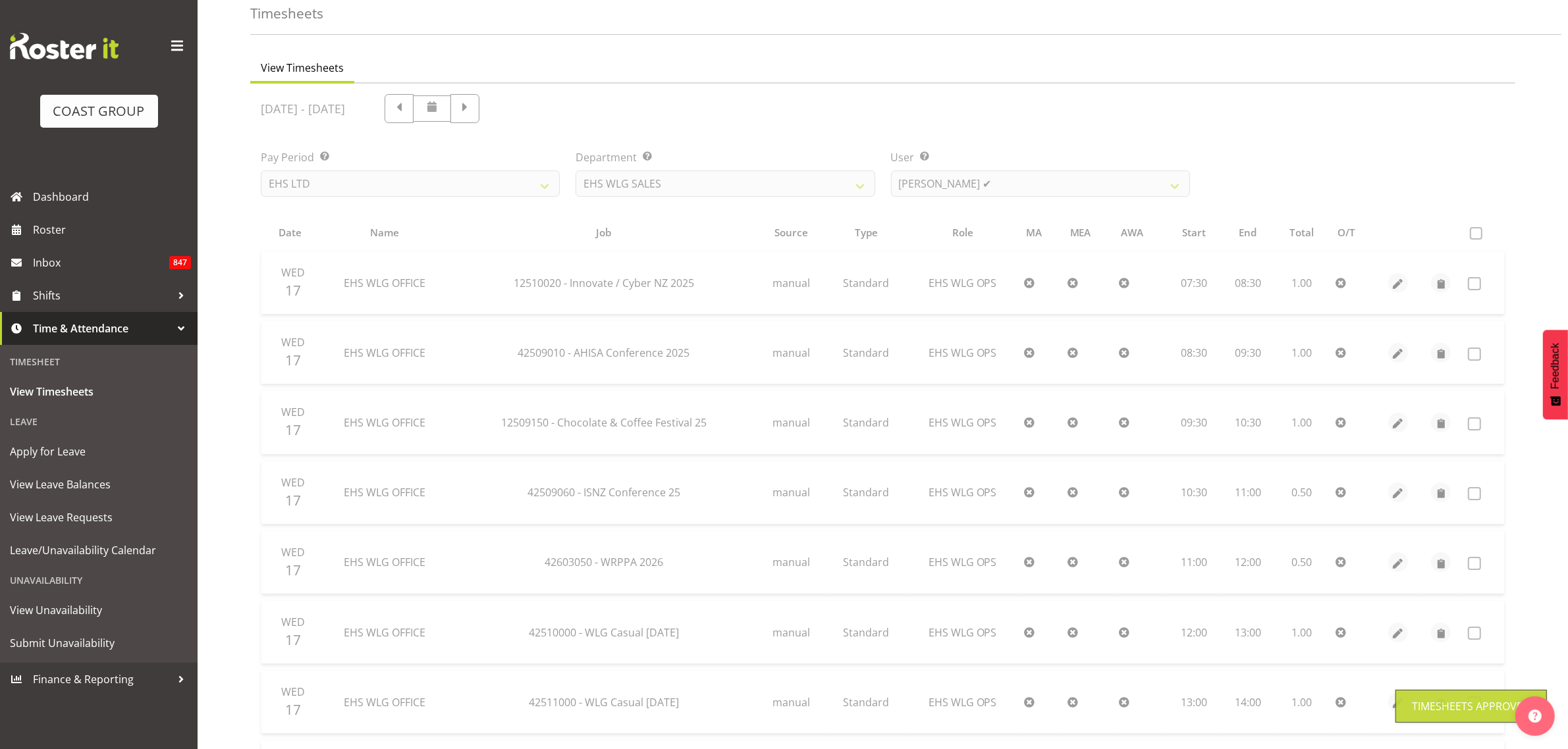
scroll to position [0, 0]
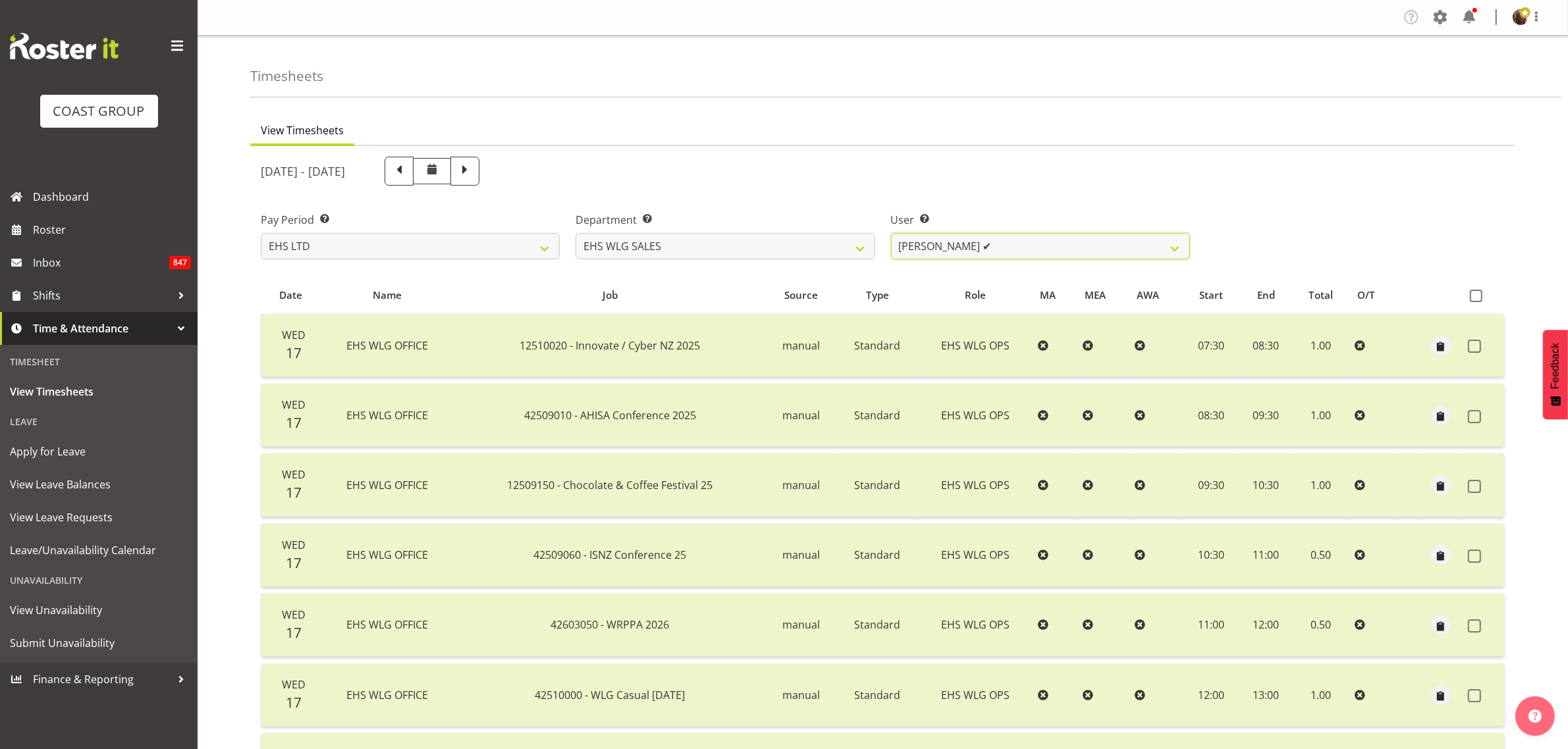
click at [961, 249] on select "Lu Budden ✔ Tatiyana Isaac ✔" at bounding box center [1040, 246] width 299 height 26
drag, startPoint x: 960, startPoint y: 248, endPoint x: 832, endPoint y: 232, distance: 129.0
click at [916, 242] on select "Lu Budden ✔ Tatiyana Isaac ✔" at bounding box center [1040, 246] width 299 height 26
click at [830, 234] on select "EHS AKL CARPET EHS AKL DESIGNER EHS AKL SALES EHS CHC OPS EHS CHC SALES EHS WLG…" at bounding box center [725, 246] width 299 height 26
click at [576, 233] on select "EHS AKL CARPET EHS AKL DESIGNER EHS AKL SALES EHS CHC OPS EHS CHC SALES EHS WLG…" at bounding box center [725, 246] width 299 height 26
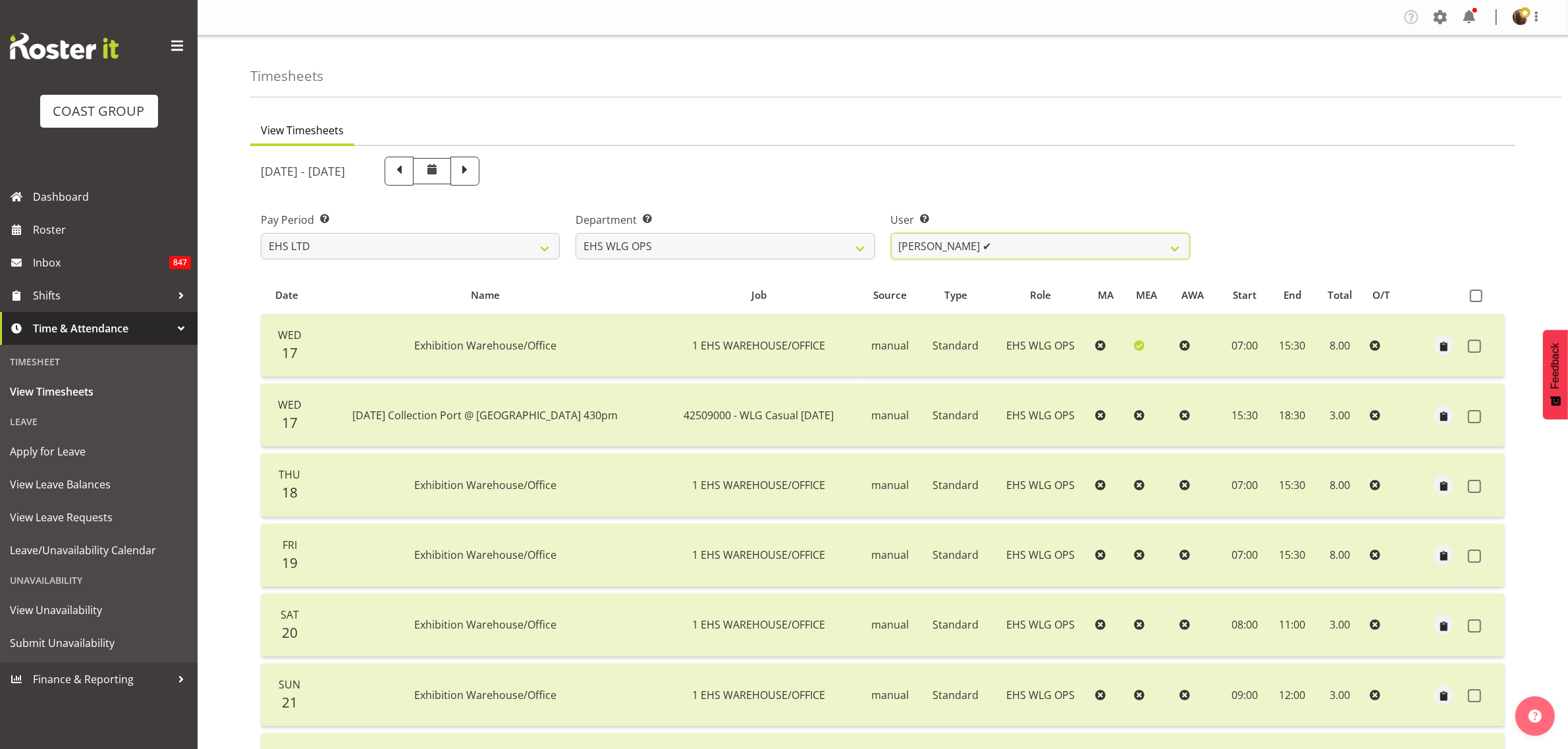
drag, startPoint x: 1119, startPoint y: 248, endPoint x: 1108, endPoint y: 255, distance: 13.0
click at [1119, 247] on select "Darryl Burns ✔ Geoffrey Robertson ✔ Jackson Howsan ✔ Kade Tiatia ❌ Michael Ngam…" at bounding box center [1040, 246] width 299 height 26
click at [891, 233] on select "Darryl Burns ✔ Geoffrey Robertson ✔ Jackson Howsan ✔ Kade Tiatia ❌ Michael Ngam…" at bounding box center [1040, 246] width 299 height 26
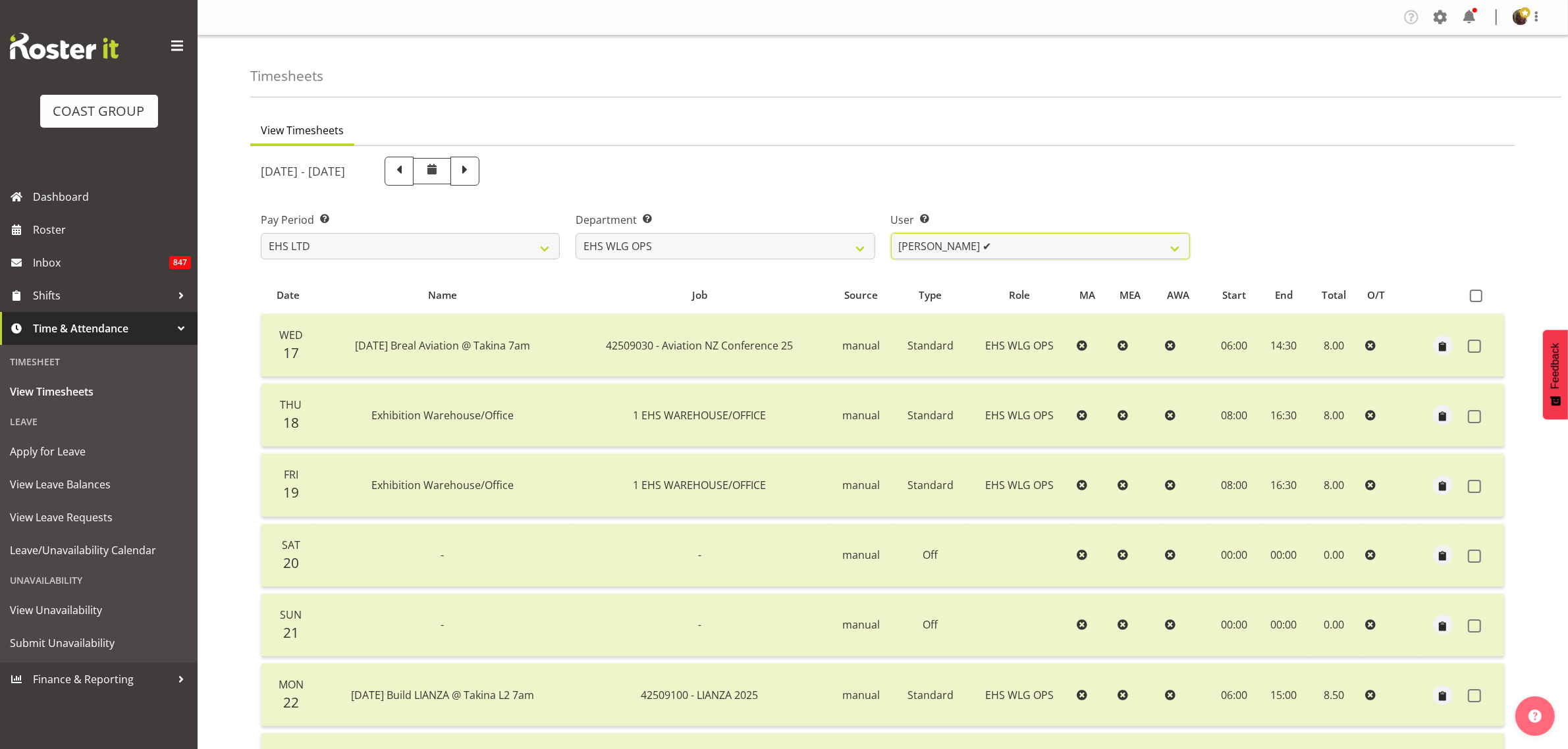
click at [1002, 246] on select "Darryl Burns ✔ Geoffrey Robertson ✔ Jackson Howsan ✔ Kade Tiatia ❌ Michael Ngam…" at bounding box center [1040, 246] width 299 height 26
click at [891, 233] on select "Darryl Burns ✔ Geoffrey Robertson ✔ Jackson Howsan ✔ Kade Tiatia ❌ Michael Ngam…" at bounding box center [1040, 246] width 299 height 26
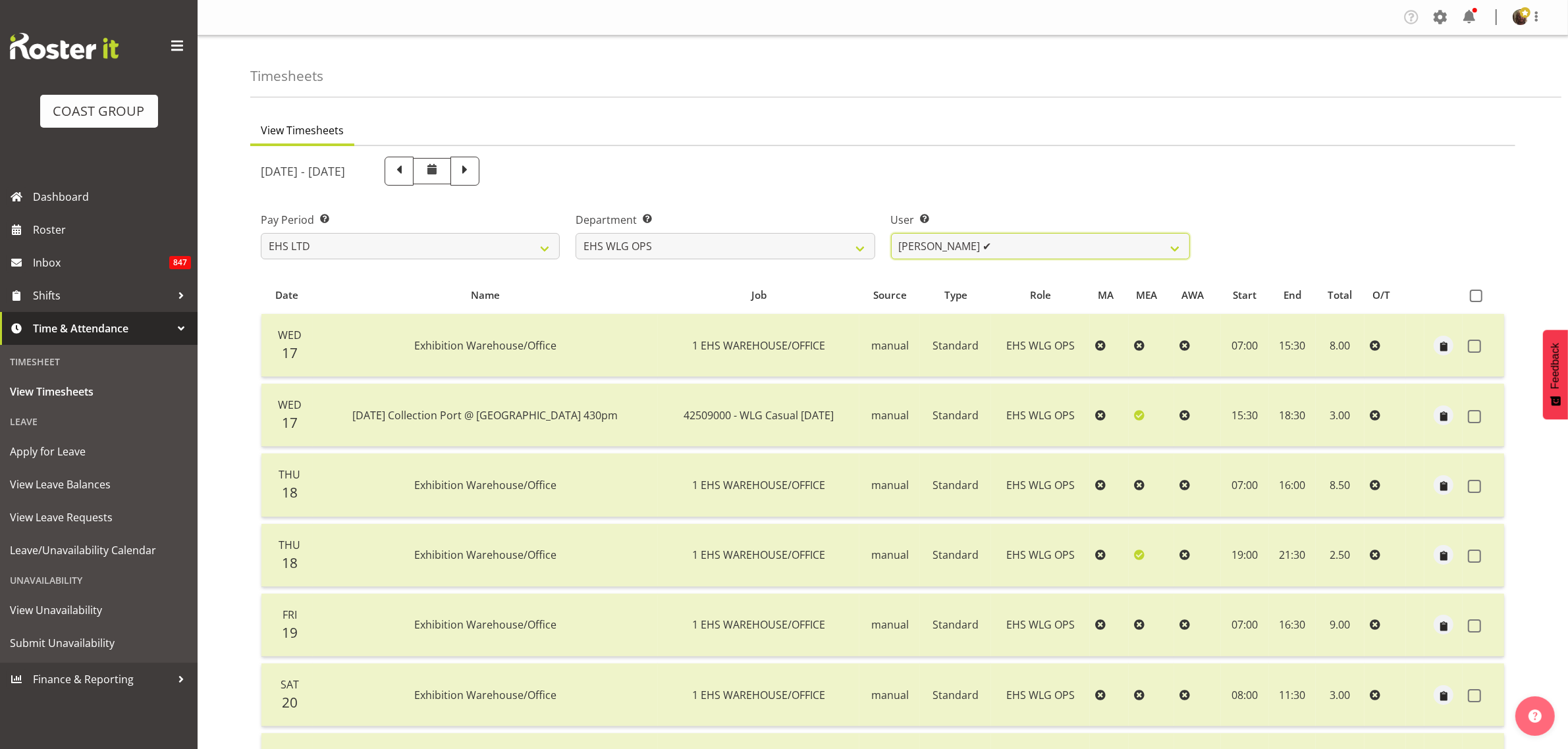
click at [1021, 252] on select "Darryl Burns ✔ Geoffrey Robertson ✔ Jackson Howsan ✔ Kade Tiatia ❌ Michael Ngam…" at bounding box center [1040, 246] width 299 height 26
click at [891, 233] on select "Darryl Burns ✔ Geoffrey Robertson ✔ Jackson Howsan ✔ Kade Tiatia ❌ Michael Ngam…" at bounding box center [1040, 246] width 299 height 26
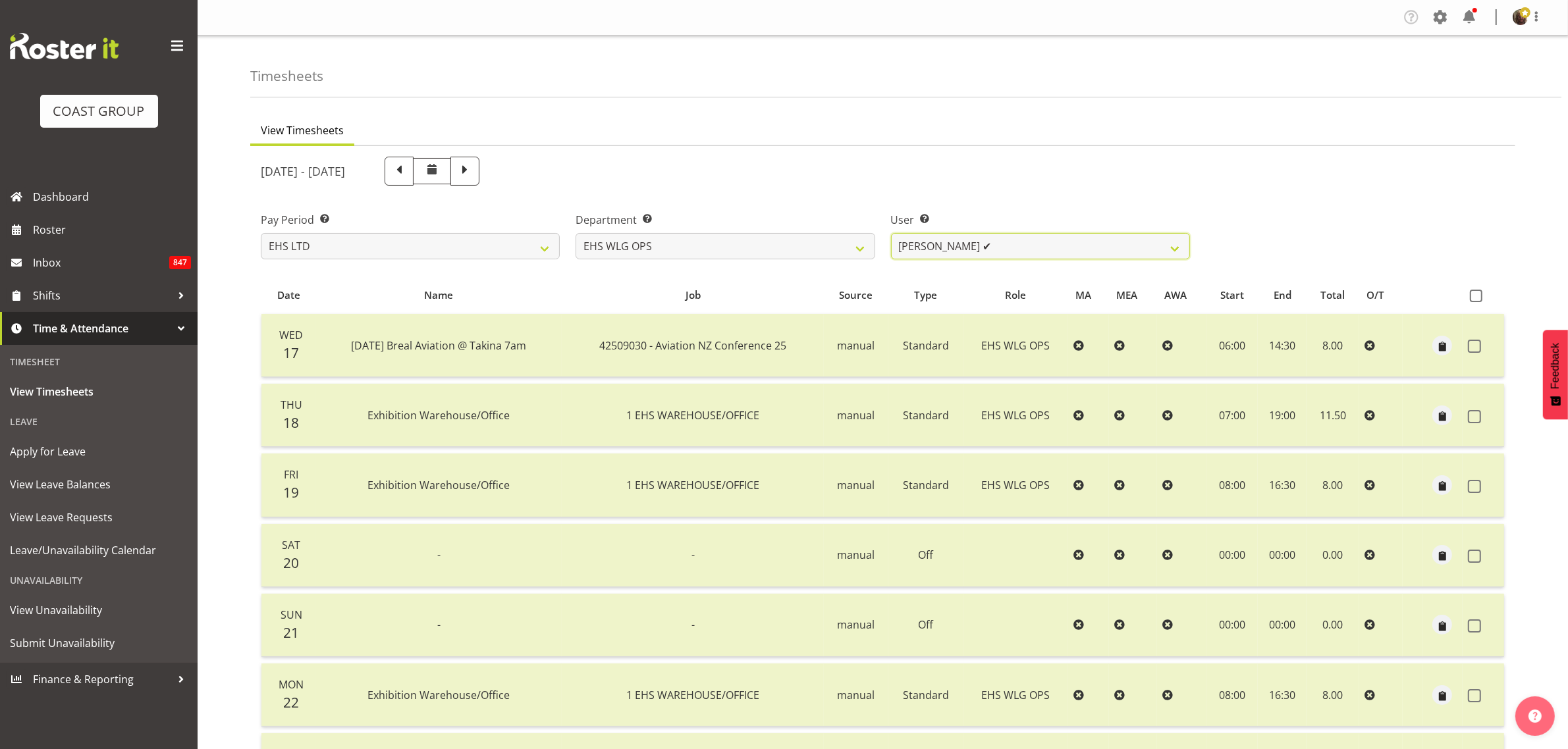
click at [992, 251] on select "Darryl Burns ✔ Geoffrey Robertson ✔ Jackson Howsan ✔ Kade Tiatia ❌ Michael Ngam…" at bounding box center [1040, 246] width 299 height 26
click at [891, 233] on select "Darryl Burns ✔ Geoffrey Robertson ✔ Jackson Howsan ✔ Kade Tiatia ❌ Michael Ngam…" at bounding box center [1040, 246] width 299 height 26
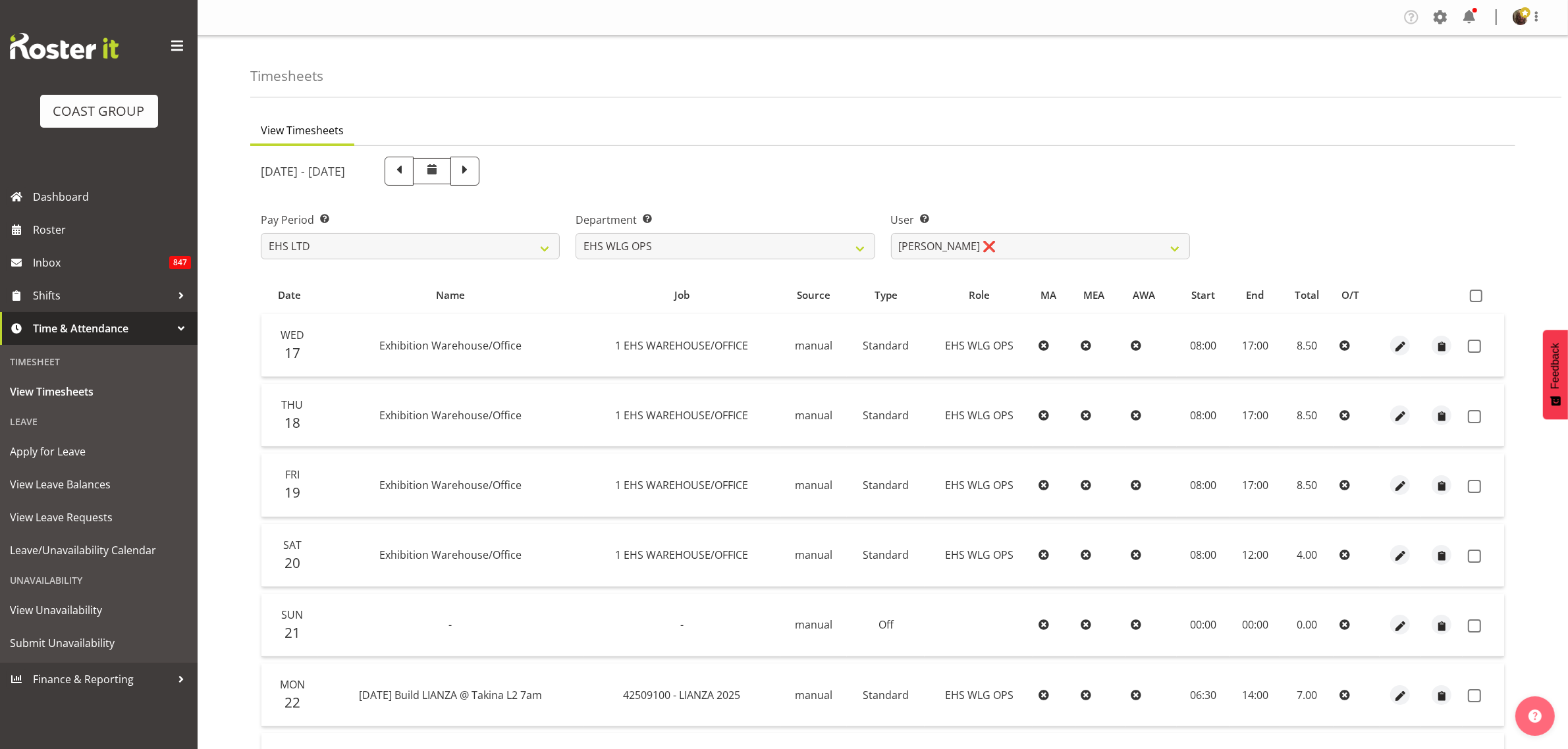
click at [1476, 293] on span at bounding box center [1476, 296] width 12 height 12
click at [1476, 293] on input "checkbox" at bounding box center [1474, 296] width 9 height 9
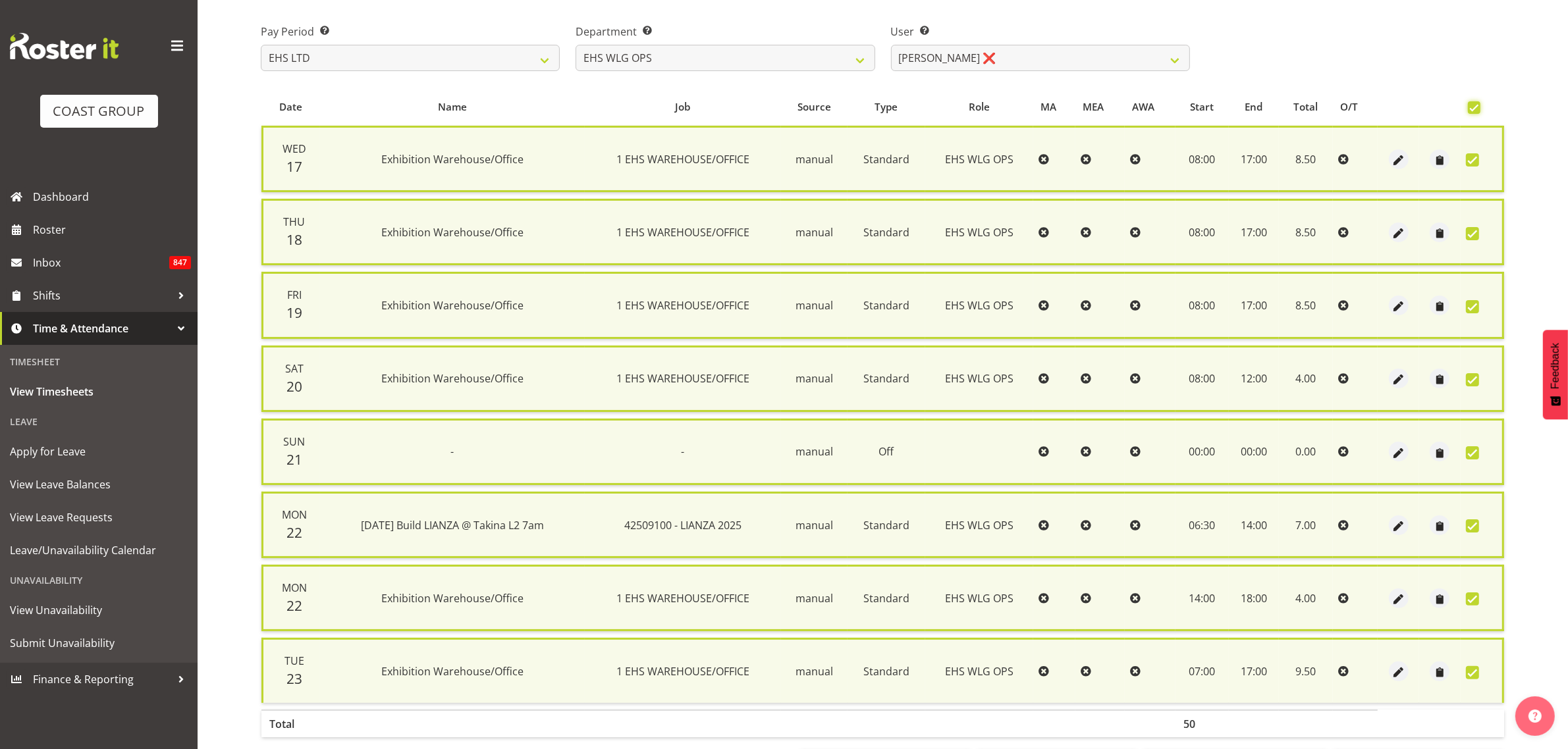
scroll to position [244, 0]
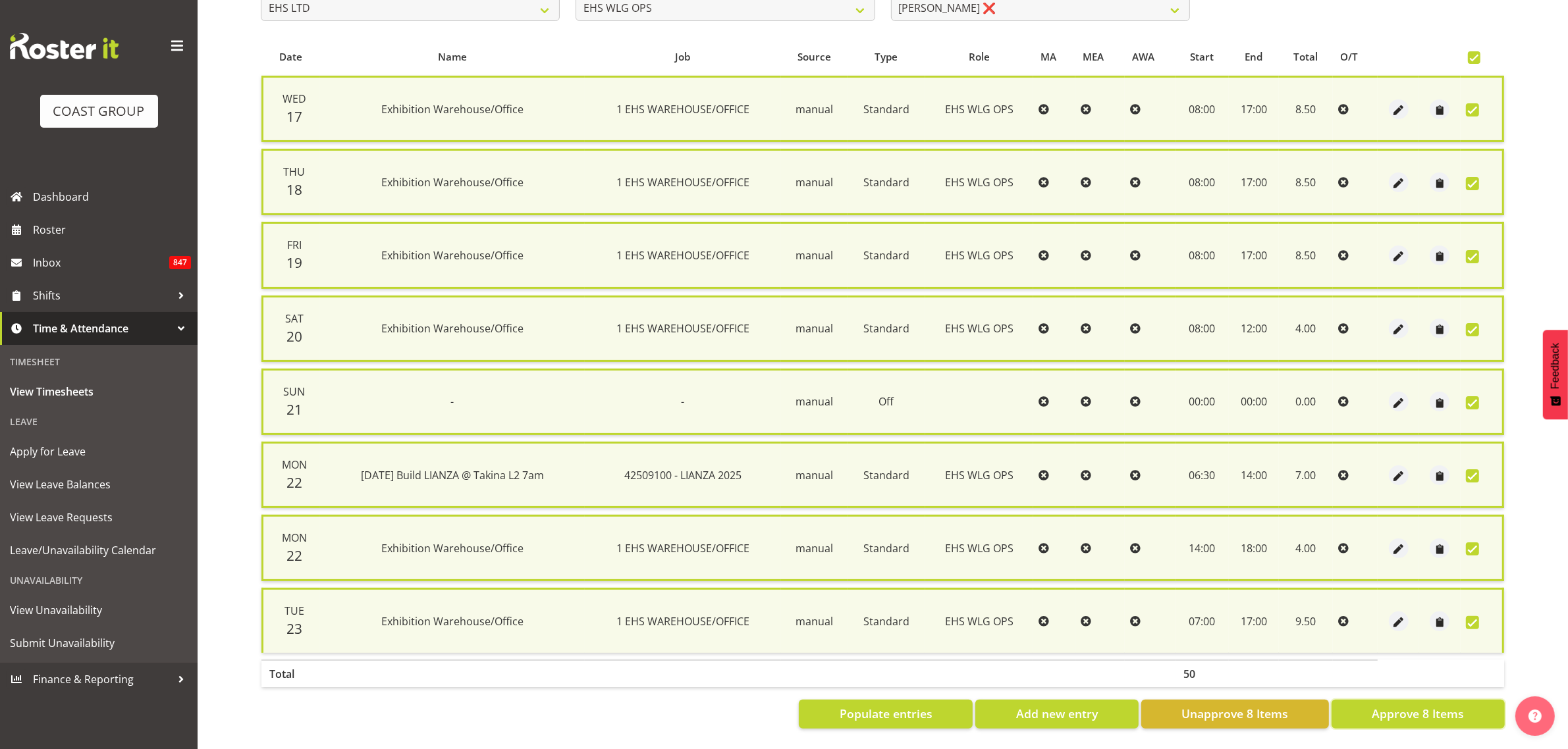
click at [1409, 705] on span "Approve 8 Items" at bounding box center [1418, 713] width 92 height 17
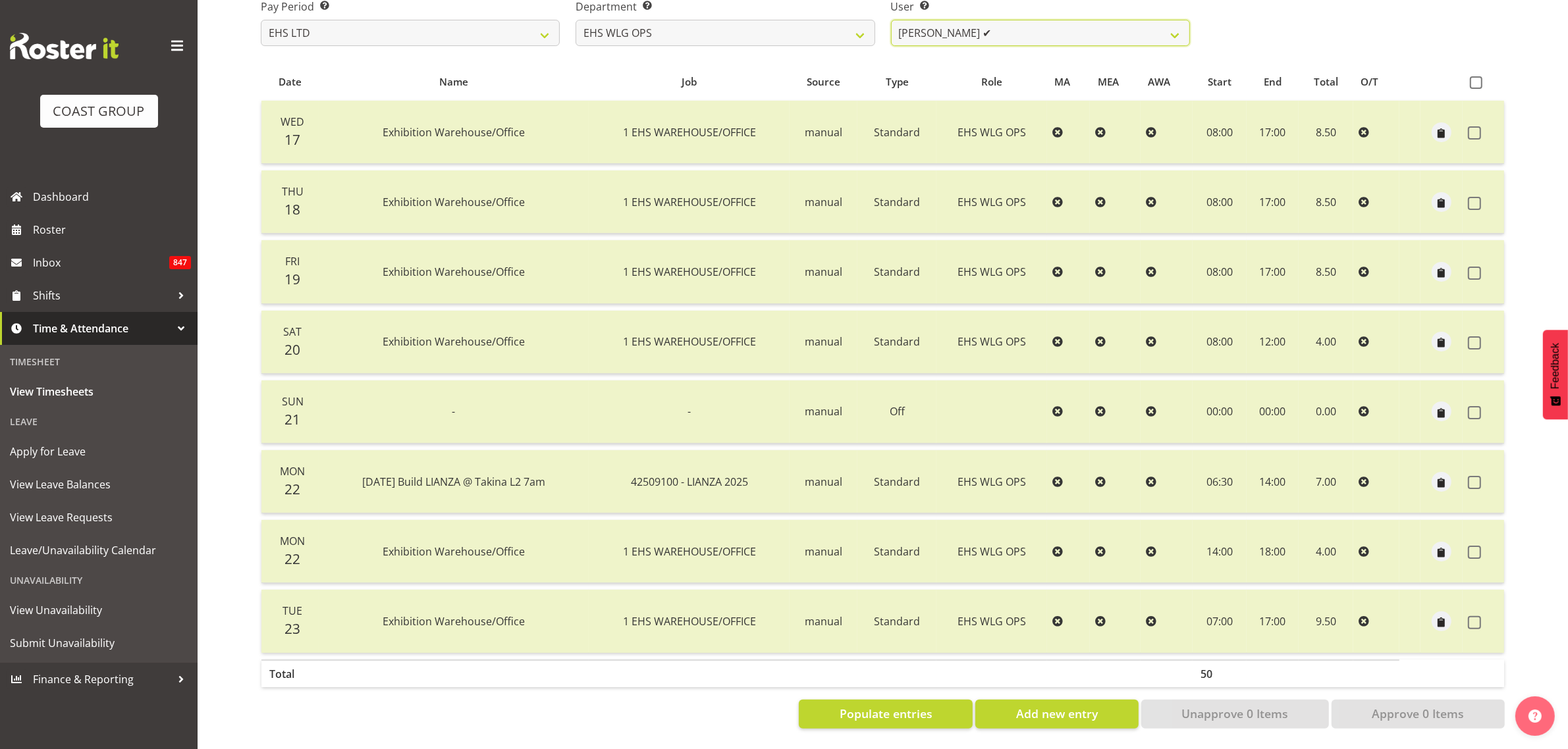
click at [1015, 30] on select "Darryl Burns ✔ Geoffrey Robertson ✔ Jackson Howsan ✔ Kade Tiatia ✔ Michael Ngam…" at bounding box center [1040, 33] width 299 height 26
click at [1012, 21] on select "Darryl Burns ✔ Geoffrey Robertson ✔ Jackson Howsan ✔ Kade Tiatia ✔ Michael Ngam…" at bounding box center [1040, 33] width 299 height 26
click at [1011, 21] on select "Darryl Burns ✔ Geoffrey Robertson ✔ Jackson Howsan ✔ Kade Tiatia ✔ Michael Ngam…" at bounding box center [1040, 33] width 299 height 26
drag, startPoint x: 841, startPoint y: 22, endPoint x: 831, endPoint y: 26, distance: 10.8
click at [841, 22] on select "EHS AKL CARPET EHS AKL DESIGNER EHS AKL SALES EHS CHC OPS EHS CHC SALES EHS WLG…" at bounding box center [725, 33] width 299 height 26
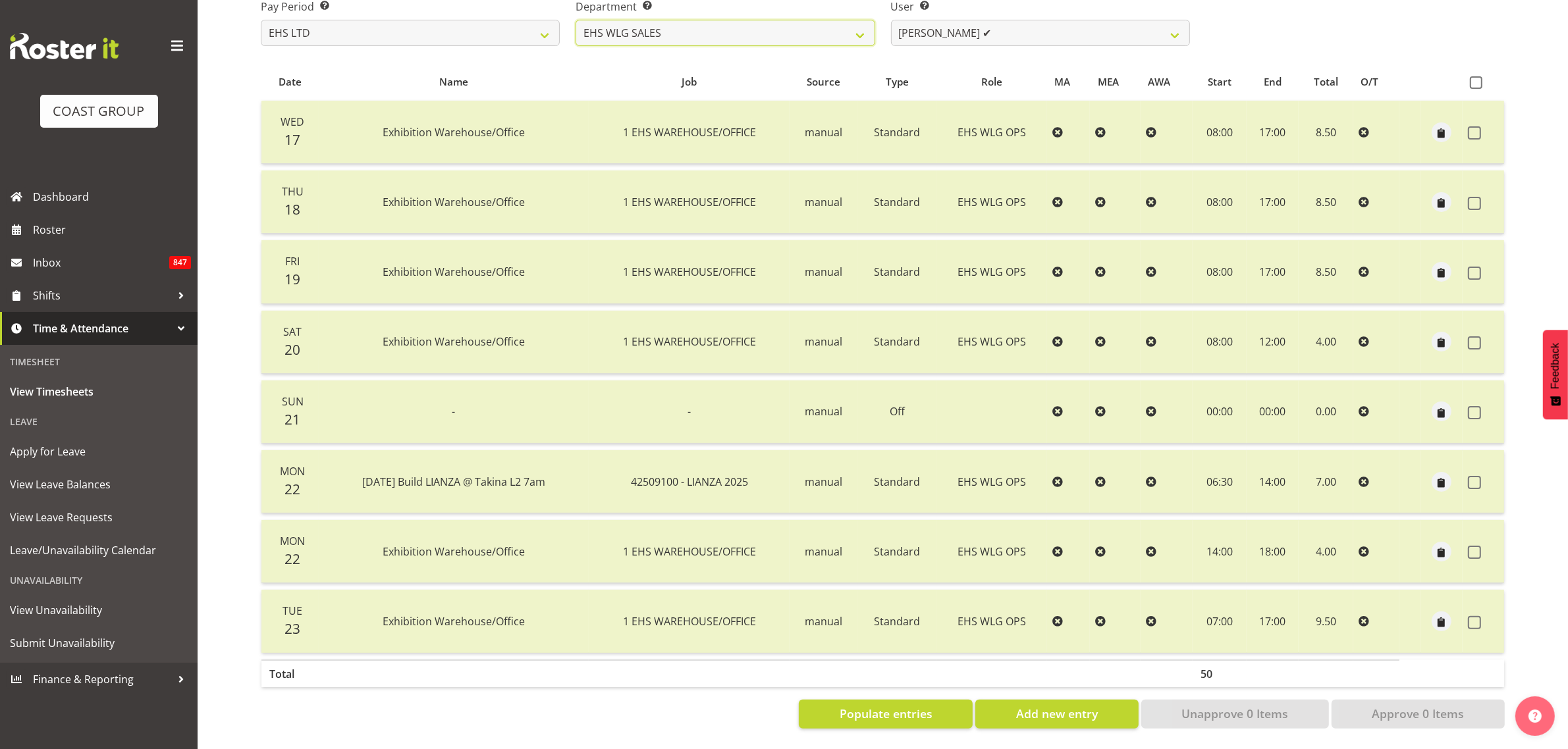
click at [576, 20] on select "EHS AKL CARPET EHS AKL DESIGNER EHS AKL SALES EHS CHC OPS EHS CHC SALES EHS WLG…" at bounding box center [725, 33] width 299 height 26
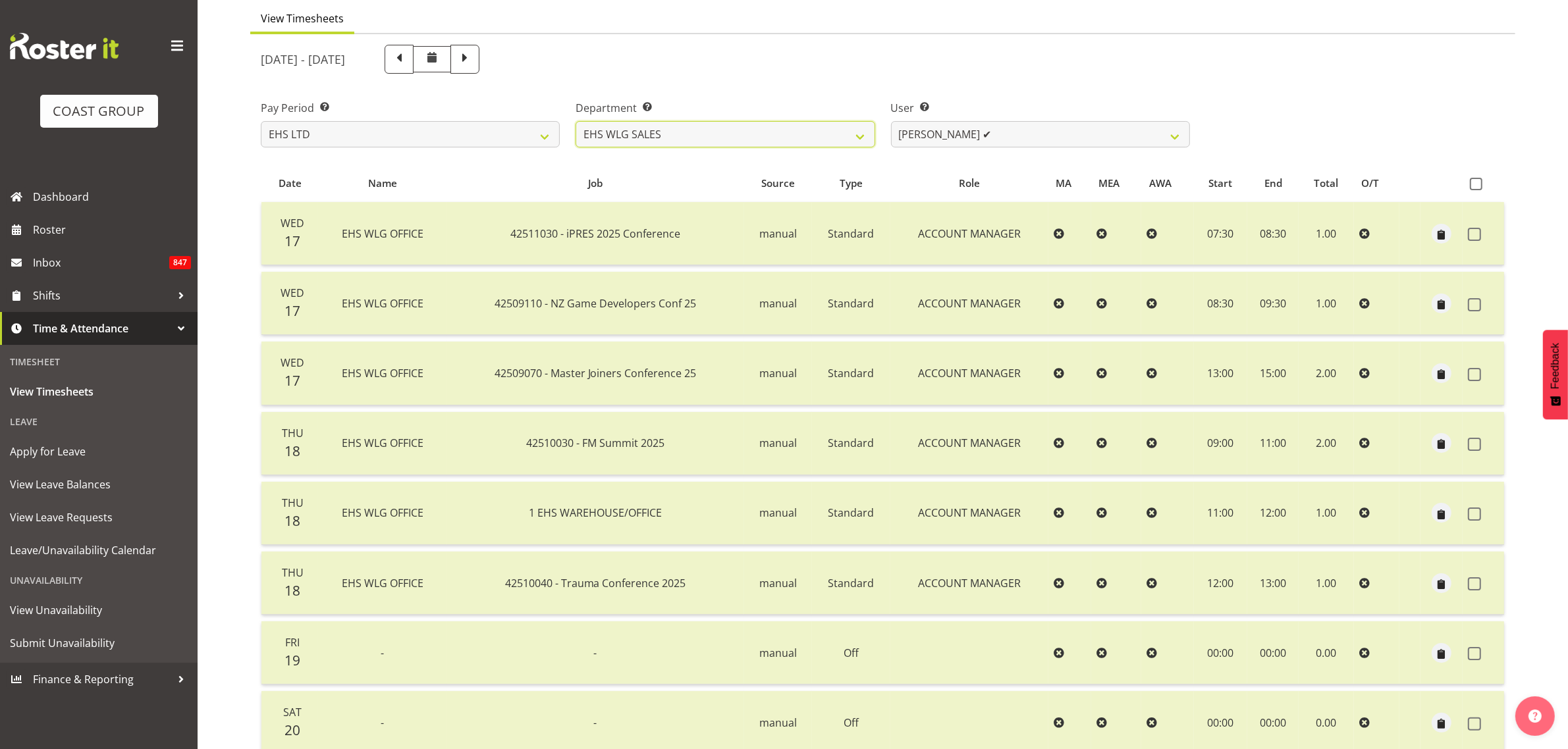
scroll to position [0, 0]
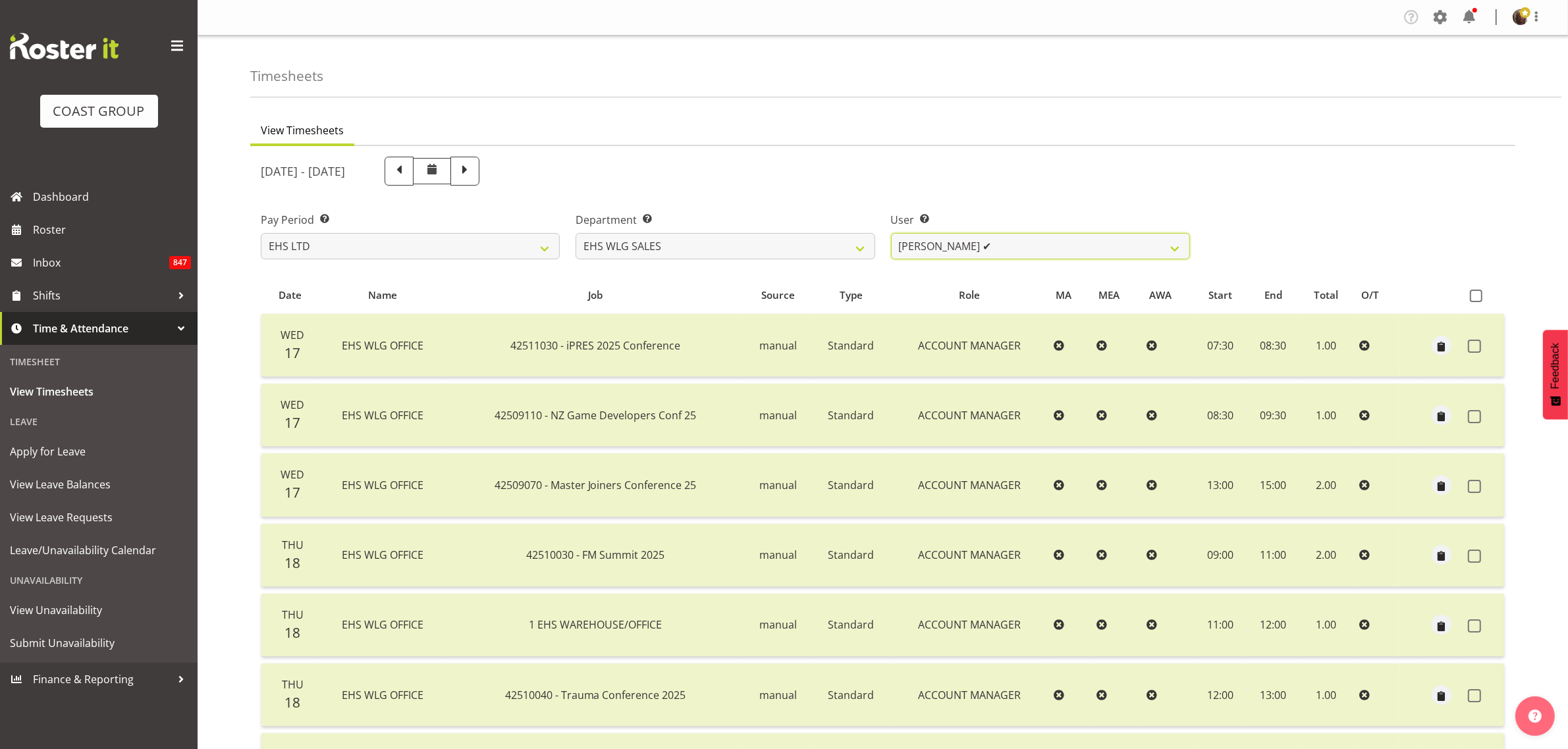
click at [960, 241] on select "Lu Budden ✔ Tatiyana Isaac ✔" at bounding box center [1040, 246] width 299 height 26
click at [960, 242] on select "Lu Budden ✔ Tatiyana Isaac ✔" at bounding box center [1040, 246] width 299 height 26
